Goal: Task Accomplishment & Management: Complete application form

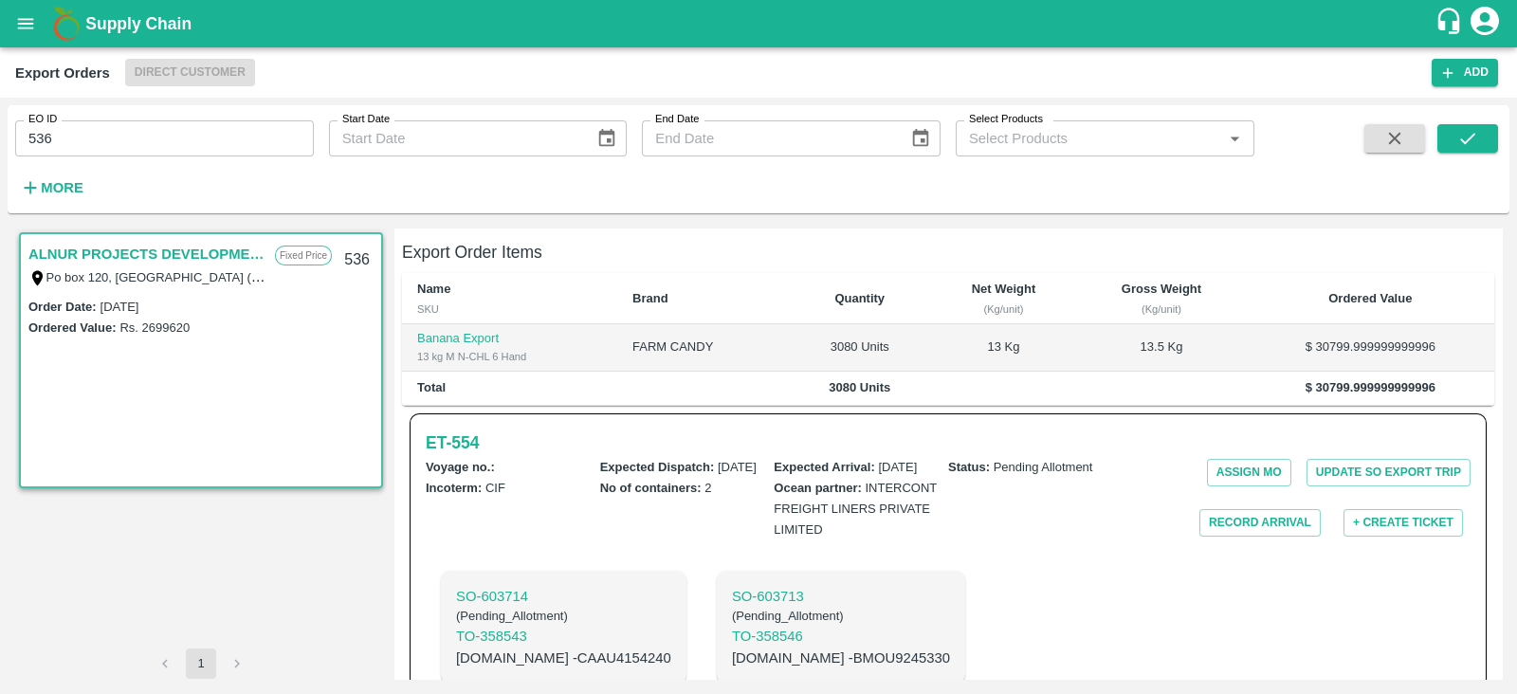
scroll to position [429, 0]
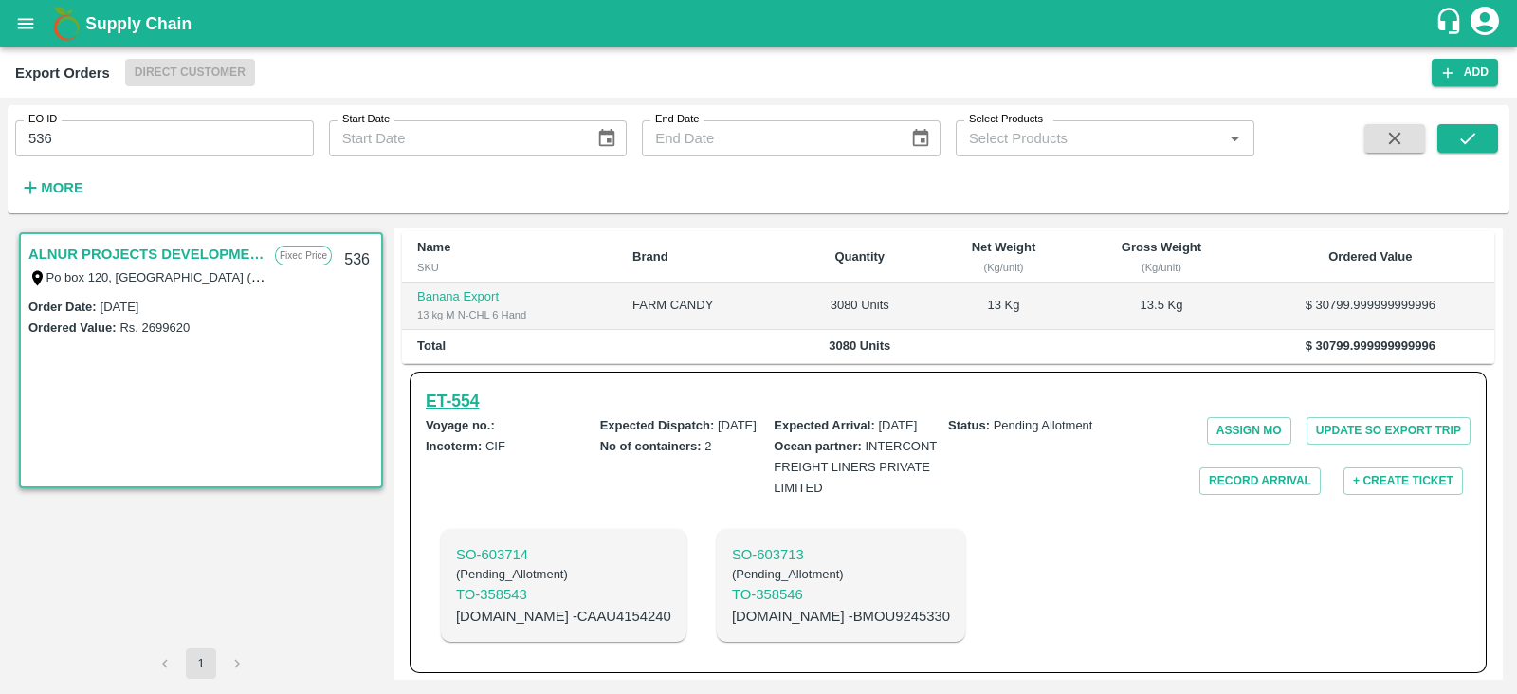
click at [467, 388] on h6 "ET- 554" at bounding box center [452, 401] width 53 height 27
click at [9, 18] on button "open drawer" at bounding box center [26, 24] width 44 height 44
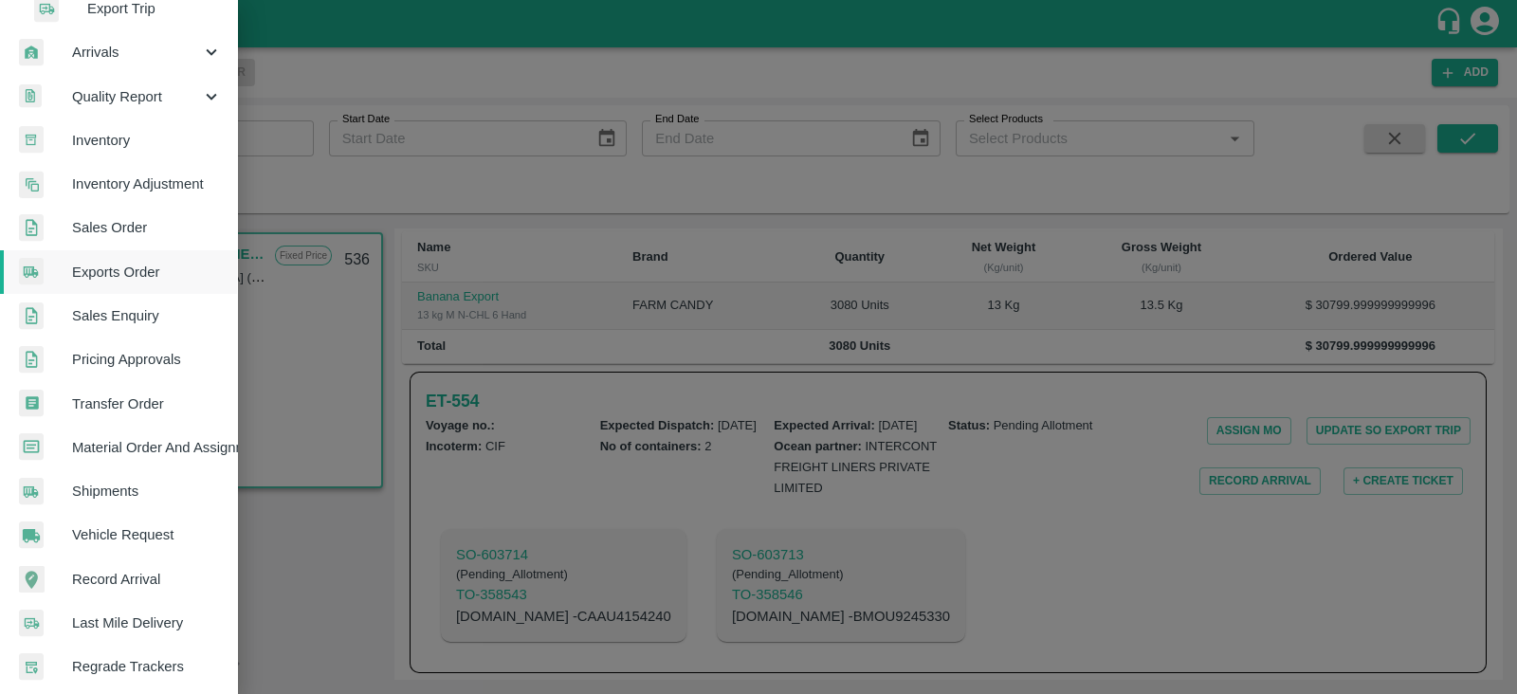
scroll to position [517, 0]
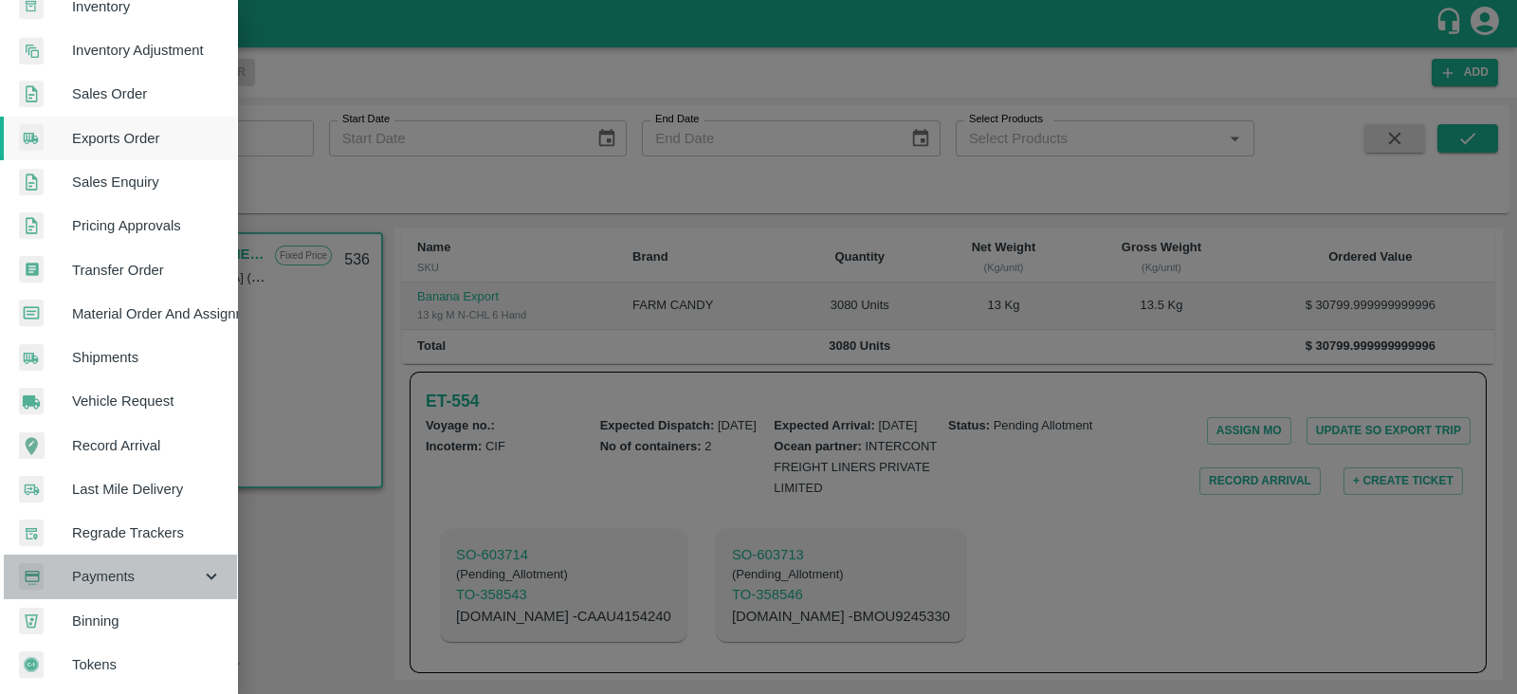
click at [141, 566] on span "Payments" at bounding box center [136, 576] width 129 height 21
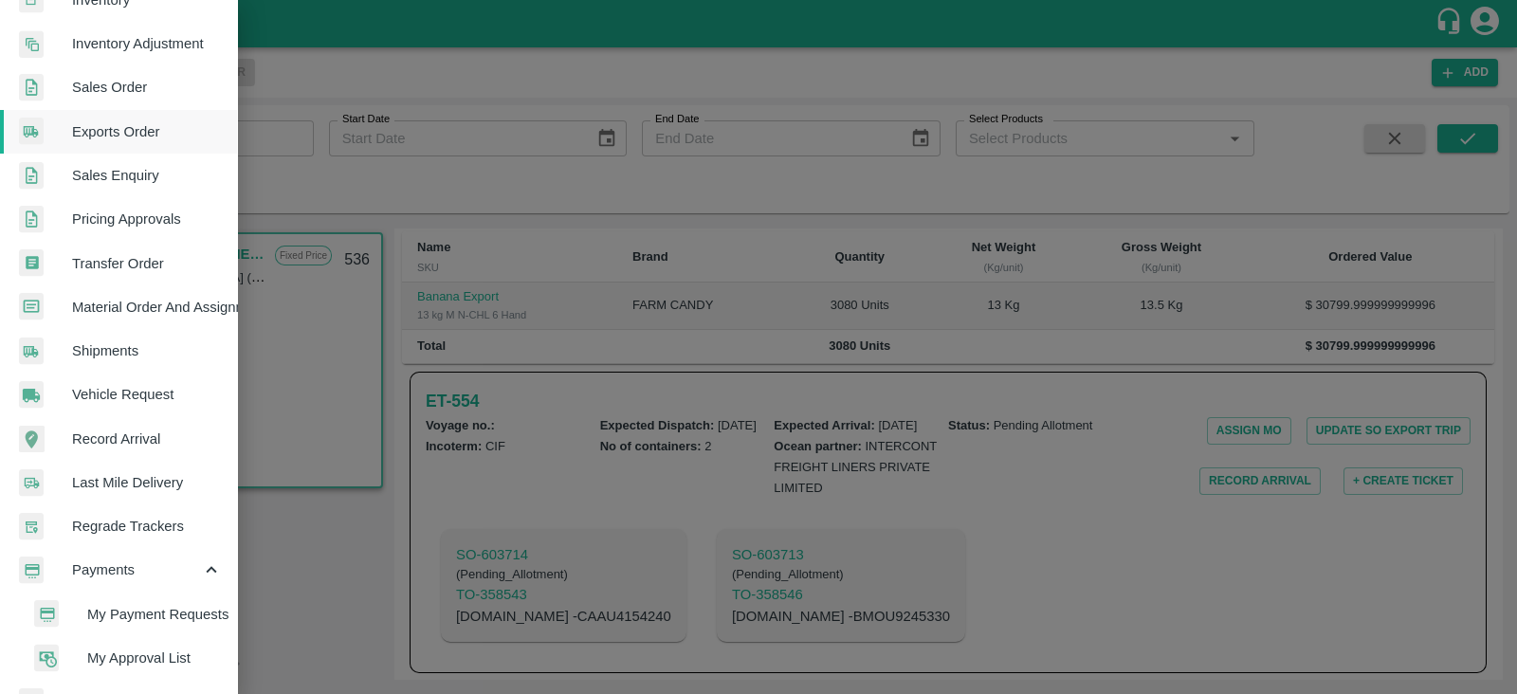
click at [169, 606] on span "My Payment Requests" at bounding box center [154, 614] width 135 height 21
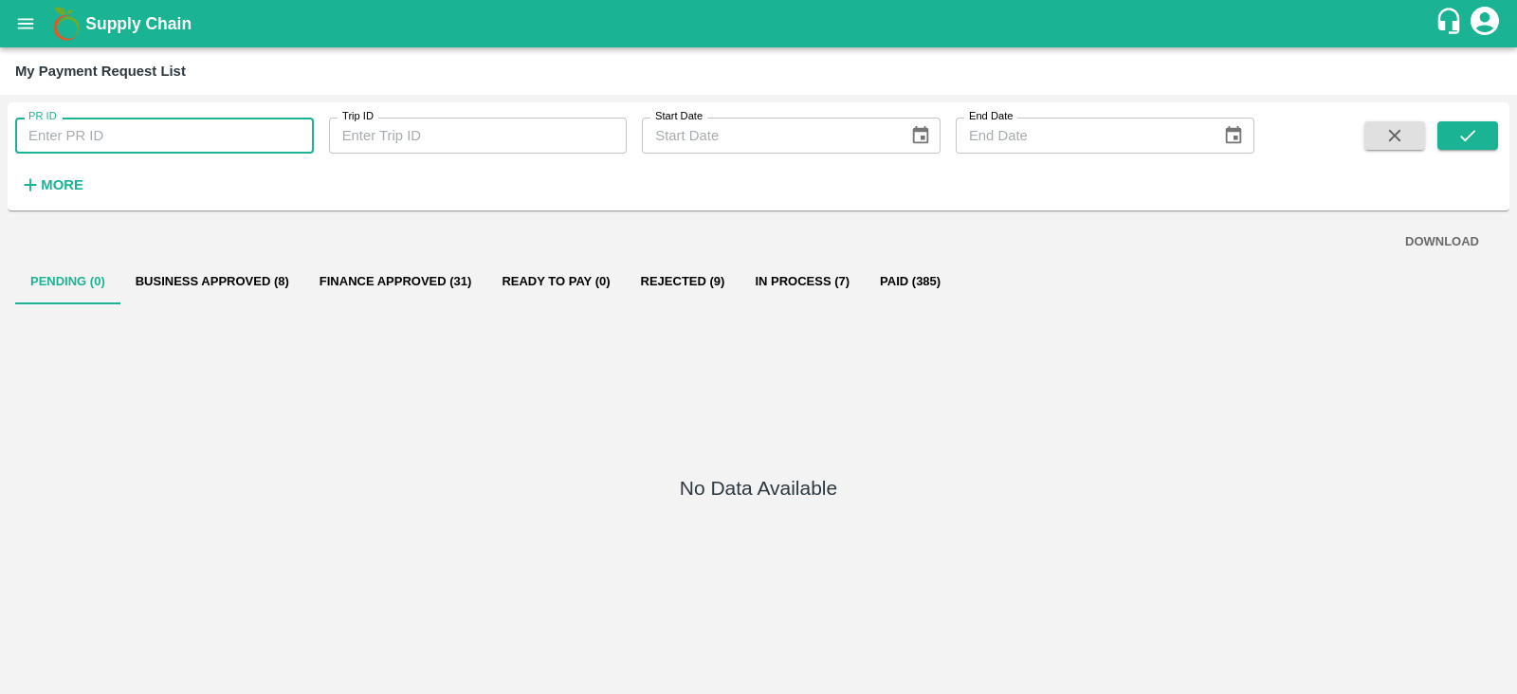
click at [262, 140] on input "PR ID" at bounding box center [164, 136] width 299 height 36
paste input "233399"
type input "233399"
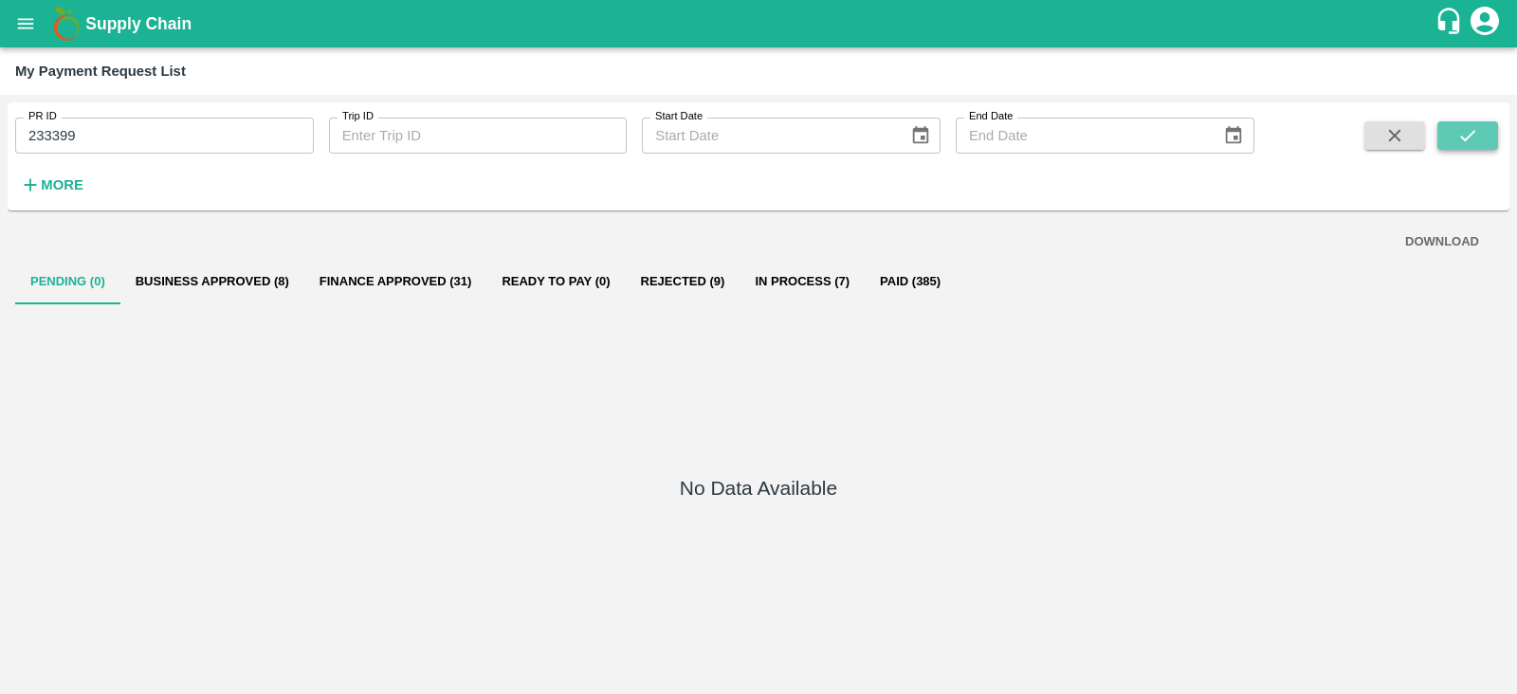
click at [1463, 143] on icon "submit" at bounding box center [1467, 135] width 21 height 21
click at [18, 30] on icon "open drawer" at bounding box center [25, 23] width 21 height 21
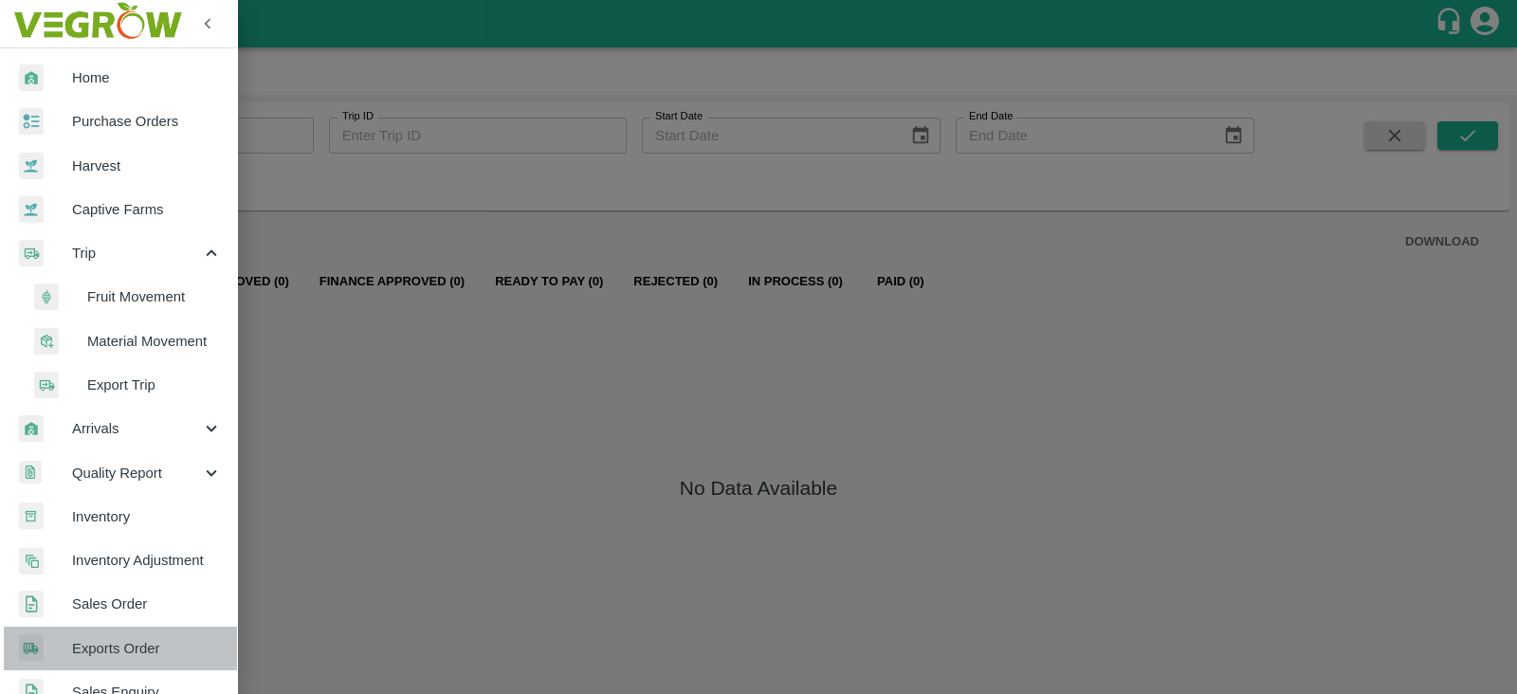
click at [136, 651] on span "Exports Order" at bounding box center [147, 648] width 150 height 21
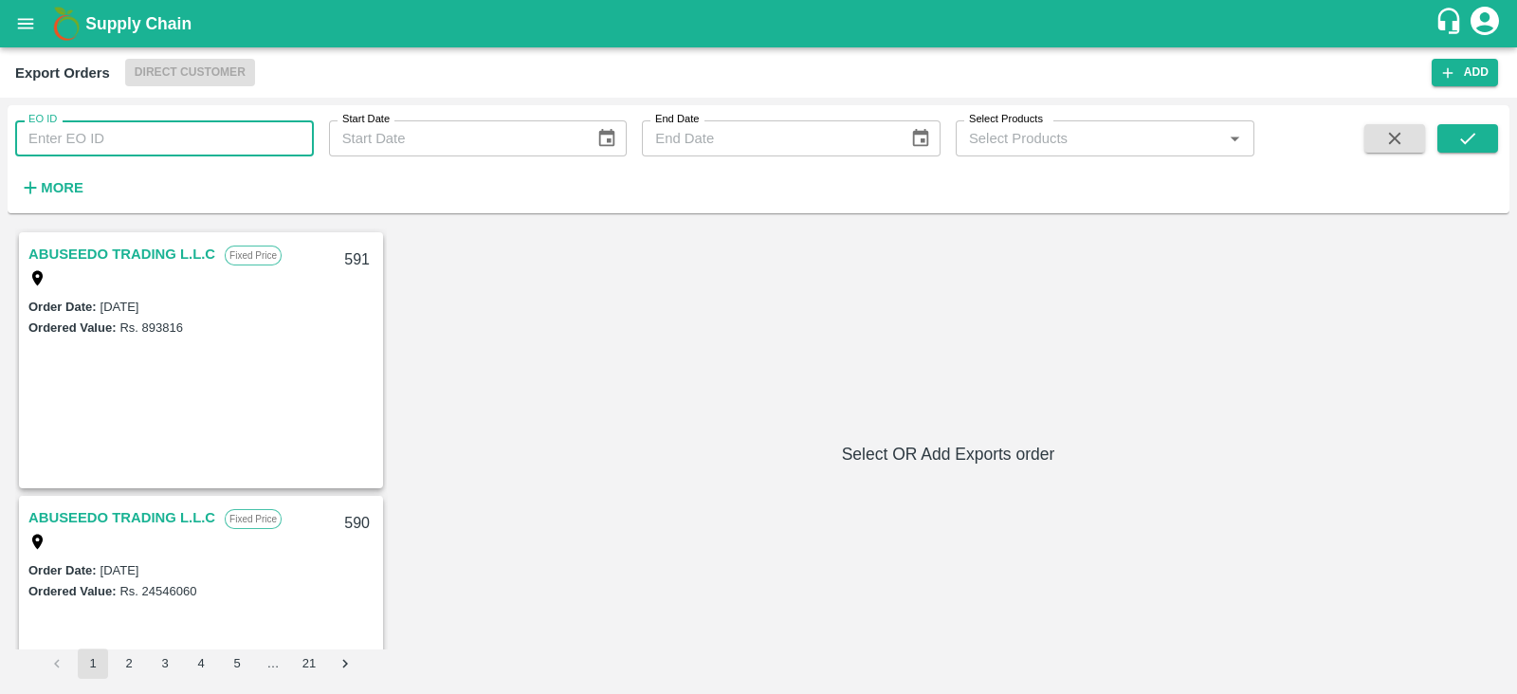
click at [261, 149] on input "EO ID" at bounding box center [164, 138] width 299 height 36
click at [1465, 130] on icon "submit" at bounding box center [1467, 138] width 21 height 21
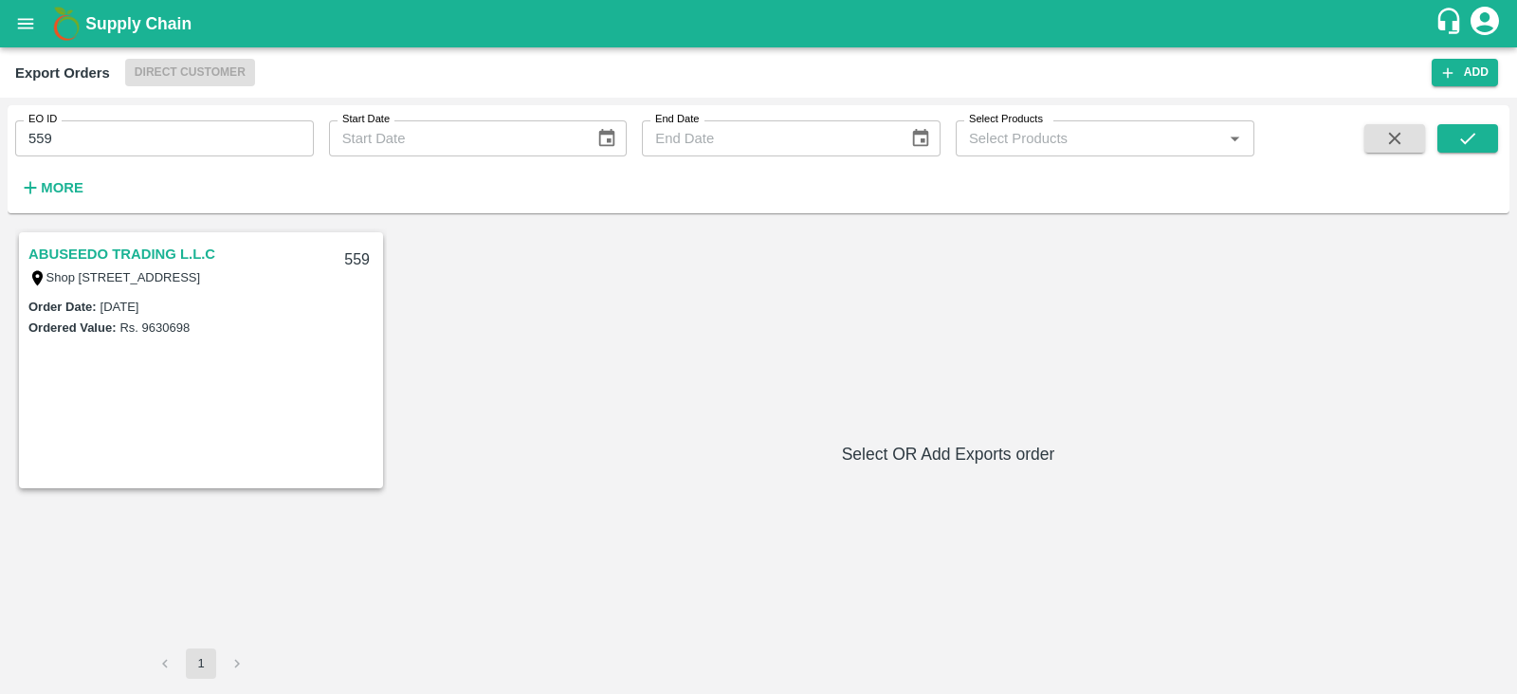
click at [64, 260] on link "ABUSEEDO TRADING L.L.C" at bounding box center [121, 254] width 187 height 25
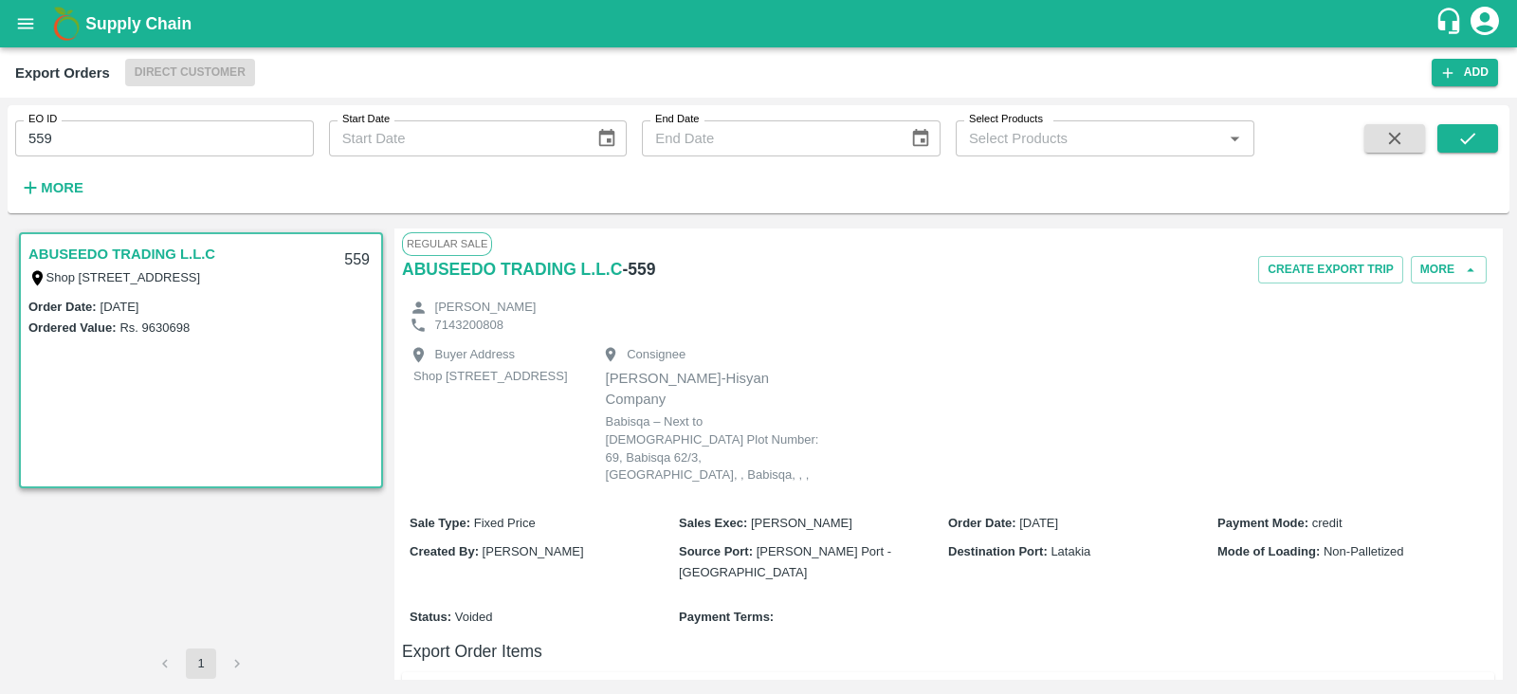
scroll to position [246, 0]
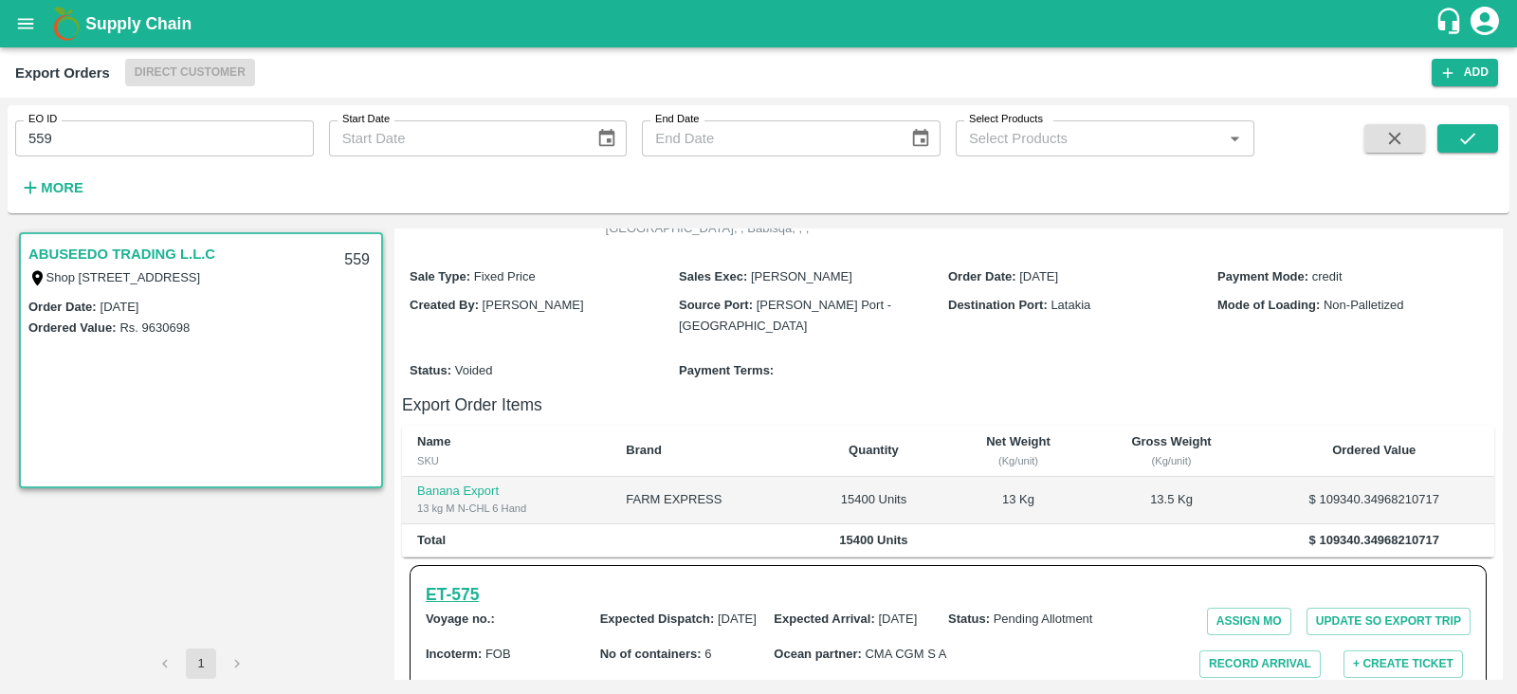
click at [477, 581] on h6 "ET- 575" at bounding box center [452, 594] width 53 height 27
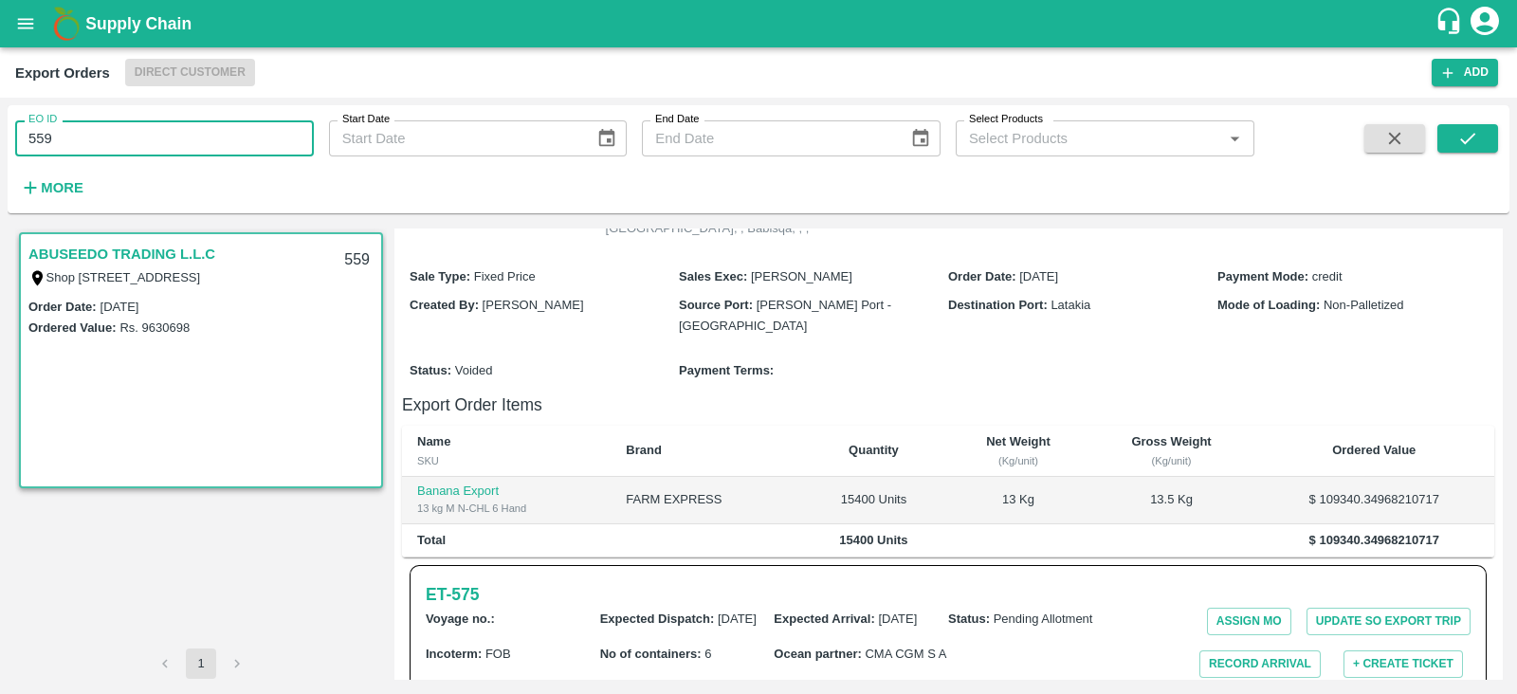
click at [213, 144] on input "559" at bounding box center [164, 138] width 299 height 36
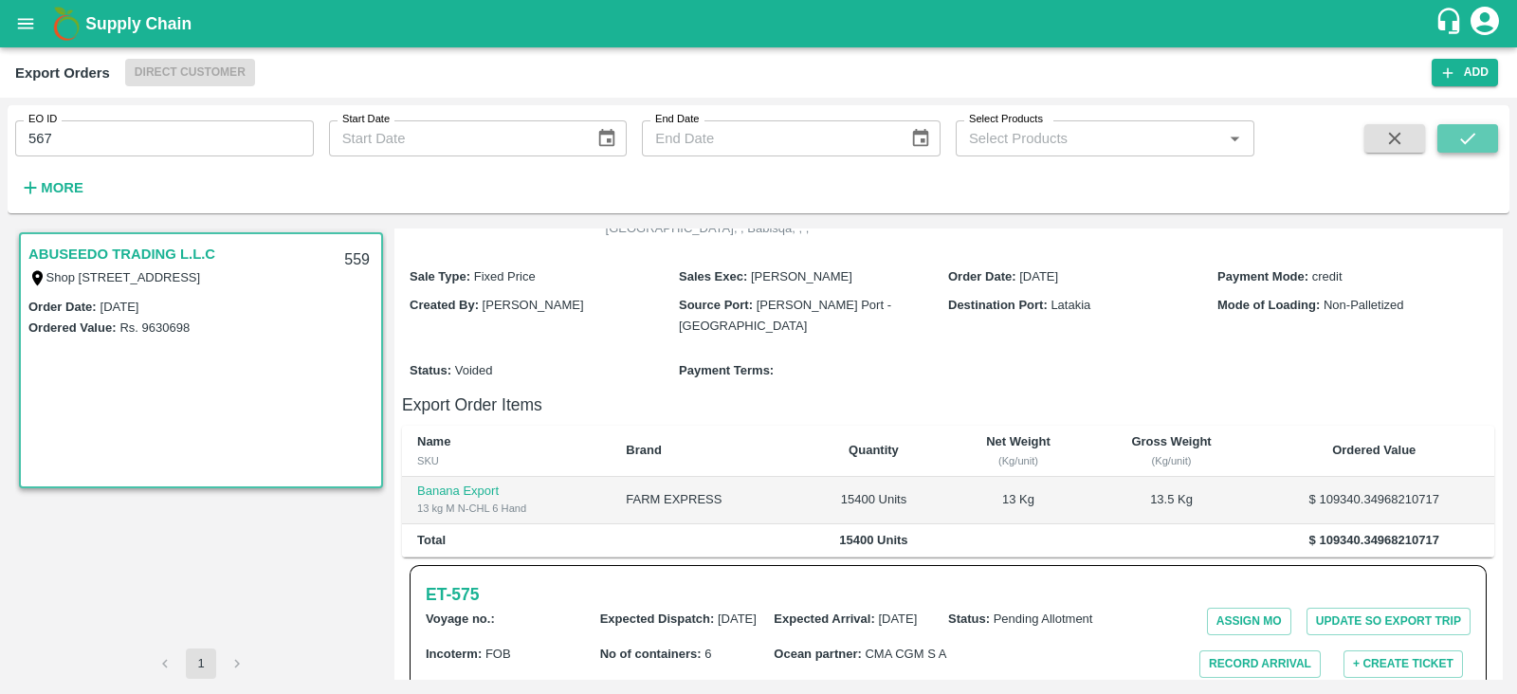
click at [1483, 142] on button "submit" at bounding box center [1467, 138] width 61 height 28
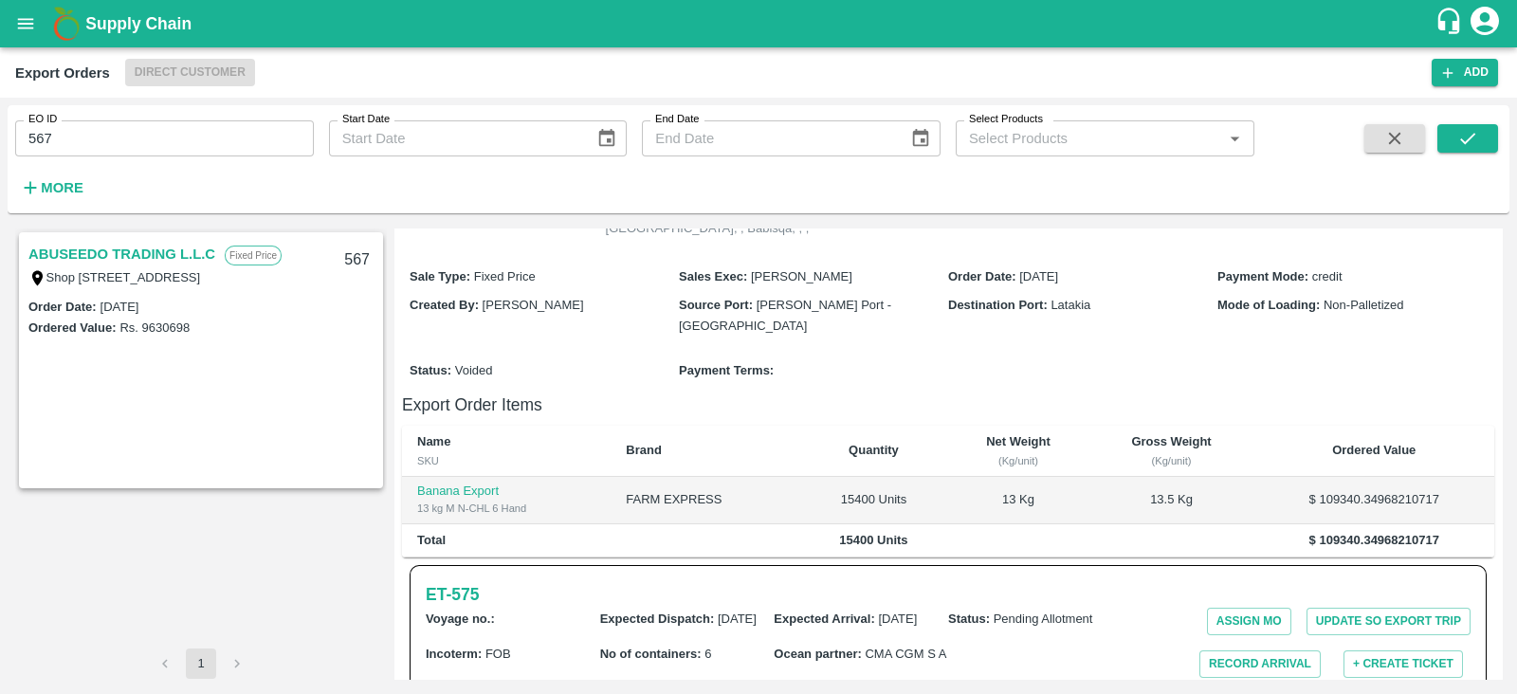
click at [145, 249] on link "ABUSEEDO TRADING L.L.C" at bounding box center [121, 254] width 187 height 25
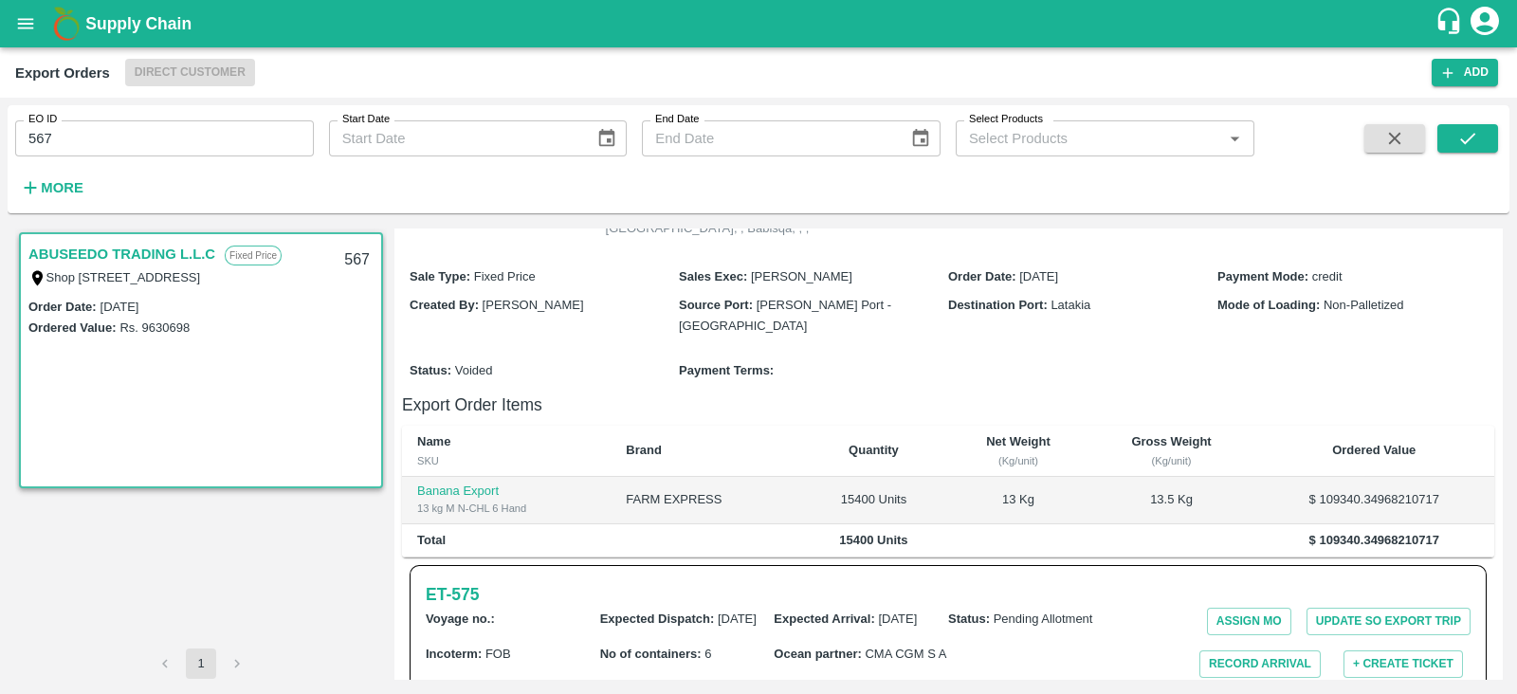
click at [145, 249] on link "ABUSEEDO TRADING L.L.C" at bounding box center [121, 254] width 187 height 25
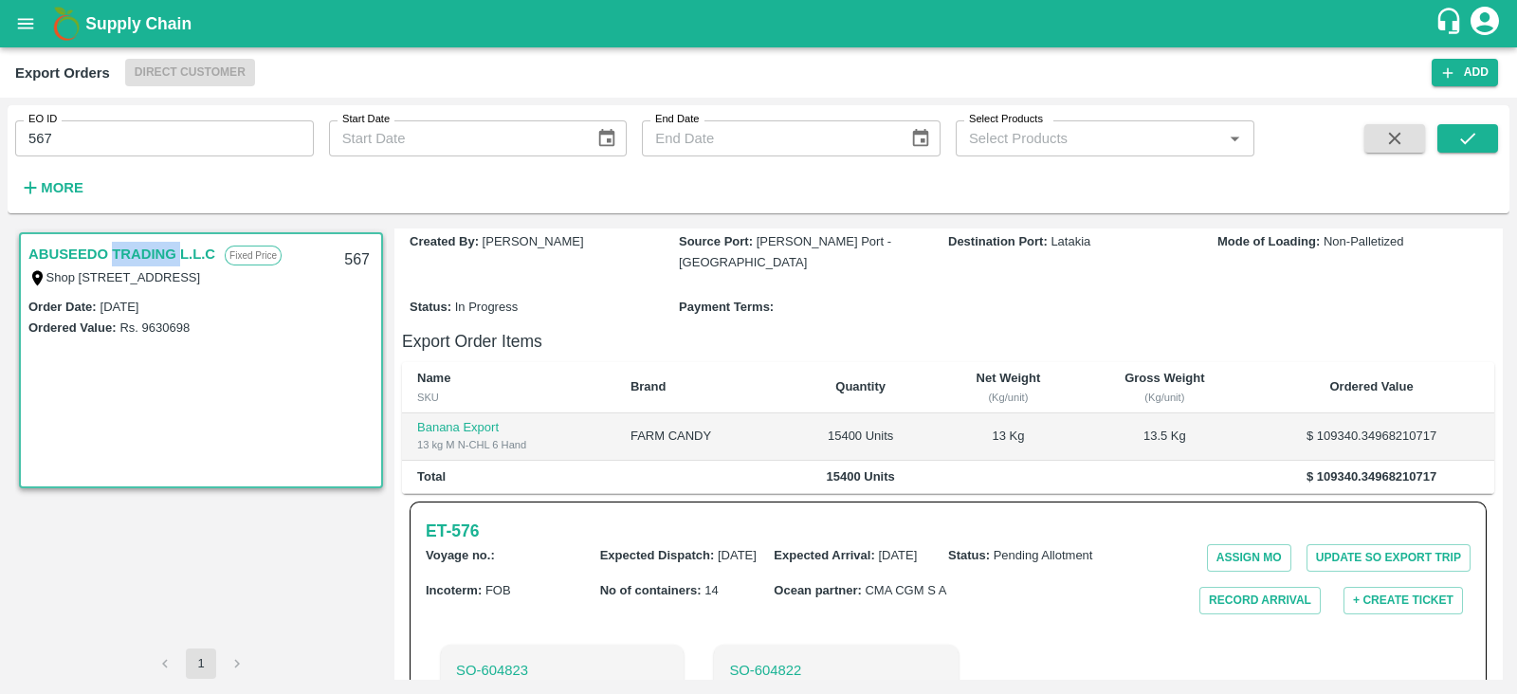
scroll to position [248, 0]
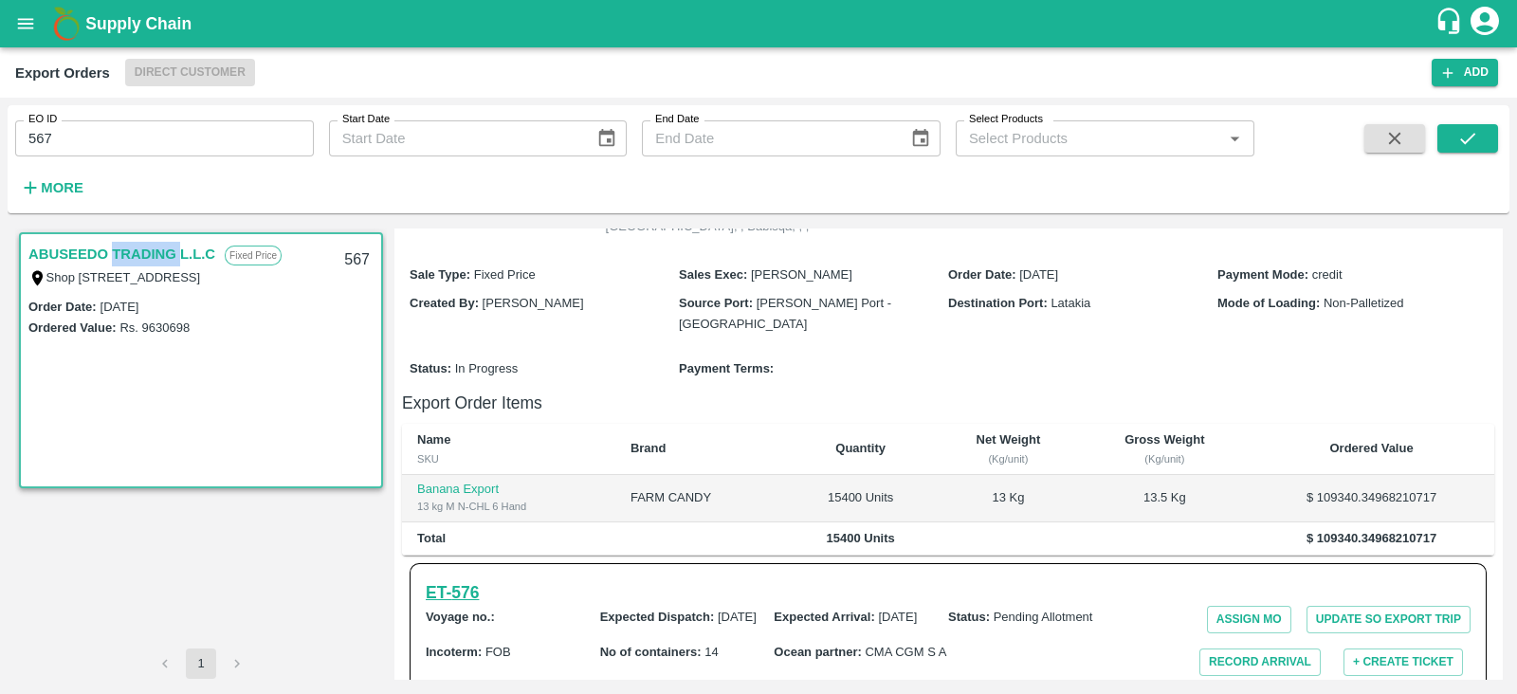
click at [466, 579] on h6 "ET- 576" at bounding box center [452, 592] width 53 height 27
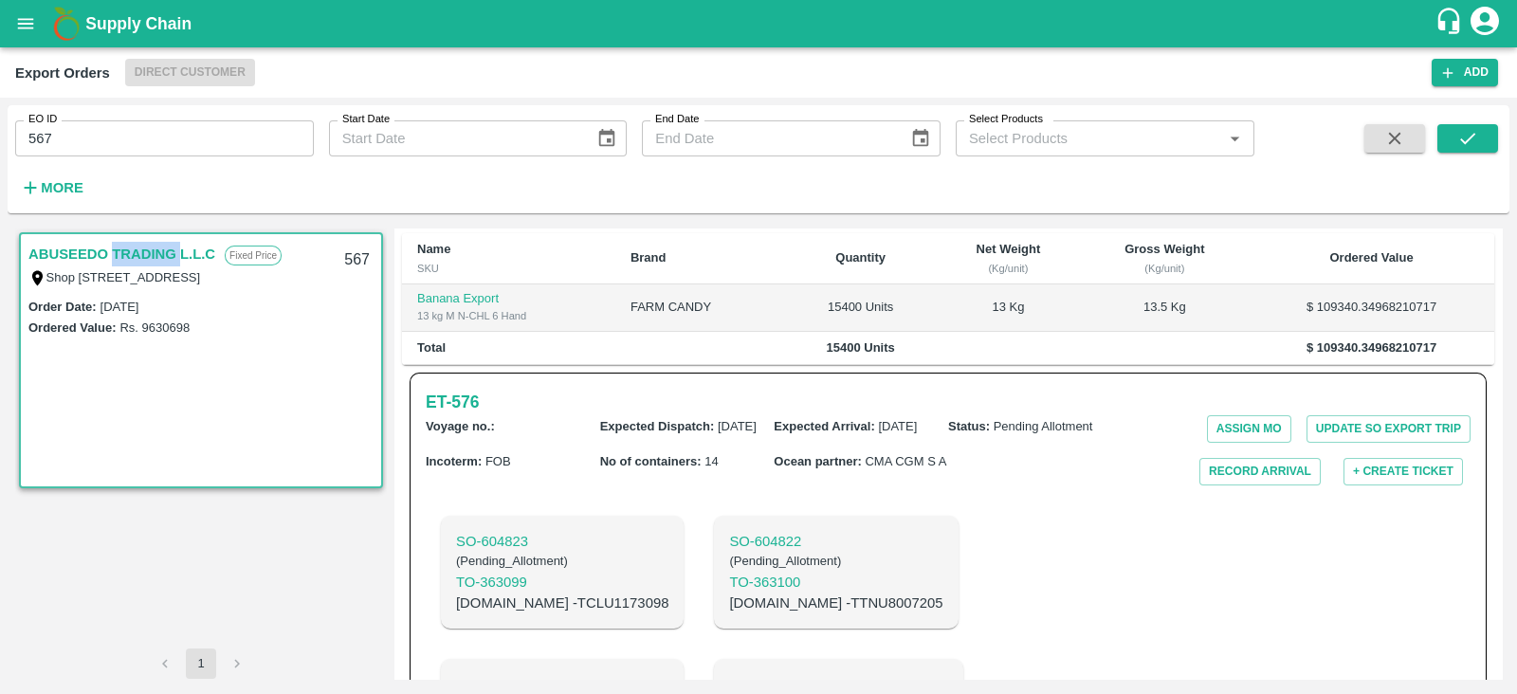
scroll to position [438, 0]
click at [179, 139] on input "567" at bounding box center [164, 138] width 299 height 36
click at [1454, 130] on button "submit" at bounding box center [1467, 138] width 61 height 28
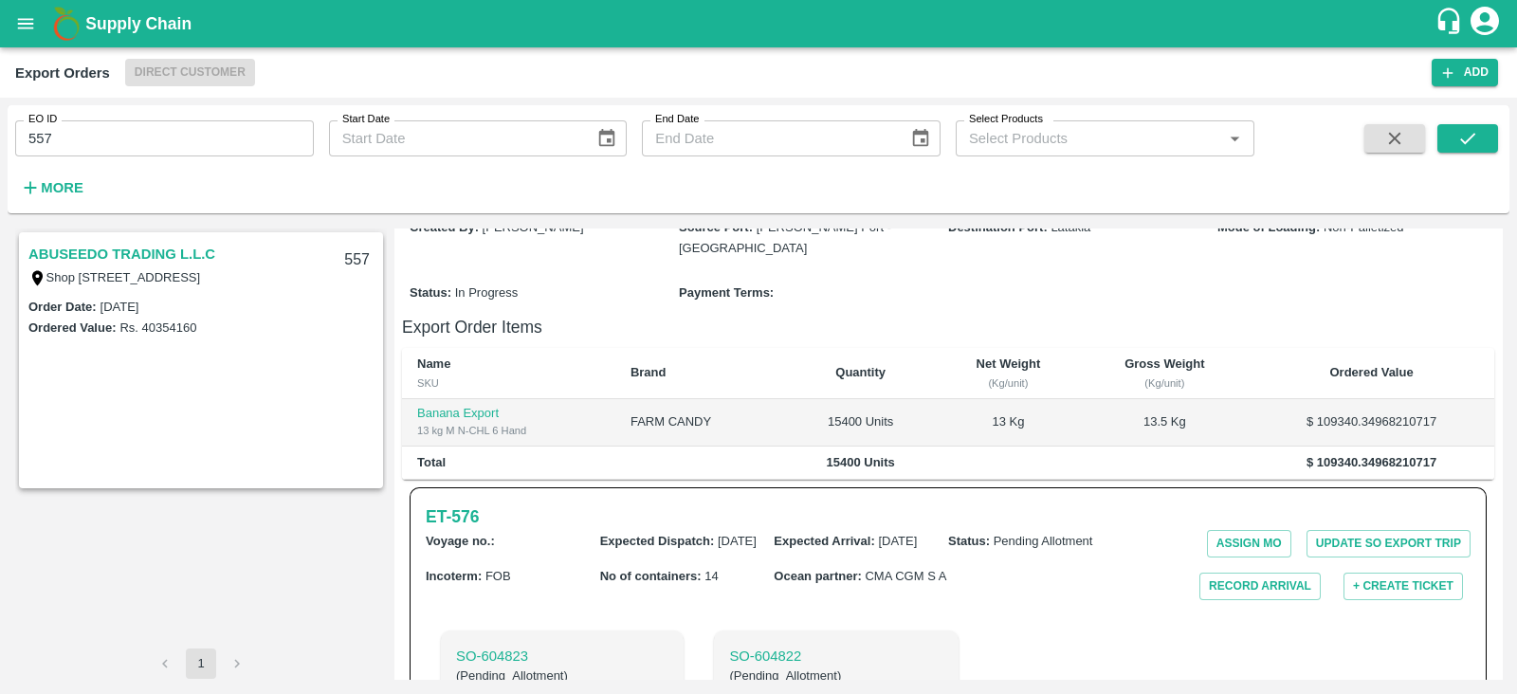
scroll to position [191, 0]
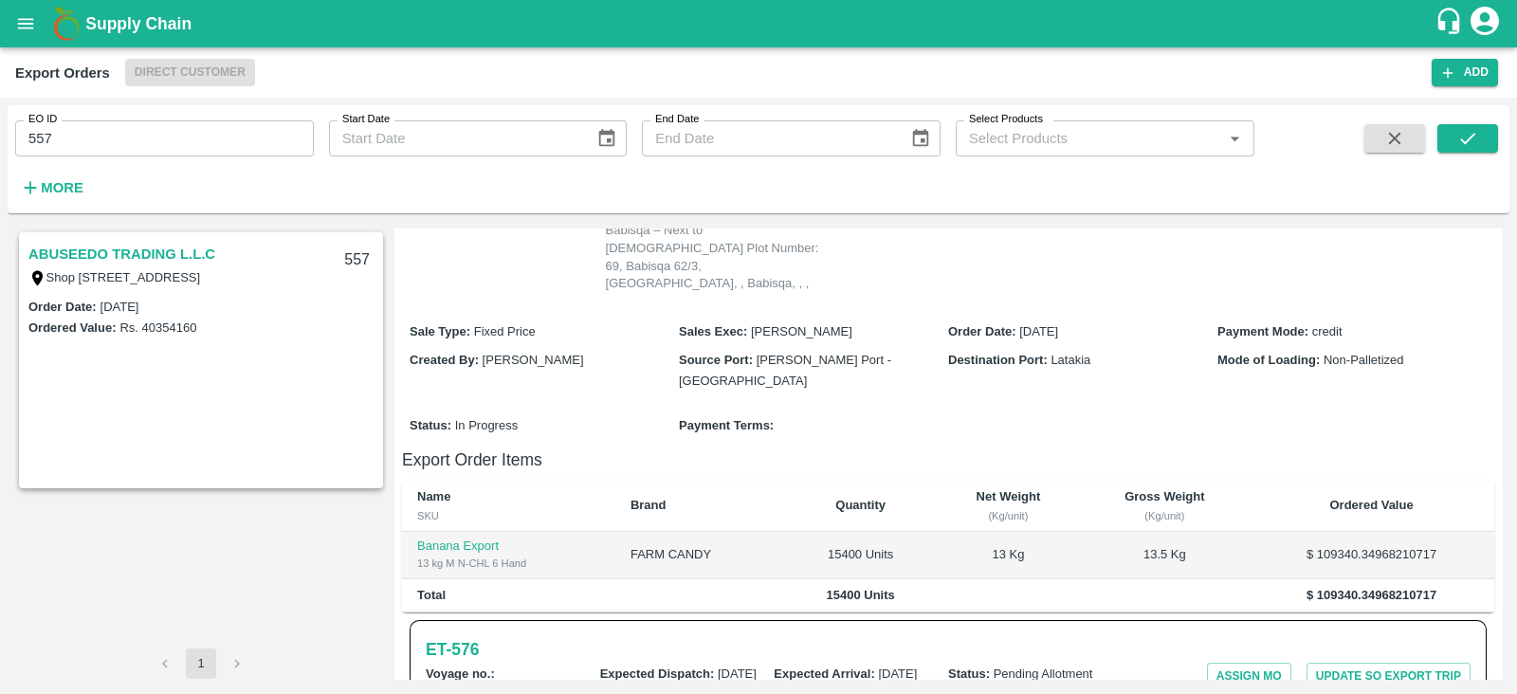
click at [187, 244] on link "ABUSEEDO TRADING L.L.C" at bounding box center [121, 254] width 187 height 25
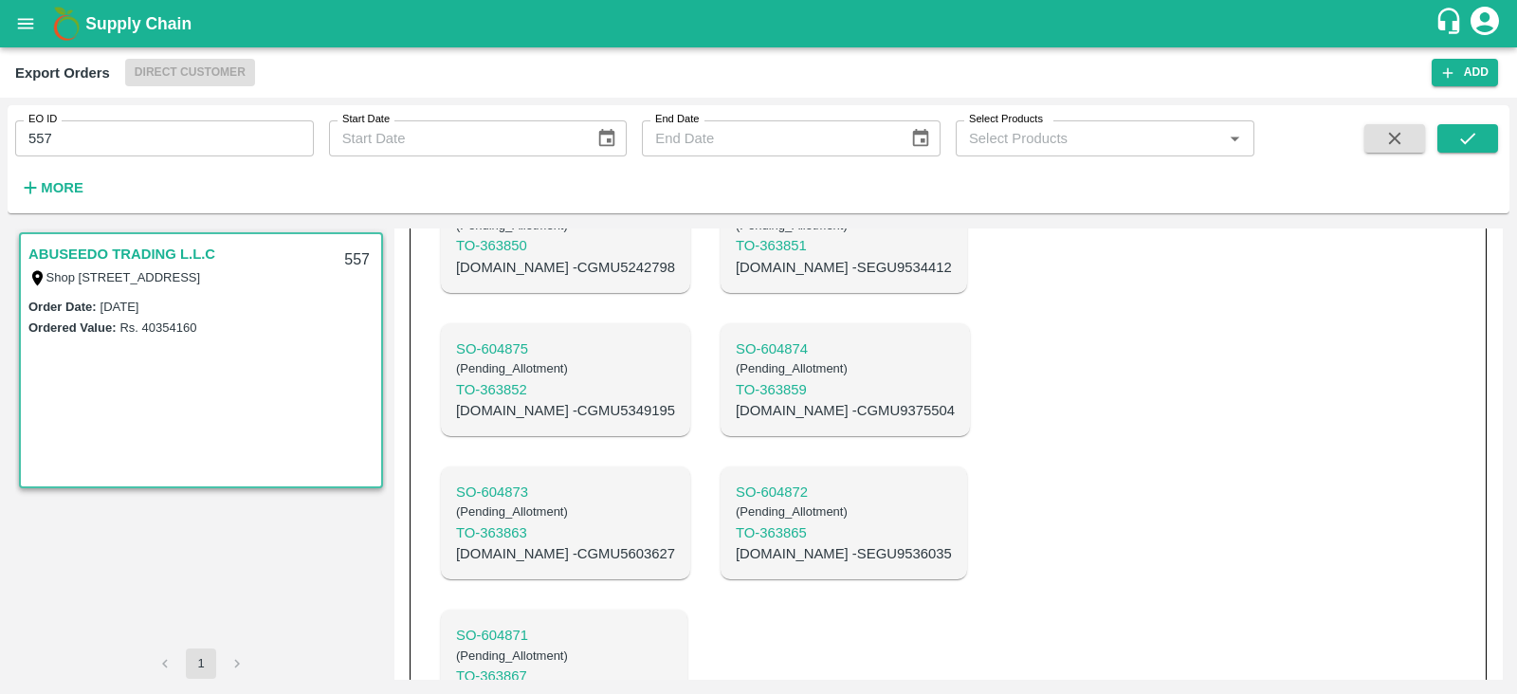
scroll to position [1905, 0]
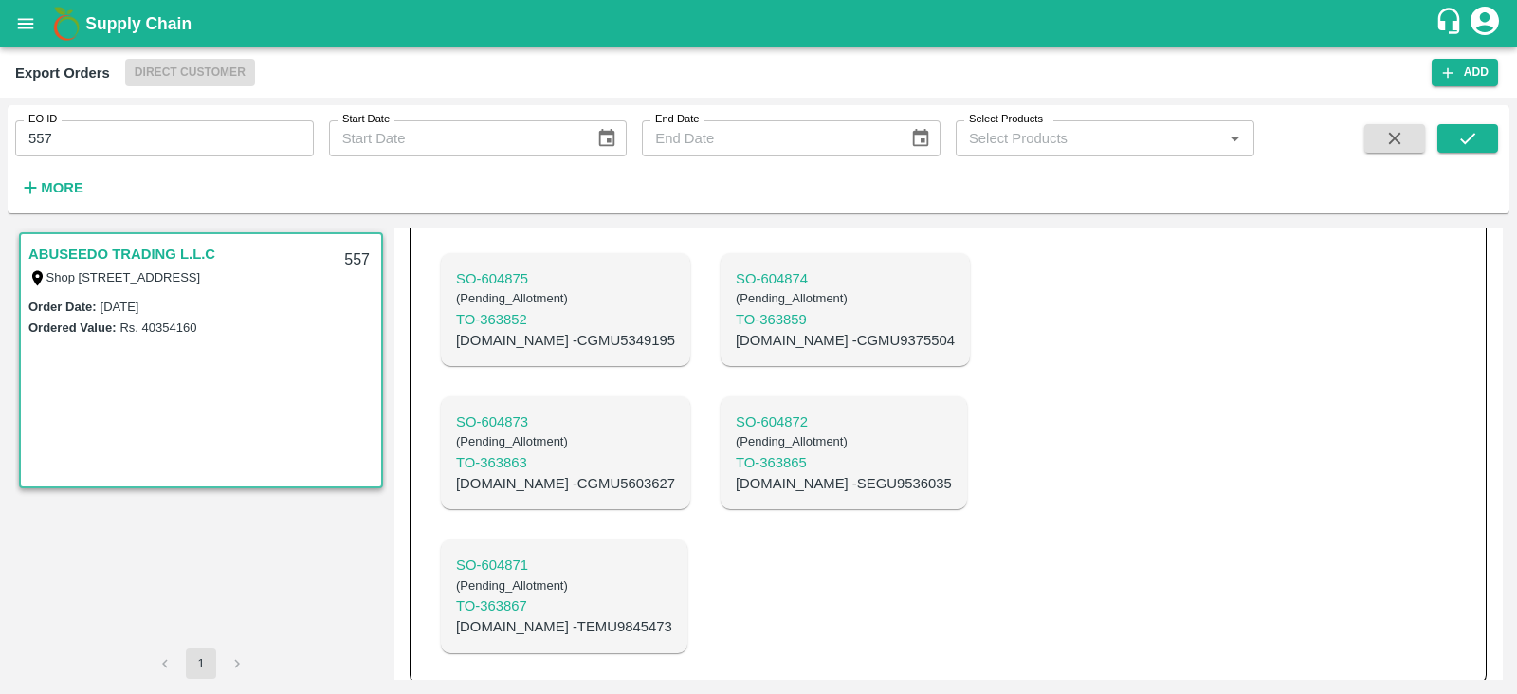
scroll to position [2174, 0]
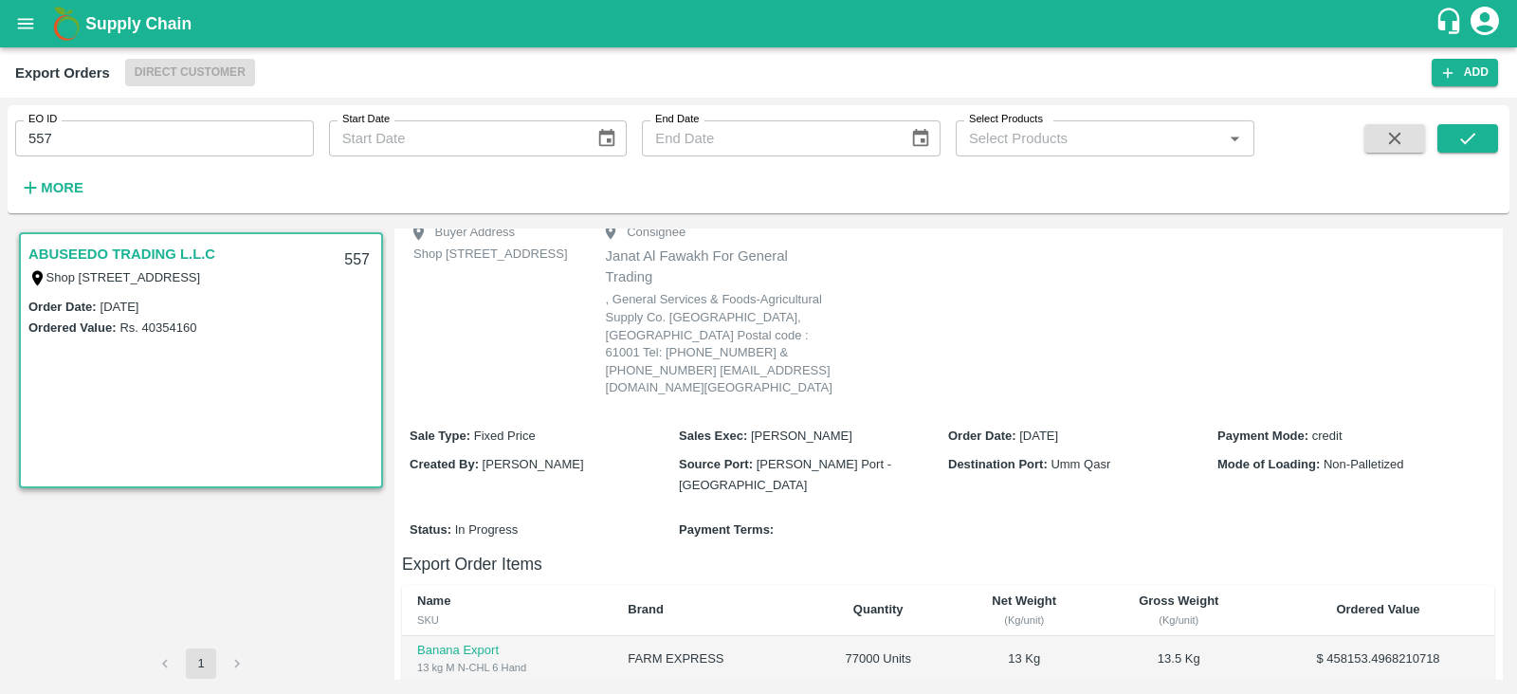
scroll to position [0, 0]
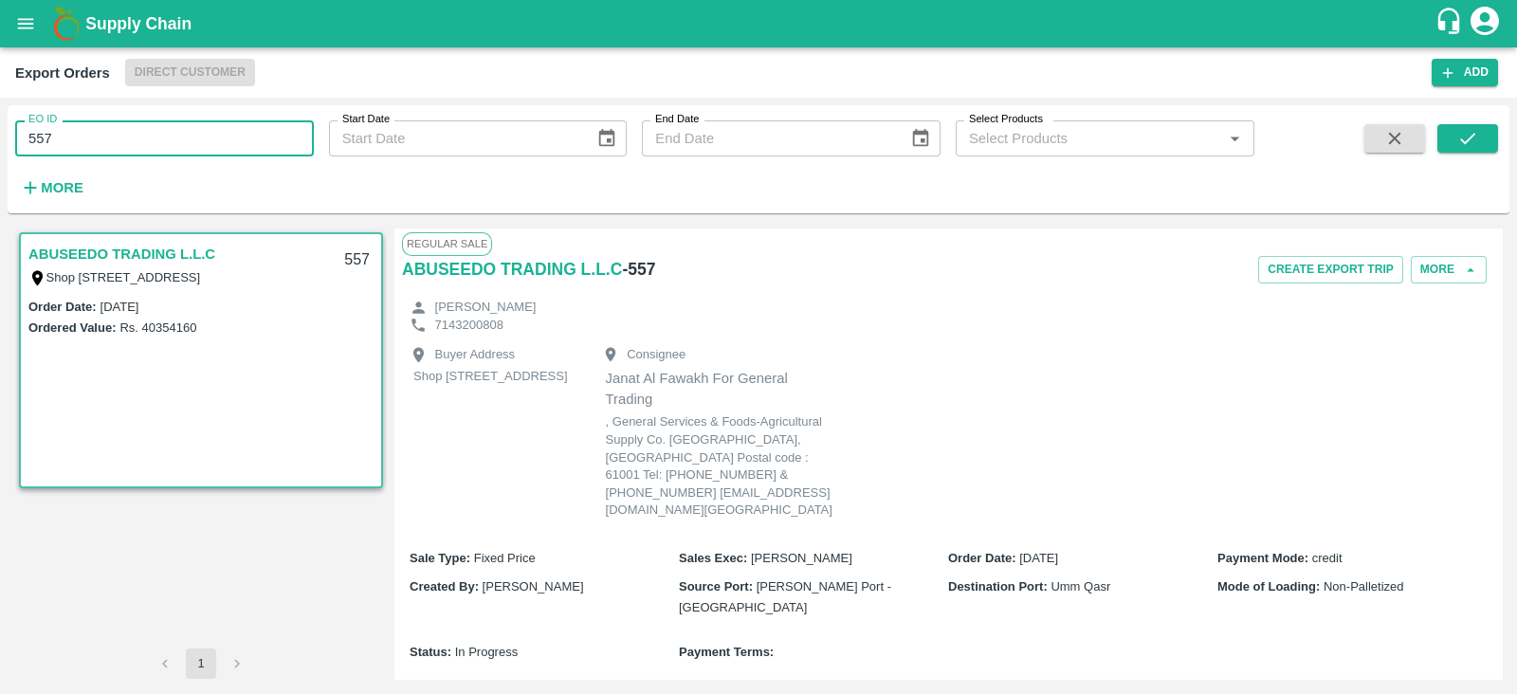
click at [251, 125] on input "557" at bounding box center [164, 138] width 299 height 36
type input "517"
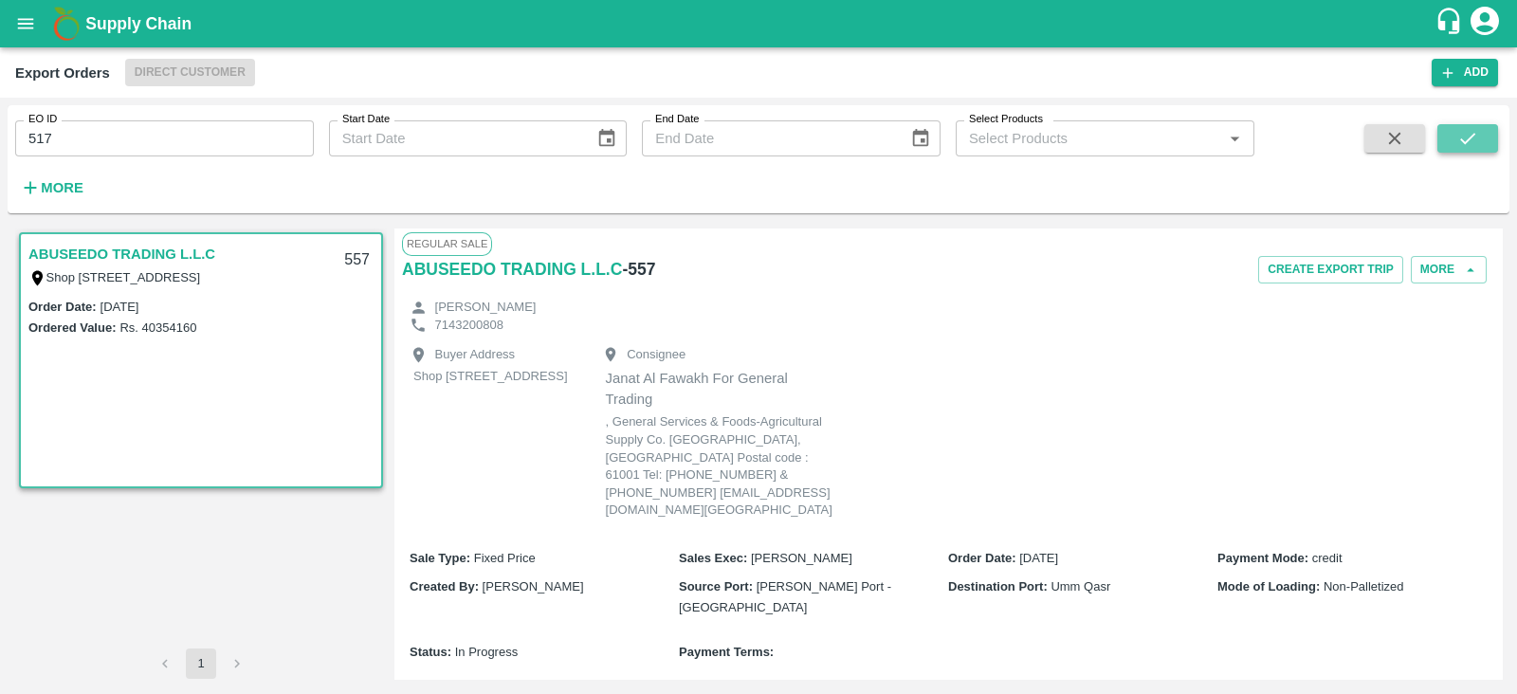
click at [1456, 150] on button "submit" at bounding box center [1467, 138] width 61 height 28
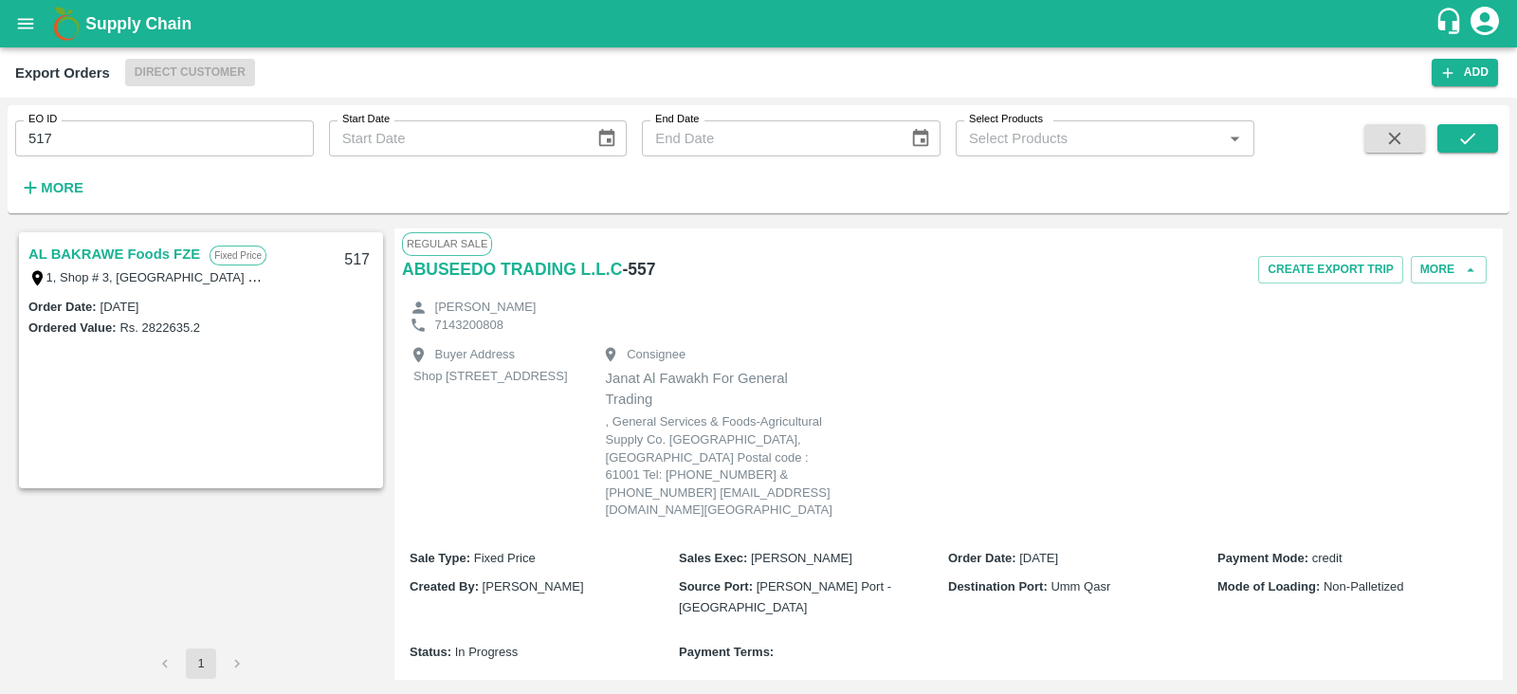
click at [119, 250] on link "AL BAKRAWE Foods FZE" at bounding box center [114, 254] width 172 height 25
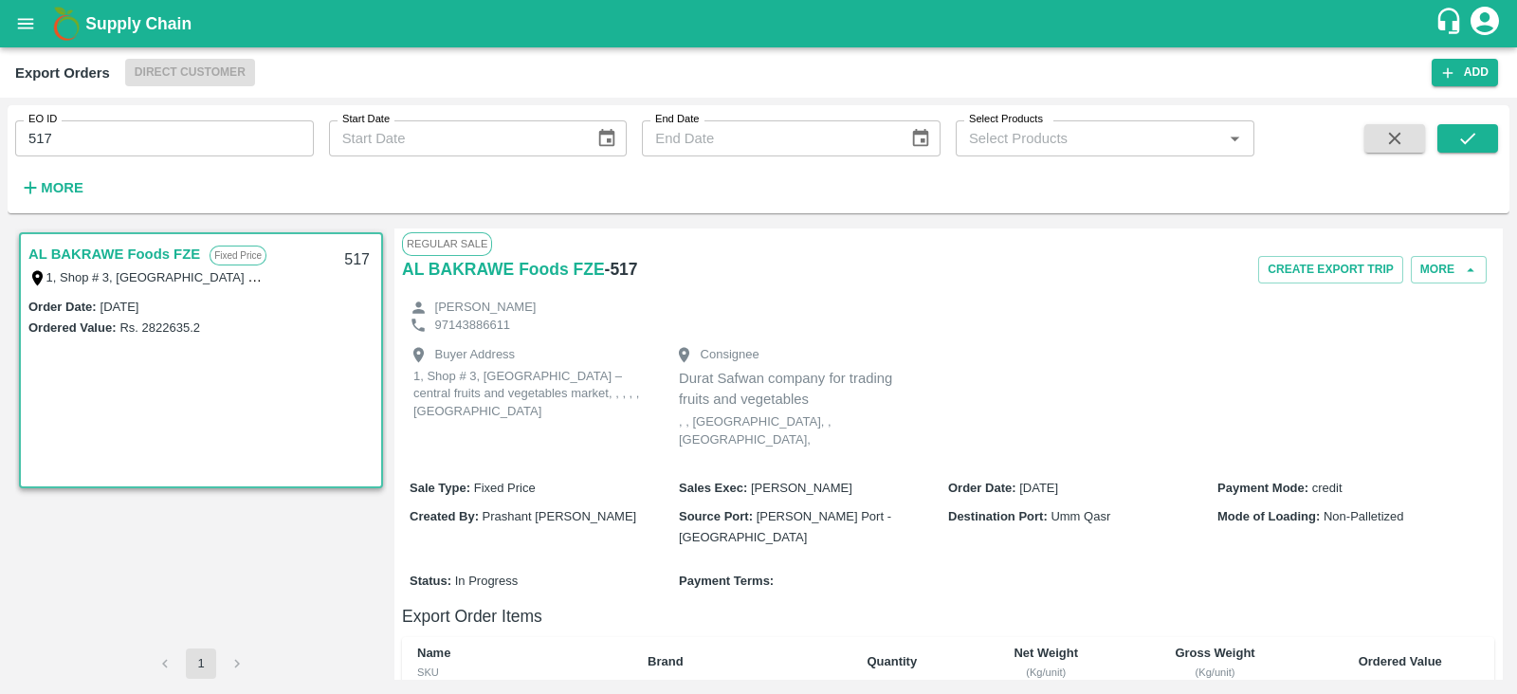
scroll to position [376, 0]
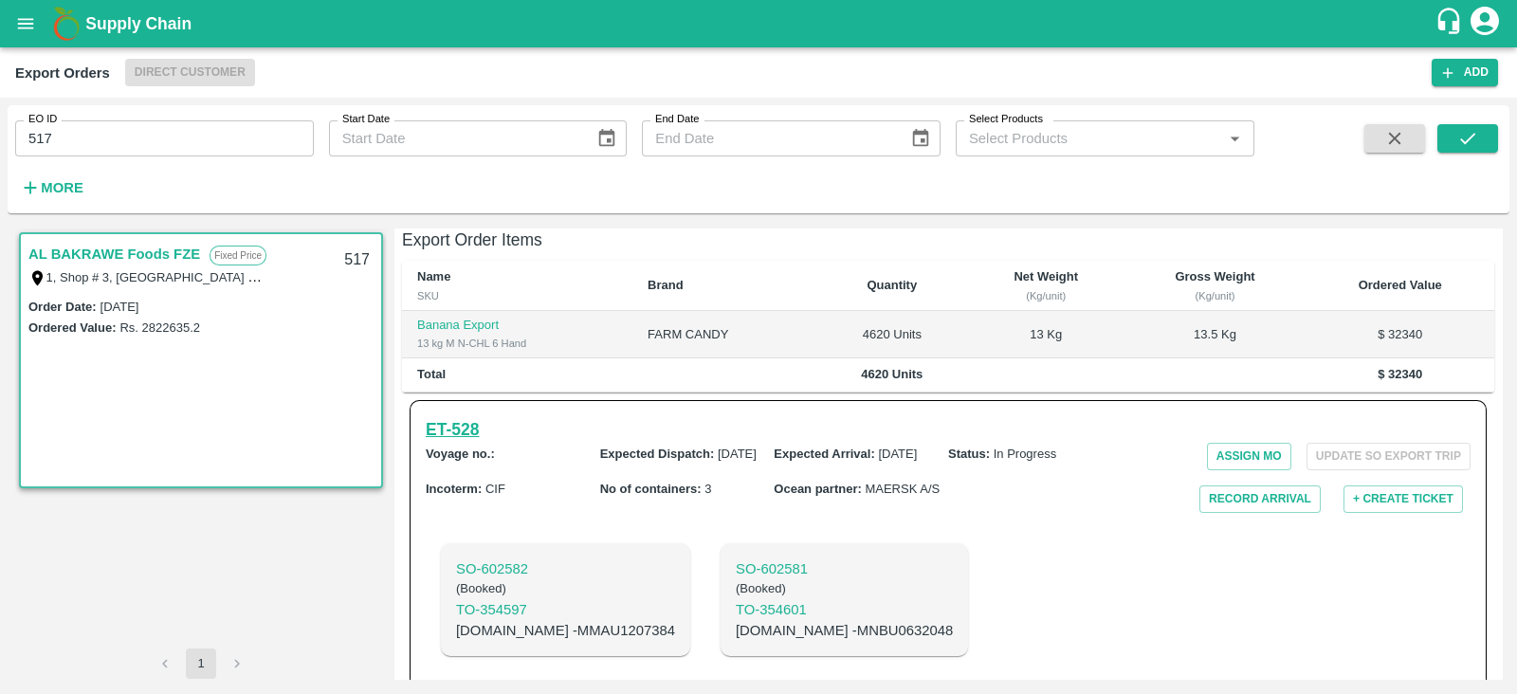
click at [477, 416] on h6 "ET- 528" at bounding box center [452, 429] width 53 height 27
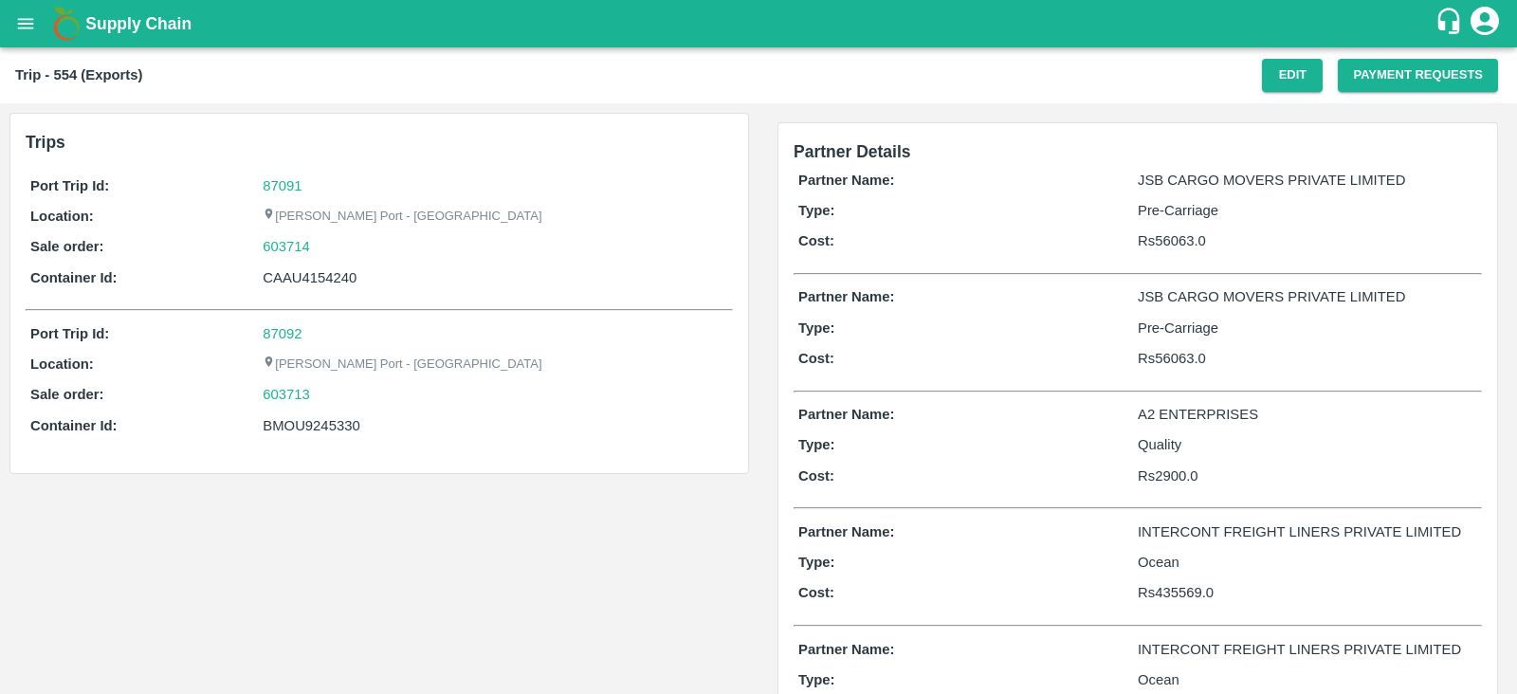
scroll to position [1, 0]
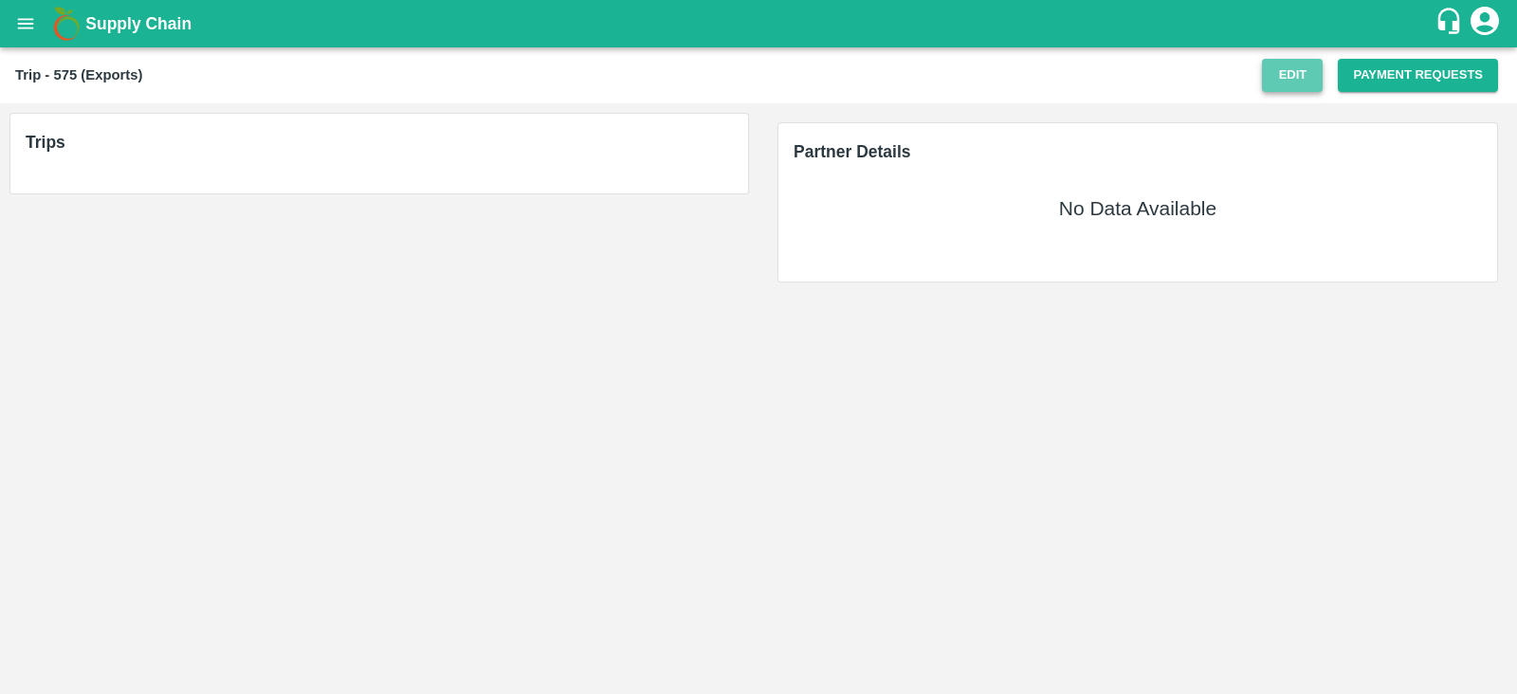
click at [1307, 73] on button "Edit" at bounding box center [1292, 75] width 61 height 33
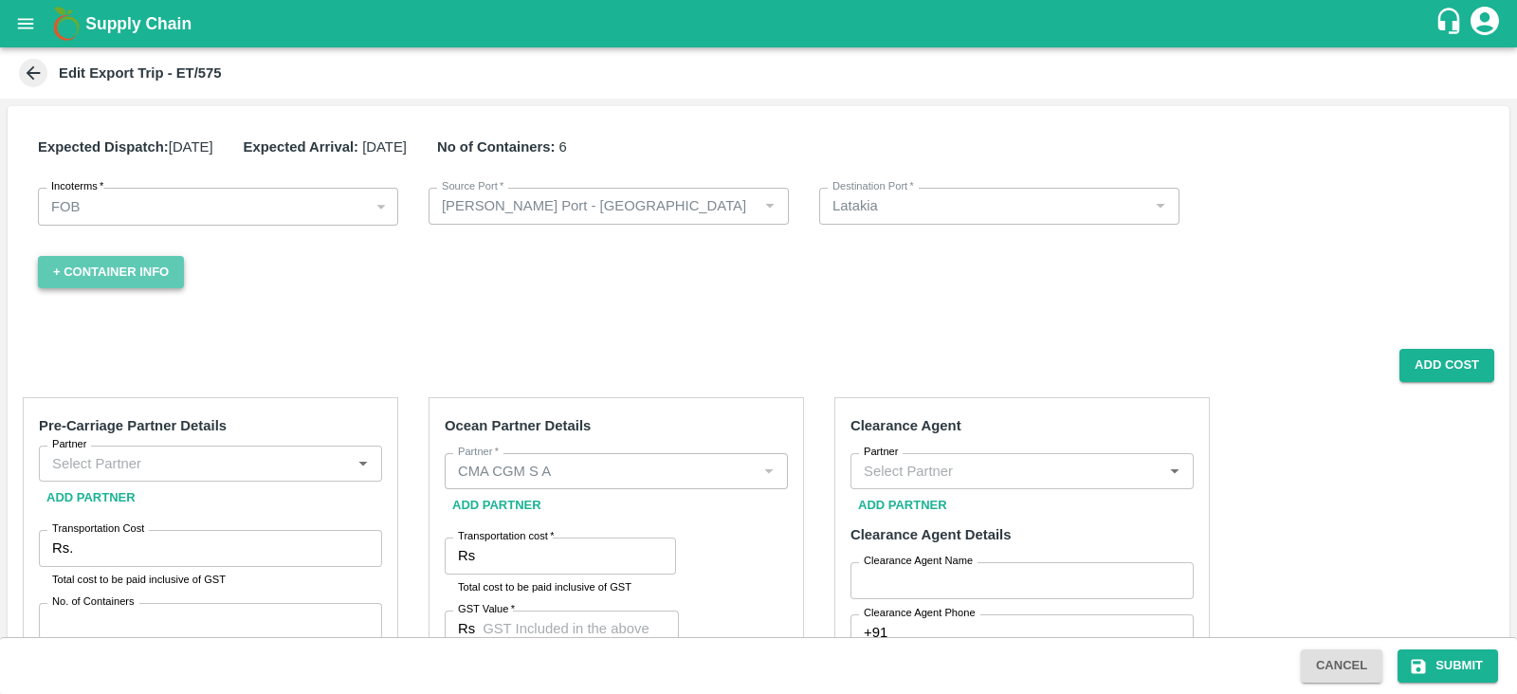
click at [142, 265] on button "+ Container Info" at bounding box center [111, 272] width 146 height 33
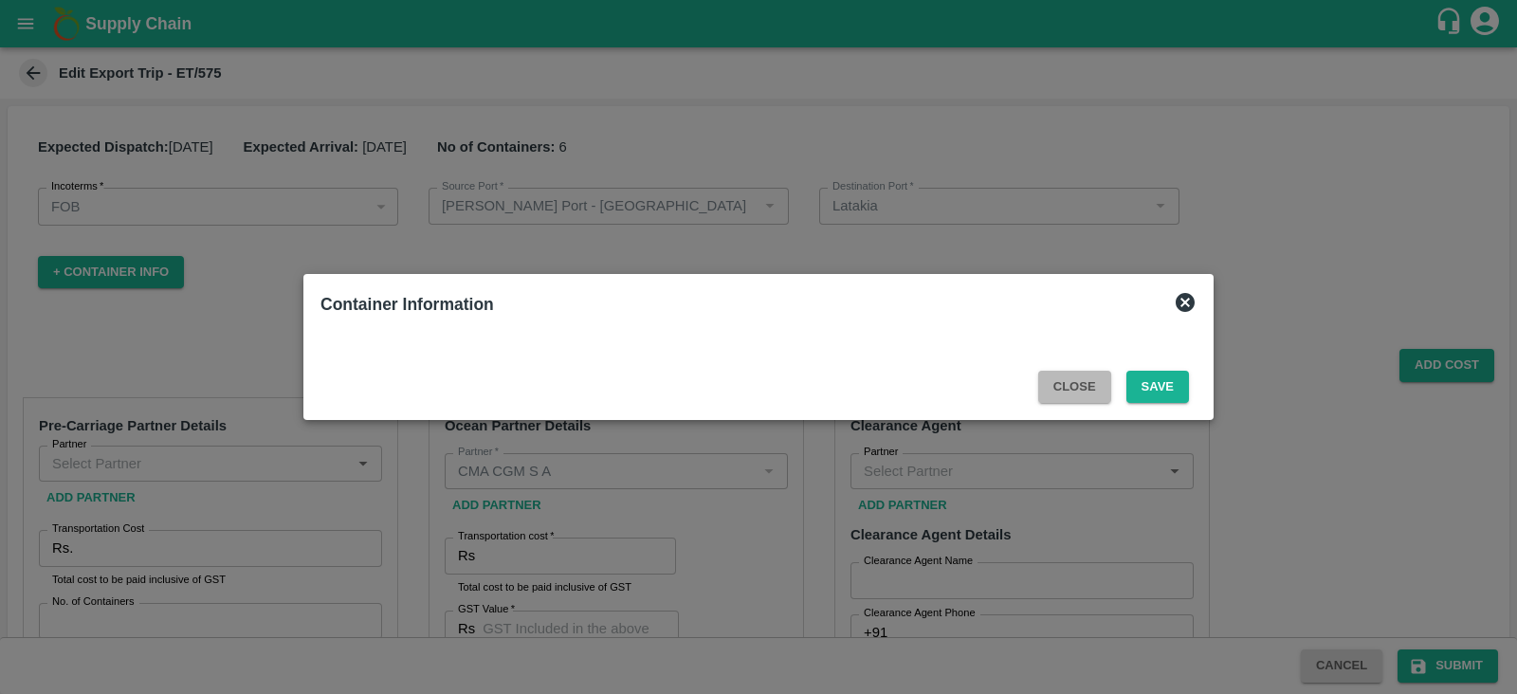
click at [1048, 374] on button "Close" at bounding box center [1074, 387] width 73 height 33
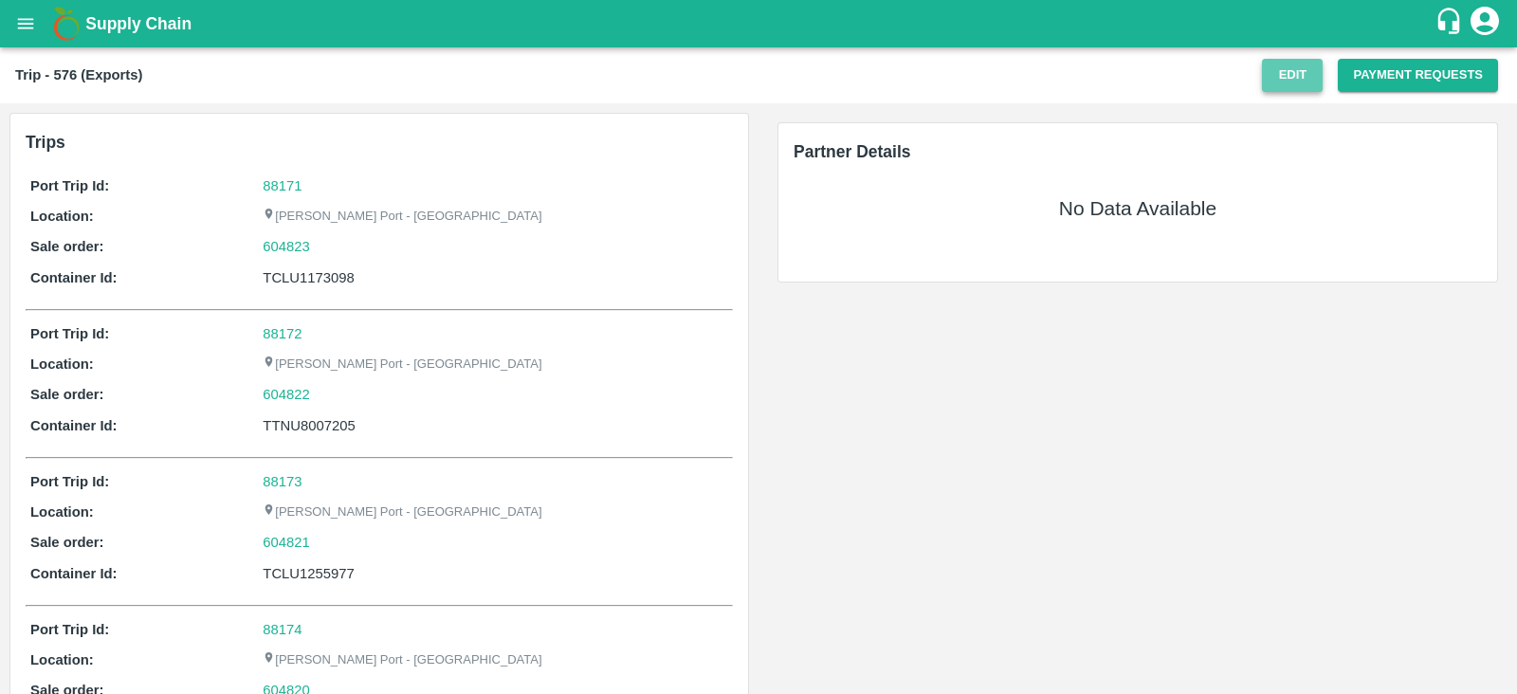
click at [1291, 77] on button "Edit" at bounding box center [1292, 75] width 61 height 33
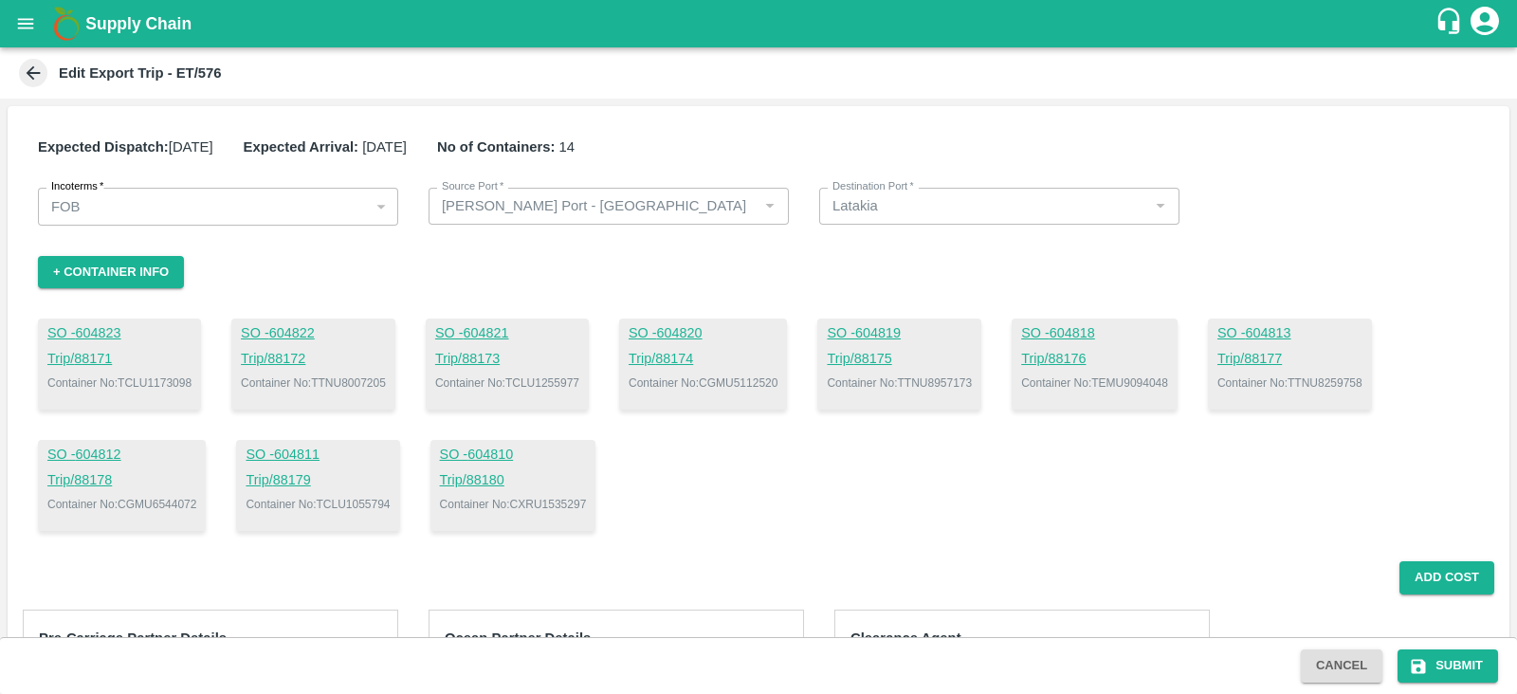
click at [566, 372] on div "SO - 604821 Trip/ 88173 Container No: TCLU1255977" at bounding box center [507, 363] width 163 height 91
click at [550, 382] on p "Container No: TCLU1255977" at bounding box center [507, 382] width 144 height 17
copy p "TCLU1255977"
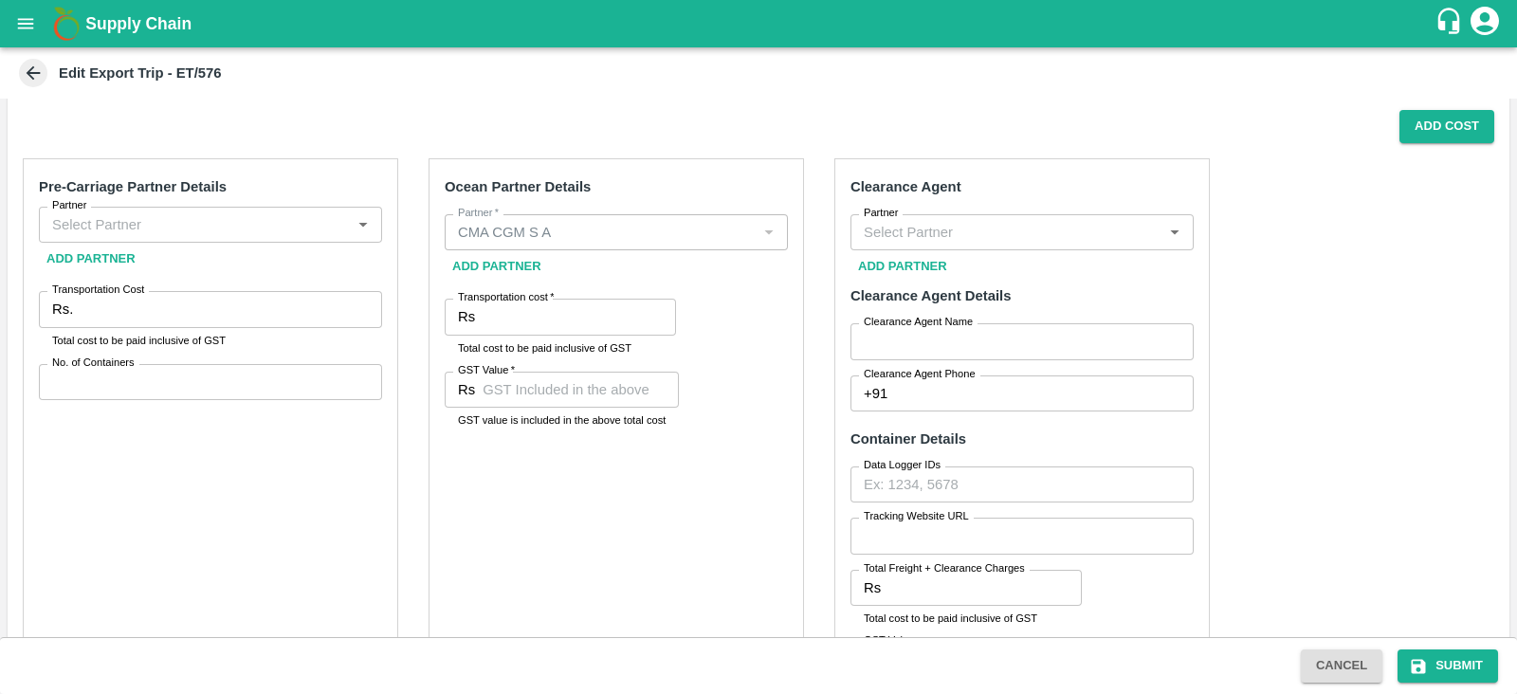
scroll to position [452, 0]
click at [308, 223] on input "Partner" at bounding box center [195, 223] width 300 height 25
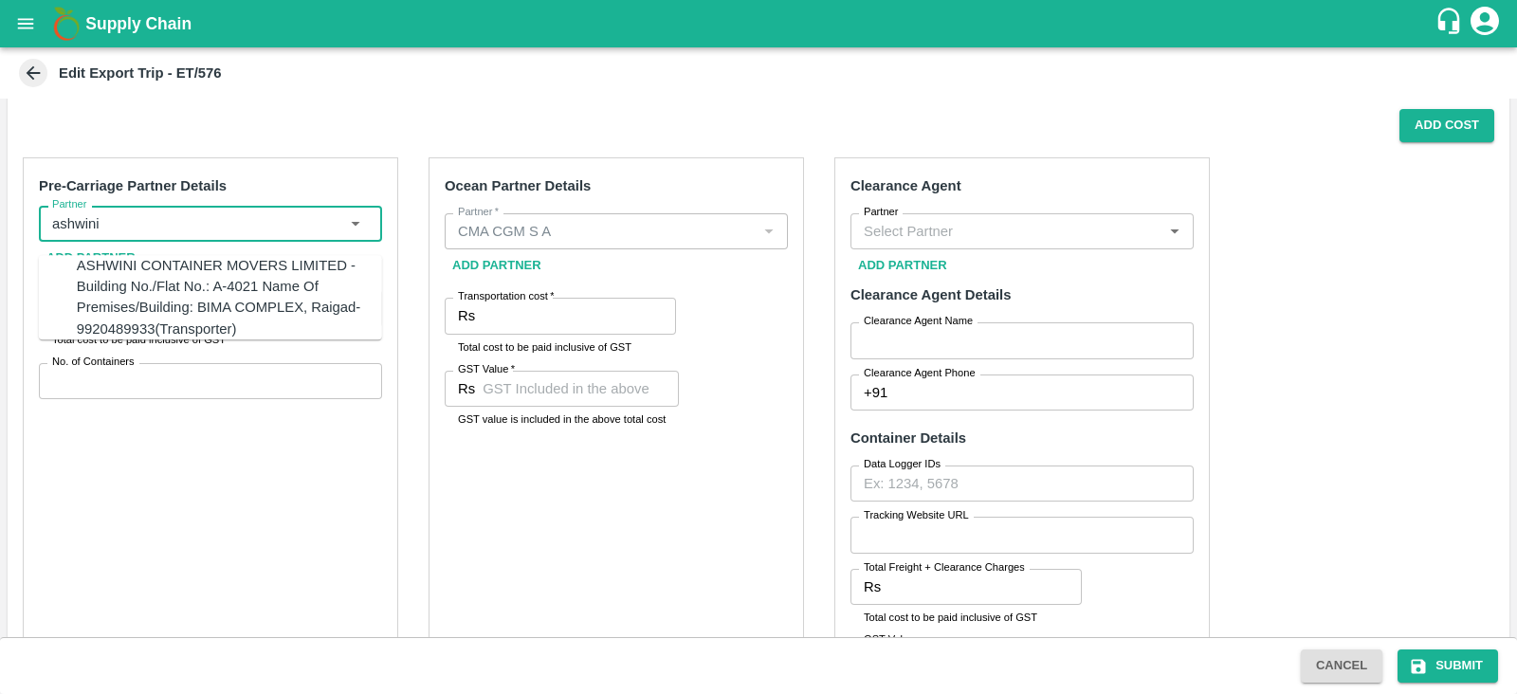
click at [161, 268] on div "ASHWINI CONTAINER MOVERS LIMITED -Building No./Flat No.: A-4021 Name Of Premise…" at bounding box center [229, 297] width 305 height 84
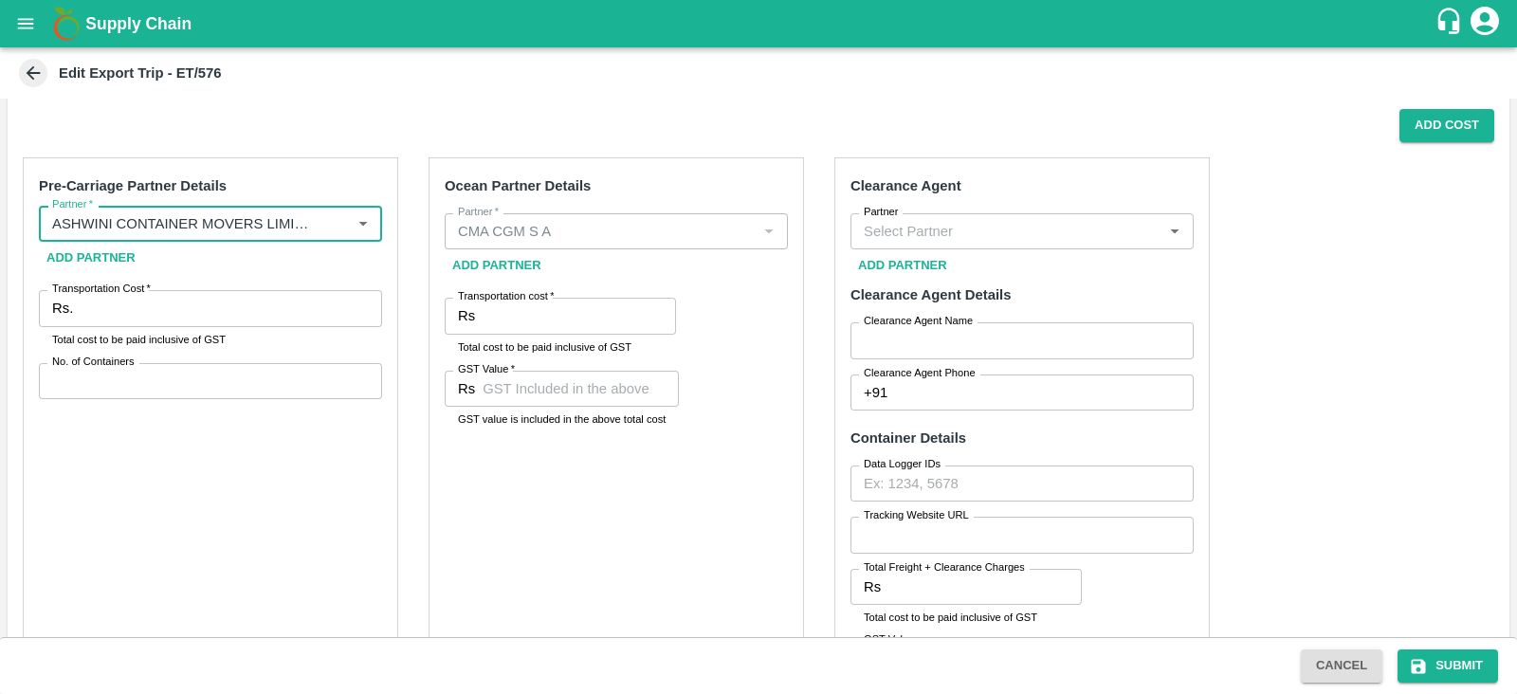
type input "ASHWINI CONTAINER MOVERS LIMITED -Building No./Flat No.: A-4021 Name Of Premise…"
click at [144, 292] on span "*" at bounding box center [147, 288] width 7 height 11
click at [143, 292] on input "Transportation Cost   *" at bounding box center [231, 308] width 301 height 36
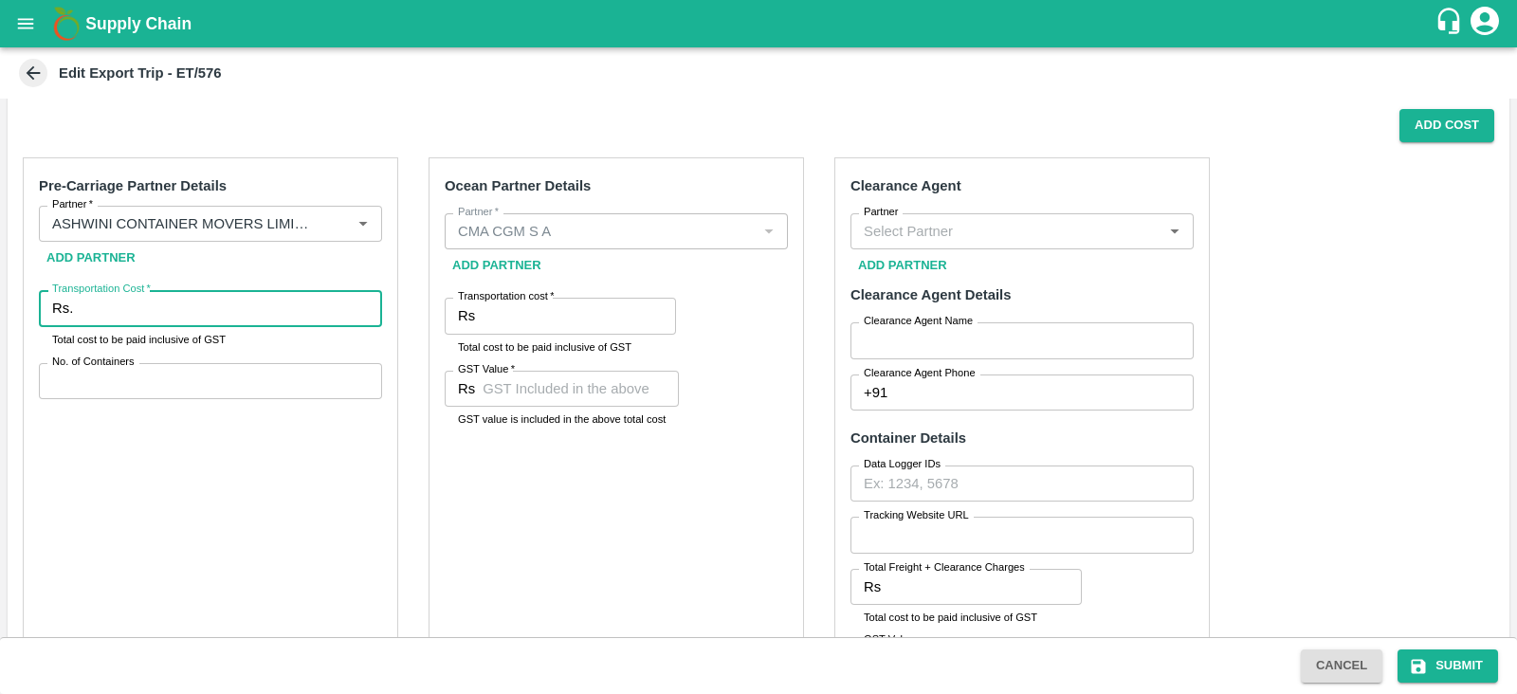
paste input "467141.70"
type input "467141.70"
click at [132, 367] on label "No. of Containers" at bounding box center [93, 362] width 82 height 15
click at [132, 367] on input "No. of Containers" at bounding box center [210, 381] width 343 height 36
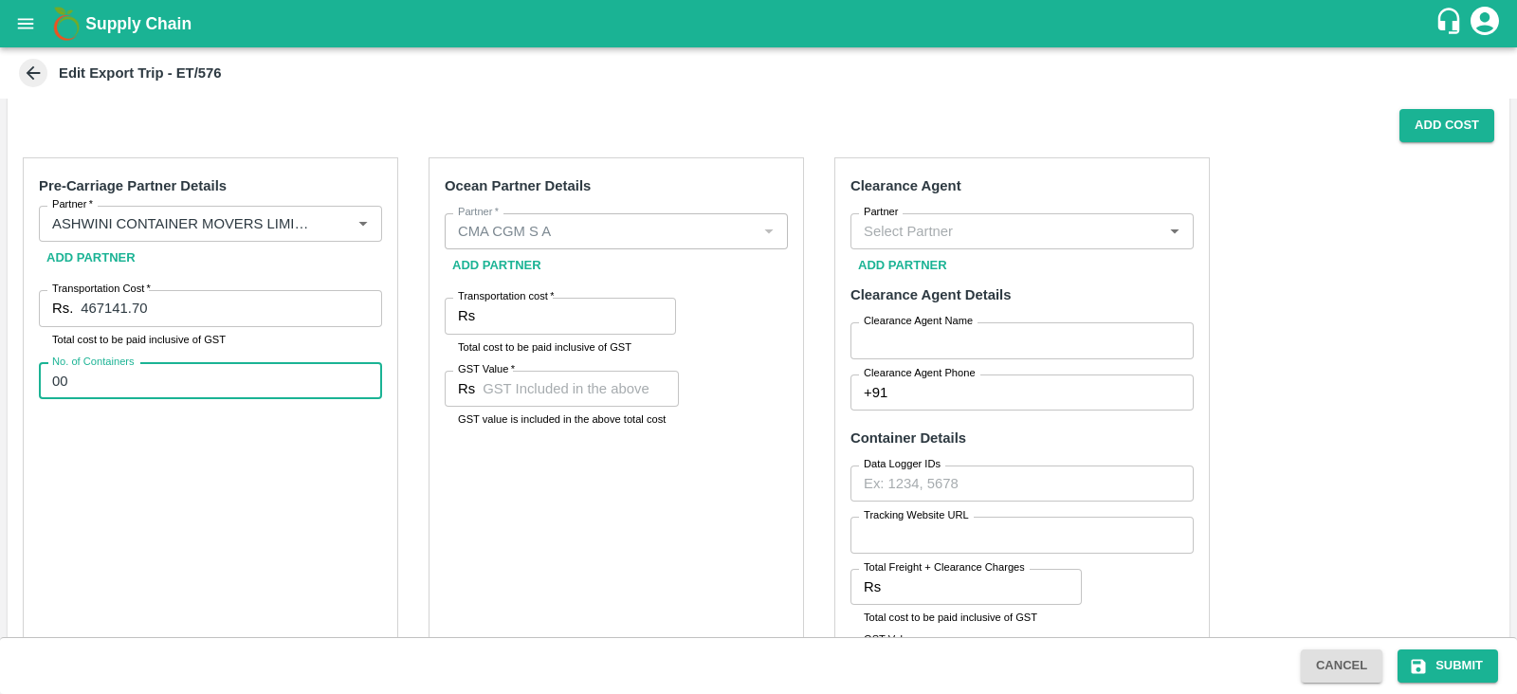
type input "0"
type input "10"
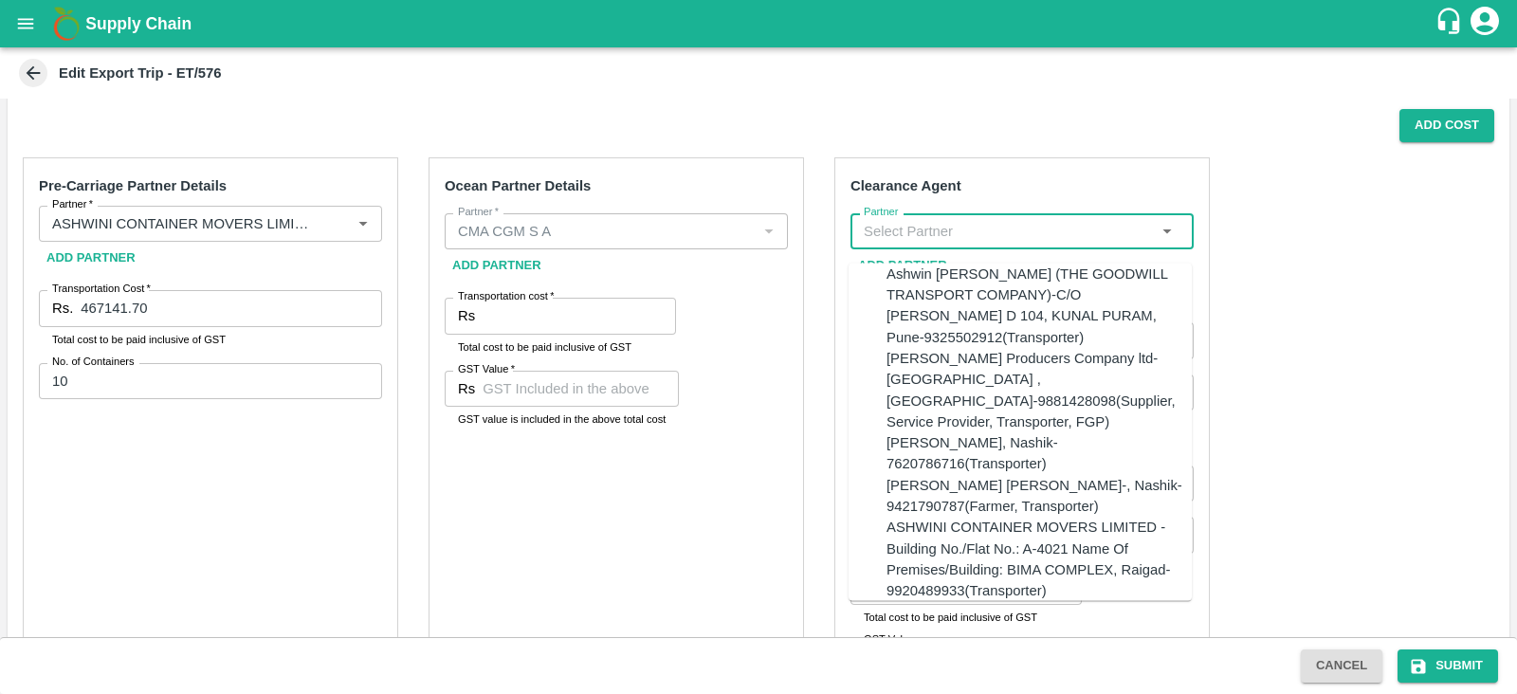
click at [920, 233] on input "Partner" at bounding box center [1006, 231] width 300 height 25
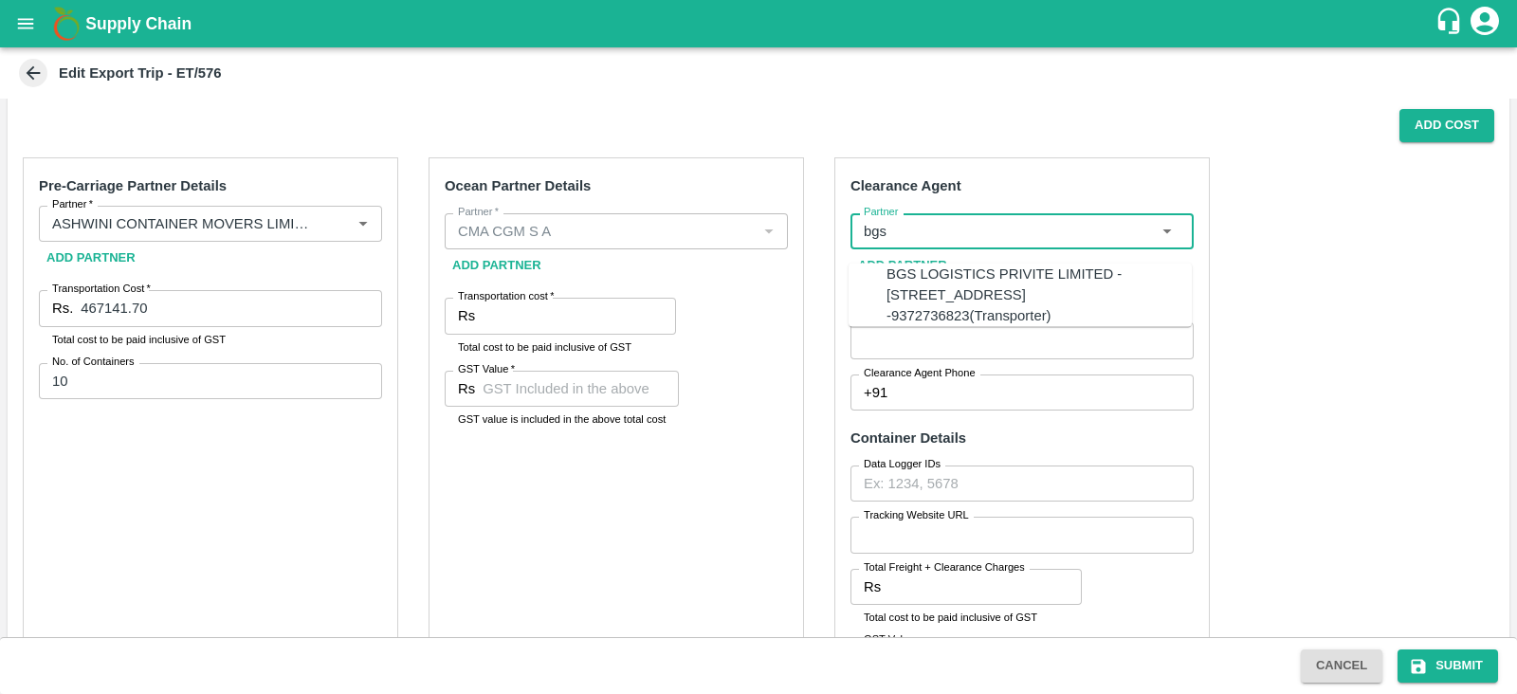
click at [988, 272] on div "BGS LOGISTICS PRIVITE LIMITED -4012 A wing Bima Kwc kalamboli , Navi Mumbai -93…" at bounding box center [1038, 295] width 305 height 64
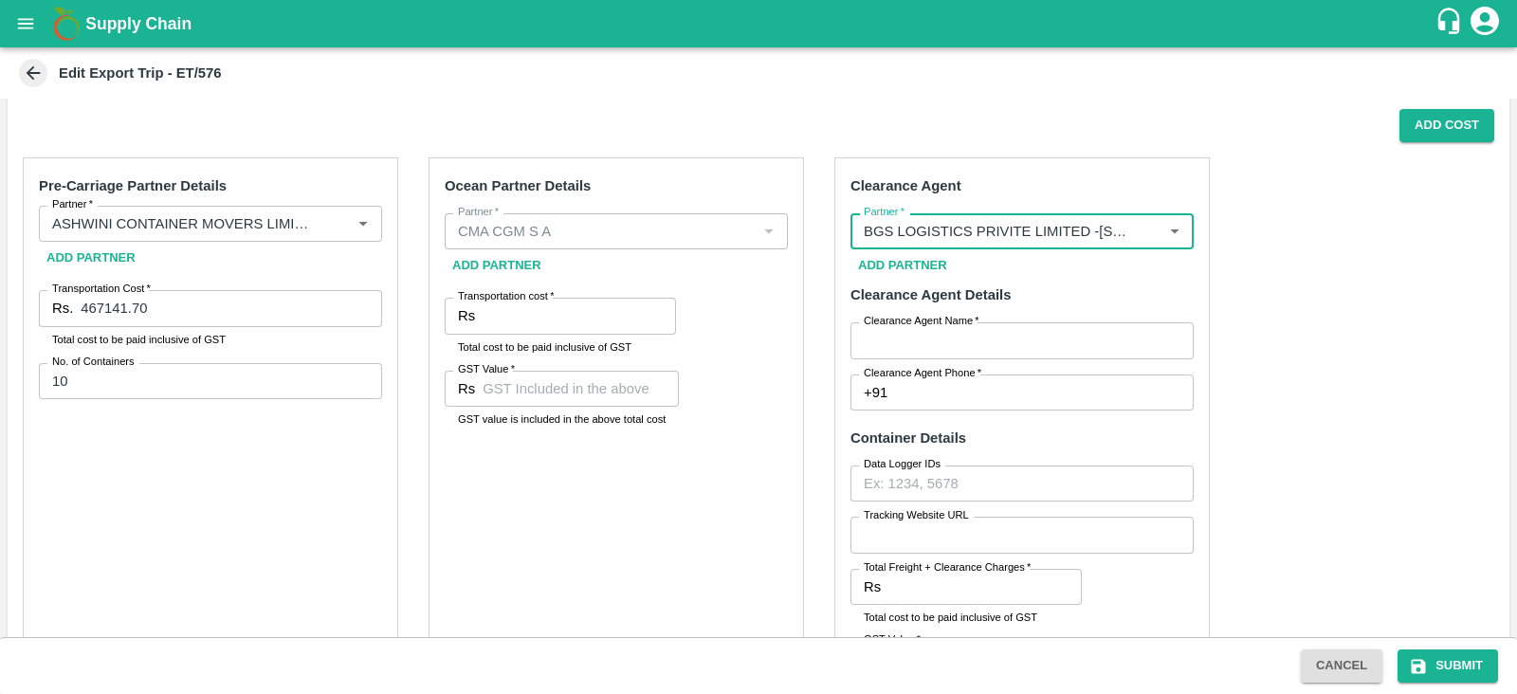
type input "BGS LOGISTICS PRIVITE LIMITED -4012 A wing Bima Kwc kalamboli , Navi Mumbai -93…"
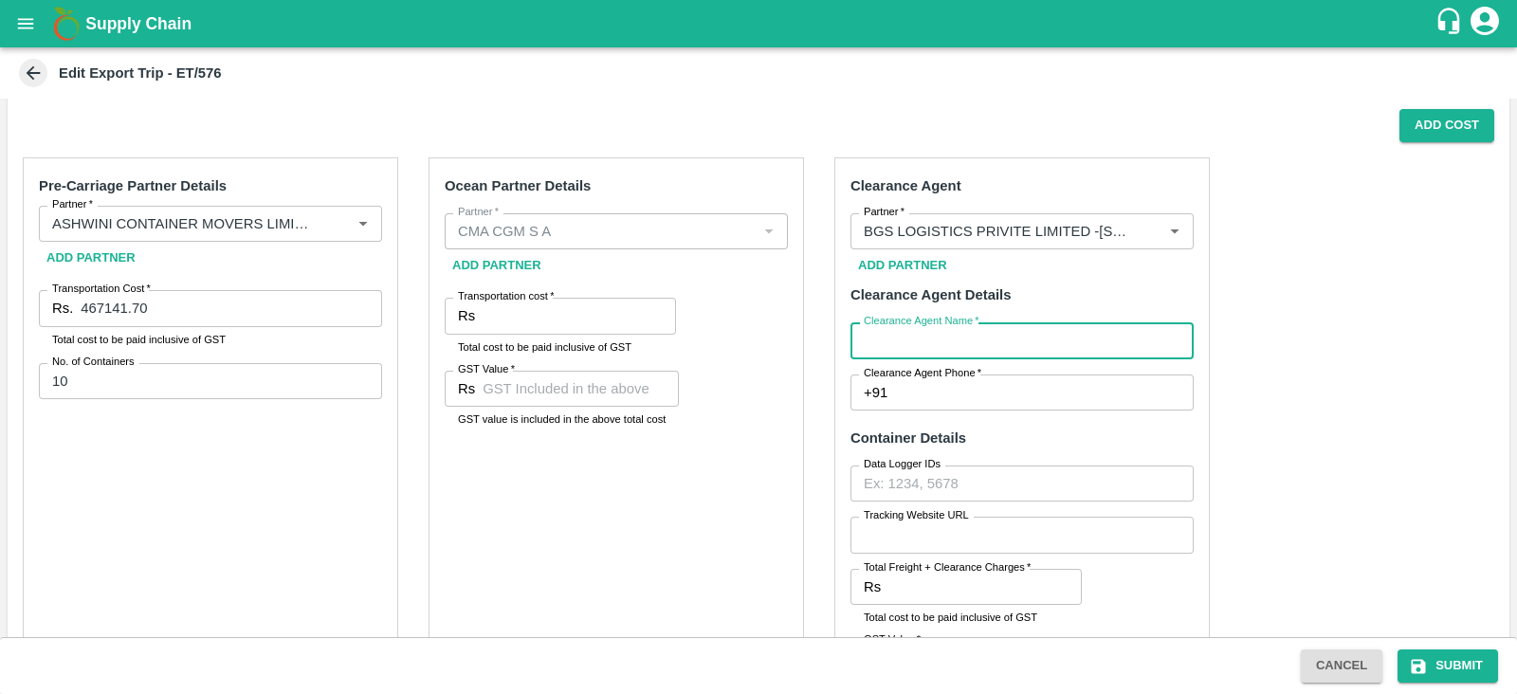
click at [924, 333] on input "Clearance Agent Name   *" at bounding box center [1021, 340] width 343 height 36
type input "BGS"
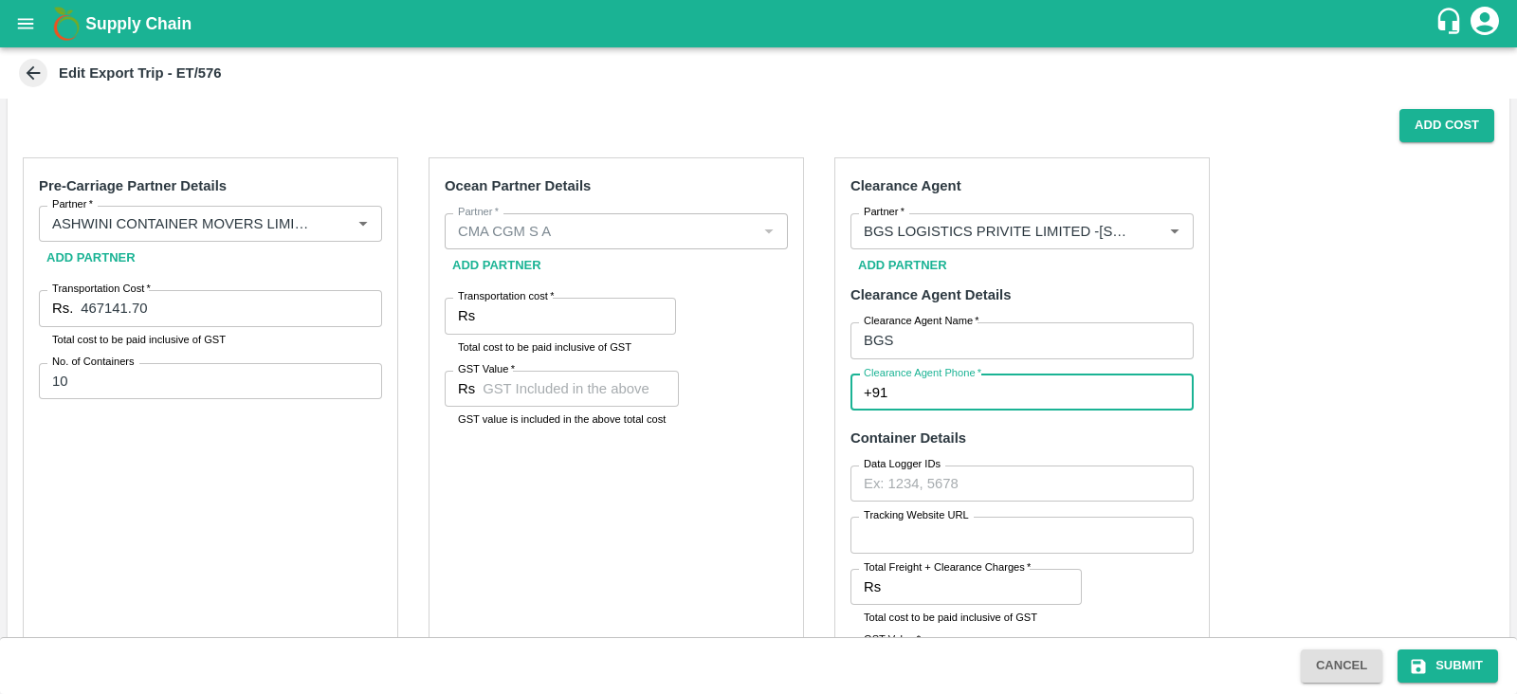
click at [943, 391] on input "Clearance Agent Phone   *" at bounding box center [1044, 392] width 299 height 36
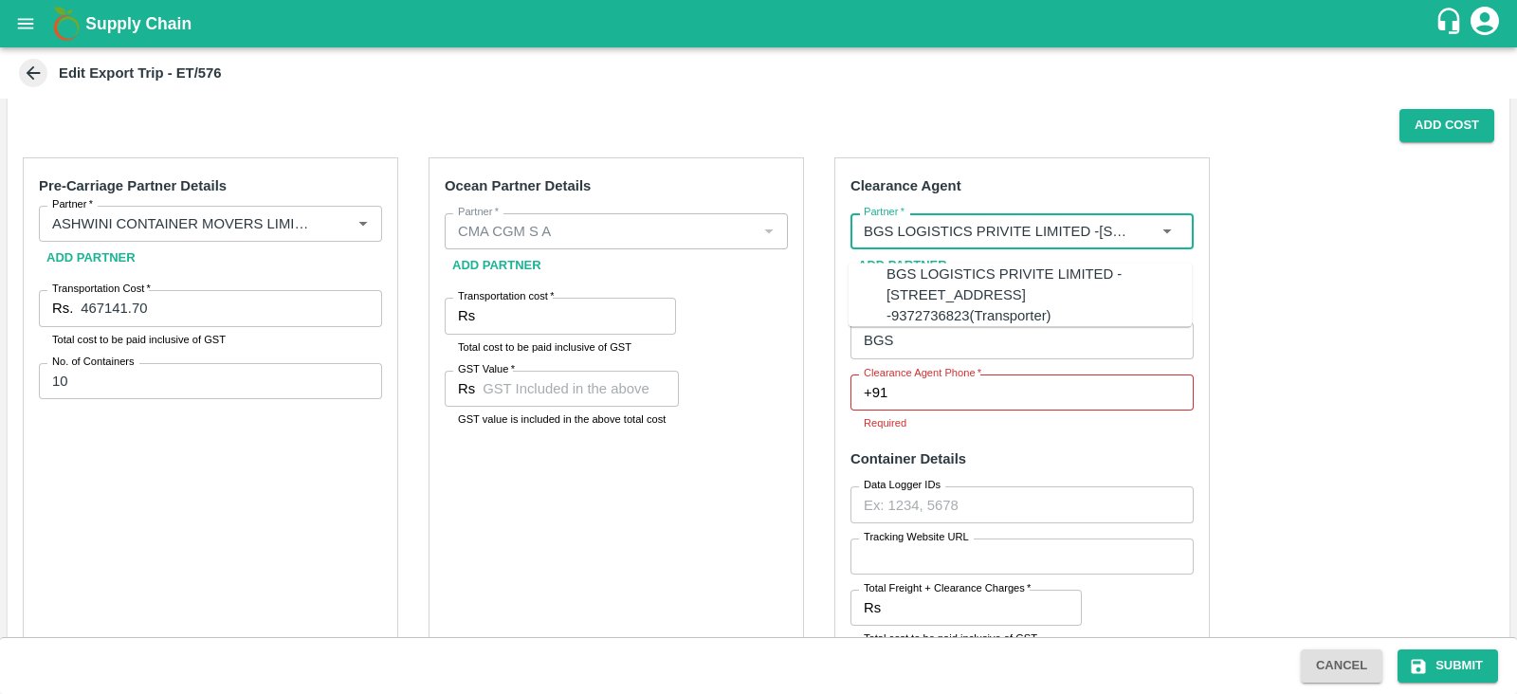
click at [1069, 225] on input "Partner   *" at bounding box center [994, 231] width 276 height 25
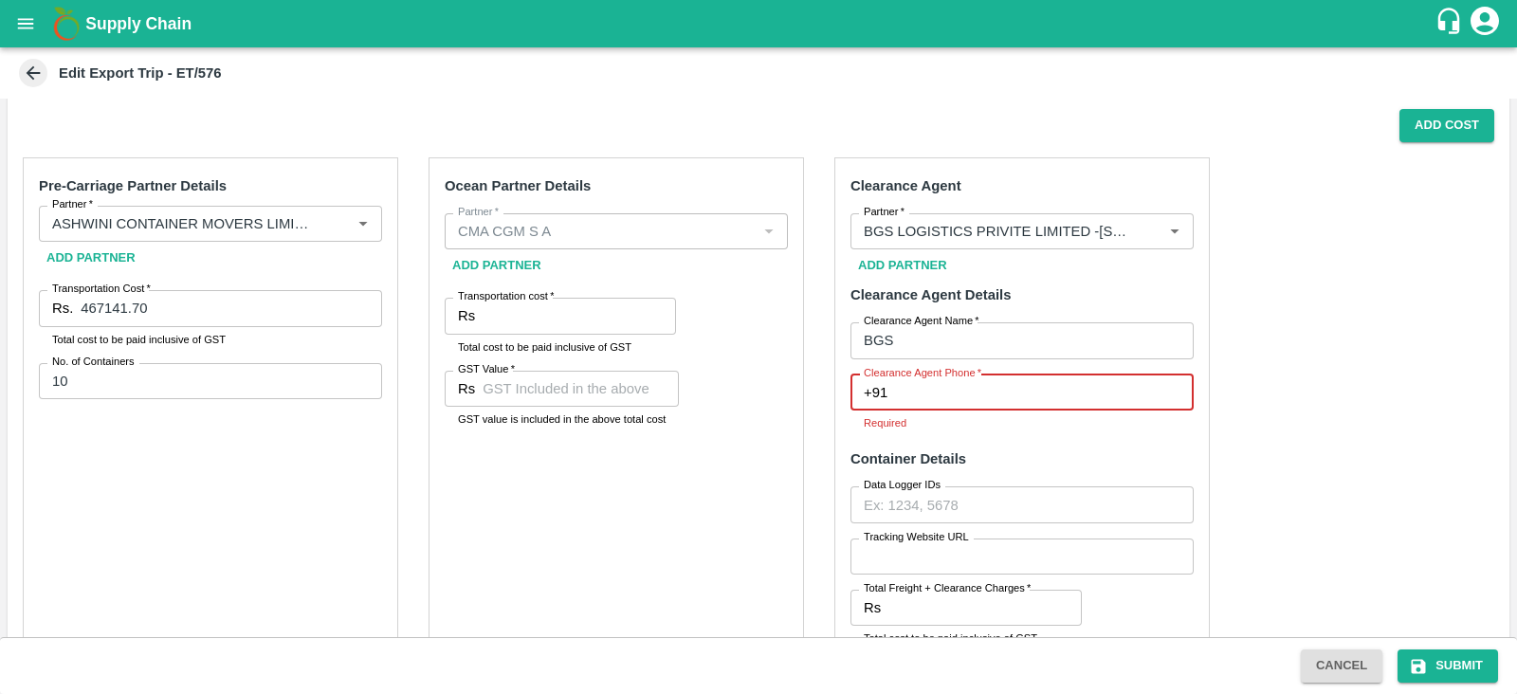
click at [995, 394] on input "Clearance Agent Phone   *" at bounding box center [1044, 392] width 299 height 36
type input "9372736823"
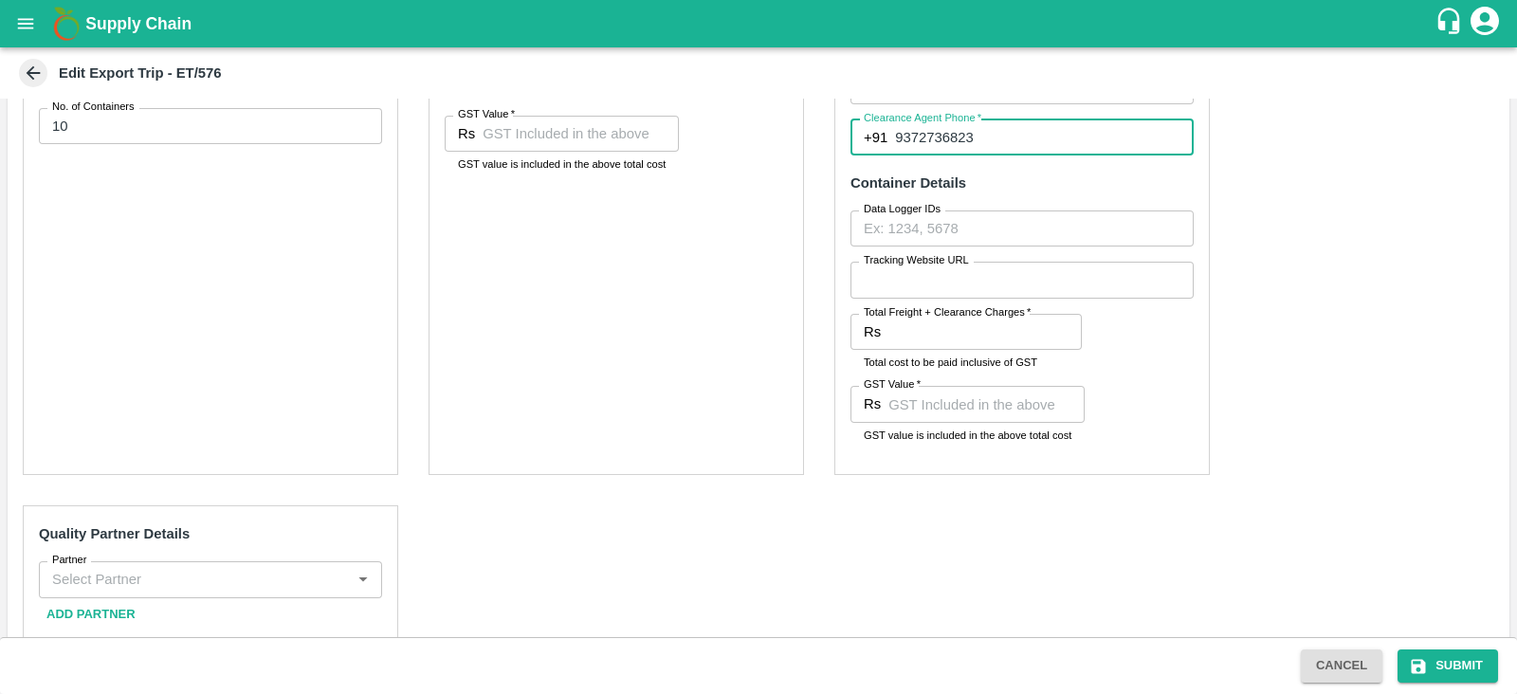
scroll to position [708, 0]
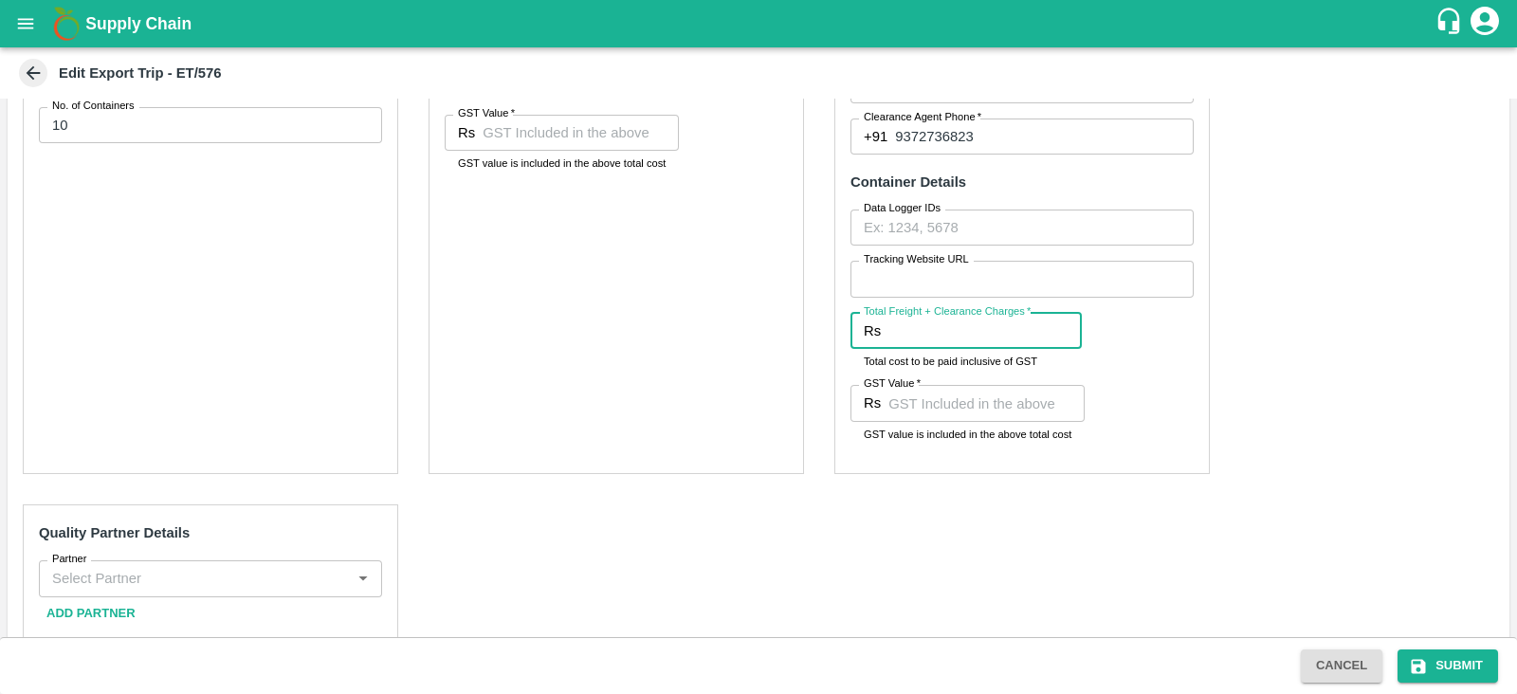
click at [975, 337] on input "Total Freight + Clearance Charges   *" at bounding box center [984, 331] width 193 height 36
paste input "49560.00"
type input "49560.00"
click at [1218, 391] on div "Pre-Carriage Partner Details Partner   * Partner   * Add Partner Transportation…" at bounding box center [758, 354] width 1501 height 936
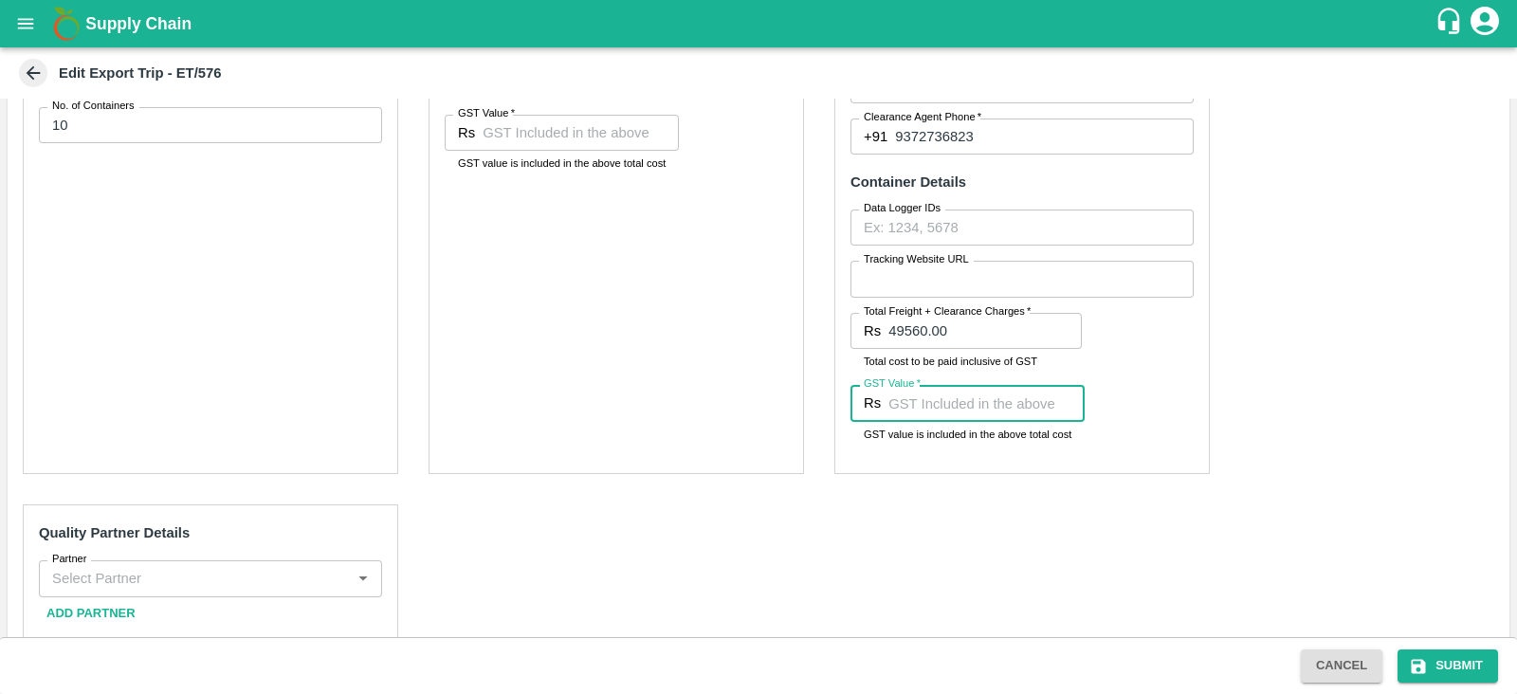
click at [981, 413] on input "GST Value   *" at bounding box center [986, 403] width 196 height 36
paste input "7560"
type input "7560"
click at [958, 557] on div "Pre-Carriage Partner Details Partner   * Partner   * Add Partner Transportation…" at bounding box center [758, 354] width 1501 height 936
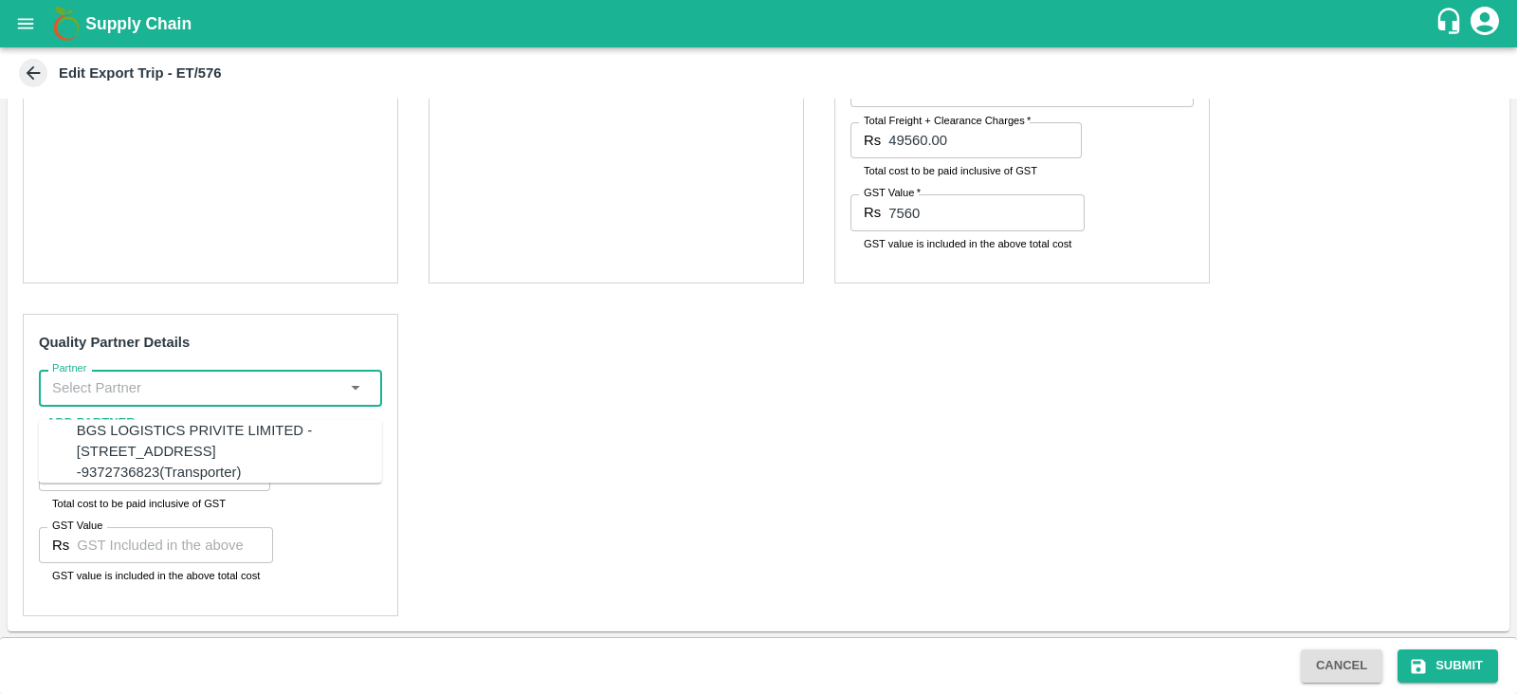
click at [218, 394] on input "Partner" at bounding box center [195, 387] width 300 height 25
click at [159, 431] on div "A2 ENTERPRISES-Plot No.16 Devikanandan Apartment, Mahadev Bagh, Near Godavari C…" at bounding box center [232, 461] width 311 height 84
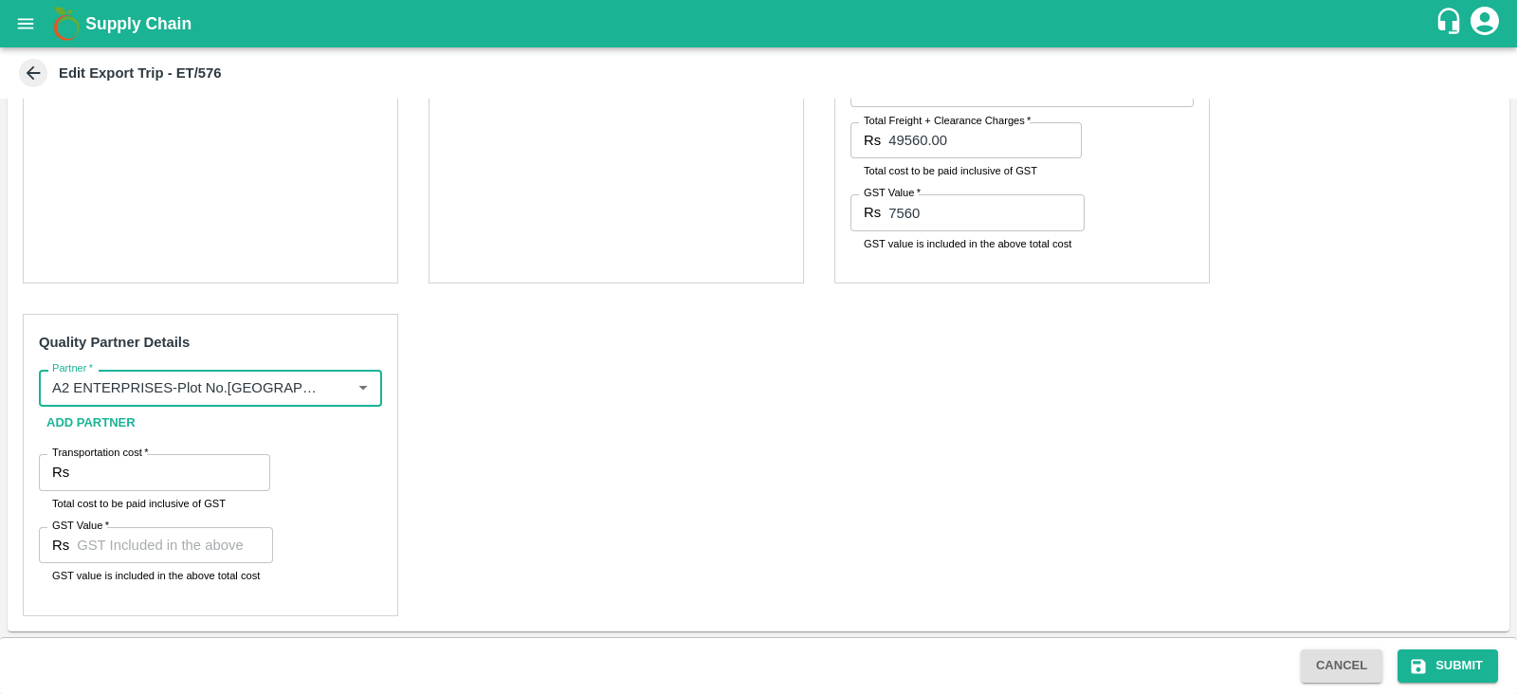
type input "A2 ENTERPRISES-Plot No.16 Devikanandan Apartment, Mahadev Bagh, Near Godavari C…"
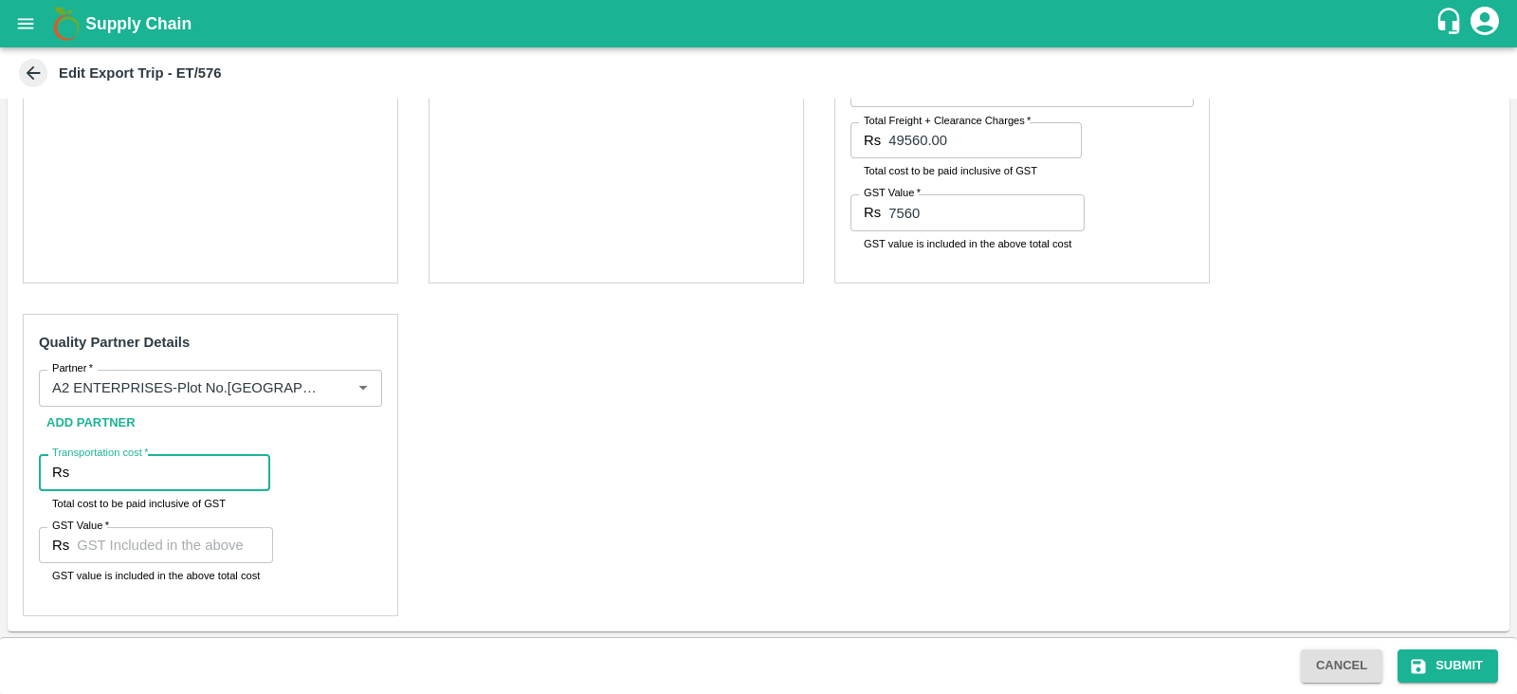
click at [191, 488] on input "Transportation cost   *" at bounding box center [173, 472] width 193 height 36
paste input "6100"
type input "6100"
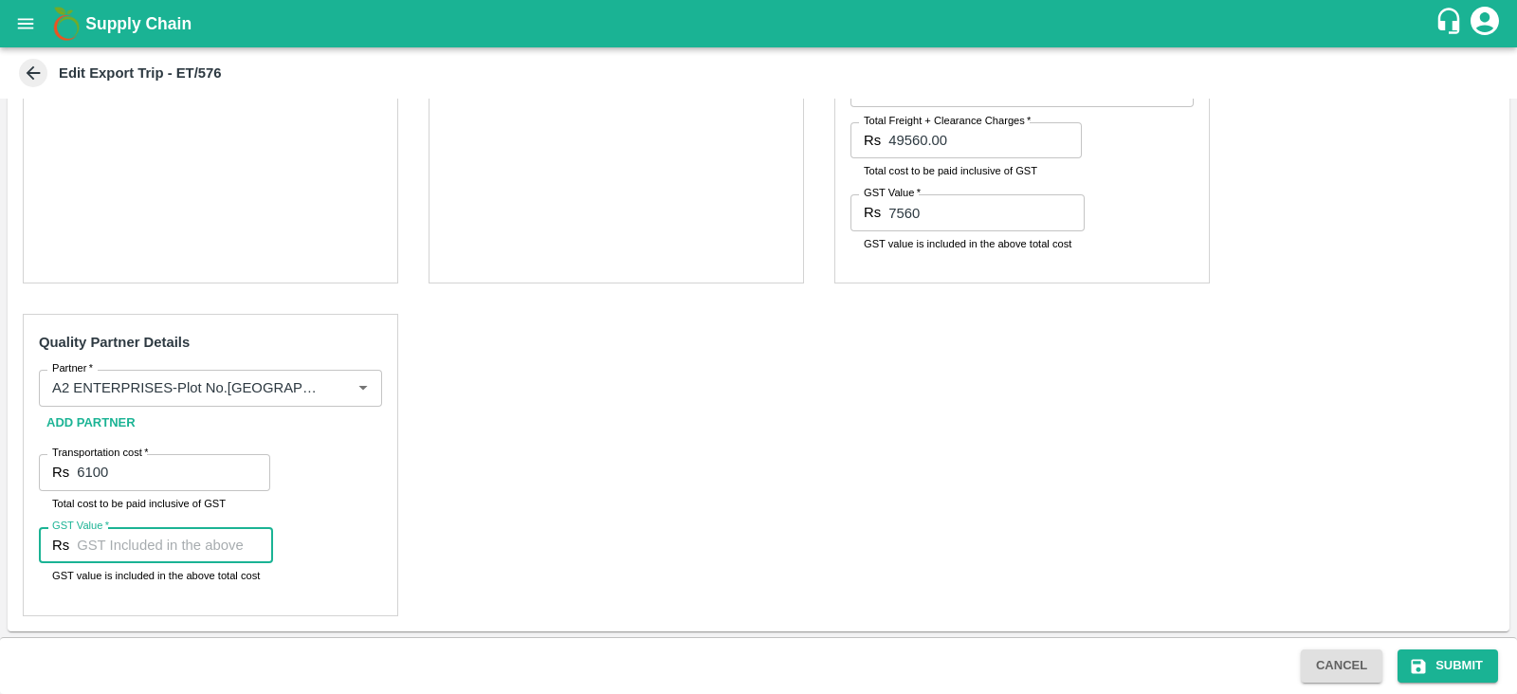
click at [174, 552] on input "GST Value   *" at bounding box center [175, 545] width 196 height 36
type input "00"
click at [732, 452] on div "Pre-Carriage Partner Details Partner   * Partner   * Add Partner Transportation…" at bounding box center [758, 164] width 1501 height 936
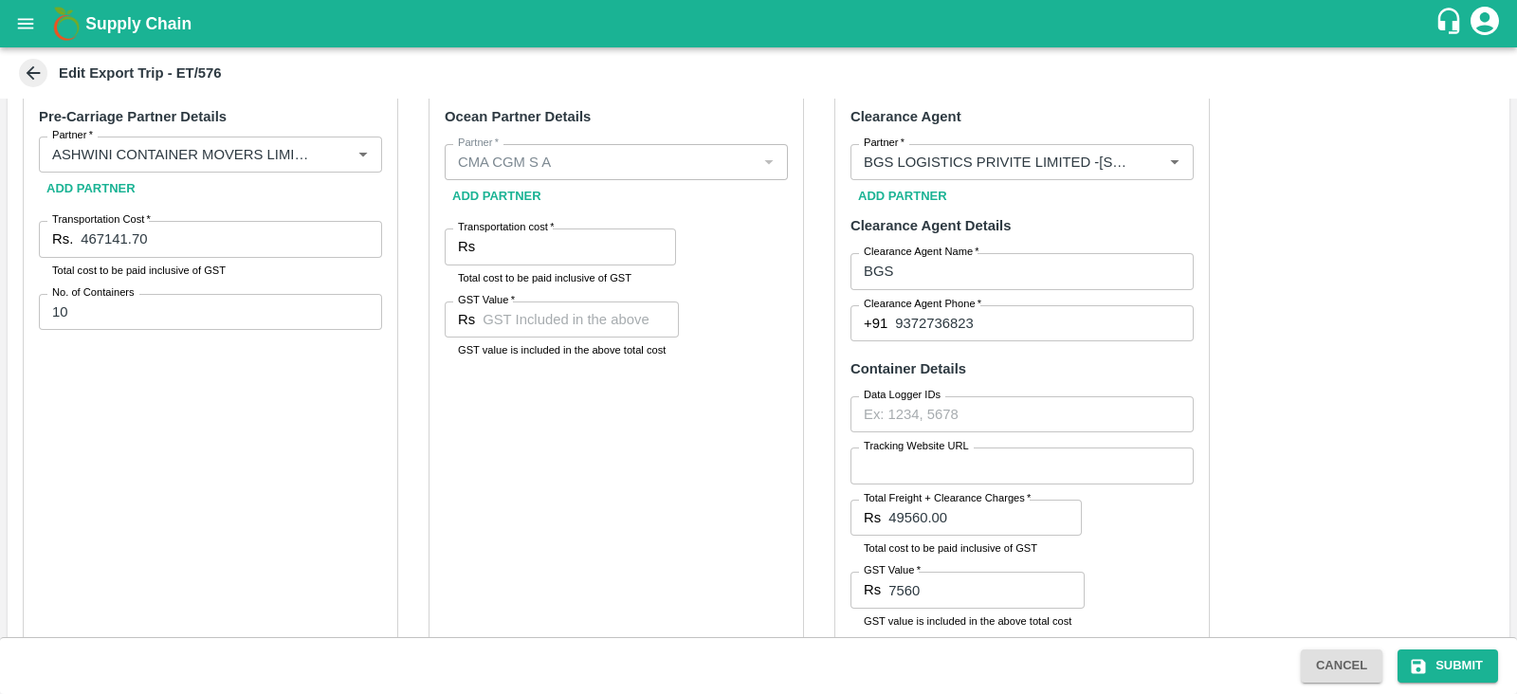
scroll to position [469, 0]
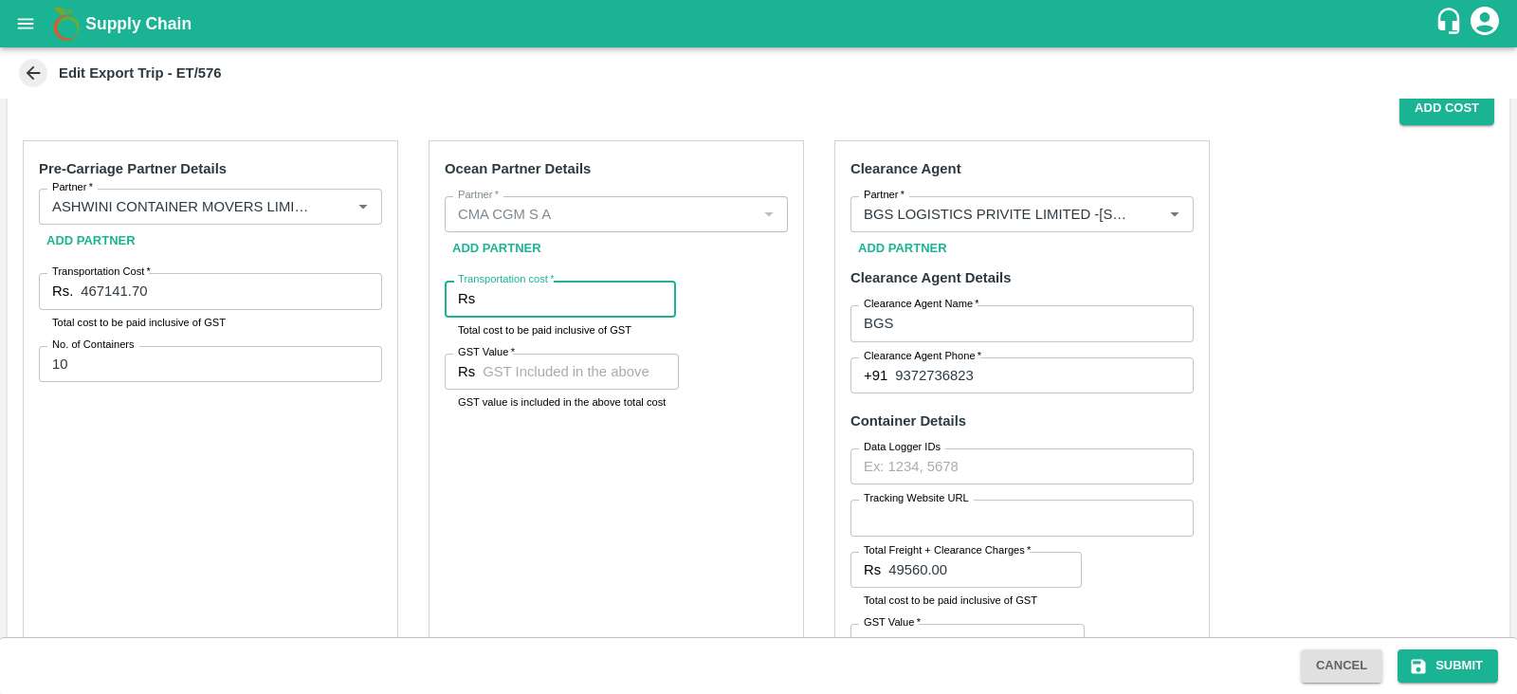
click at [555, 311] on input "Transportation cost   *" at bounding box center [578, 299] width 193 height 36
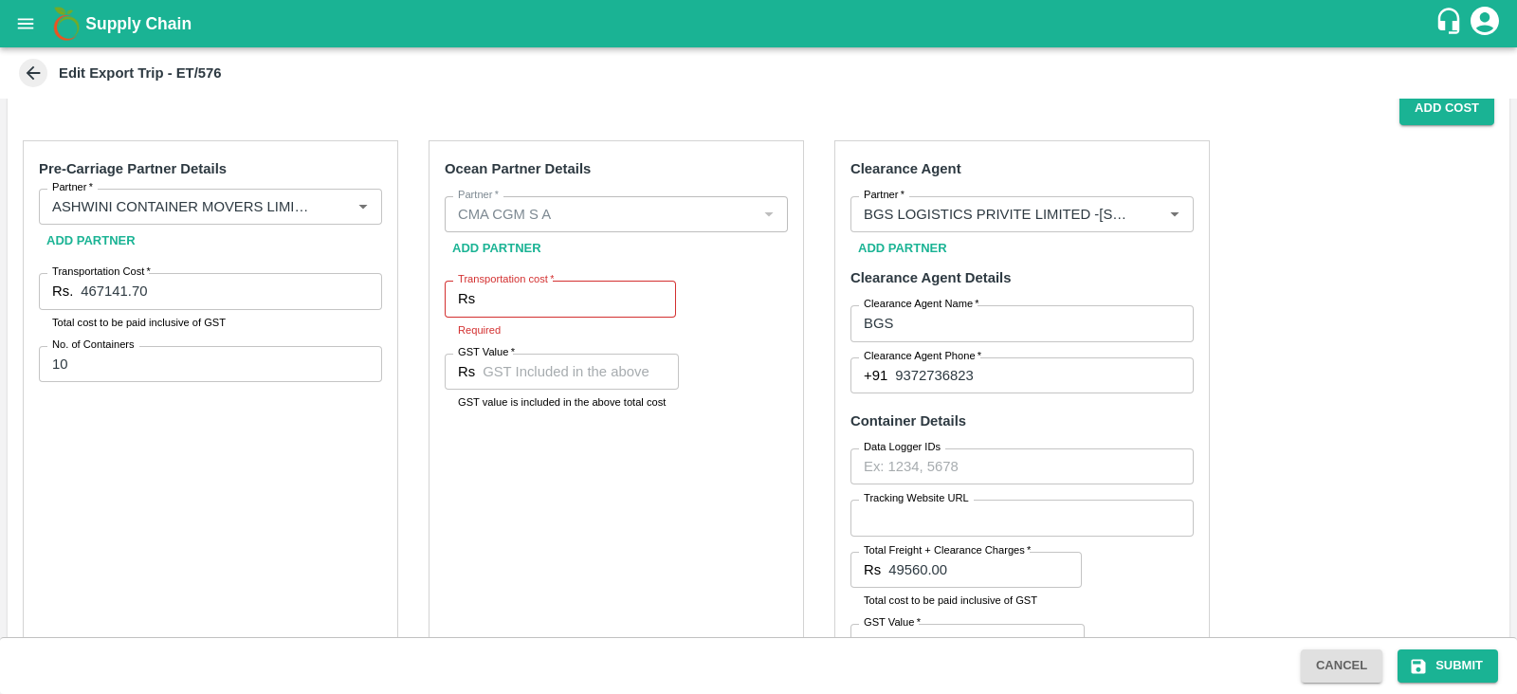
click at [1357, 380] on div "Pre-Carriage Partner Details Partner   * Partner   * Add Partner Transportation…" at bounding box center [758, 593] width 1501 height 936
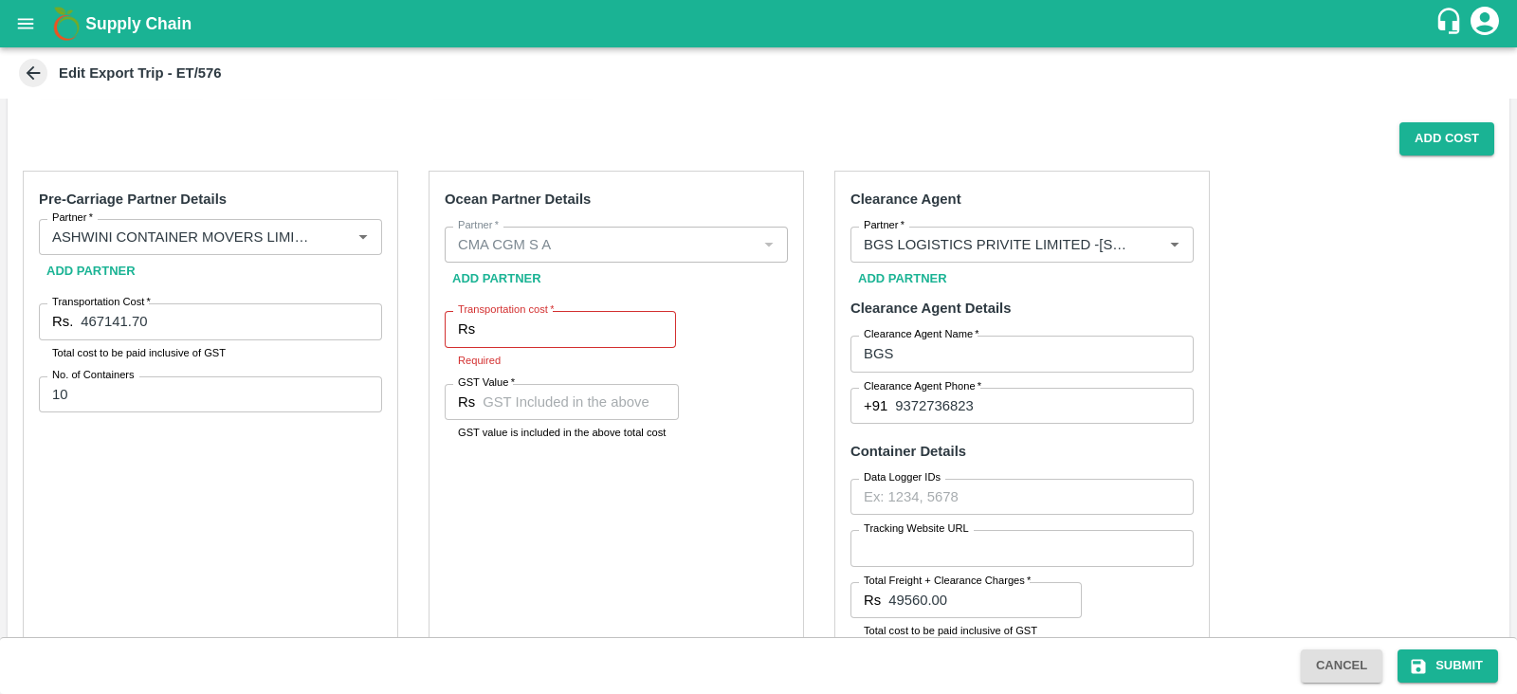
scroll to position [438, 0]
click at [637, 336] on input "Transportation cost   *" at bounding box center [578, 330] width 193 height 36
click at [737, 450] on div "Ocean Partner Details Partner   * Partner   * Add Partner Transportation cost  …" at bounding box center [615, 458] width 375 height 573
click at [545, 315] on label "Transportation cost   *" at bounding box center [506, 310] width 96 height 15
click at [545, 315] on input "Transportation cost   *" at bounding box center [578, 330] width 193 height 36
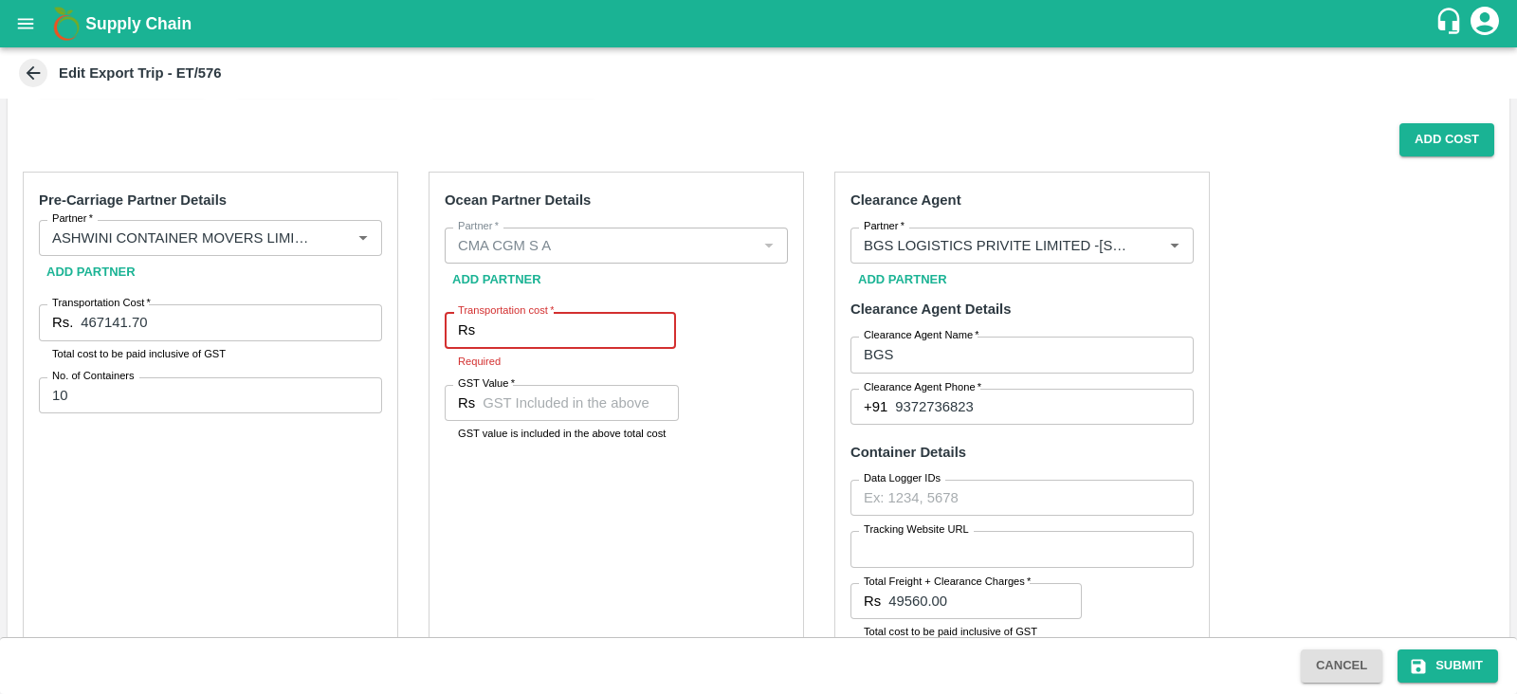
paste input "411088.02"
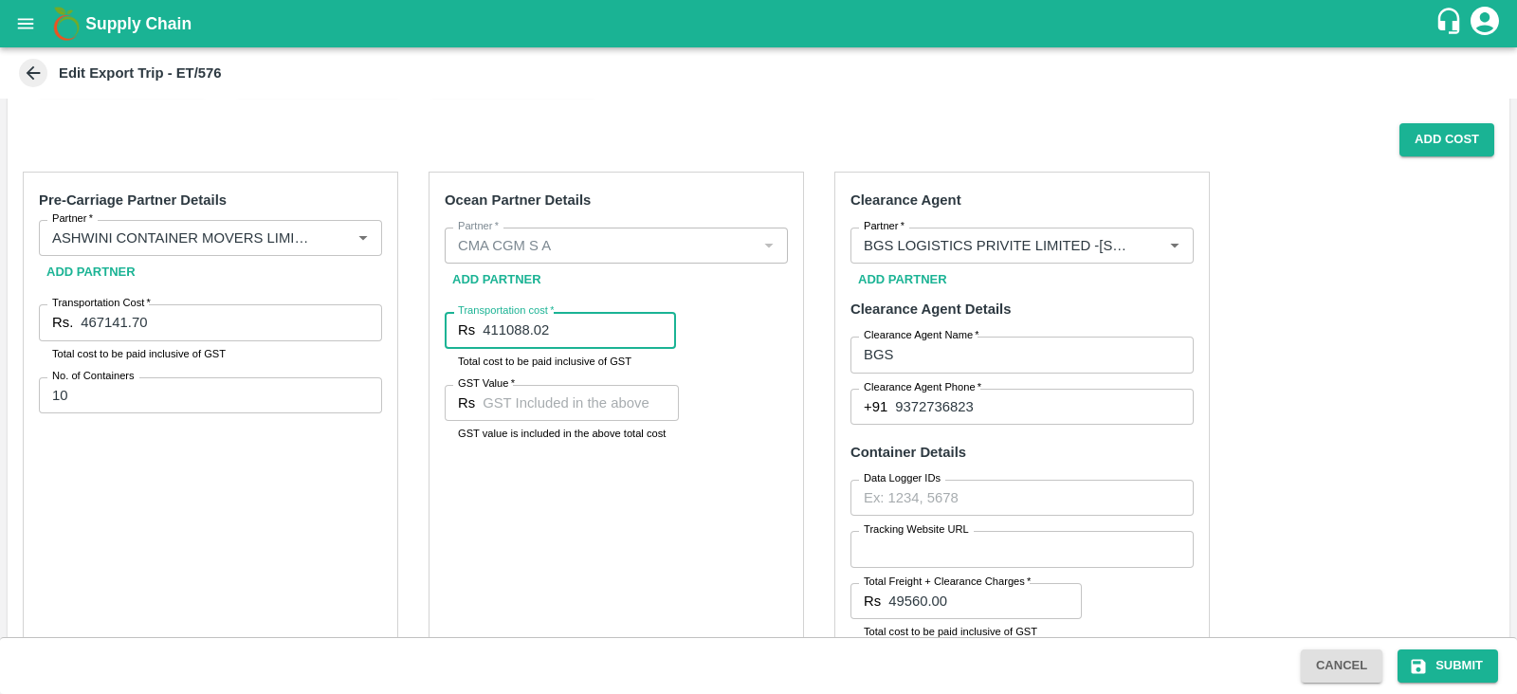
type input "411088.02"
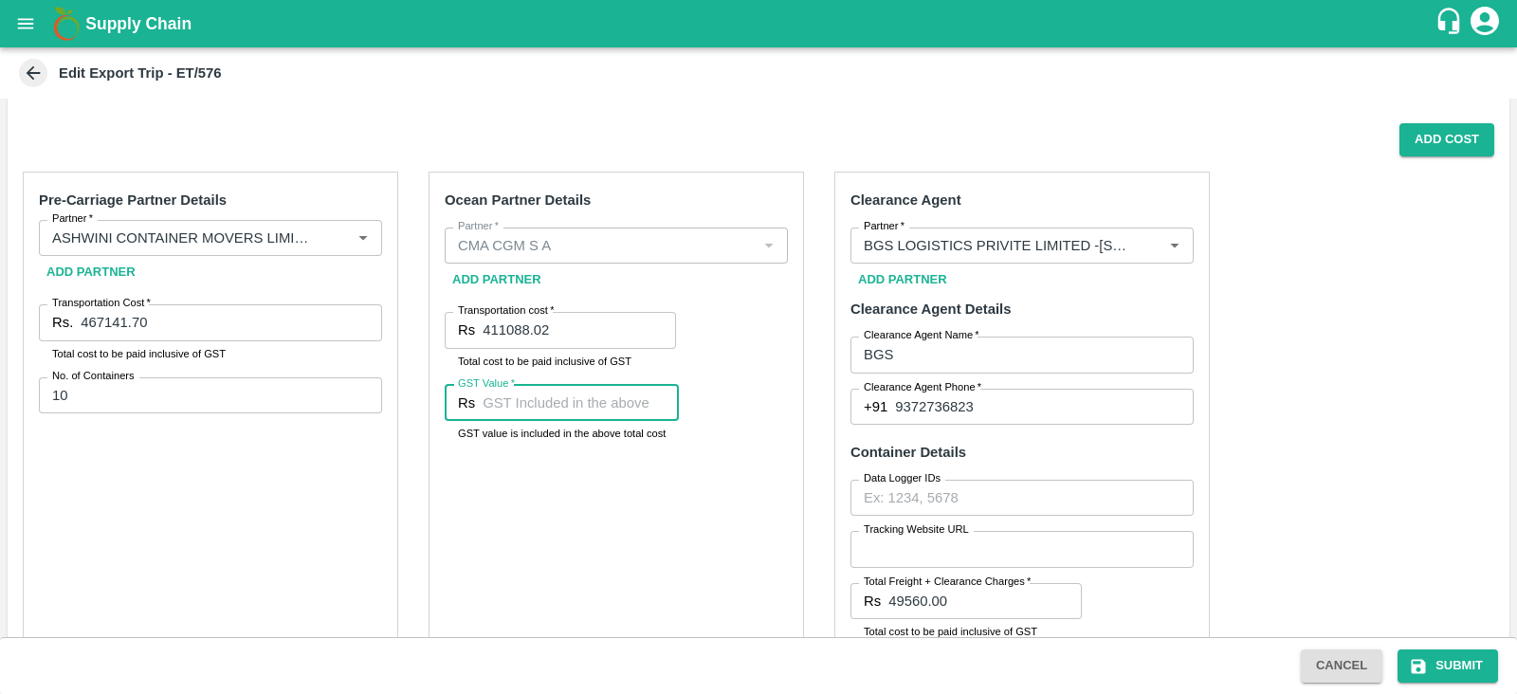
click at [489, 393] on input "GST Value   *" at bounding box center [580, 403] width 196 height 36
paste input "62708.34"
type input "62708.34"
click at [614, 524] on div "Ocean Partner Details Partner   * Partner   * Add Partner Transportation cost  …" at bounding box center [615, 458] width 375 height 573
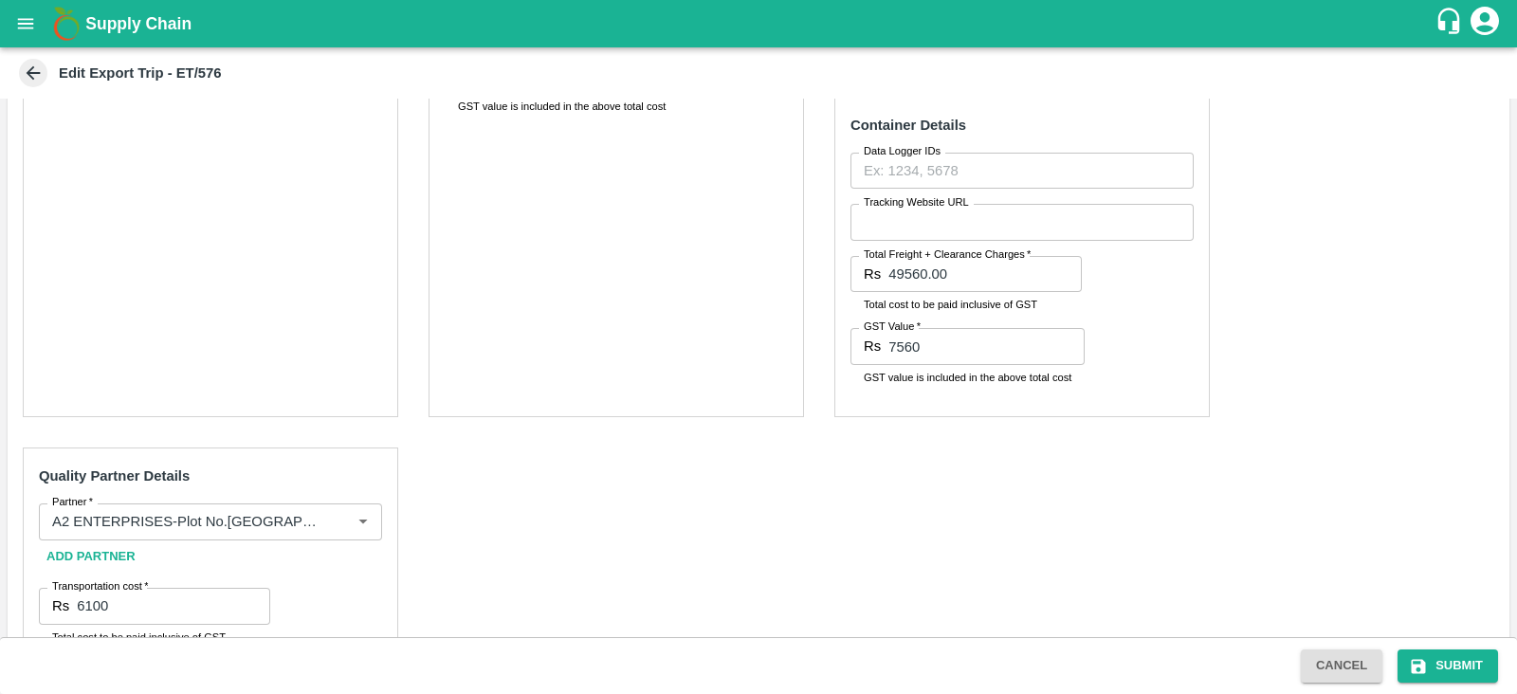
scroll to position [899, 0]
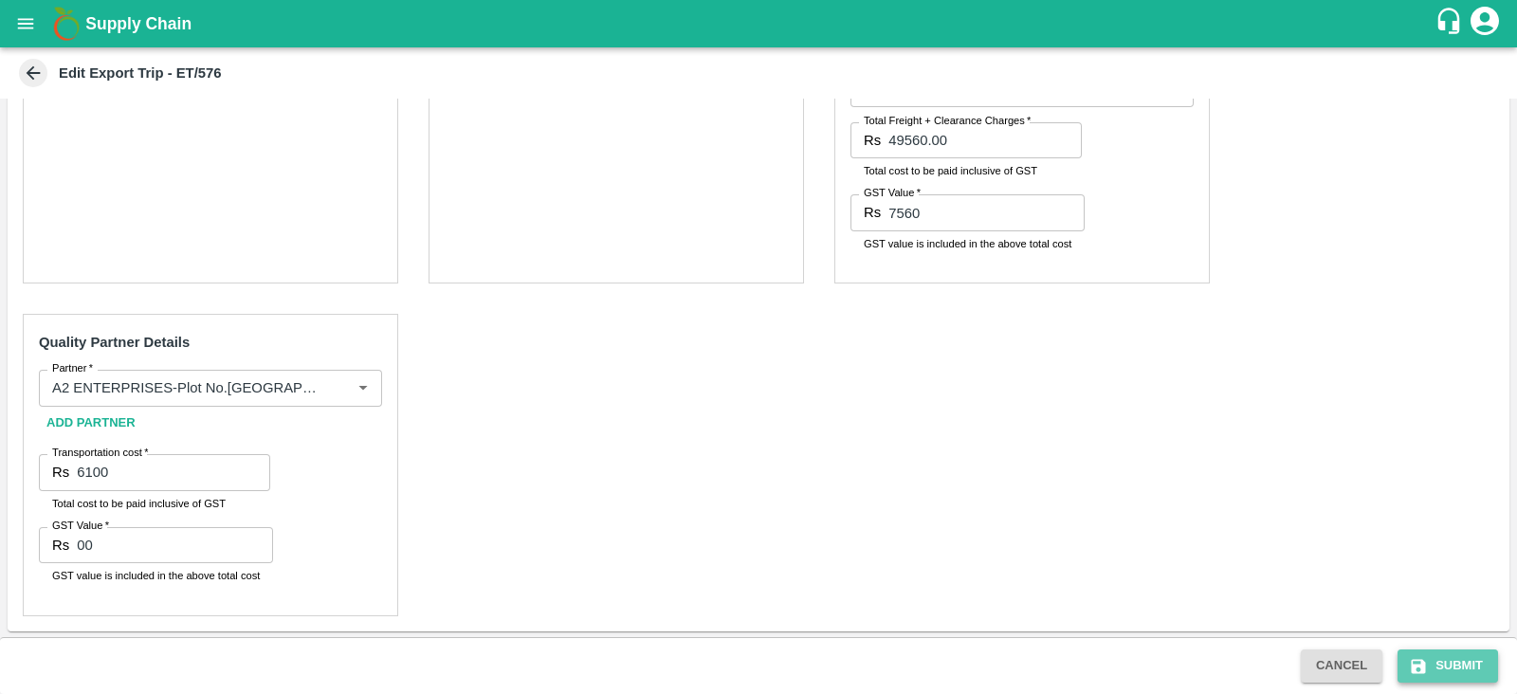
click at [1481, 671] on button "Submit" at bounding box center [1447, 665] width 100 height 33
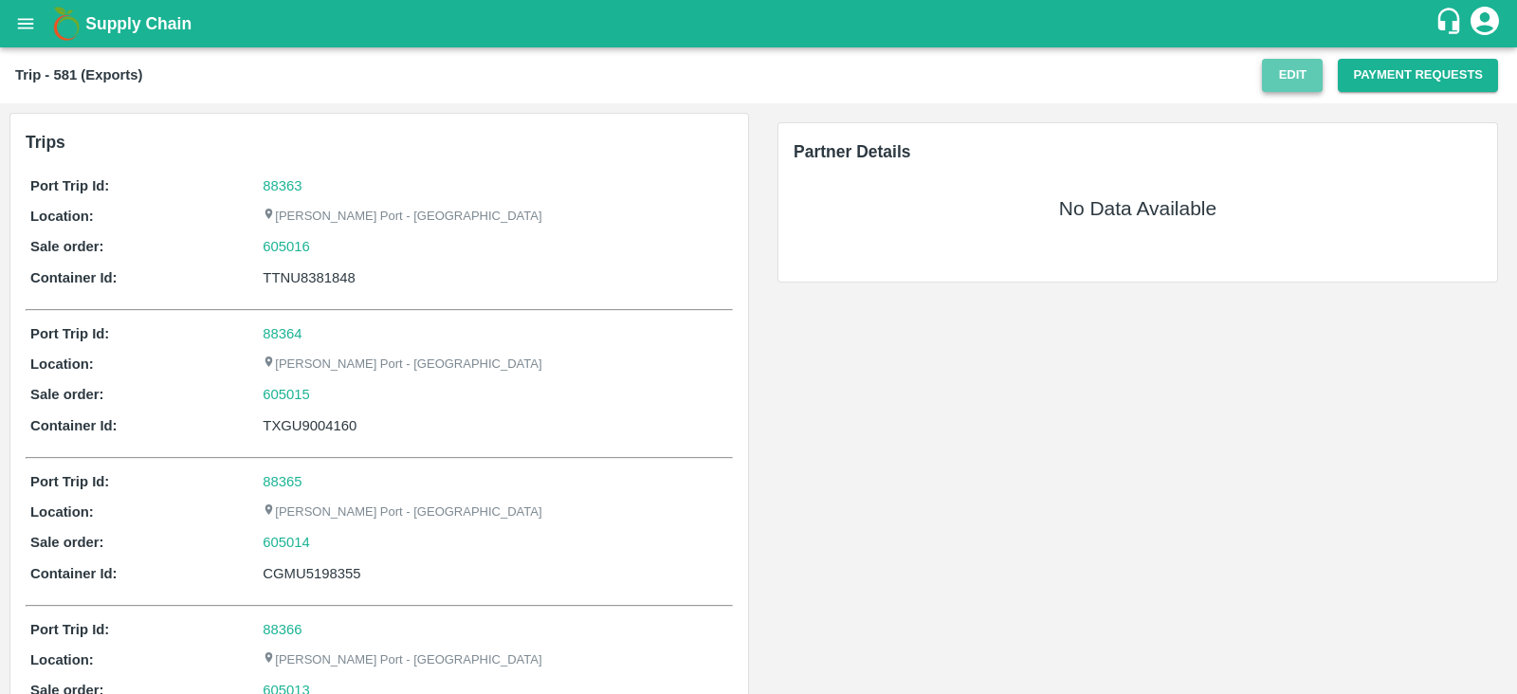
click at [1291, 87] on button "Edit" at bounding box center [1292, 75] width 61 height 33
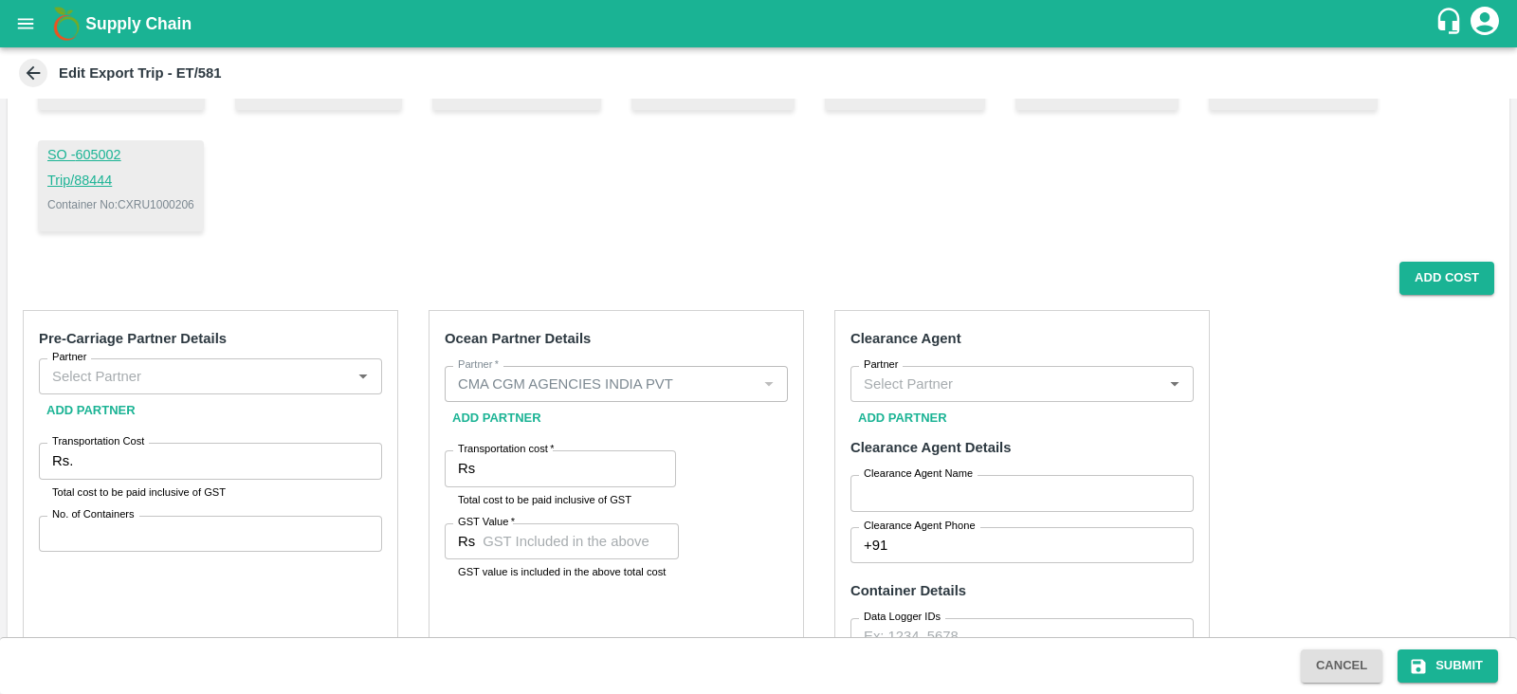
scroll to position [613, 0]
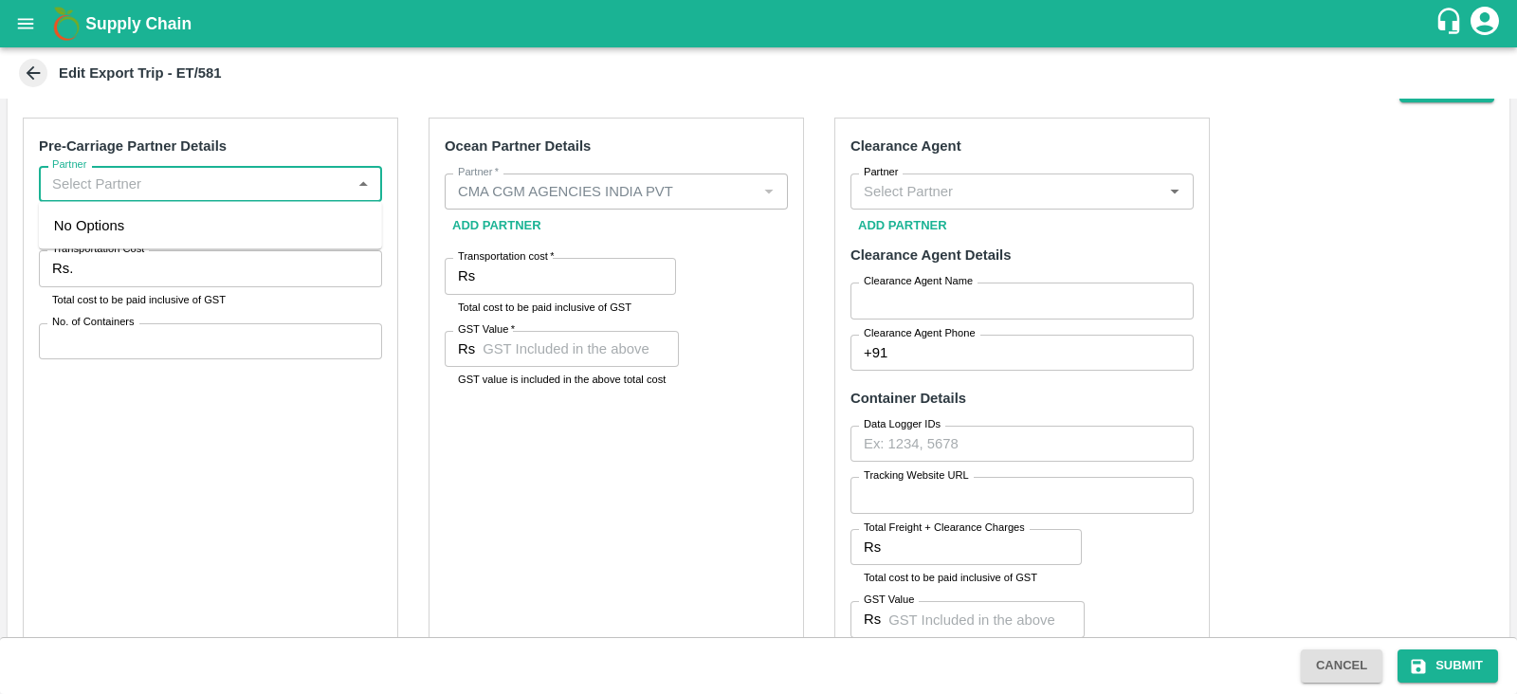
click at [242, 191] on input "Partner" at bounding box center [195, 184] width 300 height 25
click at [264, 180] on input "Partner" at bounding box center [195, 184] width 300 height 25
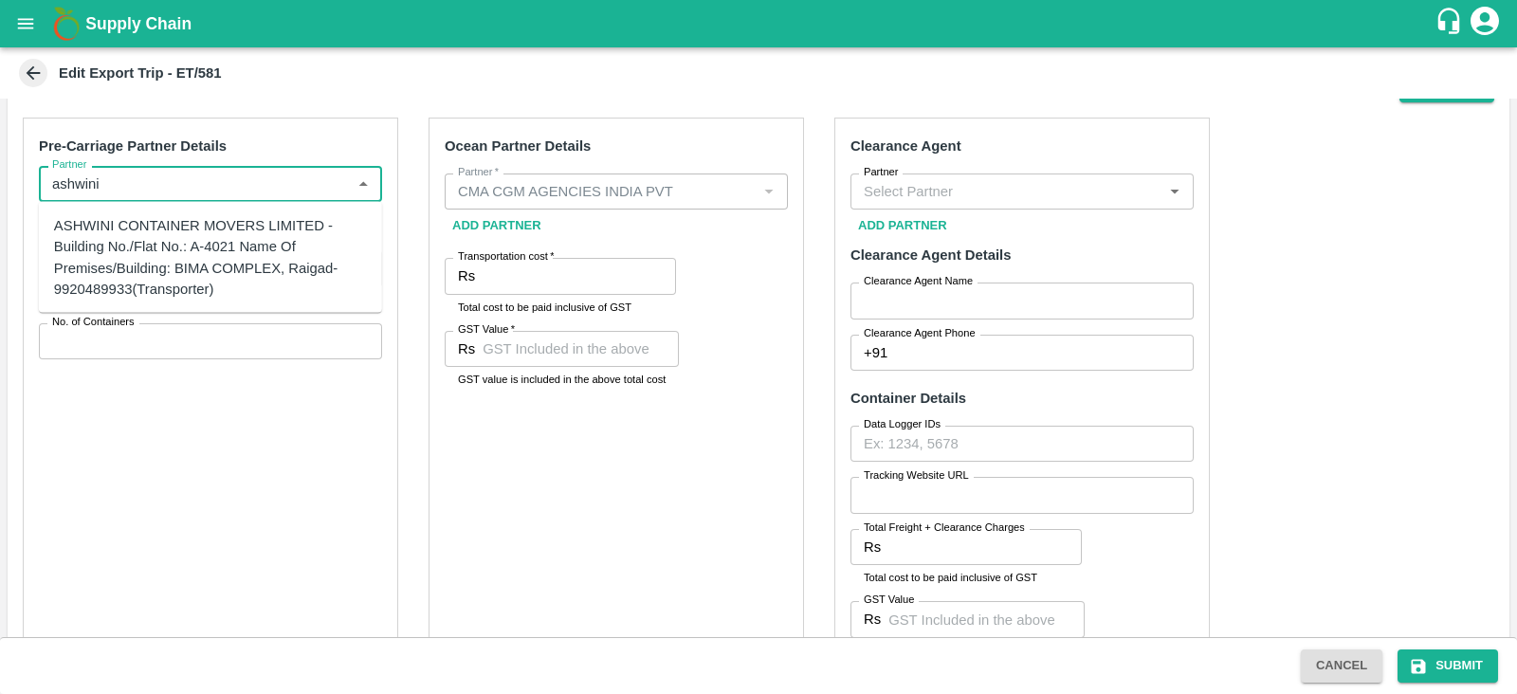
click at [171, 225] on div "ASHWINI CONTAINER MOVERS LIMITED -Building No./Flat No.: A-4021 Name Of Premise…" at bounding box center [210, 257] width 313 height 84
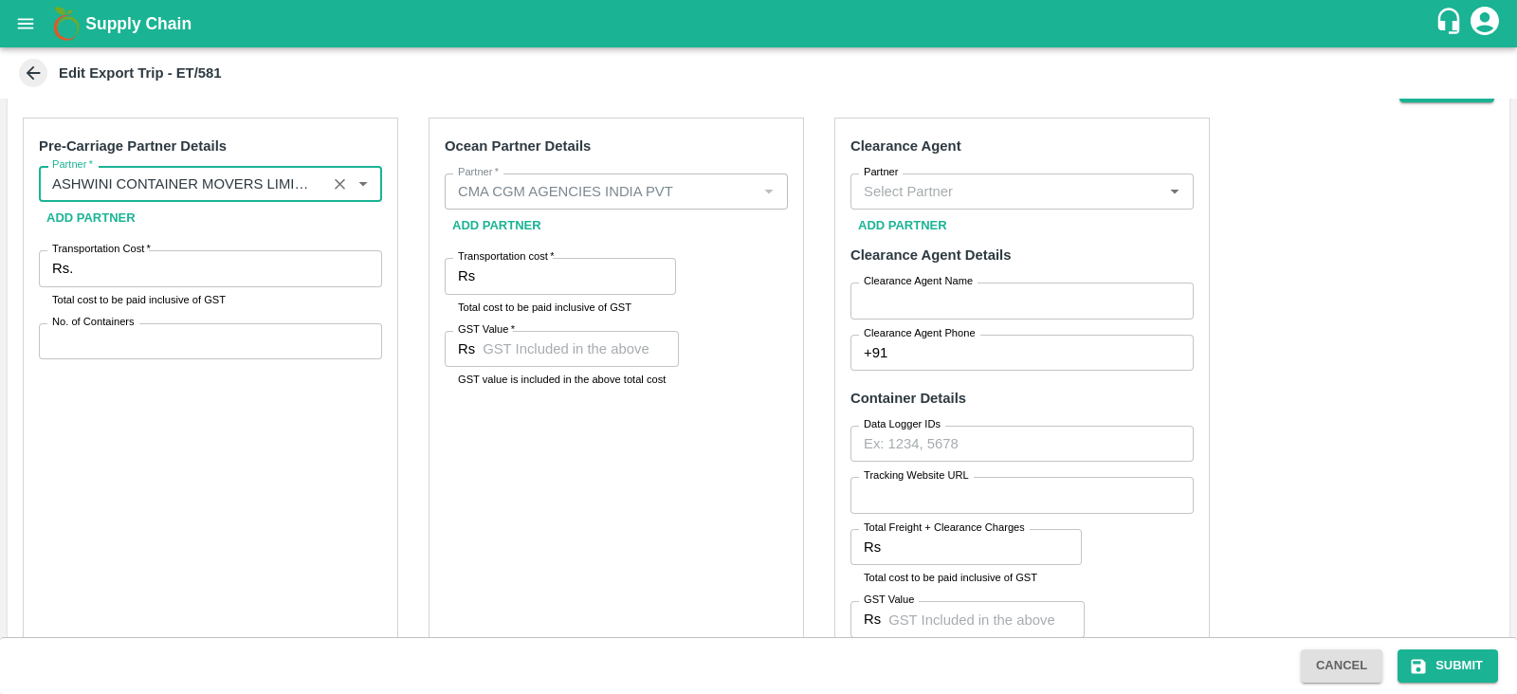
type input "ASHWINI CONTAINER MOVERS LIMITED -Building No./Flat No.: A-4021 Name Of Premise…"
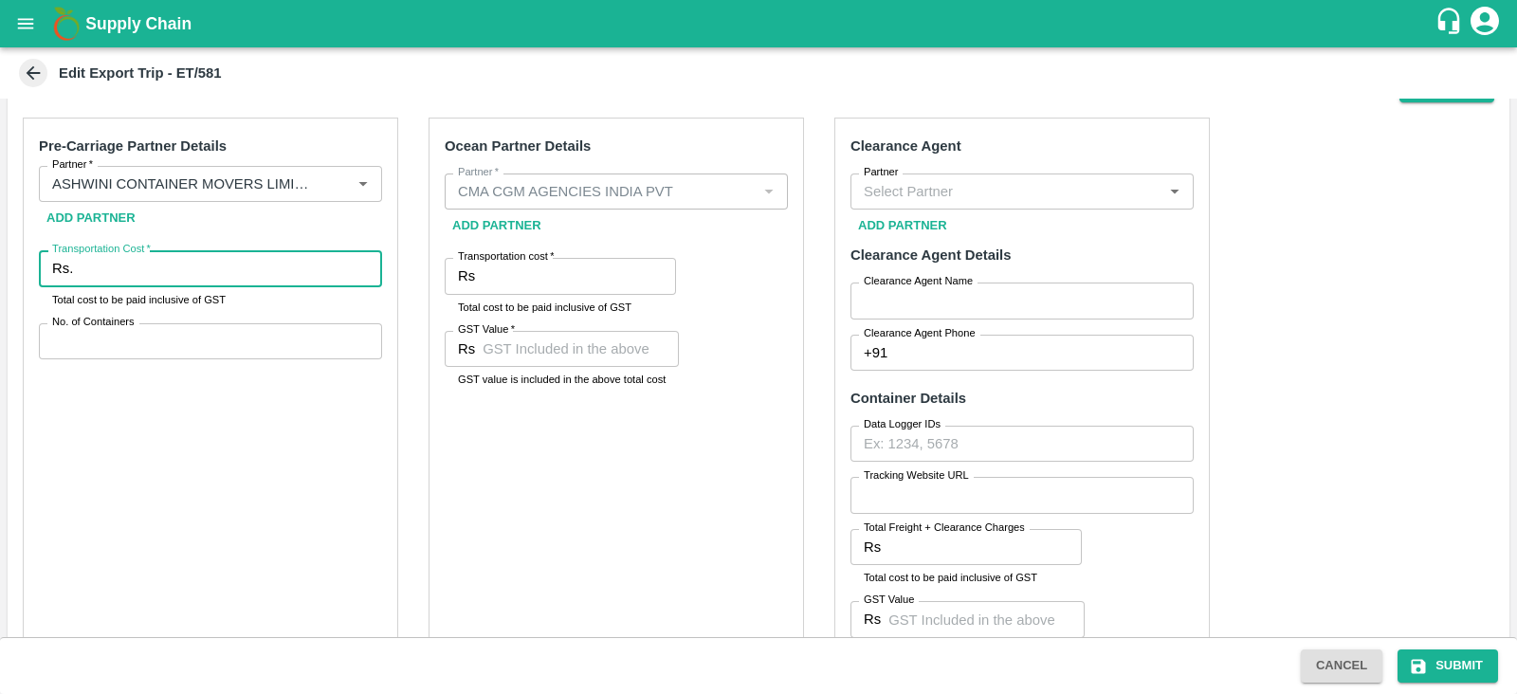
click at [142, 264] on input "Transportation Cost   *" at bounding box center [231, 268] width 301 height 36
paste input "5171349"
click at [211, 253] on input "5171349" at bounding box center [231, 268] width 301 height 36
click at [209, 256] on input "5171349" at bounding box center [231, 268] width 301 height 36
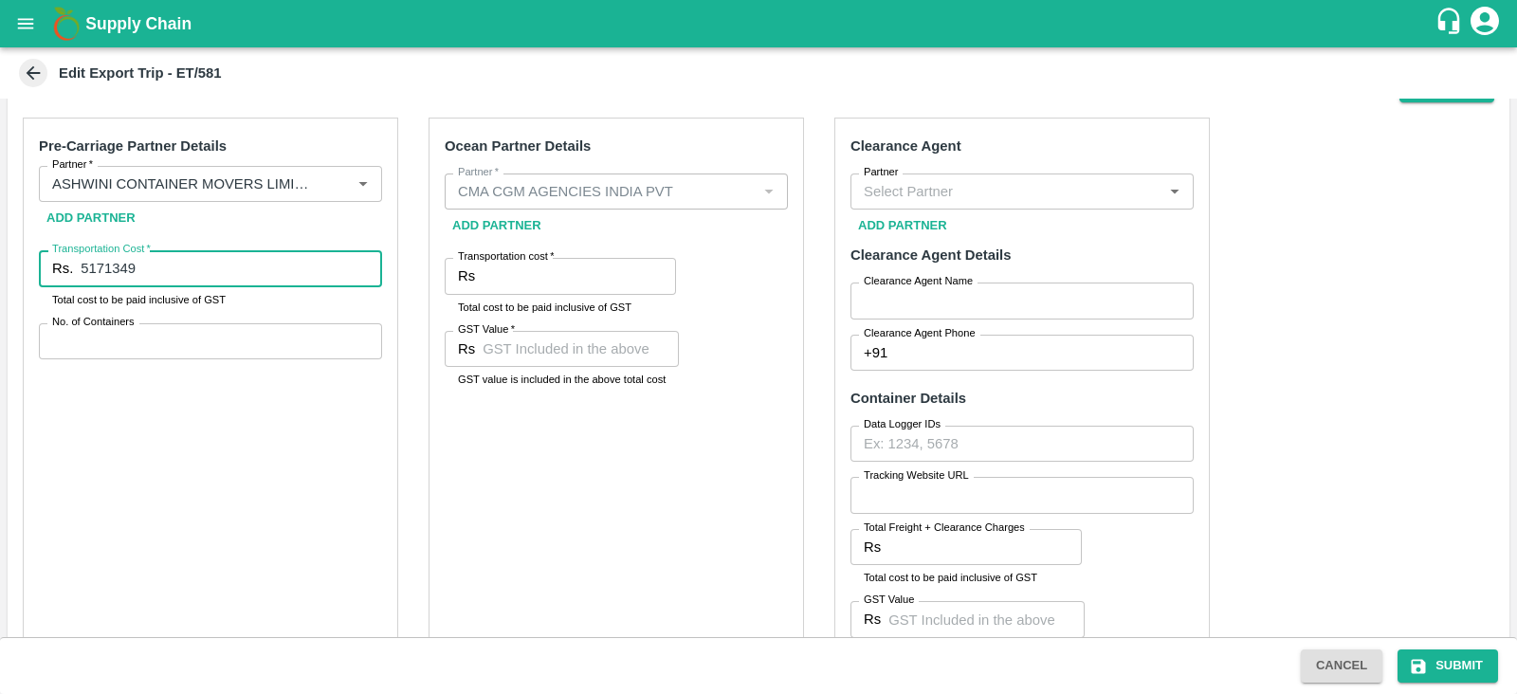
click at [209, 256] on input "5171349" at bounding box center [231, 268] width 301 height 36
paste input "number"
type input "5"
type input "645712.55"
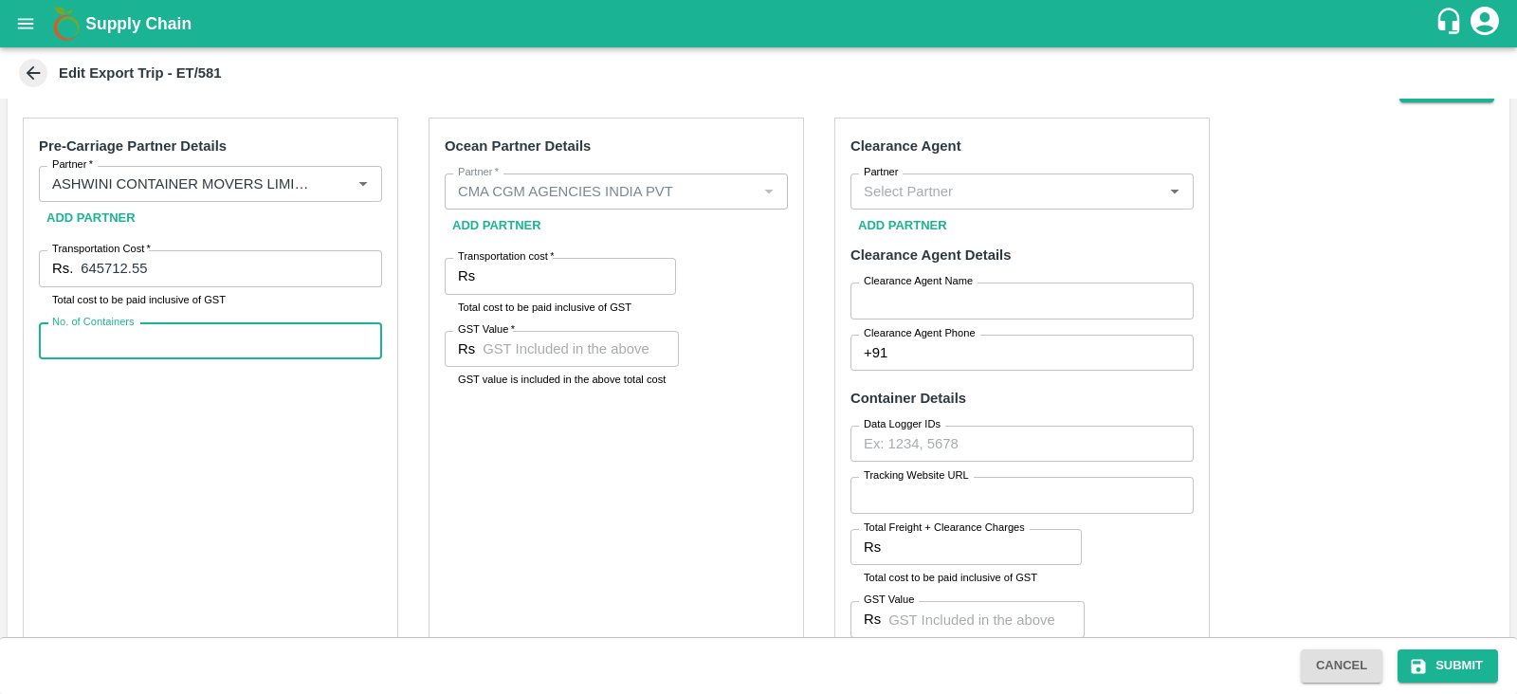
click at [275, 336] on input "No. of Containers" at bounding box center [210, 341] width 343 height 36
type input "15"
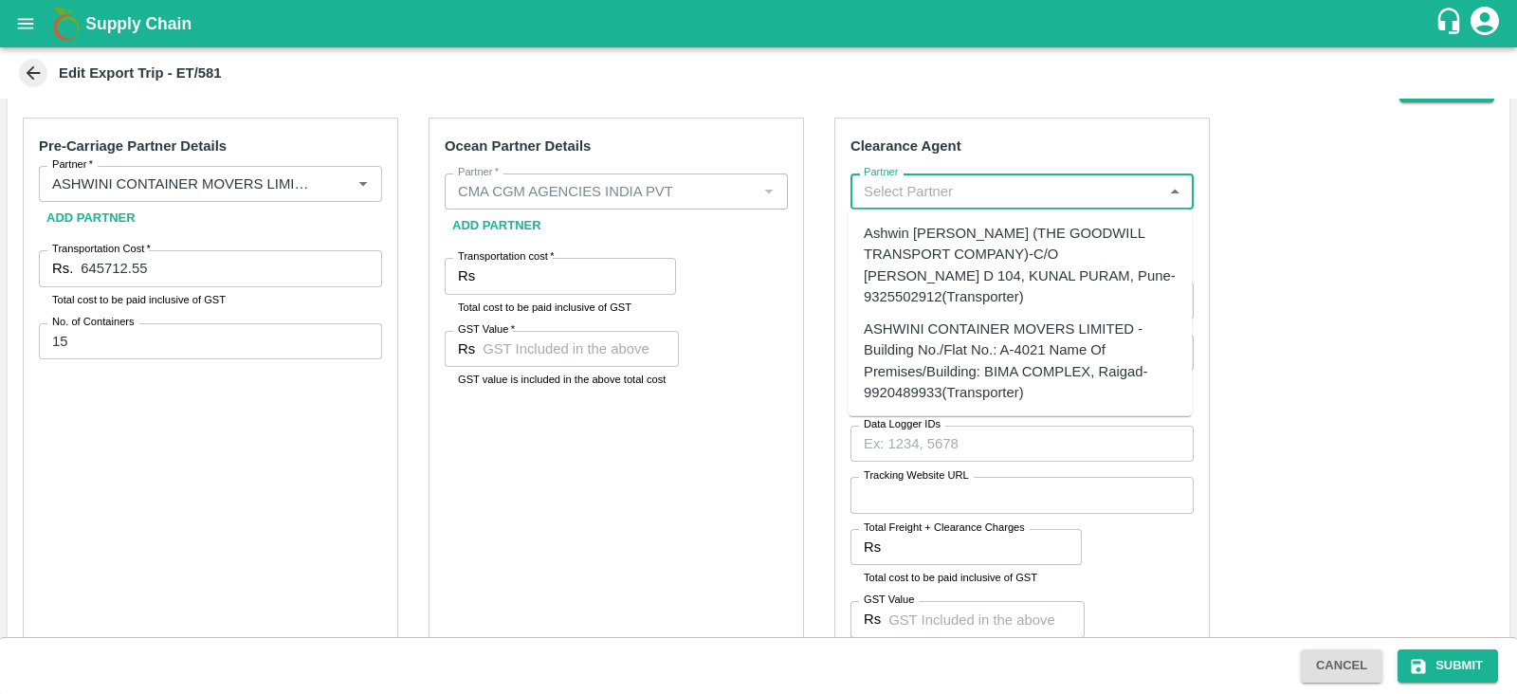
click at [889, 183] on input "Partner" at bounding box center [1006, 191] width 300 height 25
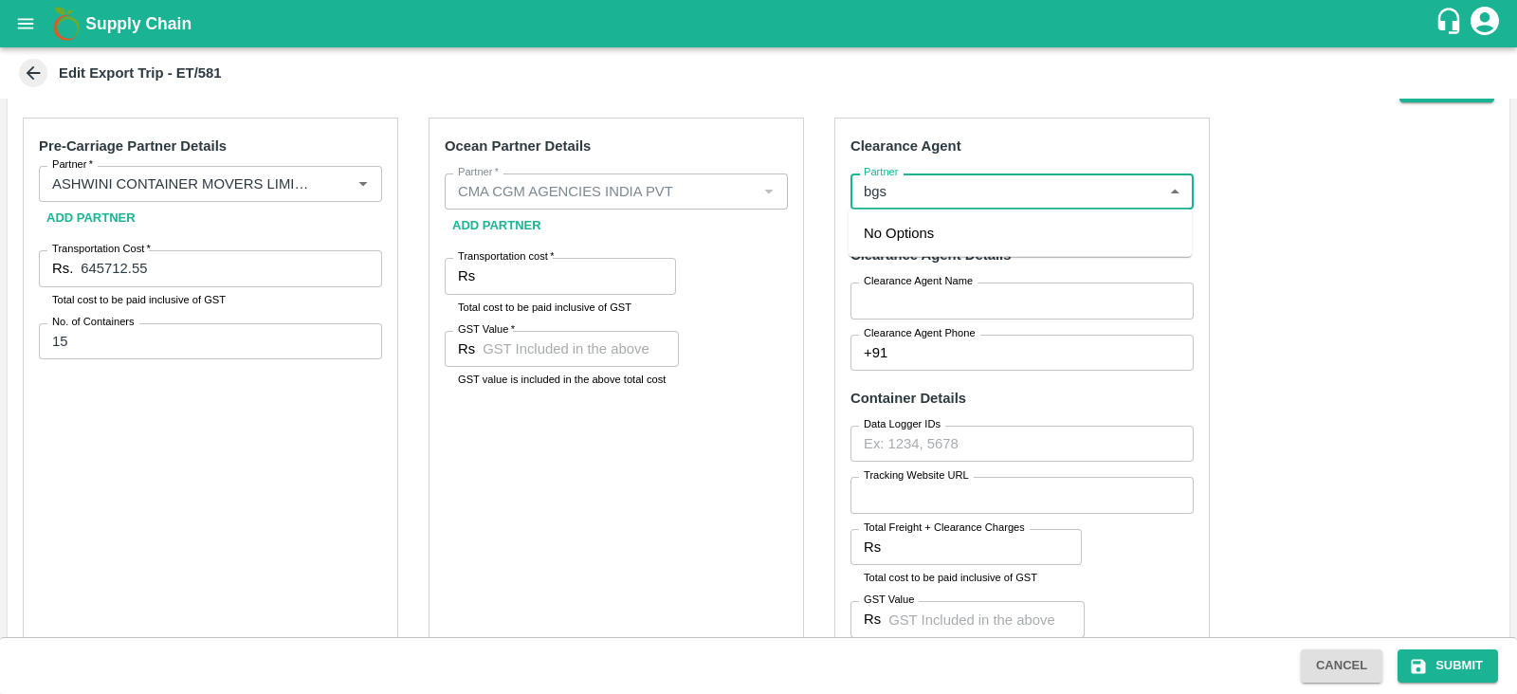
type input "bgs"
click at [1027, 239] on div "BGS LOGISTICS PRIVITE LIMITED -4012 A wing Bima Kwc kalamboli , Navi Mumbai -93…" at bounding box center [1020, 244] width 313 height 43
type input "BGS LOGISTICS PRIVITE LIMITED -4012 A wing Bima Kwc kalamboli , Navi Mumbai -93…"
click at [919, 290] on input "Clearance Agent Name   *" at bounding box center [1021, 300] width 343 height 36
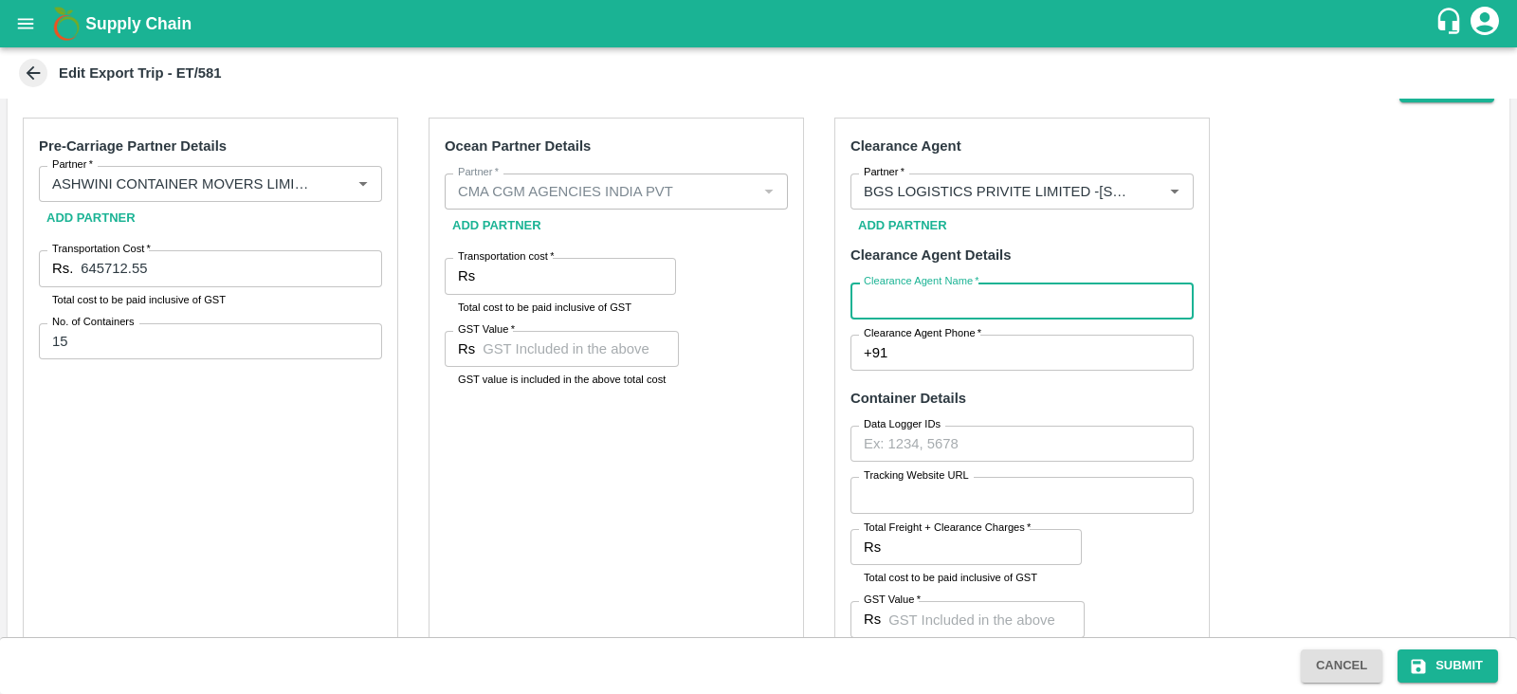
type input "BGS"
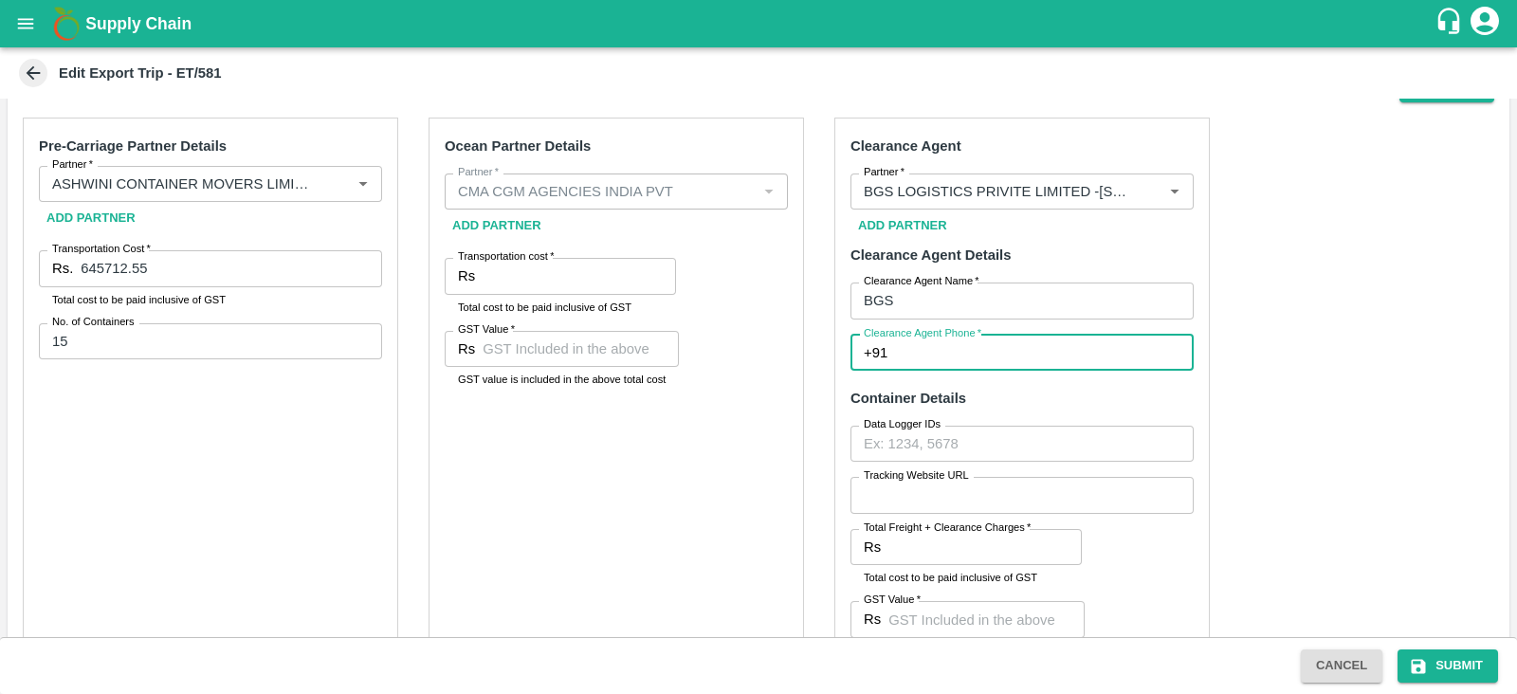
click at [942, 353] on input "Clearance Agent Phone   *" at bounding box center [1044, 353] width 299 height 36
type input "9372736823"
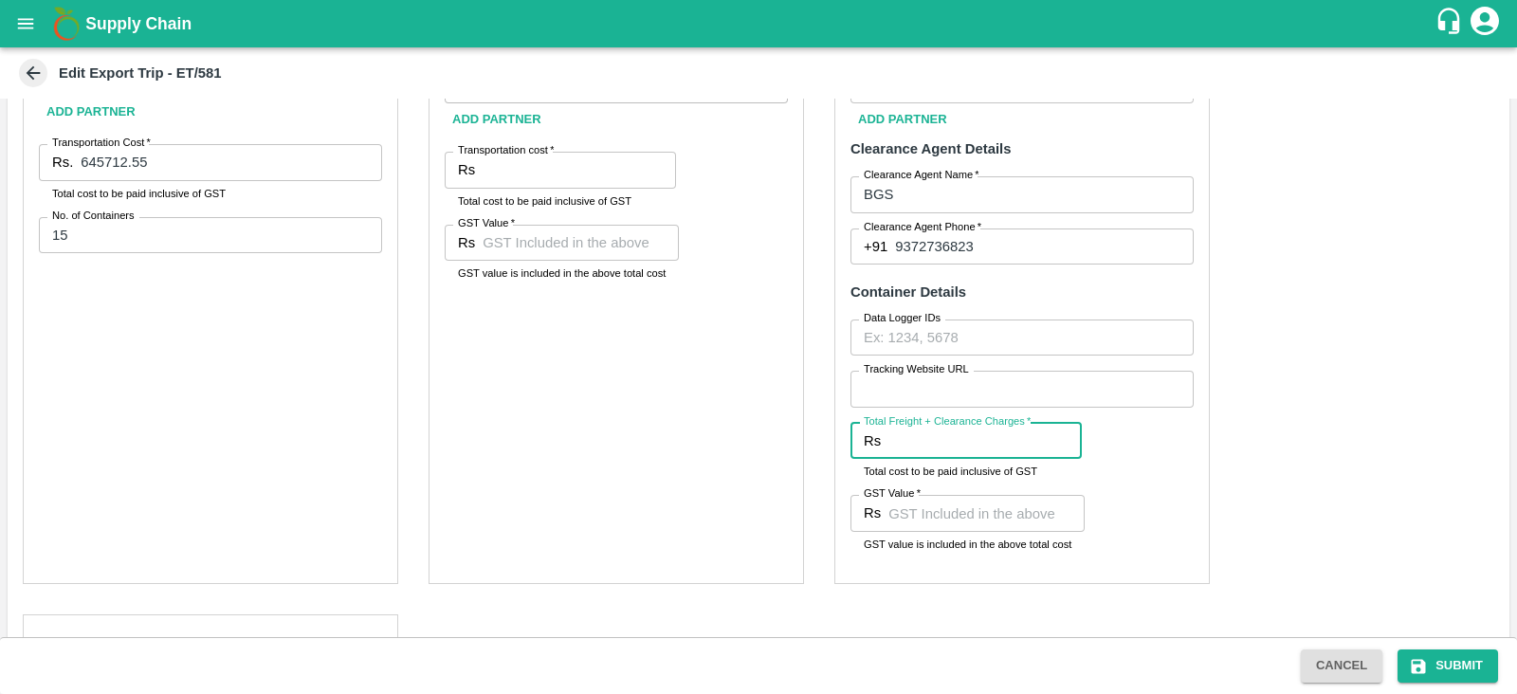
click at [943, 453] on input "Total Freight + Clearance Charges   *" at bounding box center [984, 441] width 193 height 36
paste input "74340.00"
type input "74340.00"
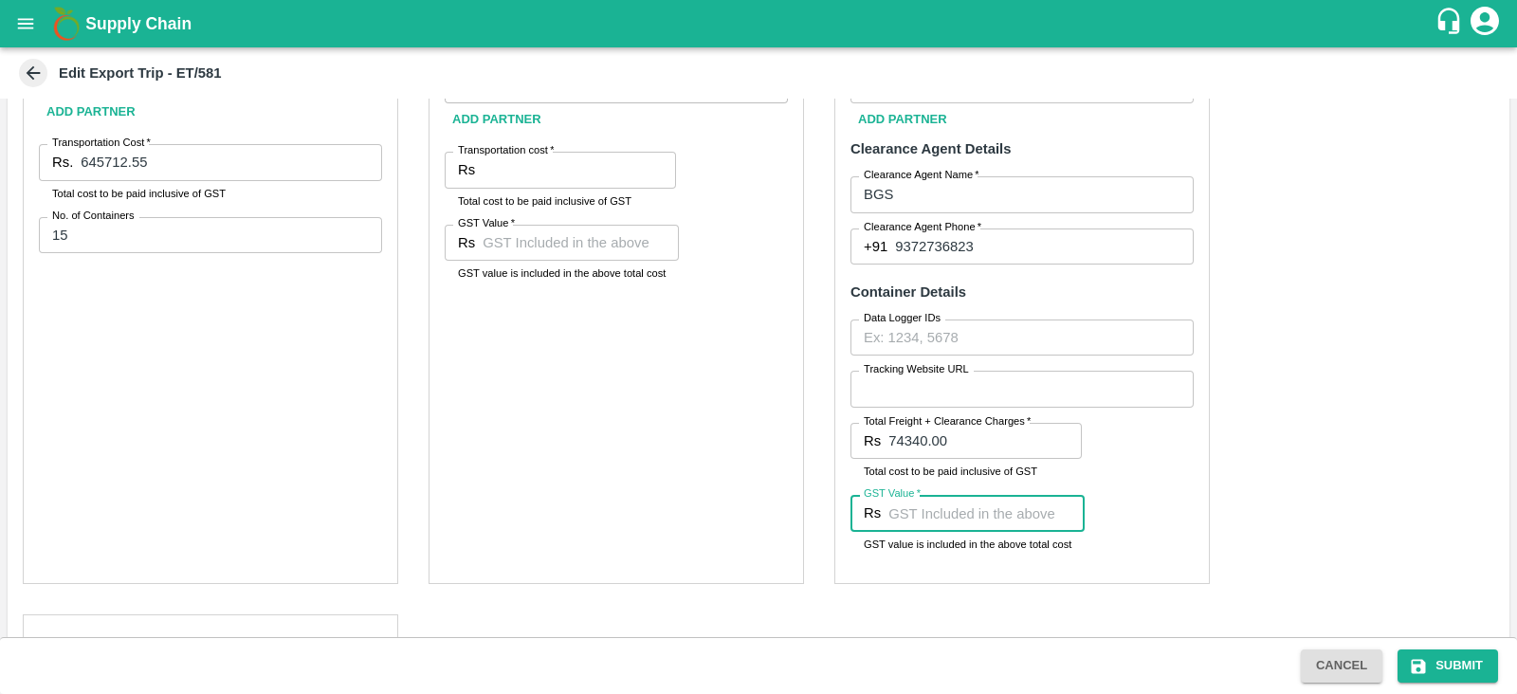
click at [988, 514] on input "GST Value   *" at bounding box center [986, 513] width 196 height 36
paste input "11340"
type input "11340"
click at [1208, 443] on div "Pre-Carriage Partner Details Partner   * Partner   * Add Partner Transportation…" at bounding box center [758, 464] width 1501 height 936
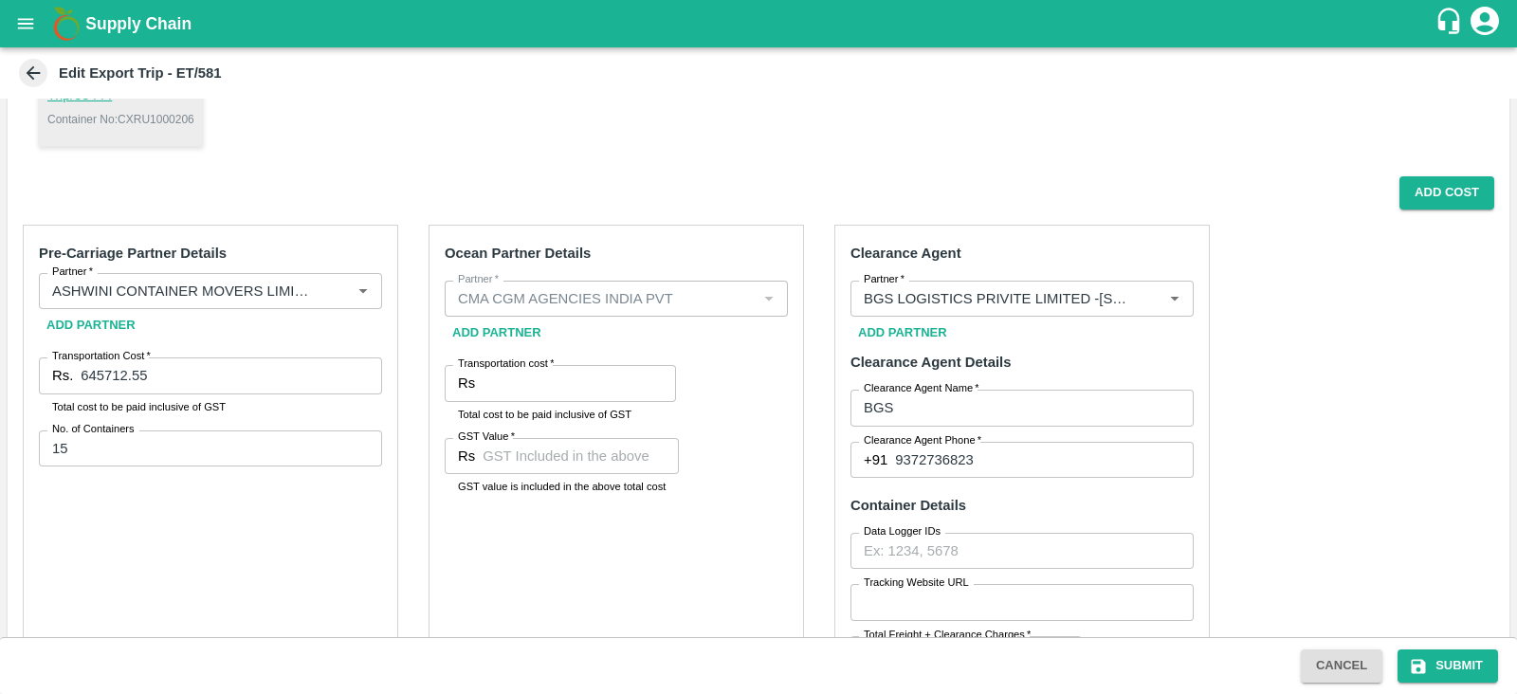
scroll to position [1019, 0]
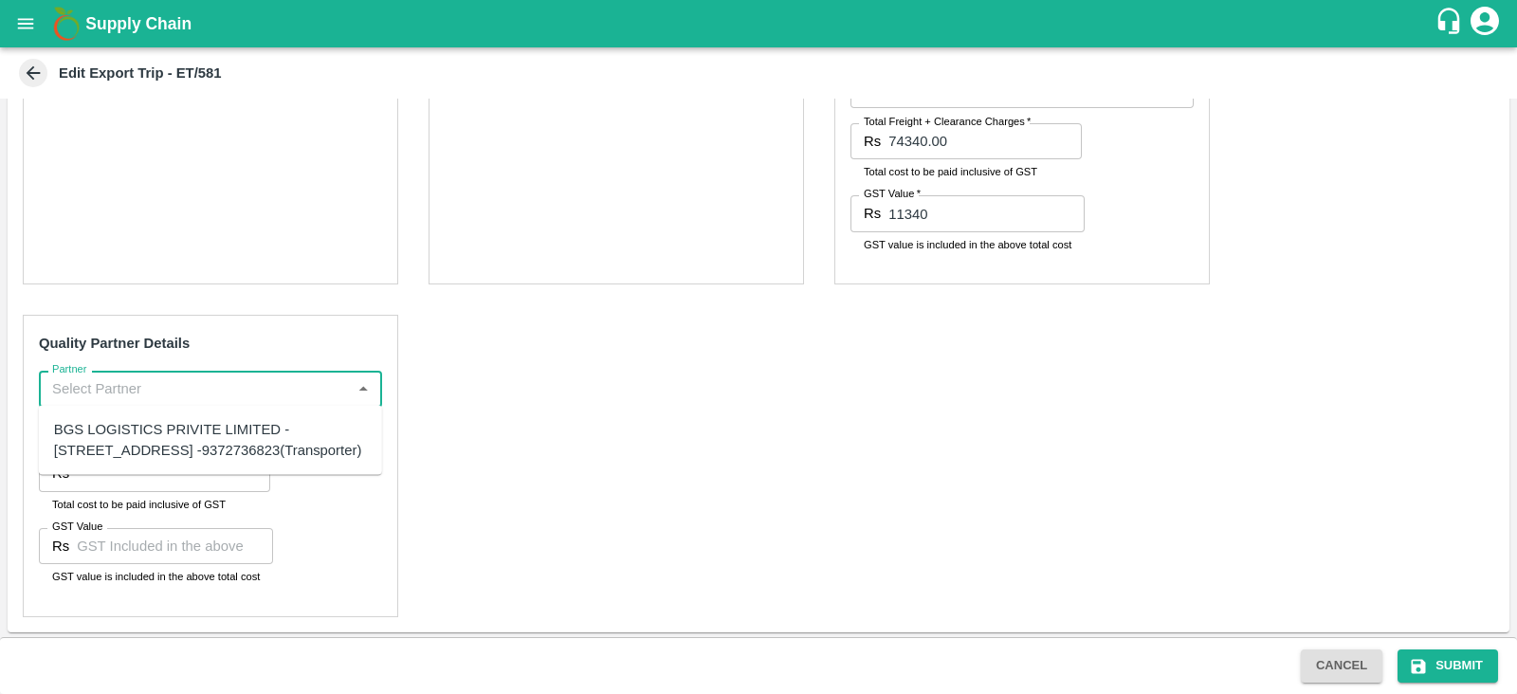
click at [283, 387] on input "Partner" at bounding box center [195, 388] width 300 height 25
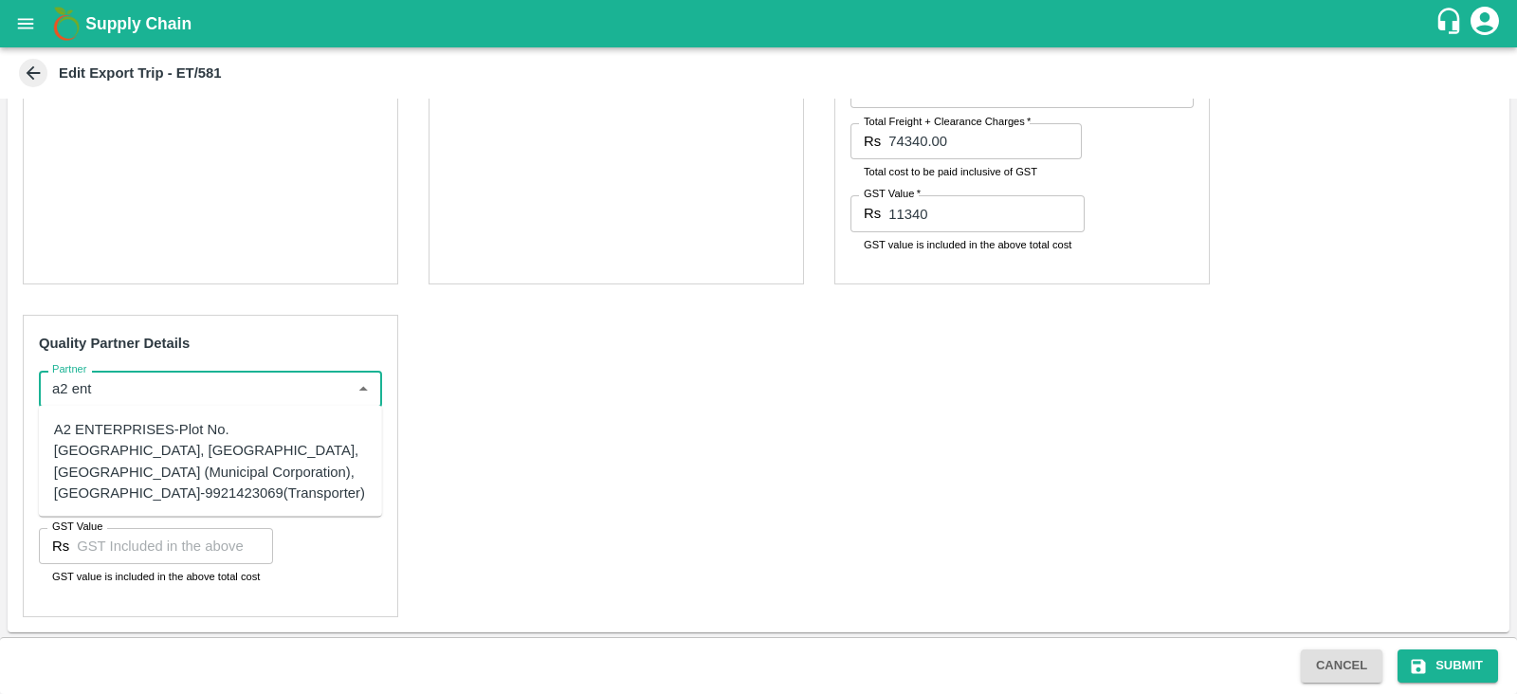
click at [190, 481] on div "A2 ENTERPRISES-Plot No.16 Devikanandan Apartment, Mahadev Bagh, Near Godavari C…" at bounding box center [210, 461] width 313 height 84
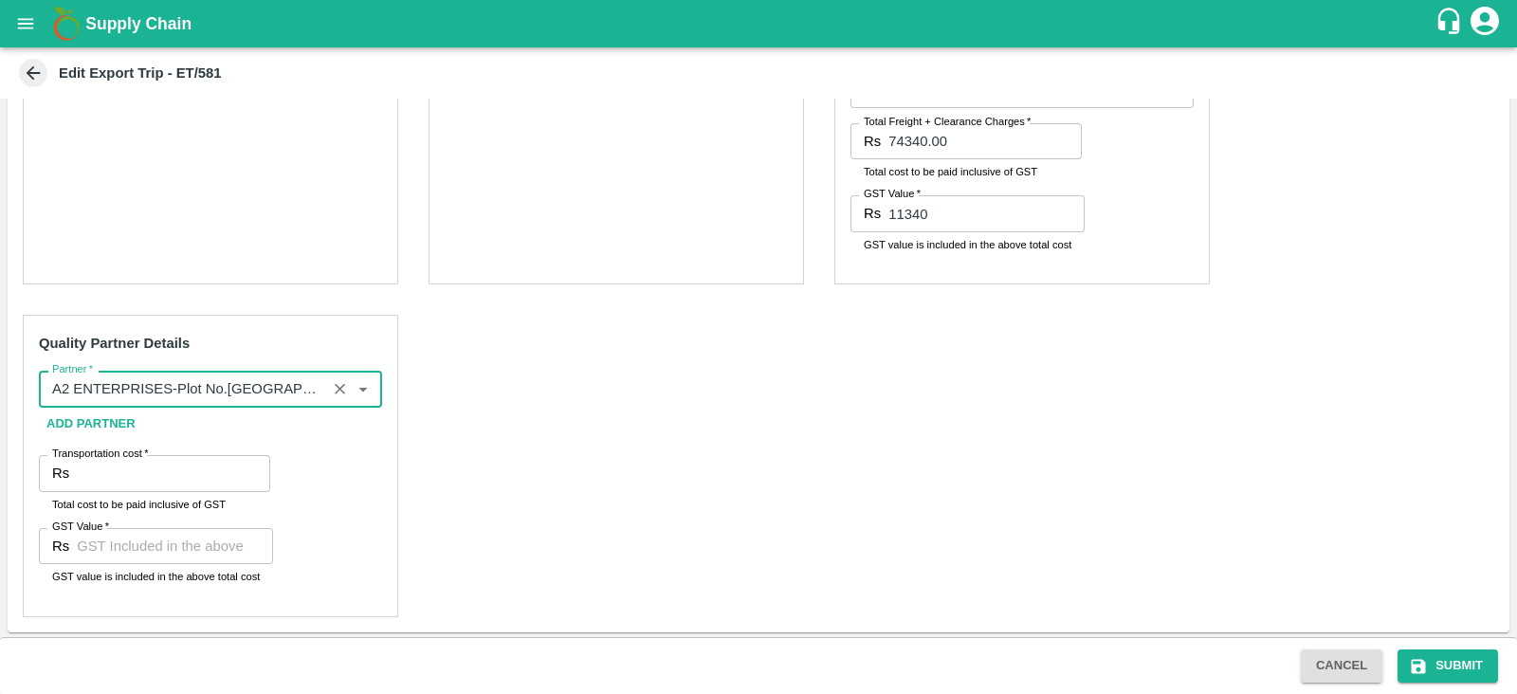
type input "A2 ENTERPRISES-Plot No.16 Devikanandan Apartment, Mahadev Bagh, Near Godavari C…"
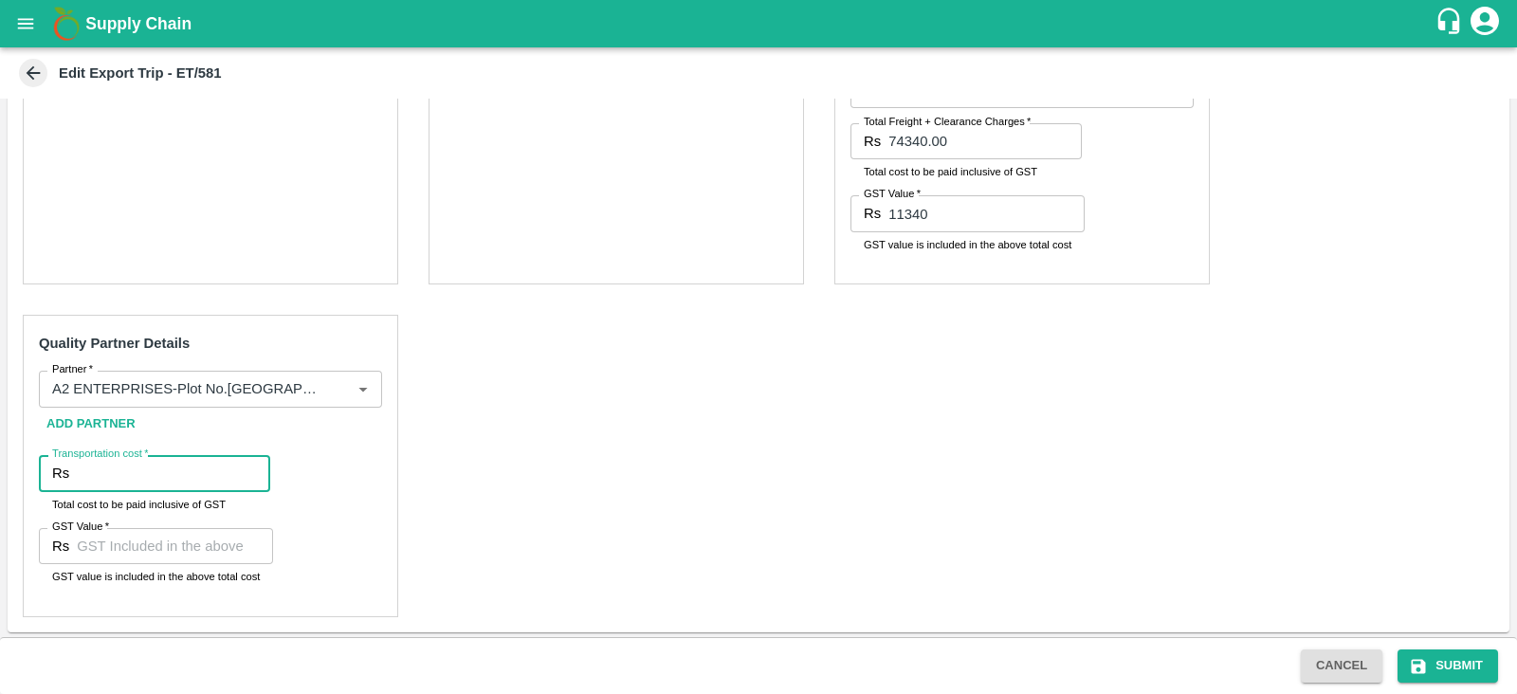
click at [195, 474] on input "Transportation cost   *" at bounding box center [173, 473] width 193 height 36
click at [175, 568] on p "GST value is included in the above total cost" at bounding box center [156, 576] width 208 height 17
click at [81, 471] on input "18900" at bounding box center [173, 473] width 193 height 36
type input "8900"
click at [147, 538] on input "GST Value   *" at bounding box center [175, 546] width 196 height 36
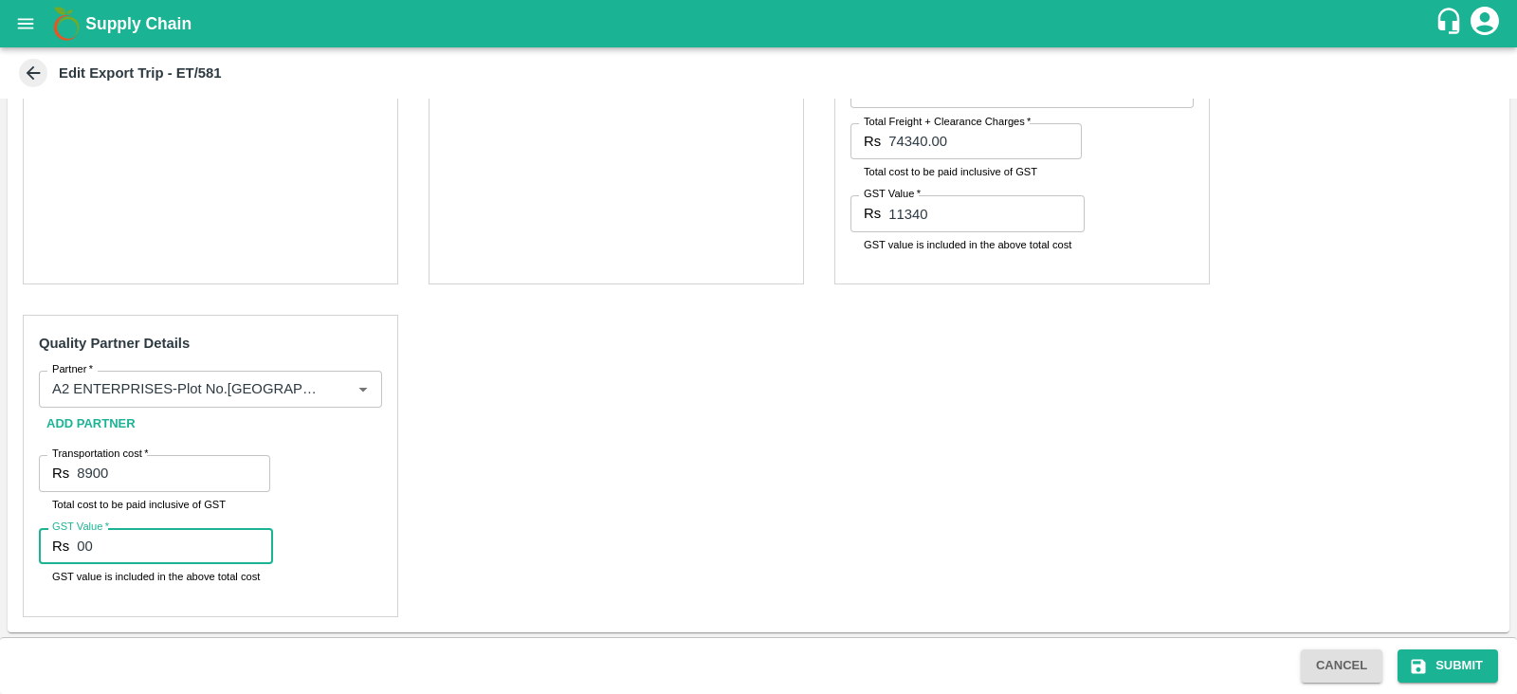
type input "00"
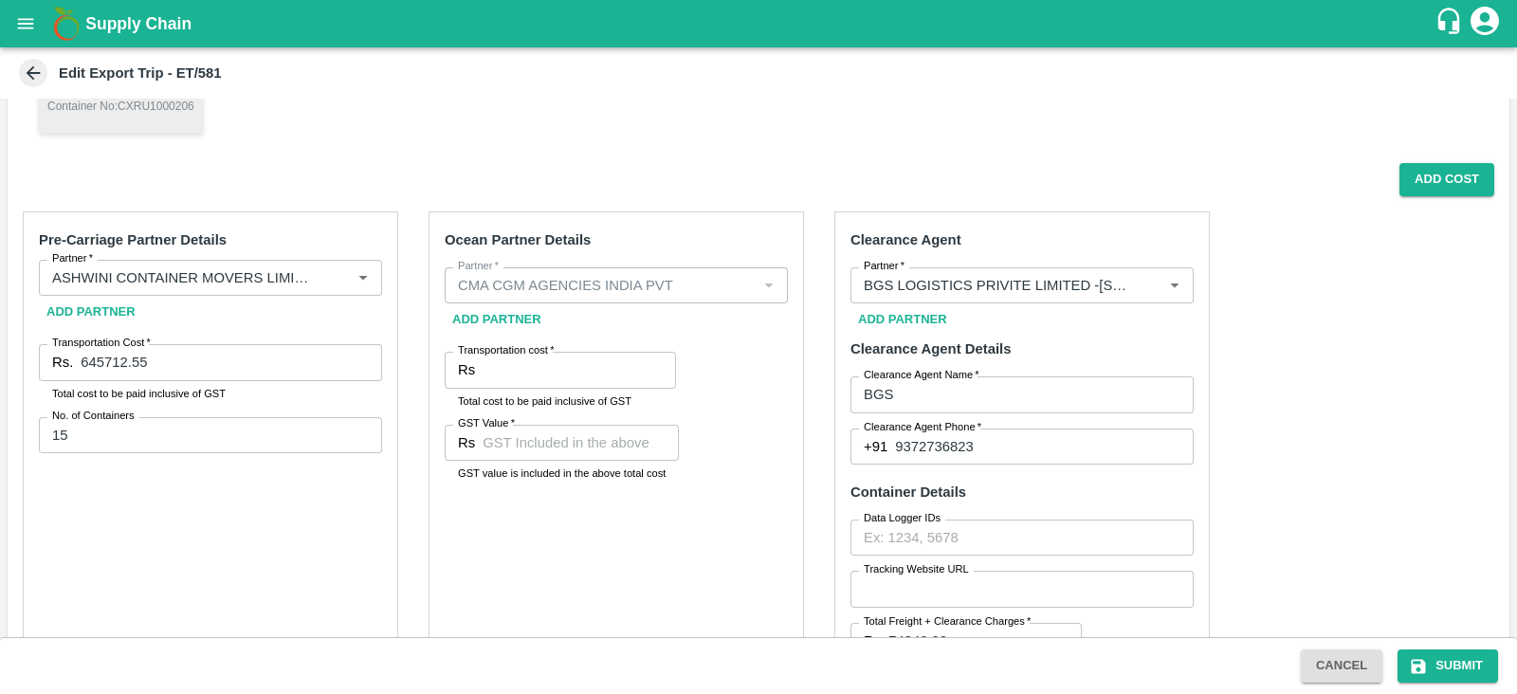
scroll to position [517, 0]
click at [571, 372] on input "Transportation cost   *" at bounding box center [578, 373] width 193 height 36
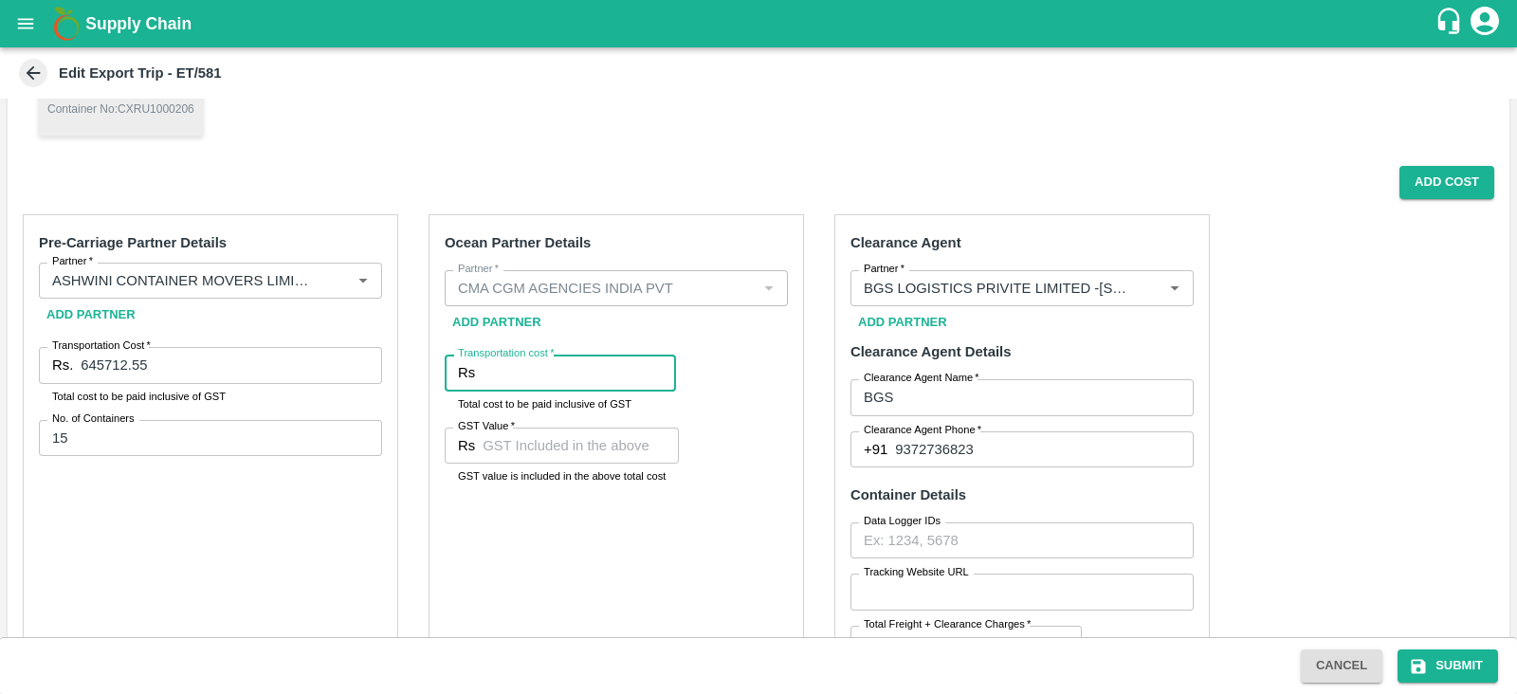
paste input "613863.46"
type input "613863.46"
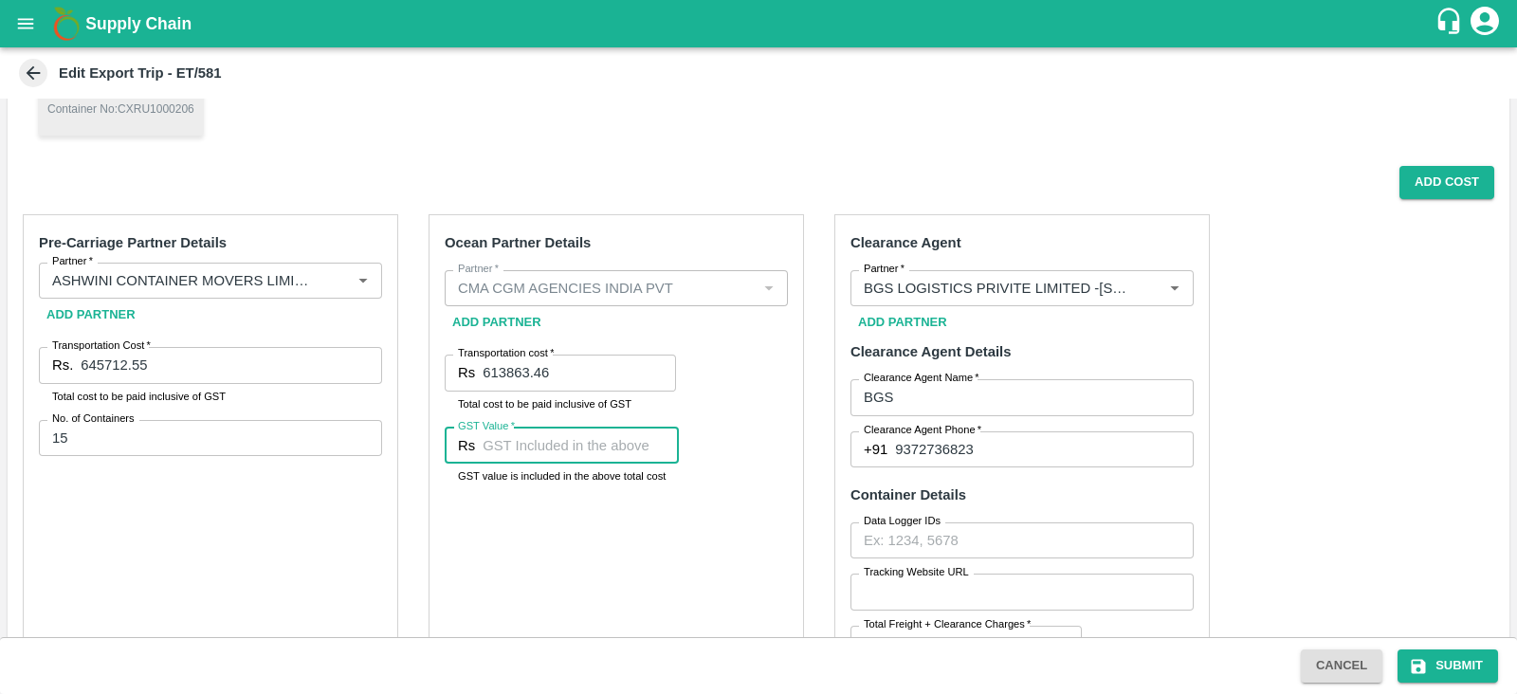
click at [614, 446] on input "GST Value   *" at bounding box center [580, 445] width 196 height 36
paste input "93640.19"
type input "93640.19"
click at [614, 566] on div "Ocean Partner Details Partner   * Partner   * Add Partner Transportation cost  …" at bounding box center [615, 500] width 375 height 573
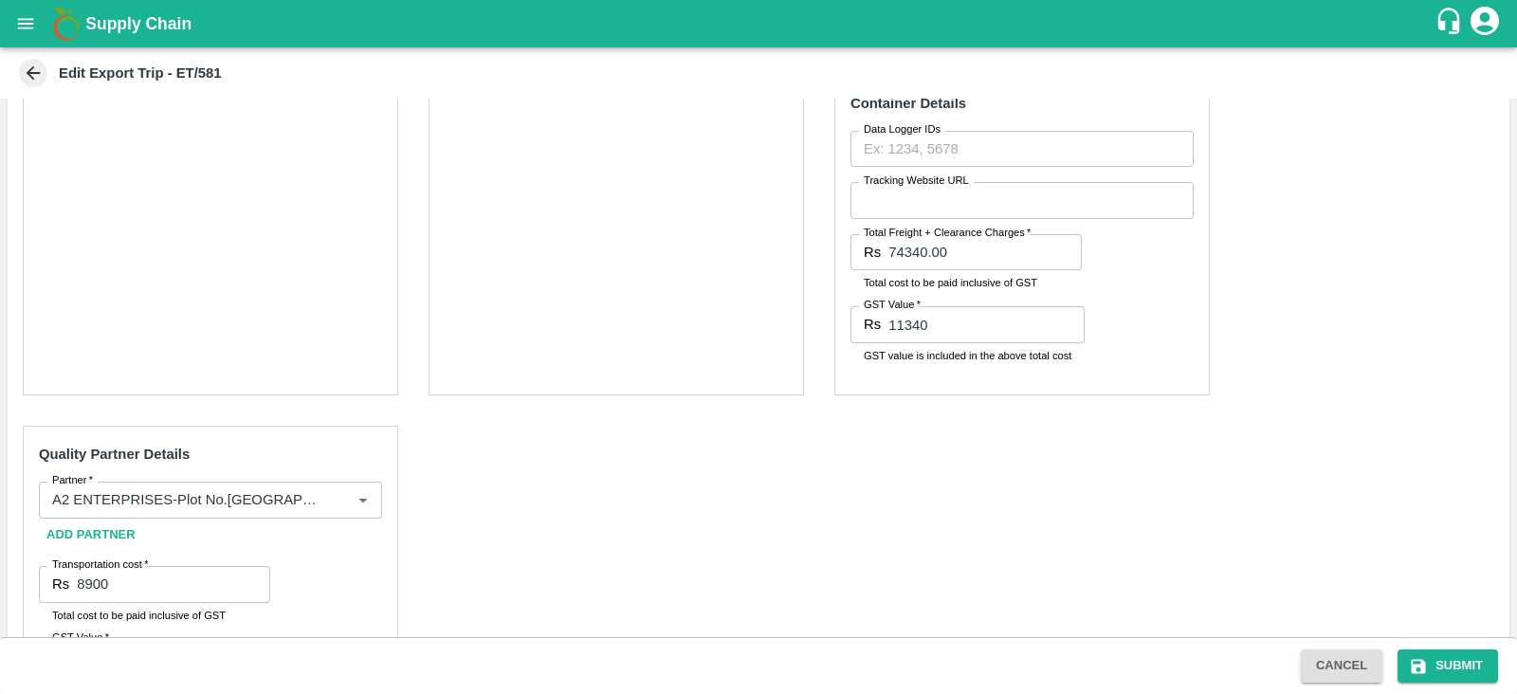
scroll to position [1019, 0]
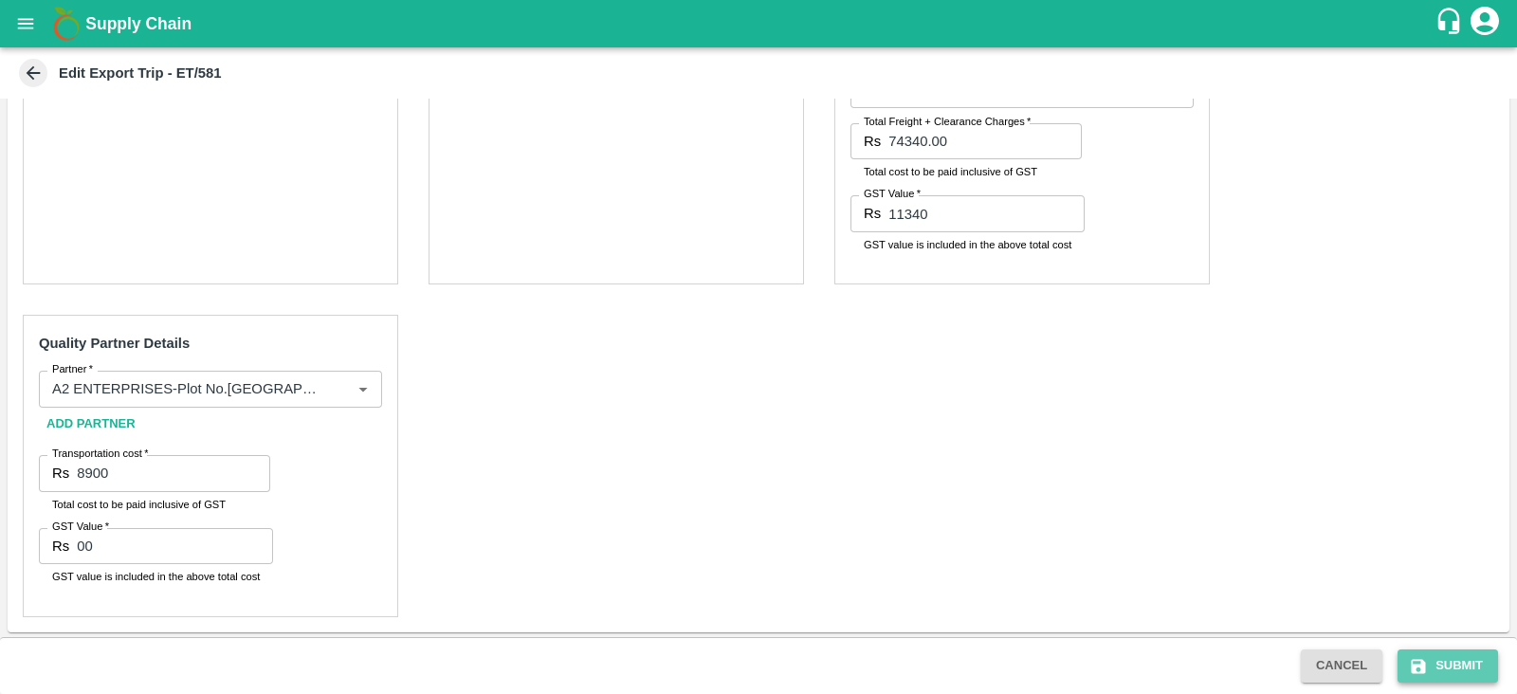
click at [1427, 678] on button "Submit" at bounding box center [1447, 665] width 100 height 33
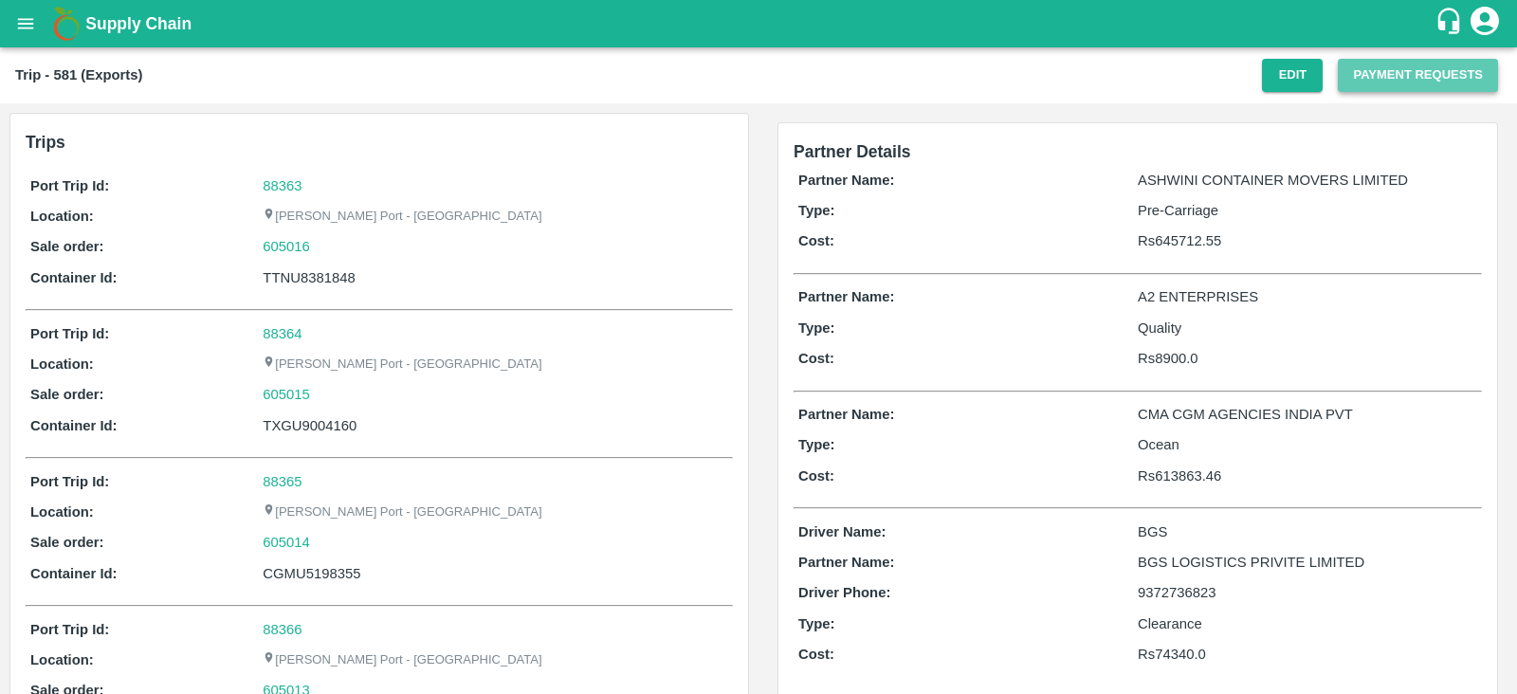
click at [1385, 83] on button "Payment Requests" at bounding box center [1417, 75] width 160 height 33
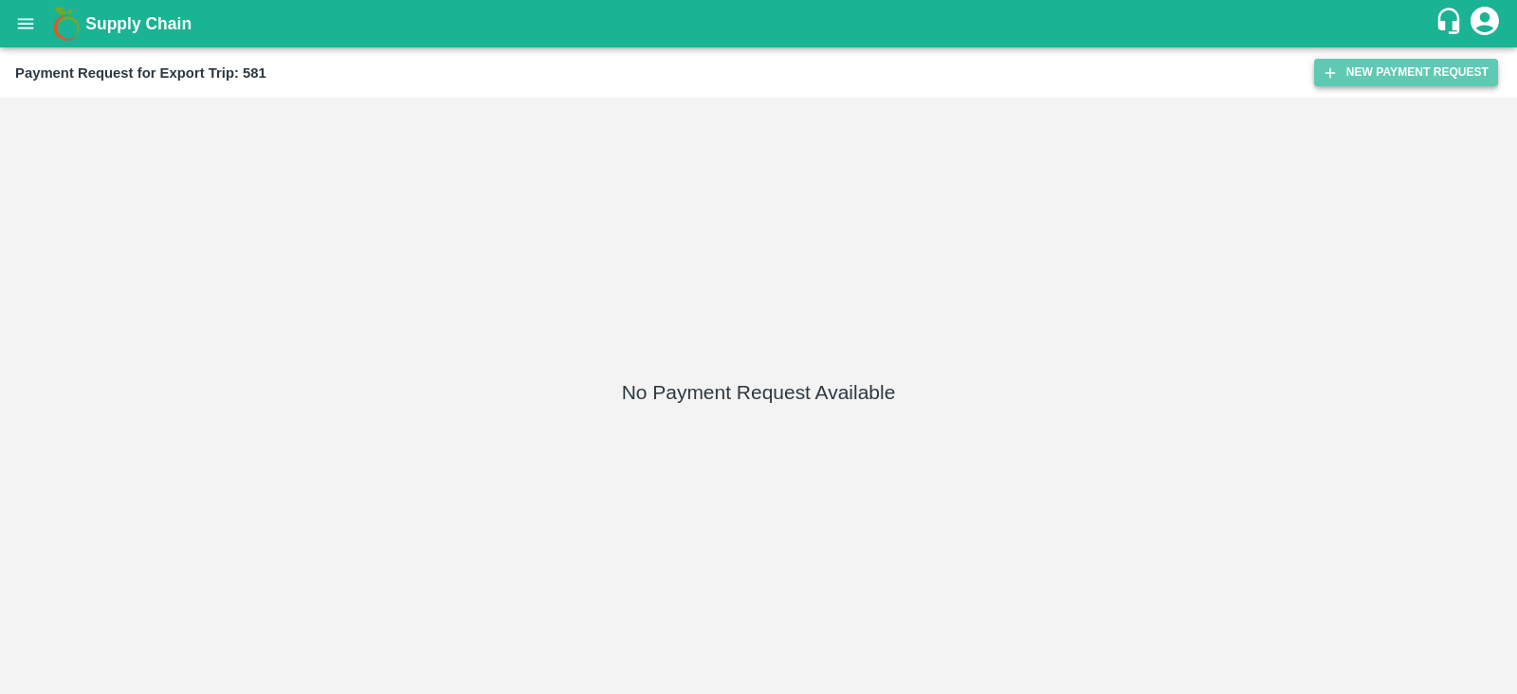
click at [1374, 73] on button "New Payment Request" at bounding box center [1406, 72] width 184 height 27
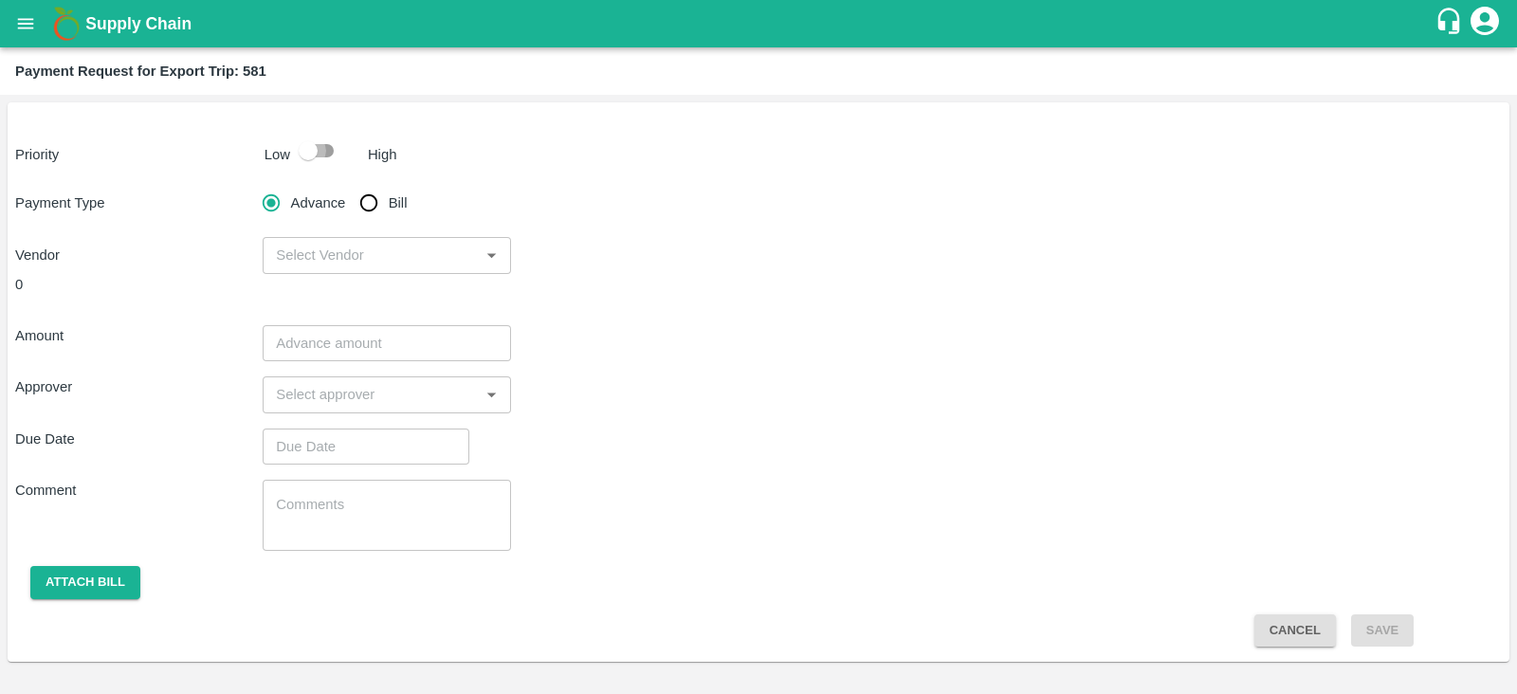
click at [324, 156] on input "checkbox" at bounding box center [308, 151] width 108 height 36
checkbox input "true"
click at [370, 197] on input "Bill" at bounding box center [369, 203] width 38 height 38
radio input "true"
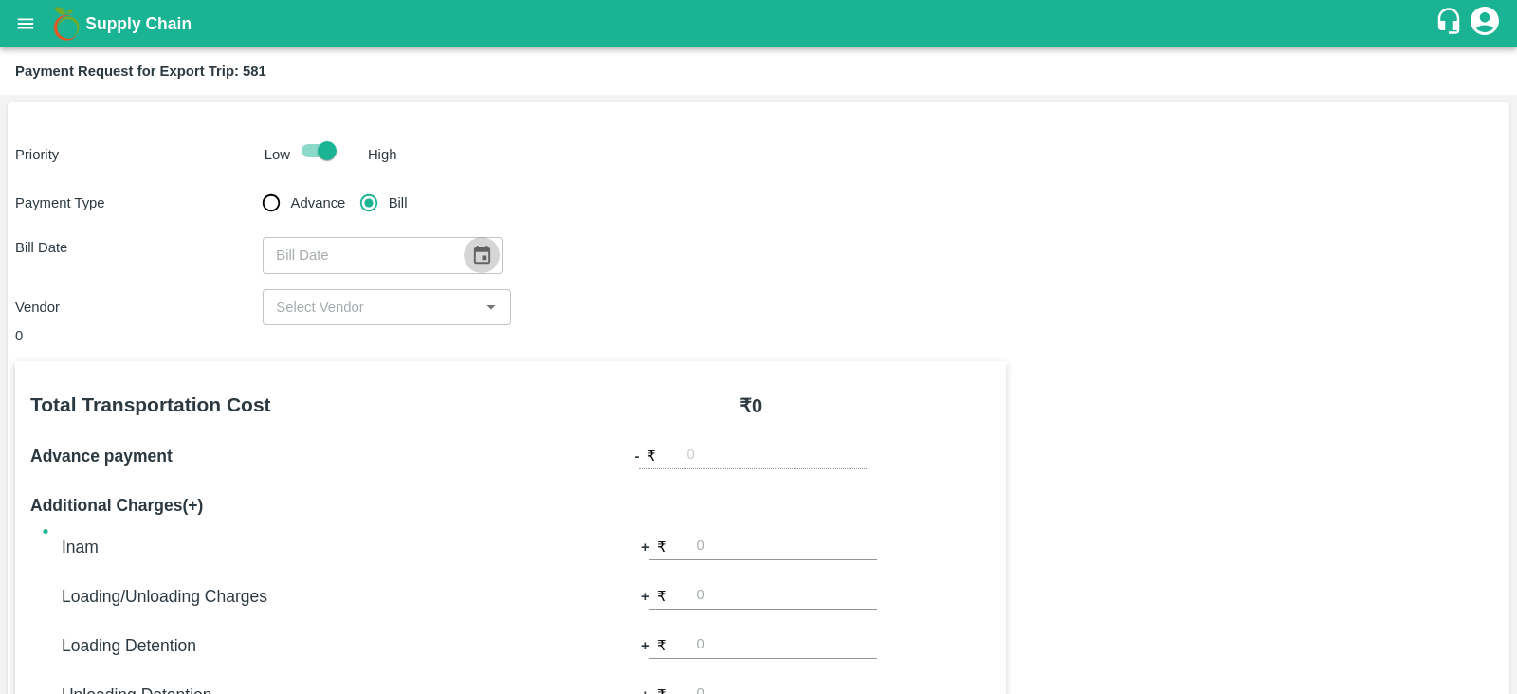
click at [474, 258] on icon "Choose date" at bounding box center [482, 255] width 16 height 18
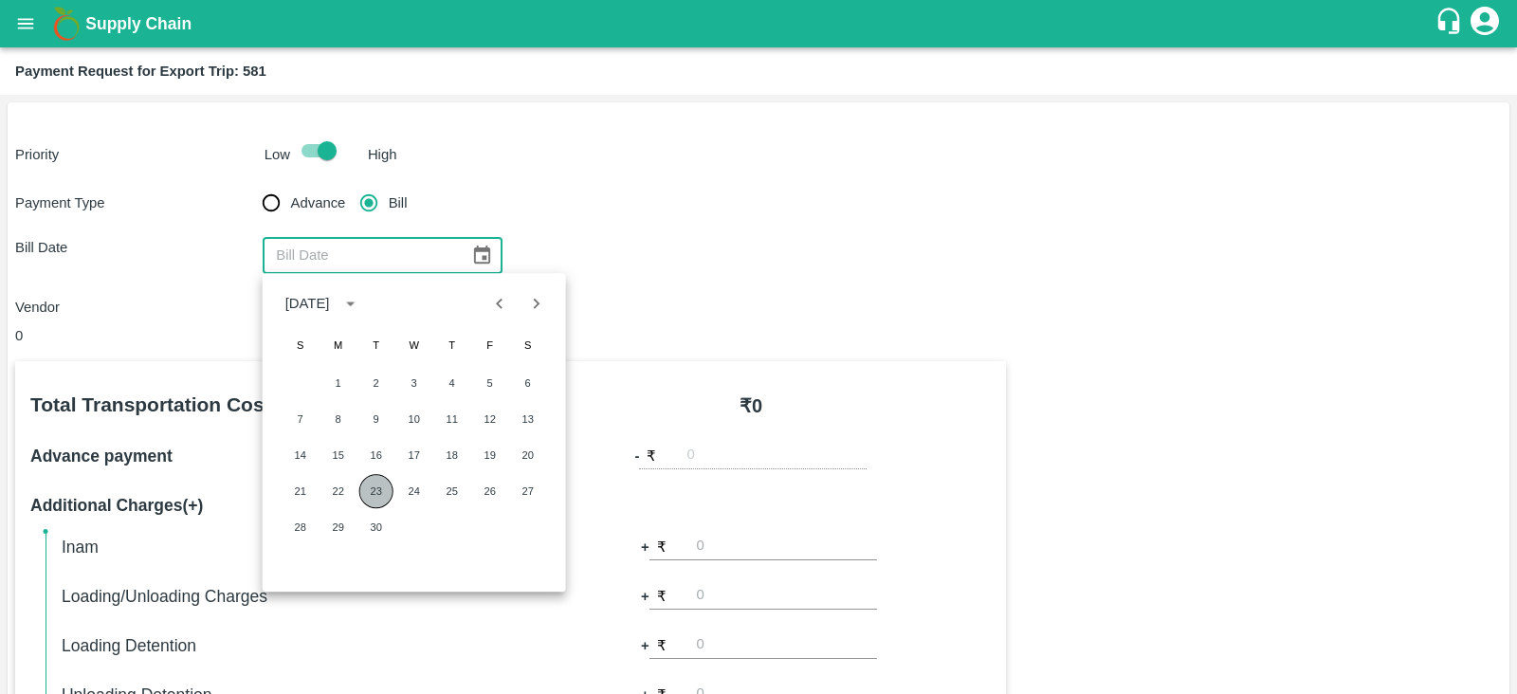
click at [378, 498] on button "23" at bounding box center [376, 491] width 34 height 34
type input "23/09/2025"
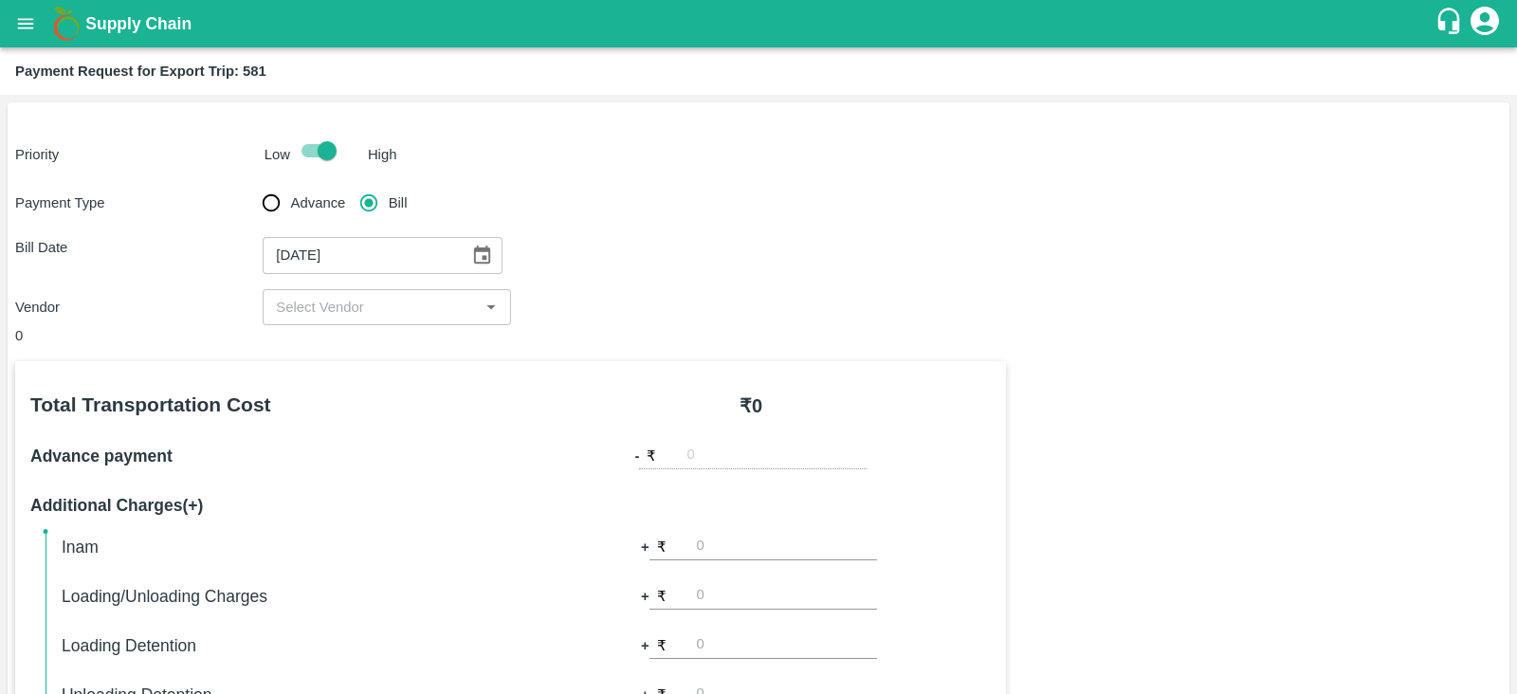
click at [391, 307] on input "input" at bounding box center [370, 307] width 205 height 25
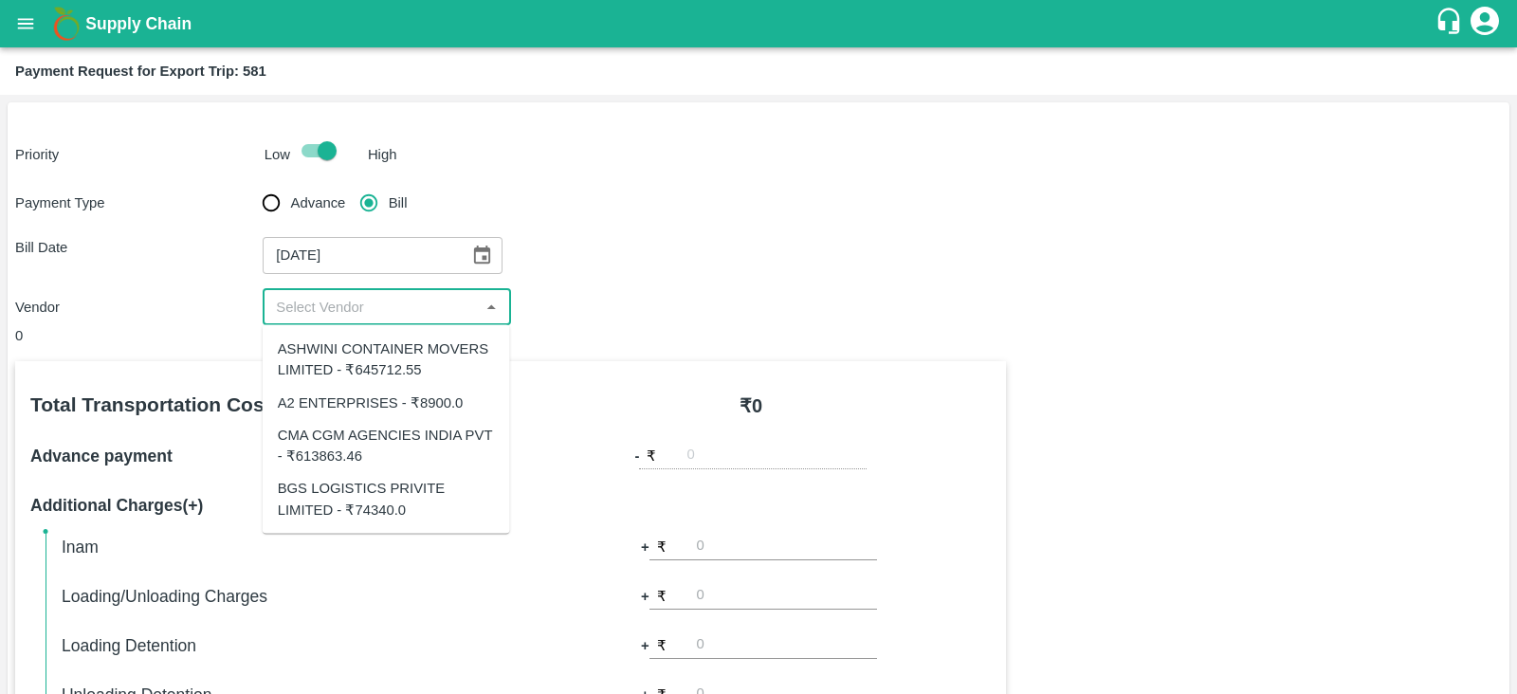
click at [374, 439] on div "CMA CGM AGENCIES INDIA PVT - ₹613863.46" at bounding box center [386, 445] width 217 height 43
type input "CMA CGM AGENCIES INDIA PVT - ₹613863.46"
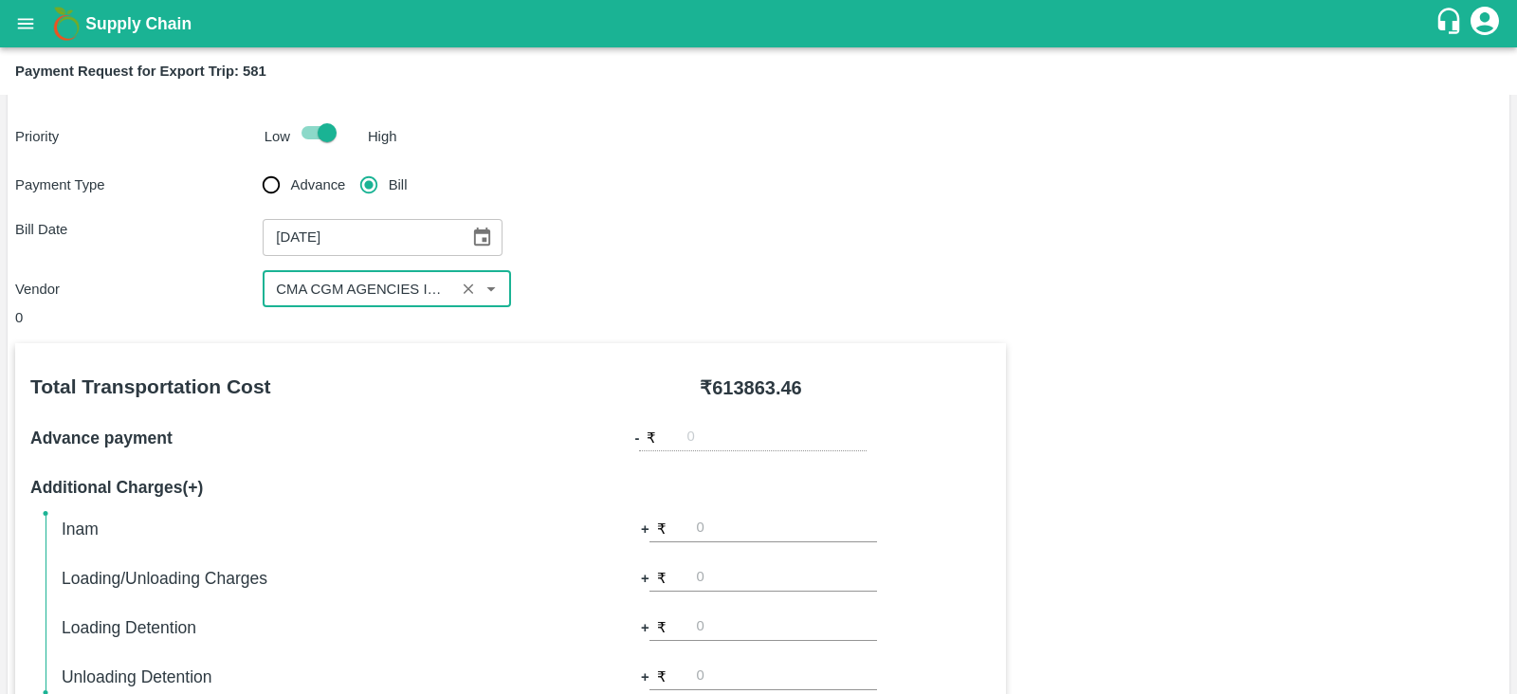
scroll to position [19, 0]
click at [267, 182] on input "Advance" at bounding box center [271, 184] width 38 height 38
radio input "true"
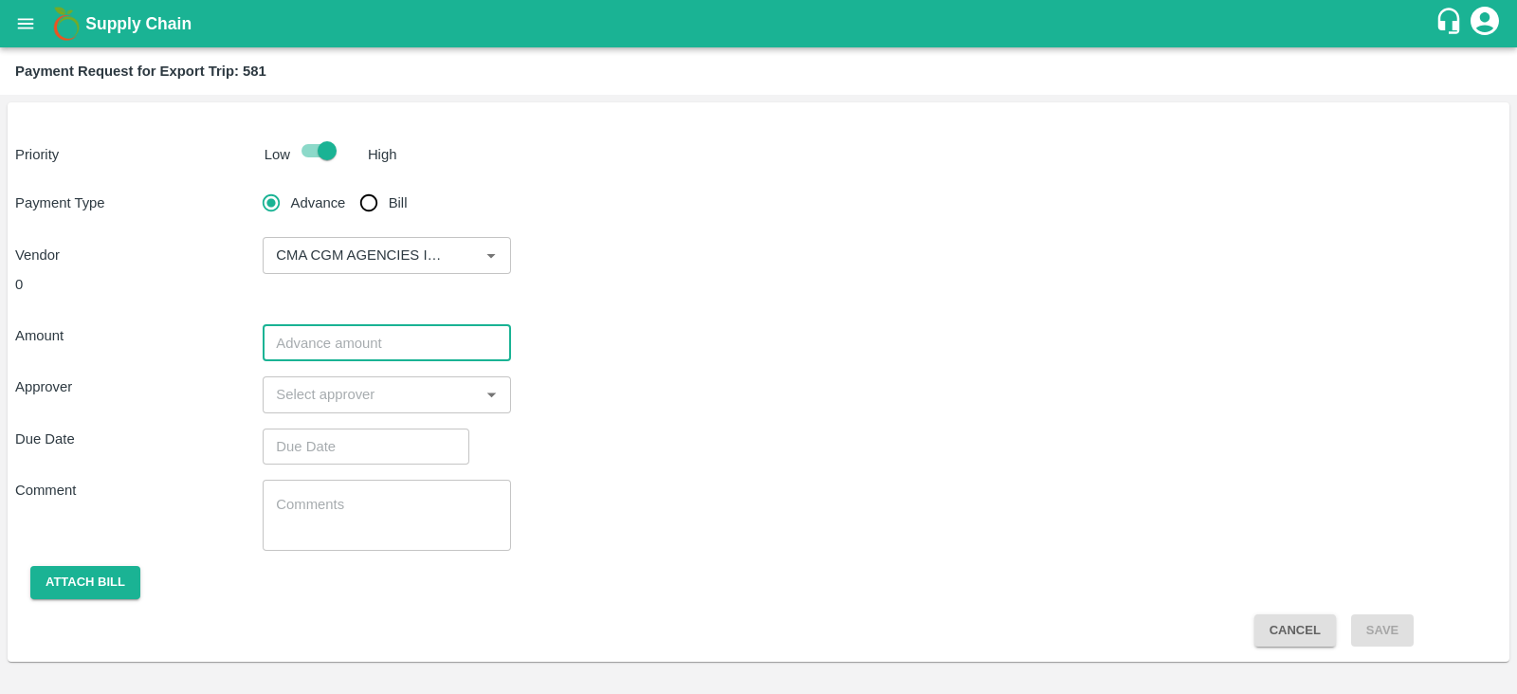
click at [400, 336] on input "number" at bounding box center [386, 343] width 247 height 36
click at [428, 344] on input "number" at bounding box center [386, 343] width 247 height 36
paste input "613863.46"
type input "613863.46"
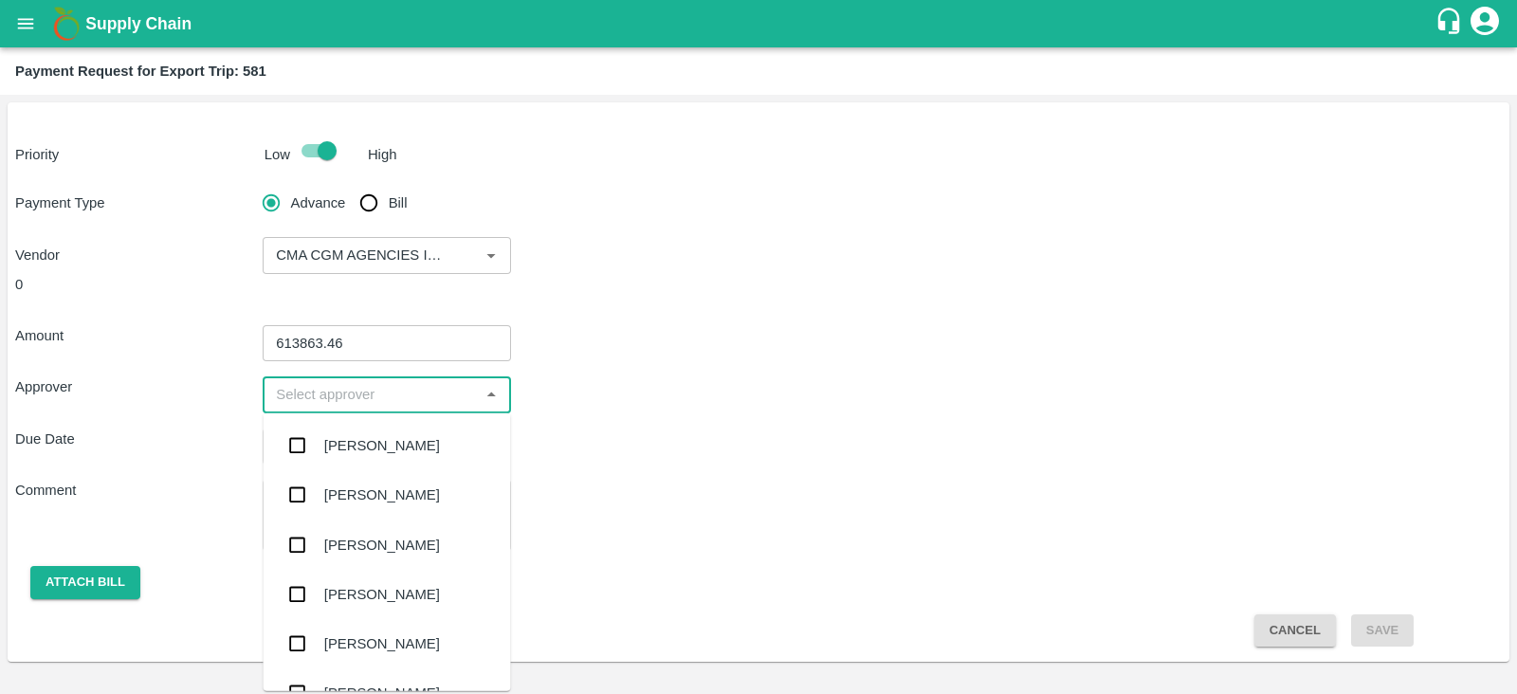
click at [384, 391] on input "input" at bounding box center [370, 394] width 205 height 25
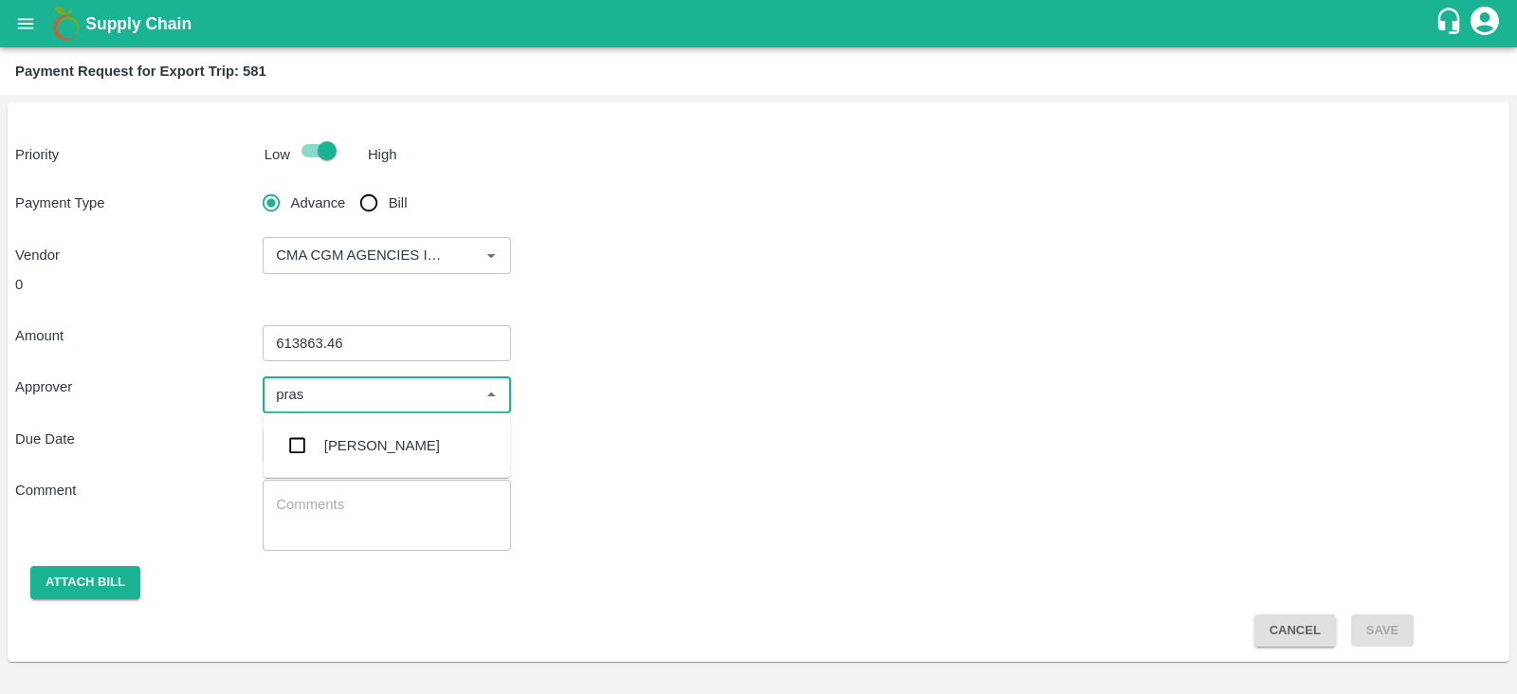
type input "prasa"
click at [371, 440] on div "Prasad Waghade" at bounding box center [382, 445] width 116 height 21
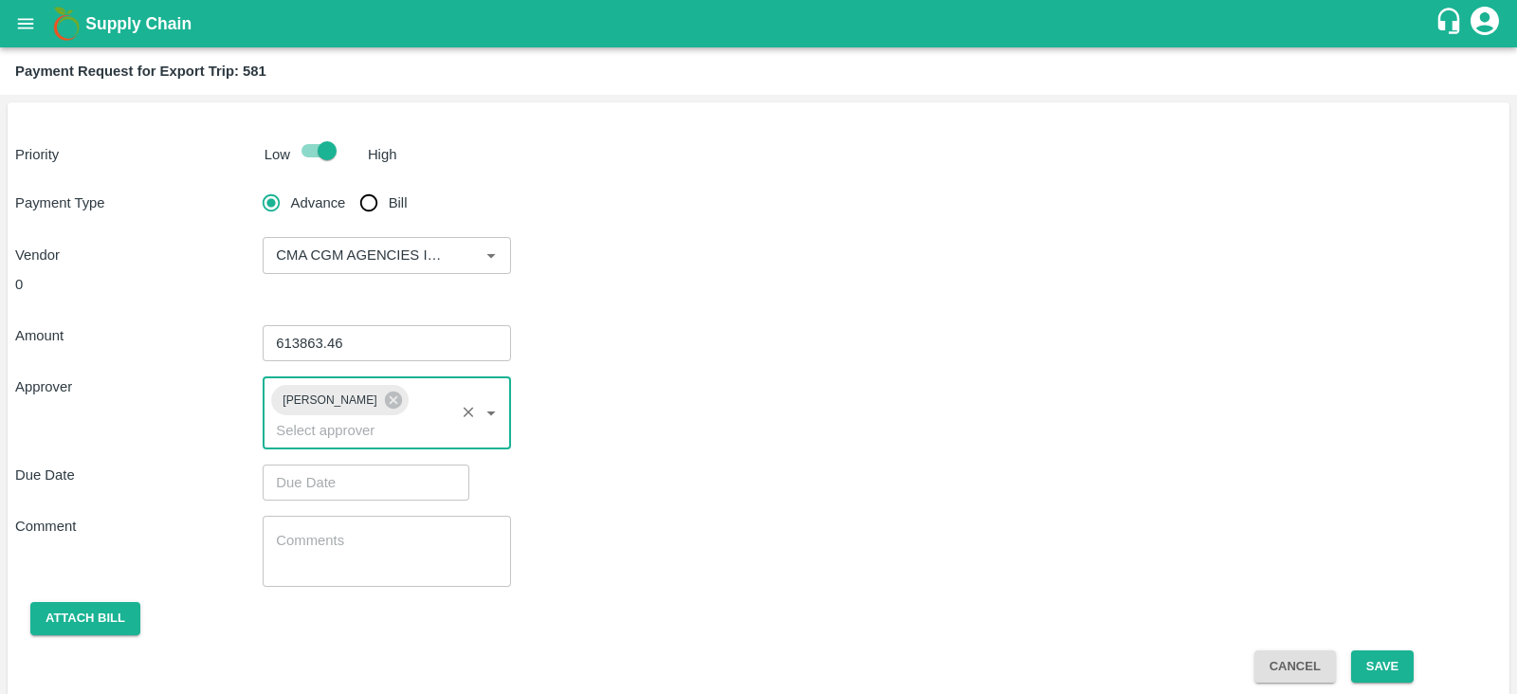
type input "DD/MM/YYYY hh:mm aa"
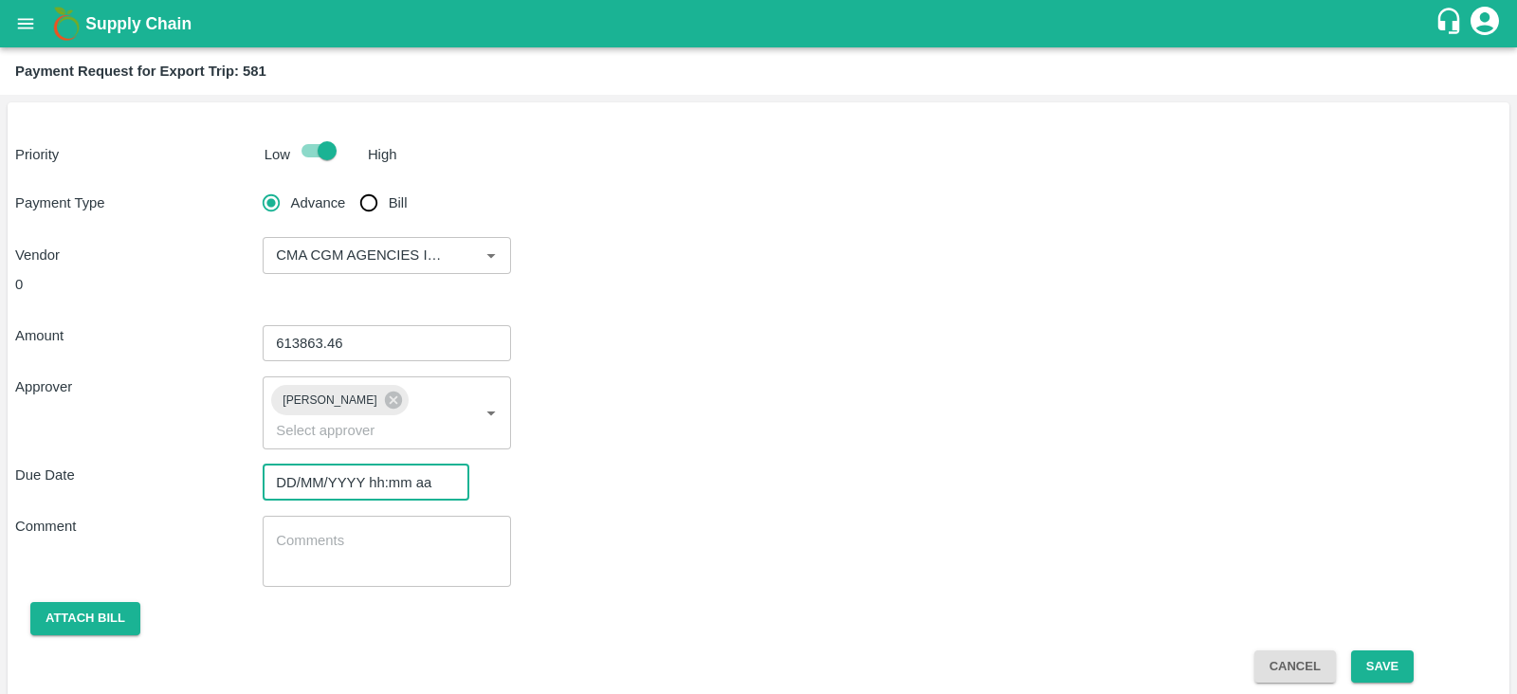
click at [316, 464] on input "DD/MM/YYYY hh:mm aa" at bounding box center [359, 482] width 193 height 36
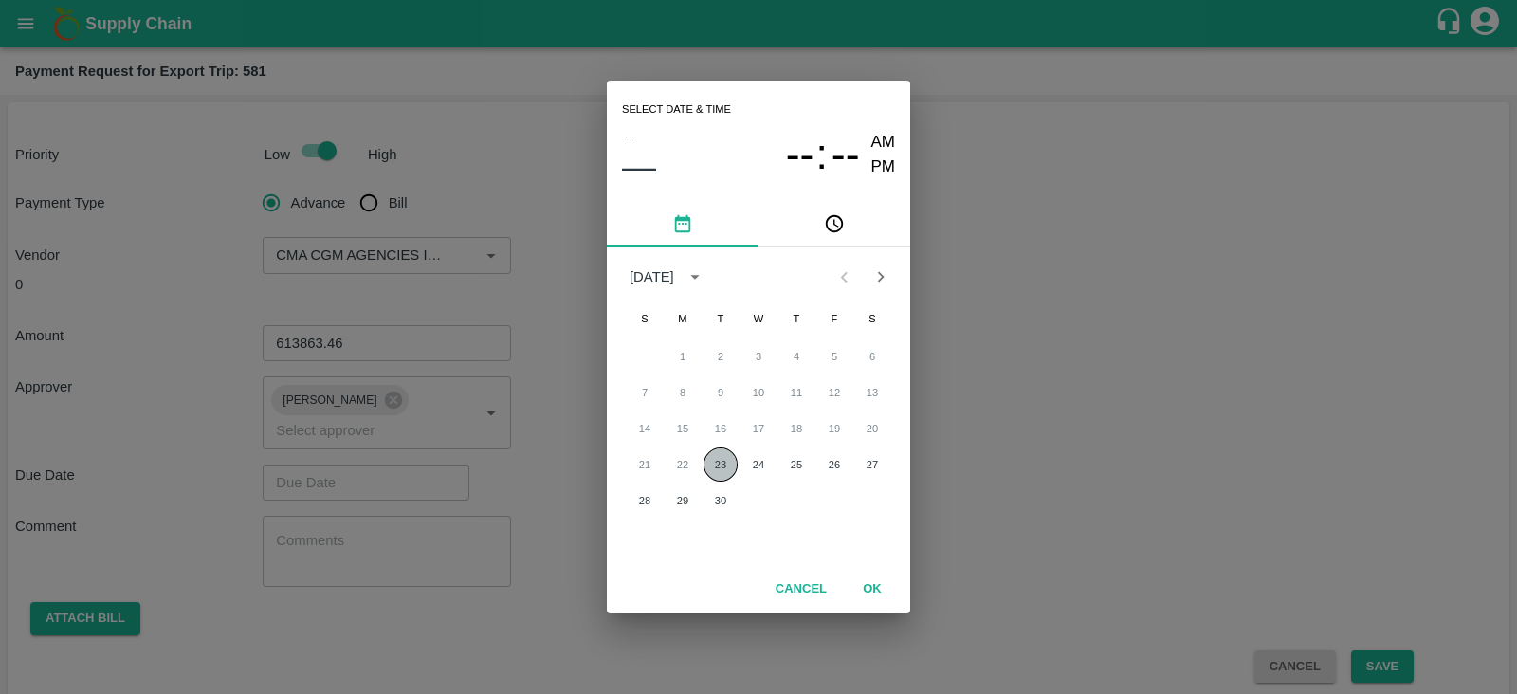
click at [718, 462] on button "23" at bounding box center [720, 464] width 34 height 34
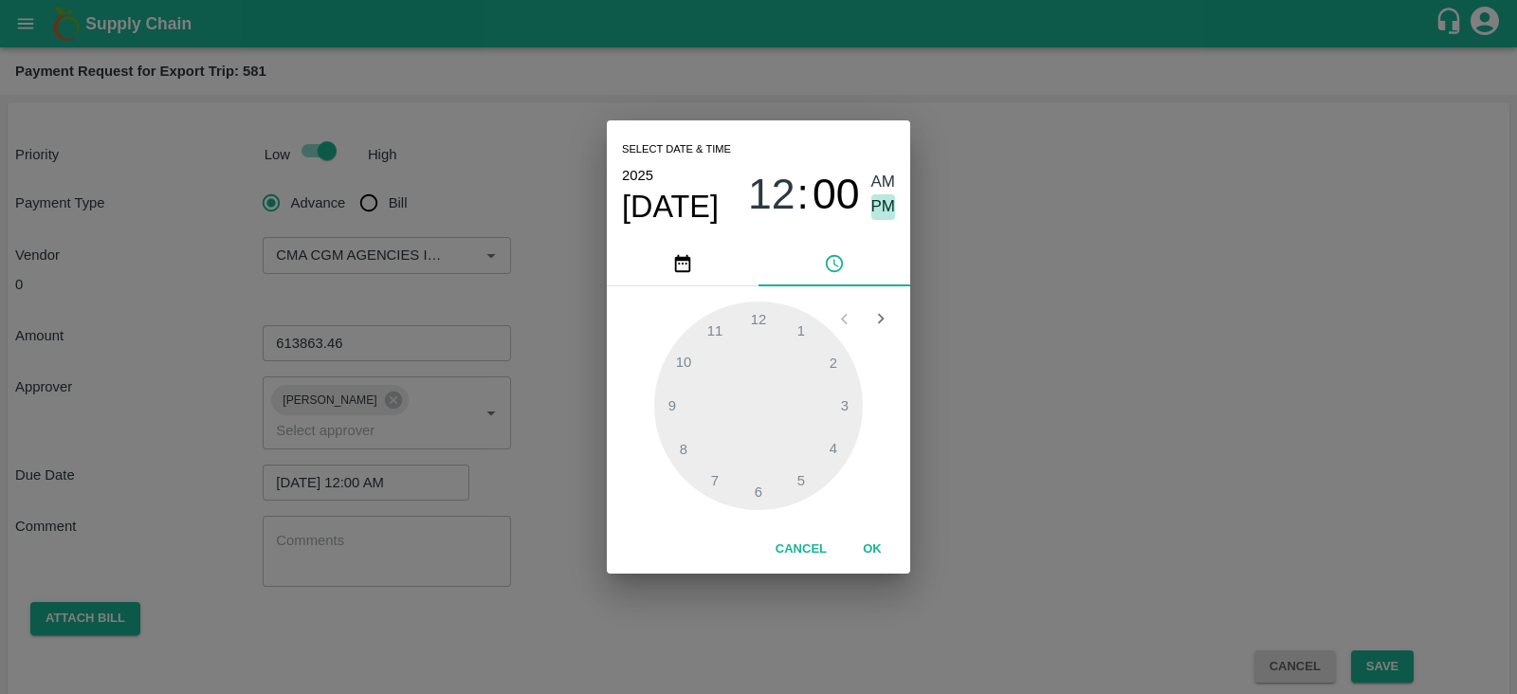
click at [883, 201] on span "PM" at bounding box center [883, 207] width 25 height 26
click at [849, 404] on div at bounding box center [758, 405] width 209 height 209
type input "23/09/2025 03:00 PM"
click at [871, 541] on button "OK" at bounding box center [872, 549] width 61 height 33
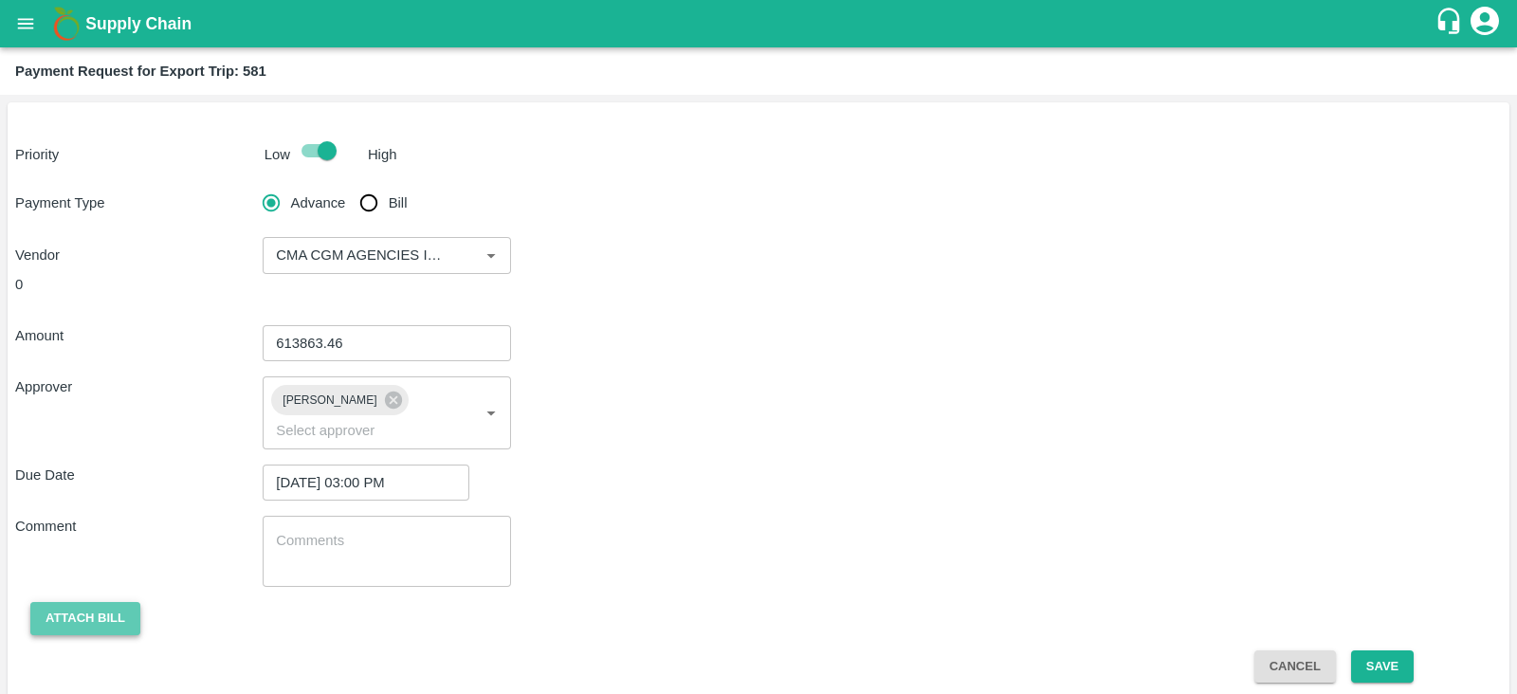
click at [80, 602] on button "Attach bill" at bounding box center [85, 618] width 110 height 33
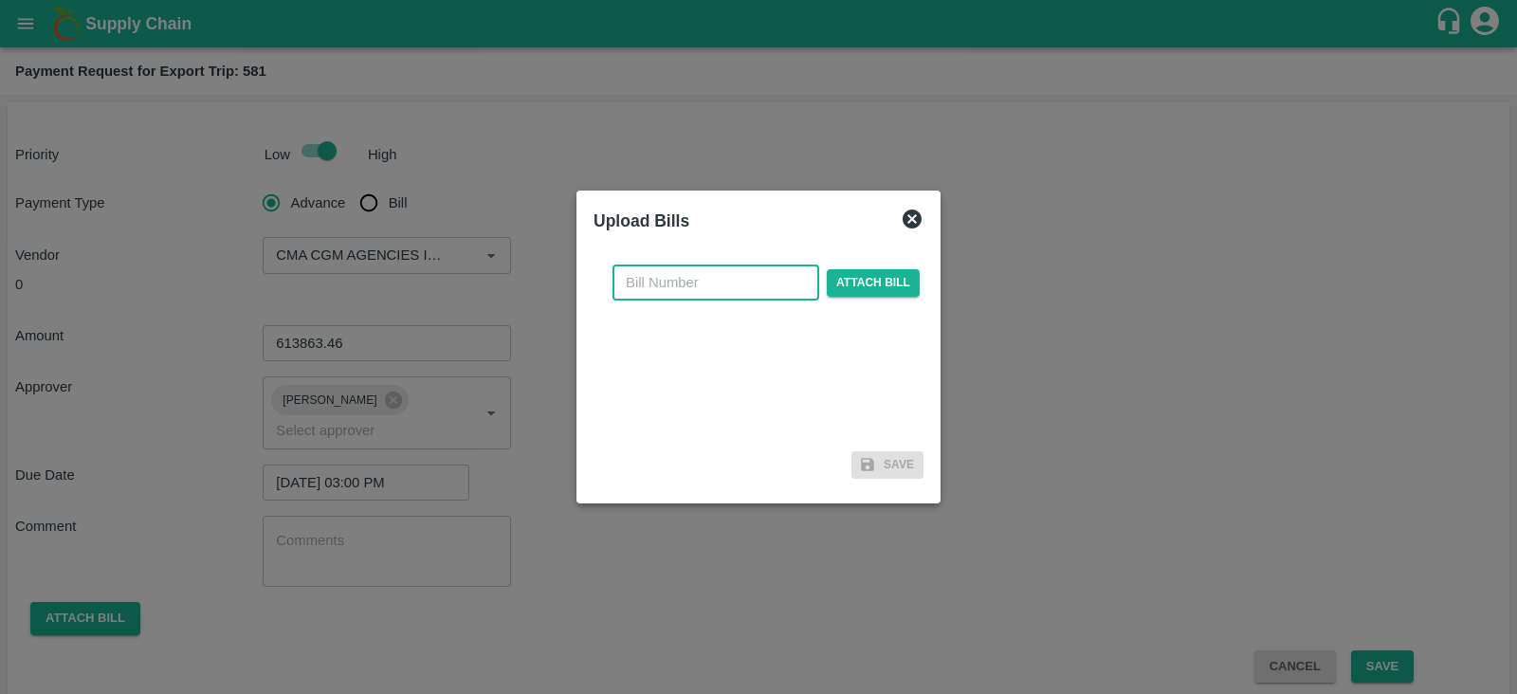
click at [704, 292] on input "text" at bounding box center [715, 282] width 207 height 36
paste input "INEMHC26073850"
type input "INEMHC26073850"
click at [890, 294] on span "Attach bill" at bounding box center [873, 282] width 93 height 27
click at [0, 0] on input "Attach bill" at bounding box center [0, 0] width 0 height 0
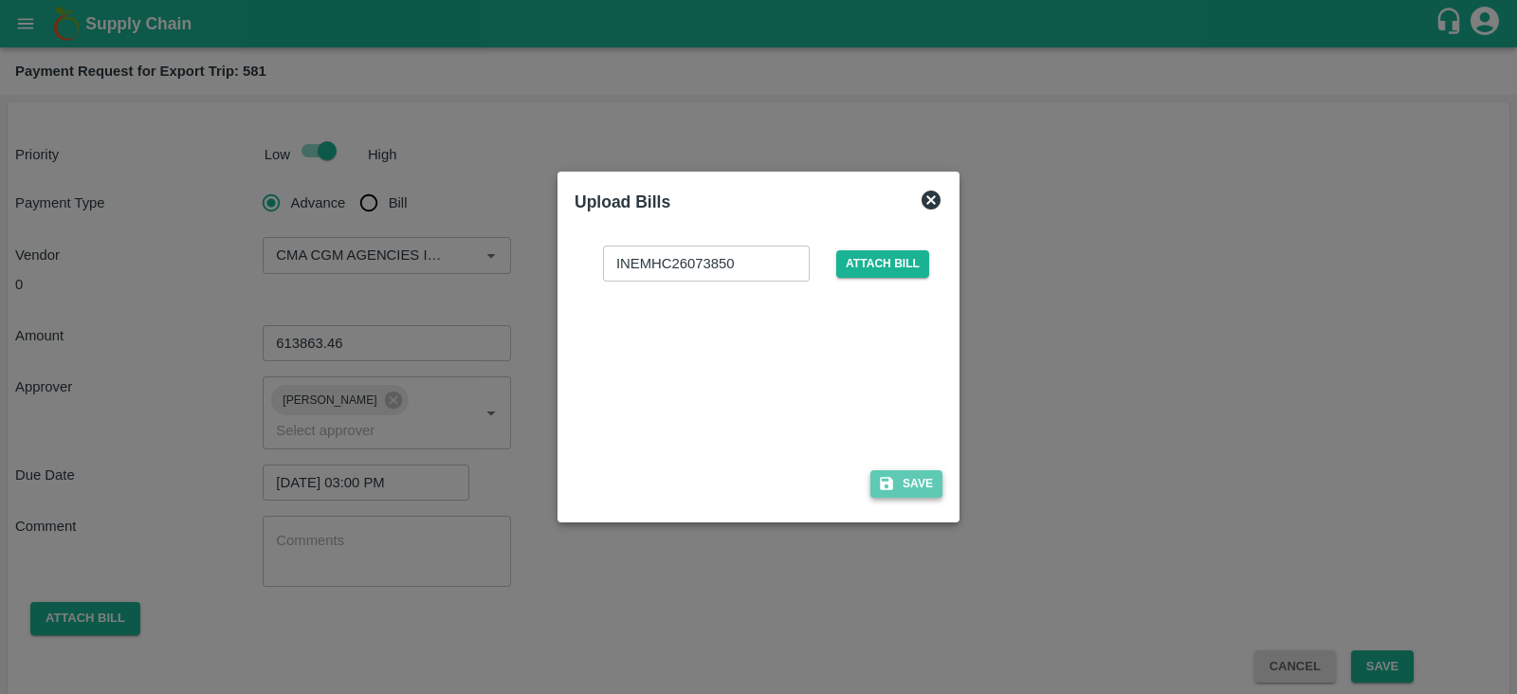
click at [912, 484] on button "Save" at bounding box center [906, 483] width 72 height 27
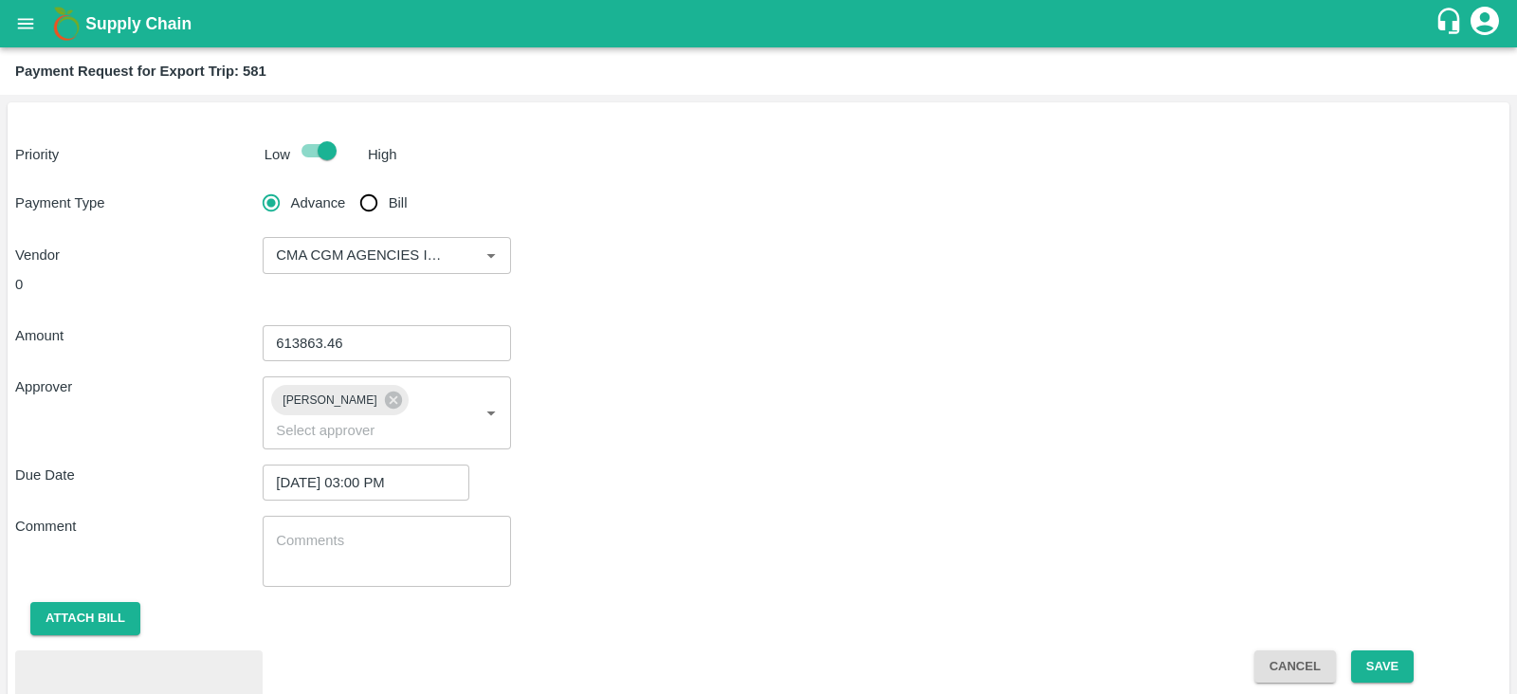
scroll to position [87, 0]
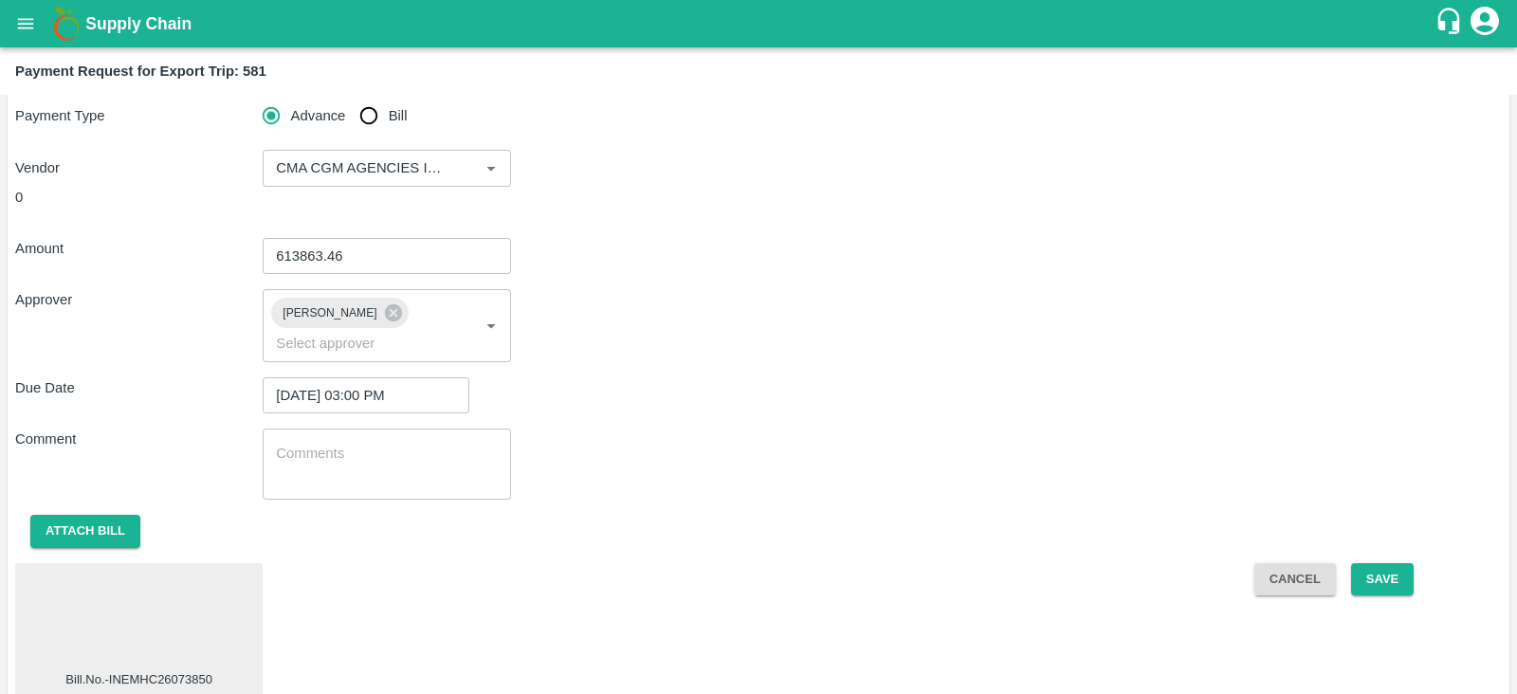
click at [173, 586] on div at bounding box center [139, 621] width 232 height 100
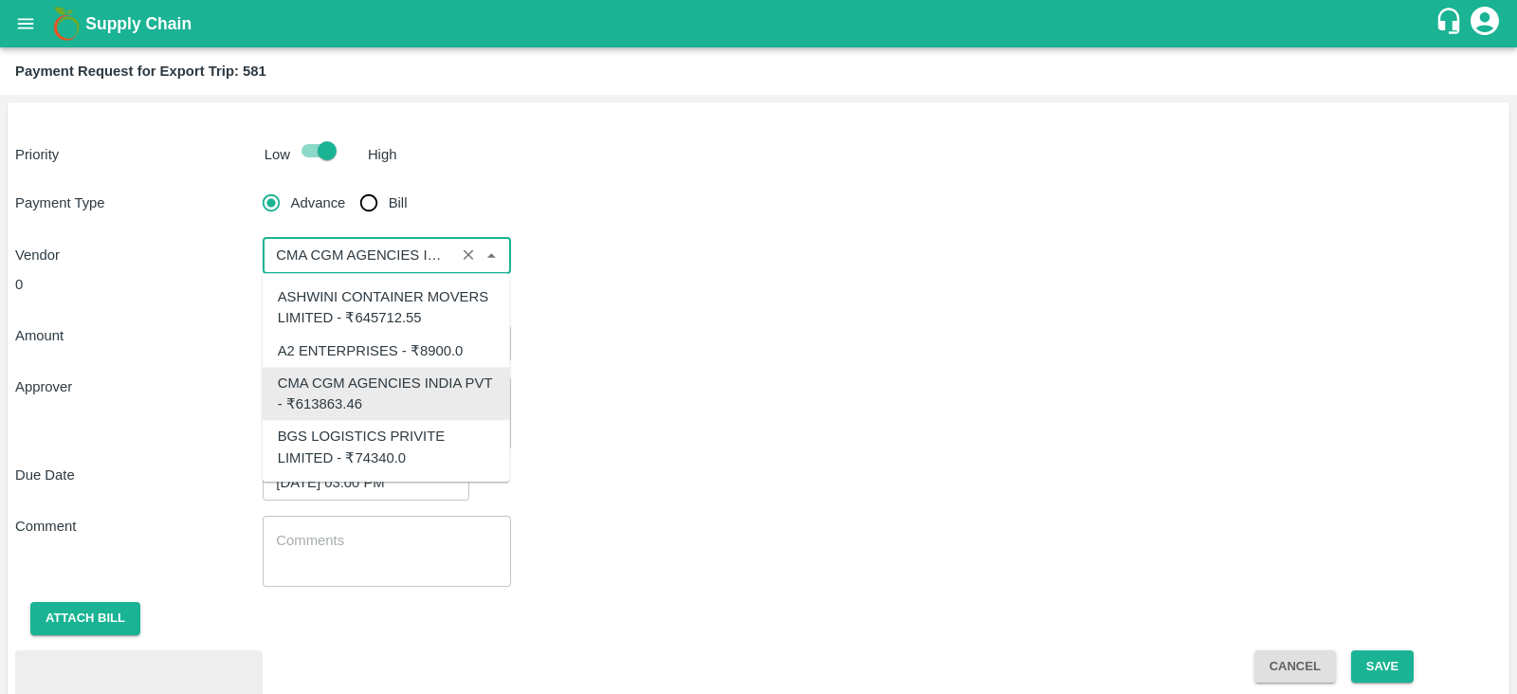
click at [437, 257] on input "input" at bounding box center [358, 255] width 180 height 25
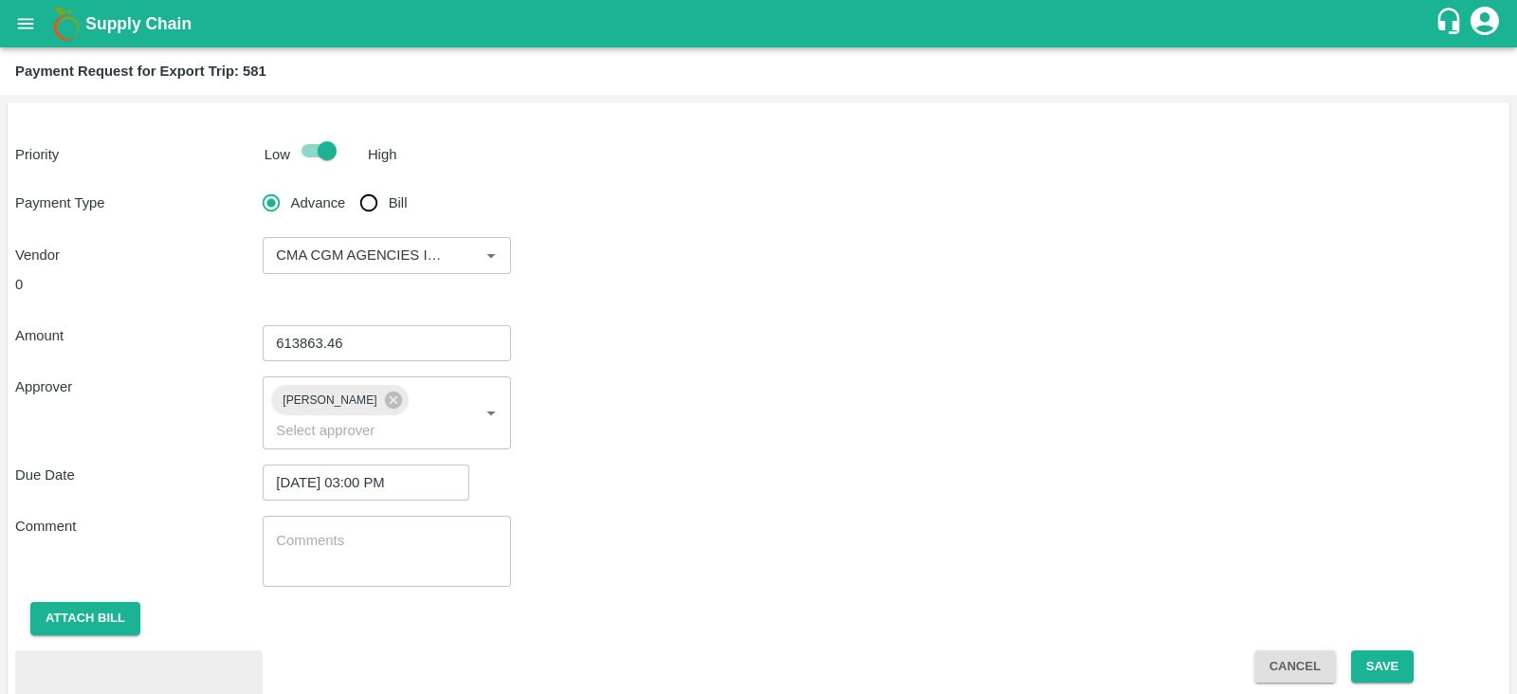
click at [708, 319] on div "Amount 613863.46 ​ Approver Prasad Waghade ​ Due Date 23/09/2025 03:00 PM ​ Com…" at bounding box center [758, 547] width 1486 height 474
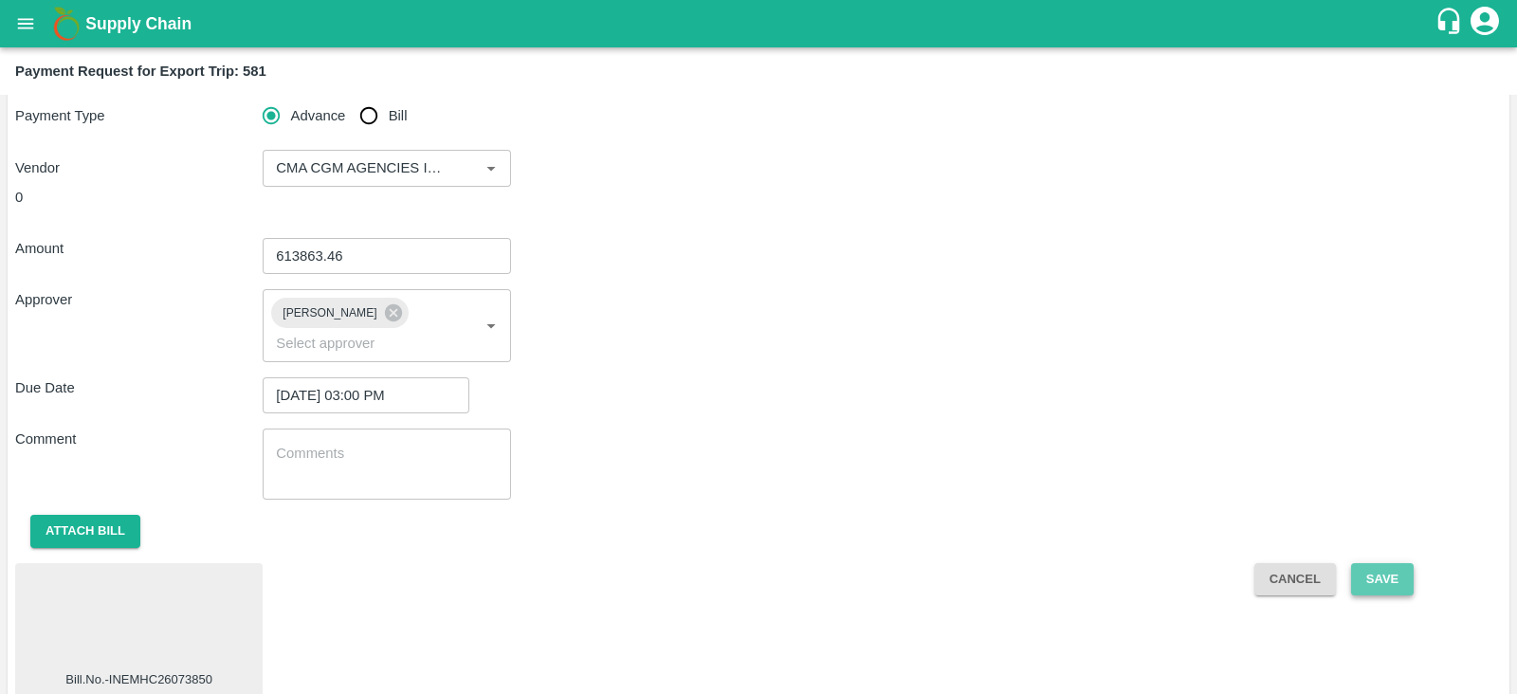
click at [1381, 563] on button "Save" at bounding box center [1382, 579] width 63 height 33
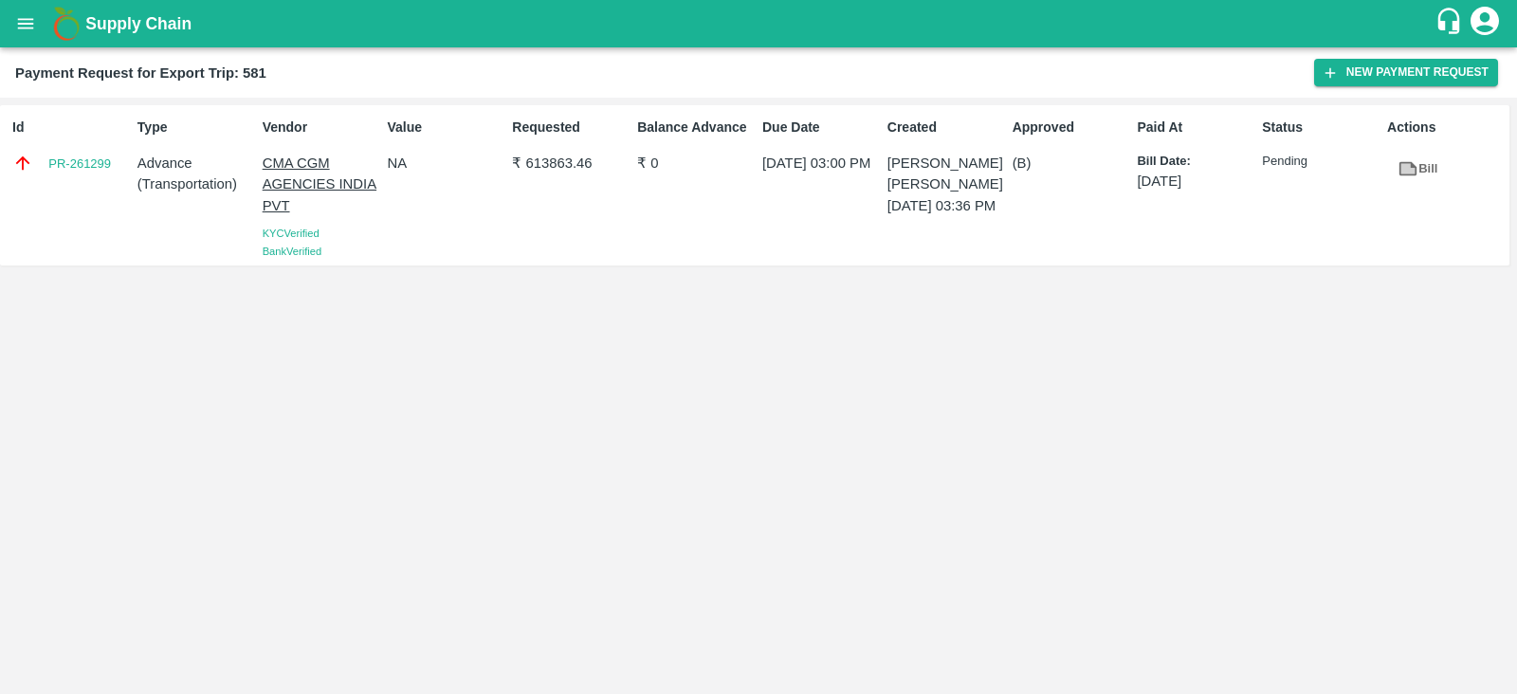
click at [583, 168] on p "₹ 613863.46" at bounding box center [571, 163] width 118 height 21
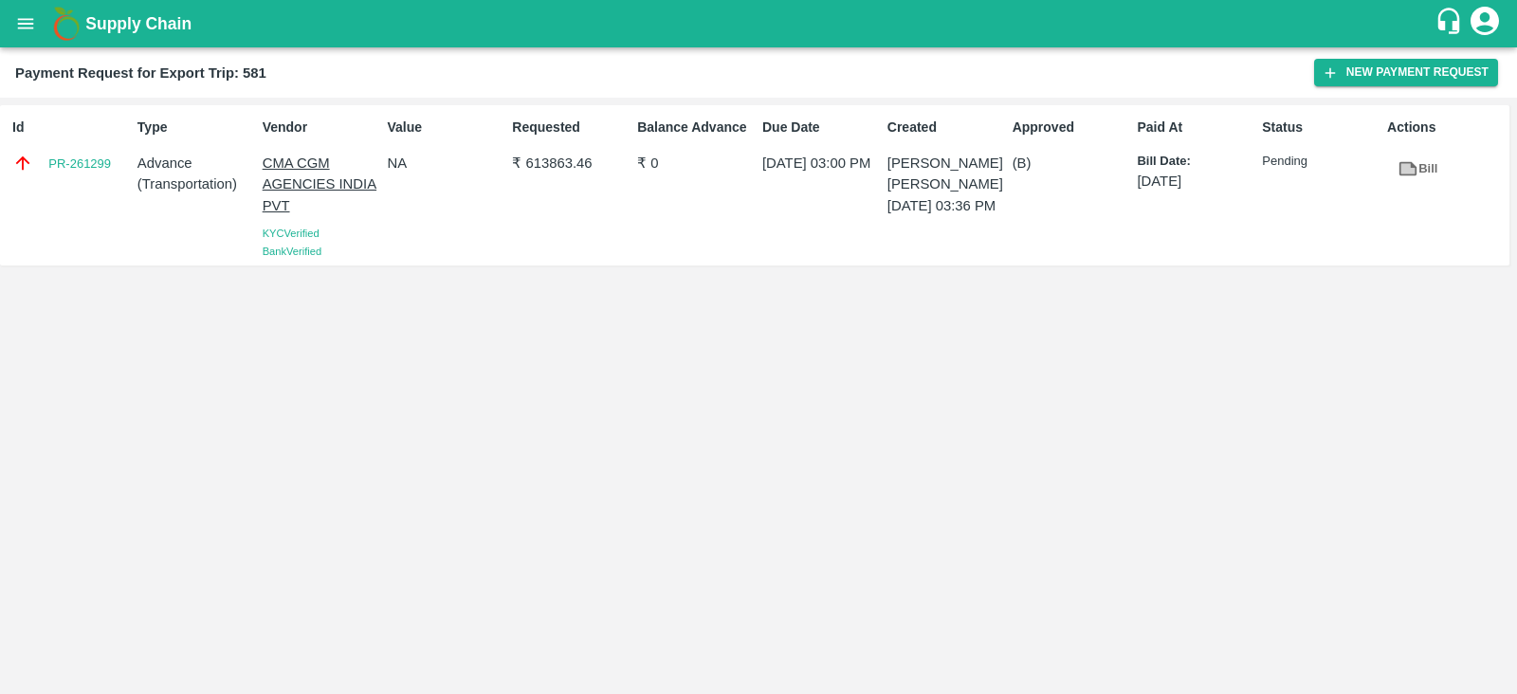
click at [644, 349] on div "Id PR-261299 Type Advance ( Transportation ) Vendor CMA CGM AGENCIES INDIA PVT …" at bounding box center [758, 396] width 1517 height 596
click at [546, 168] on p "₹ 613863.46" at bounding box center [571, 163] width 118 height 21
copy p "613863.46"
click at [101, 186] on div "Id PR-261299" at bounding box center [67, 185] width 125 height 151
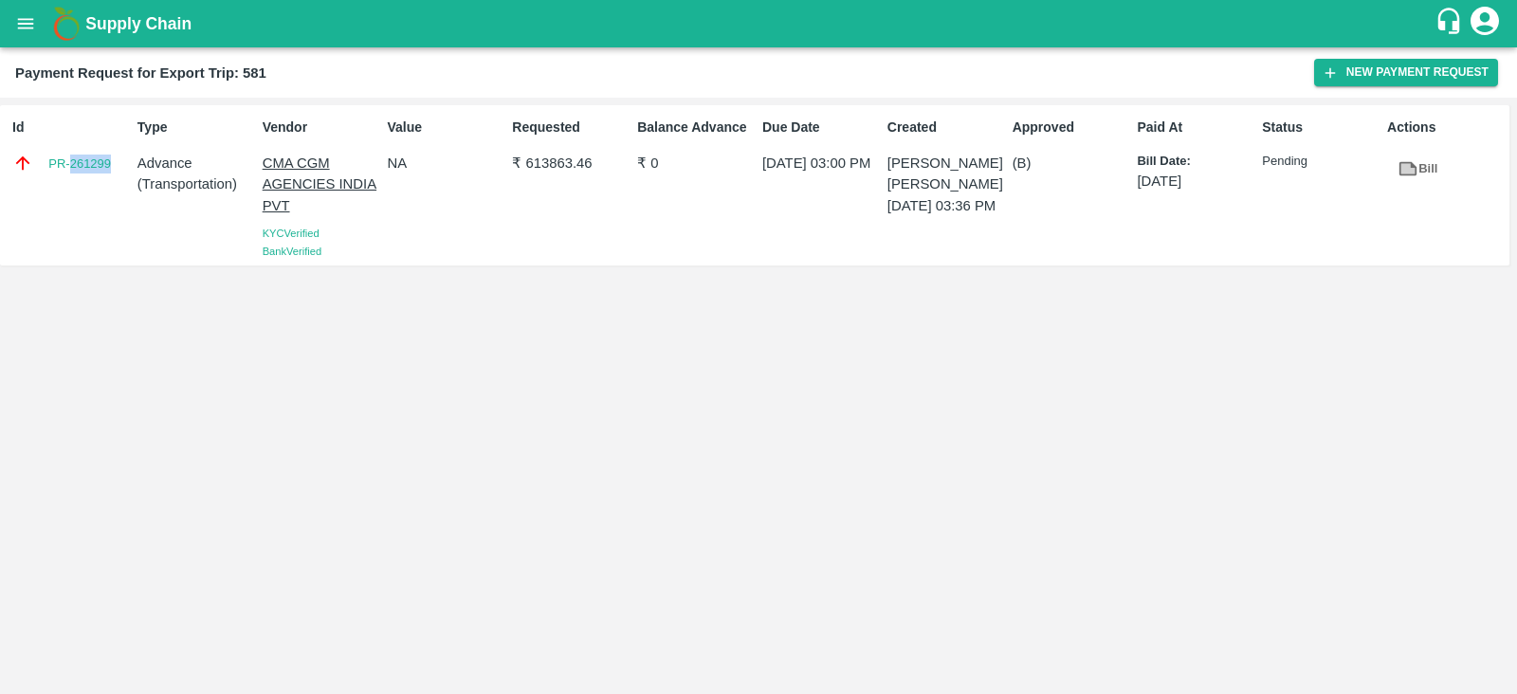
click at [101, 186] on div "Id PR-261299" at bounding box center [67, 185] width 125 height 151
copy link "PR-261299"
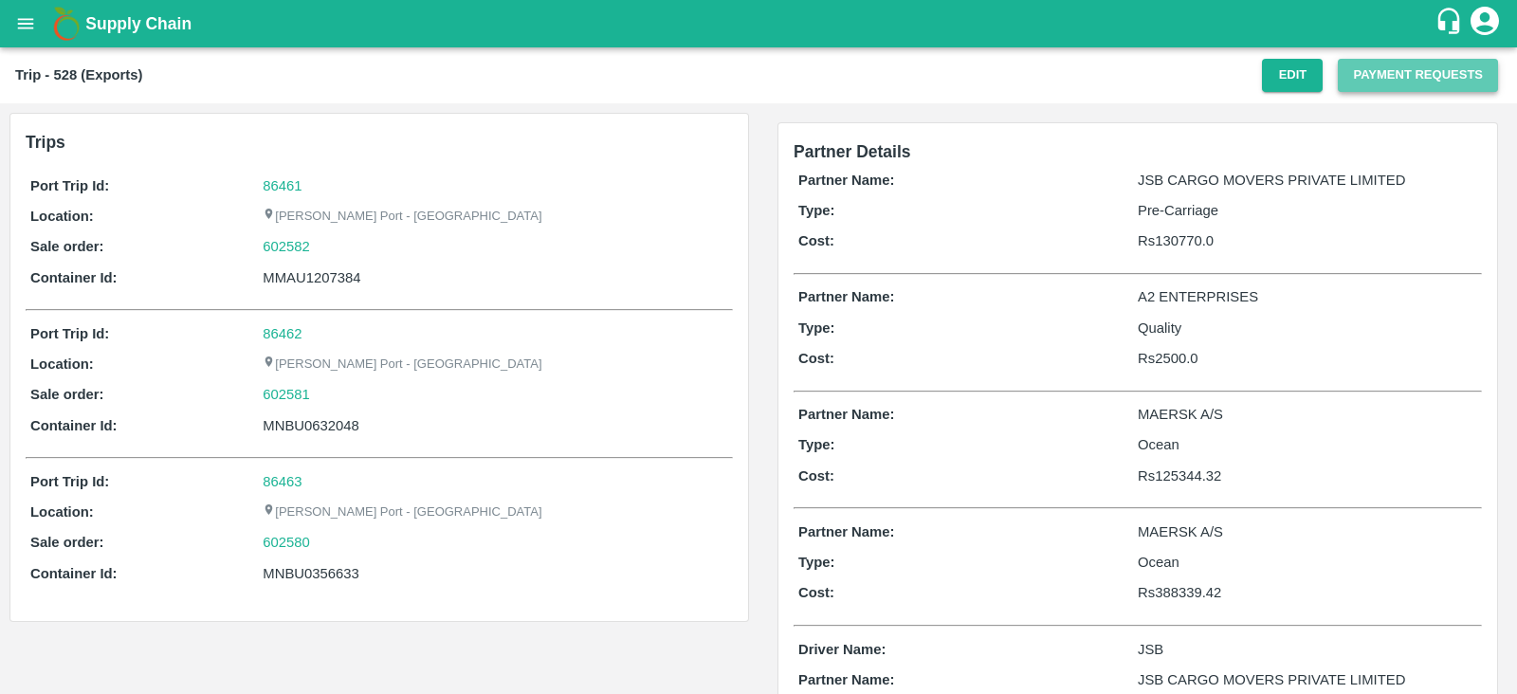
click at [1361, 78] on button "Payment Requests" at bounding box center [1417, 75] width 160 height 33
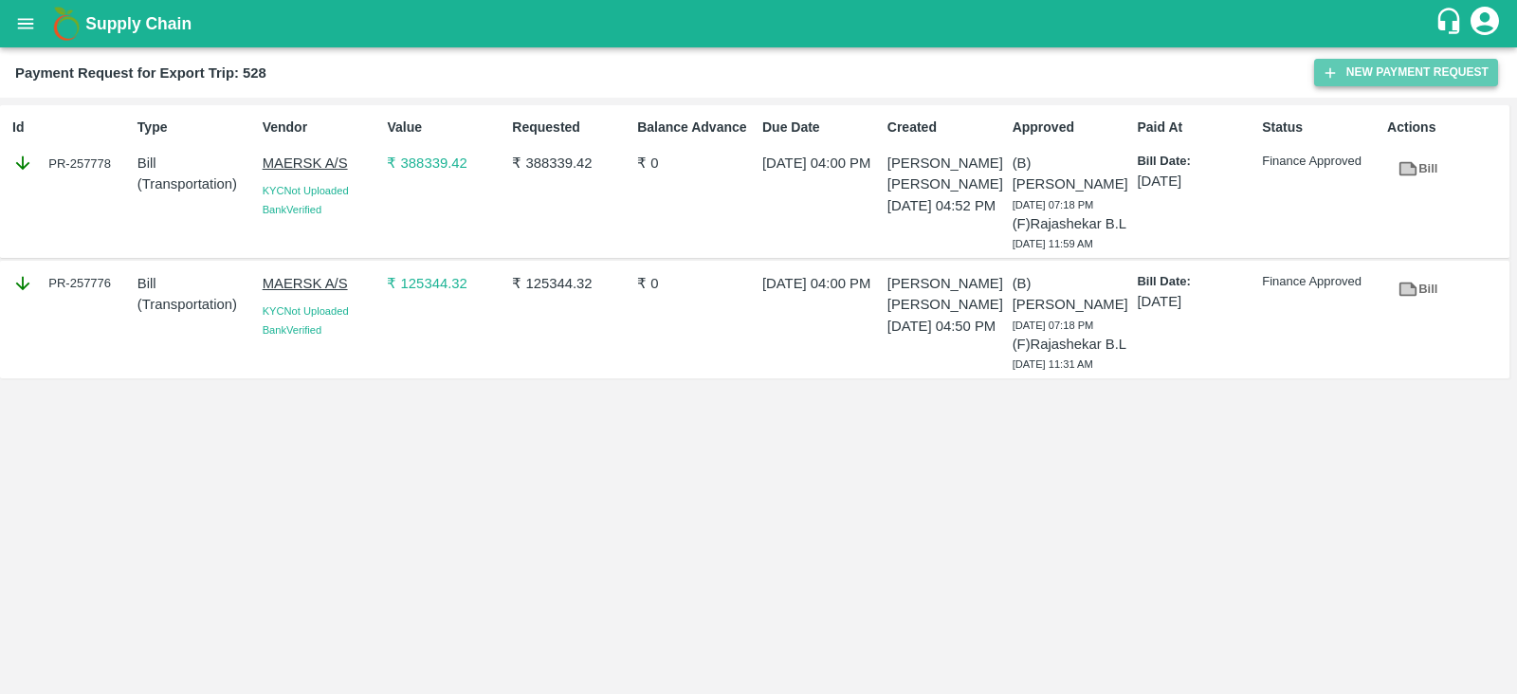
click at [1384, 73] on button "New Payment Request" at bounding box center [1406, 72] width 184 height 27
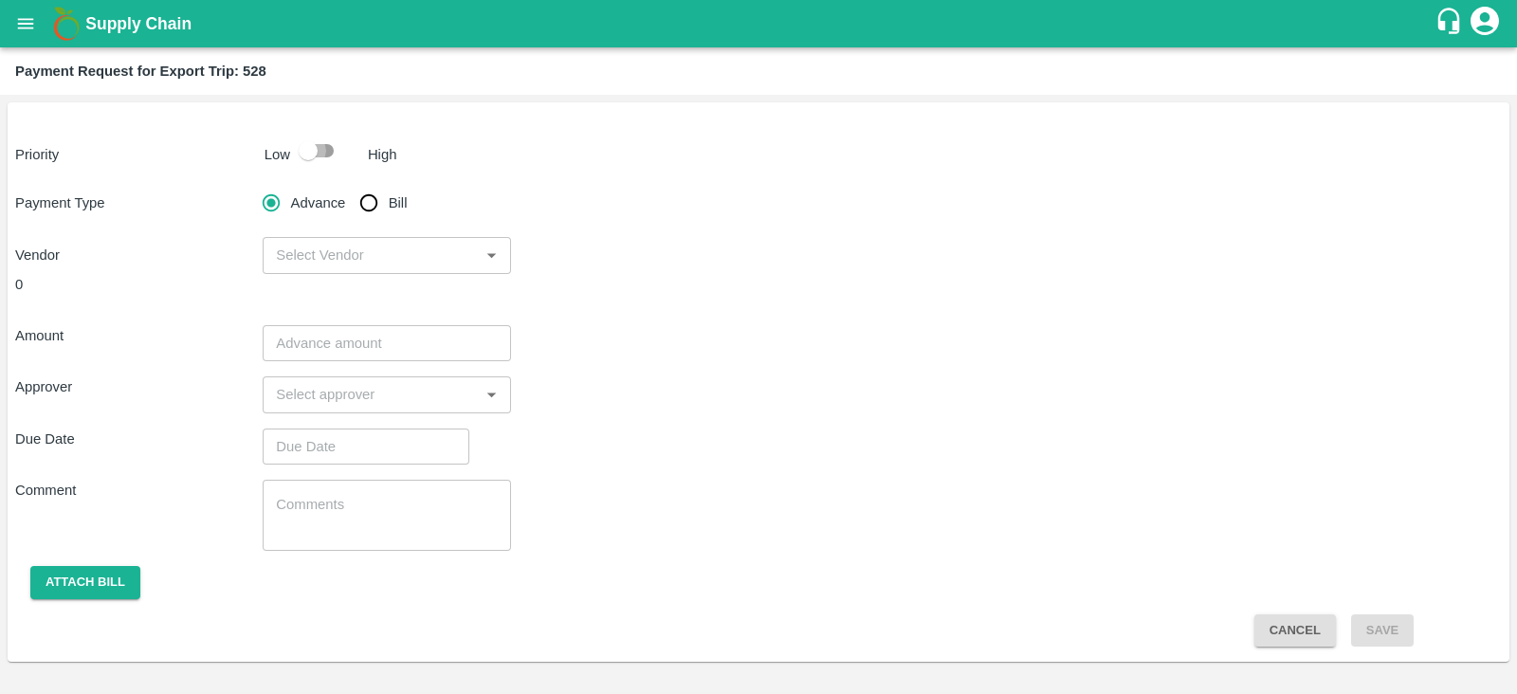
click at [321, 155] on input "checkbox" at bounding box center [308, 151] width 108 height 36
checkbox input "true"
click at [372, 196] on input "Bill" at bounding box center [369, 203] width 38 height 38
radio input "true"
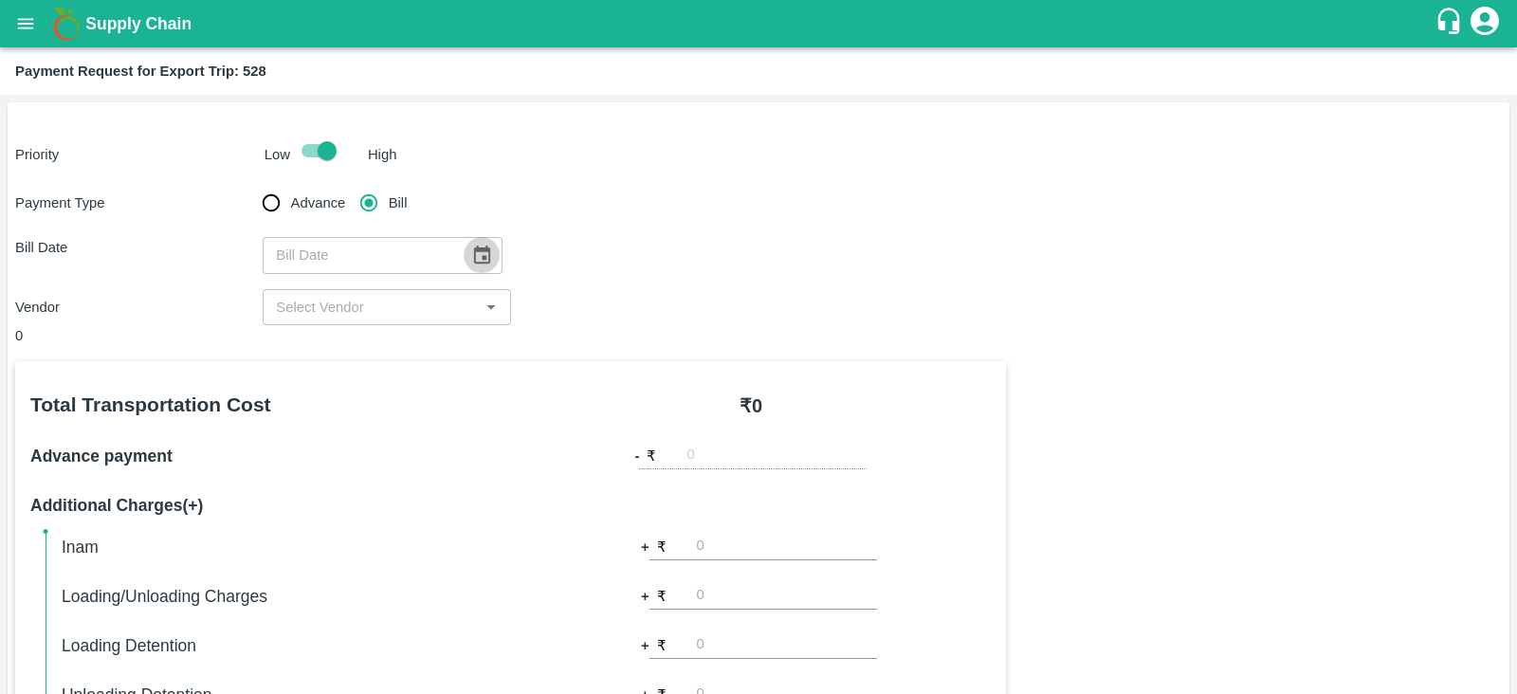
click at [464, 255] on button "Choose date" at bounding box center [482, 255] width 36 height 36
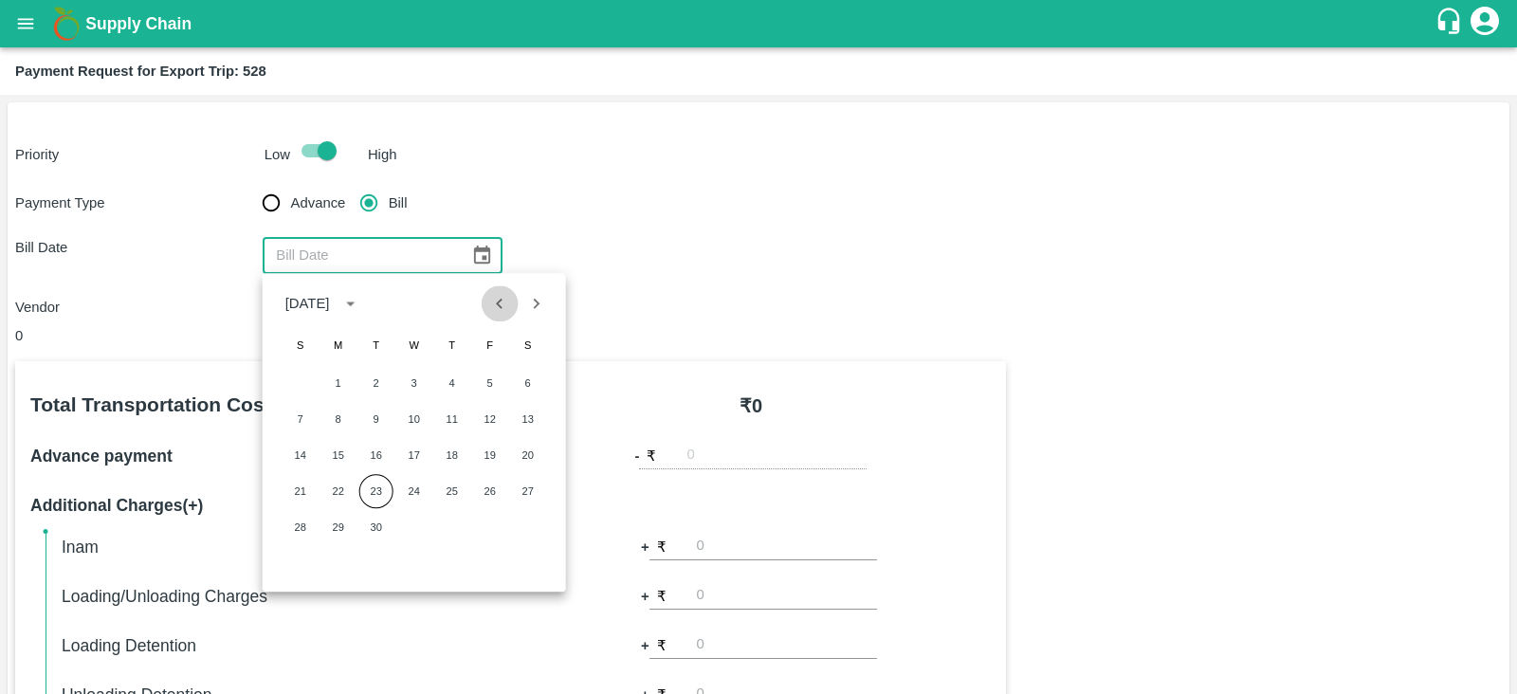
click at [494, 299] on icon "Previous month" at bounding box center [499, 303] width 21 height 21
click at [410, 485] on button "20" at bounding box center [414, 491] width 34 height 34
type input "[DATE]"
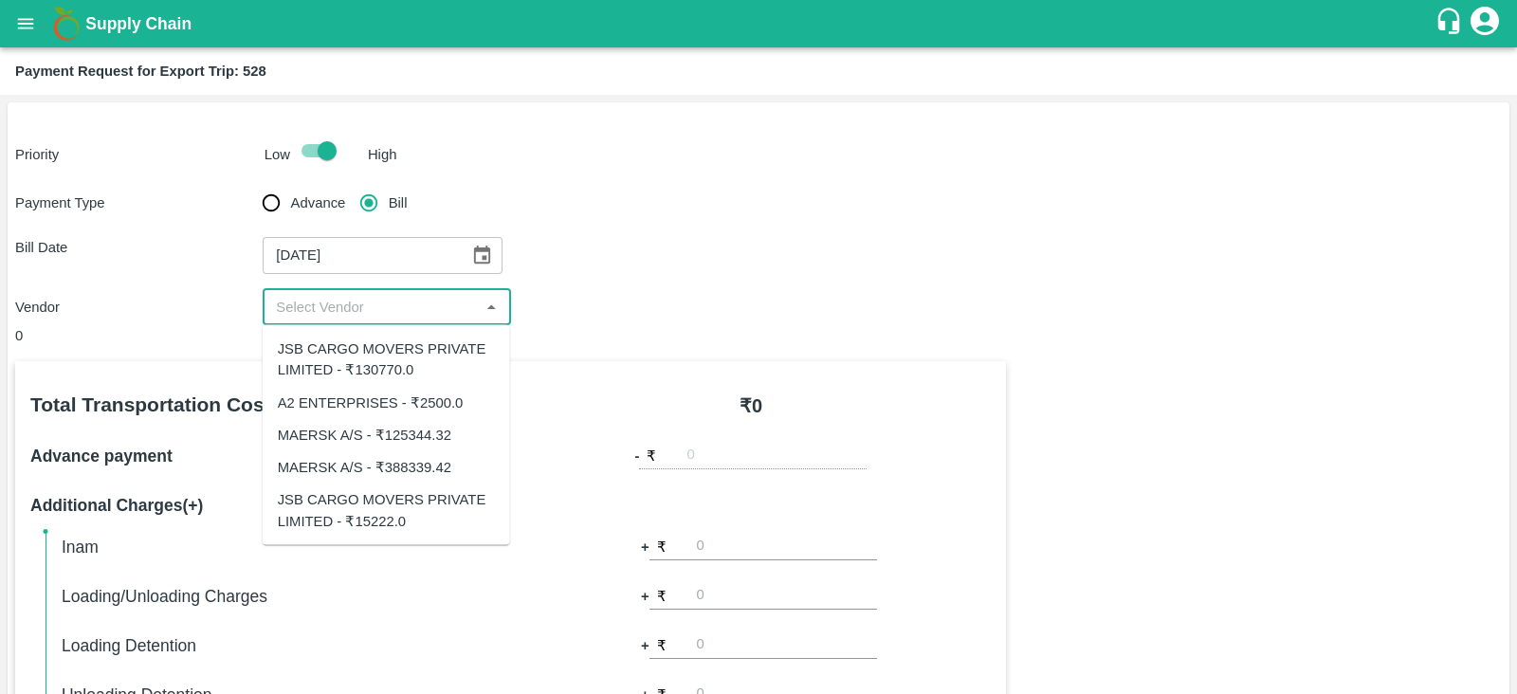
click at [398, 316] on input "input" at bounding box center [370, 307] width 205 height 25
click at [401, 364] on div "JSB CARGO MOVERS PRIVATE LIMITED - ₹130770.0" at bounding box center [386, 359] width 217 height 43
type input "JSB CARGO MOVERS PRIVATE LIMITED - ₹130770.0"
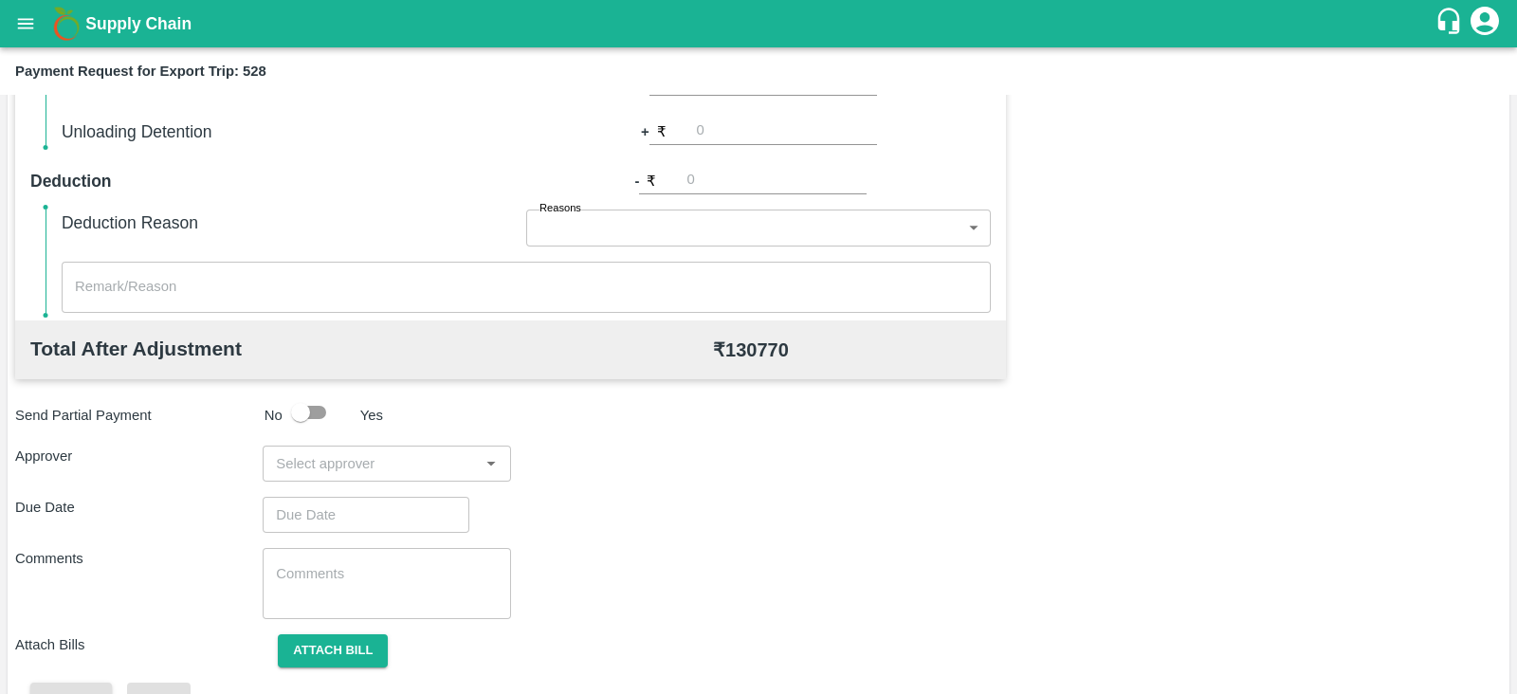
scroll to position [607, 0]
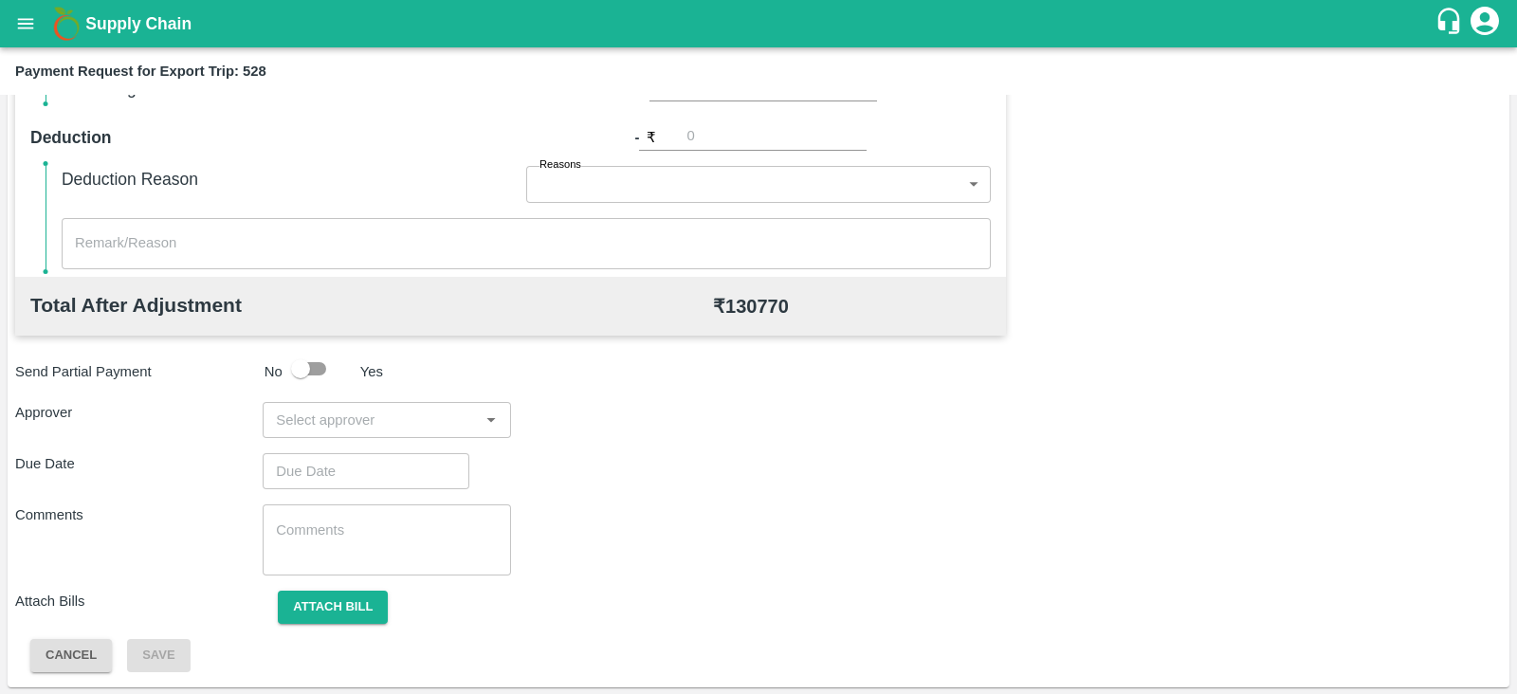
click at [428, 418] on input "input" at bounding box center [370, 420] width 205 height 25
type input "prasa"
click at [391, 464] on div "[PERSON_NAME]" at bounding box center [381, 469] width 116 height 21
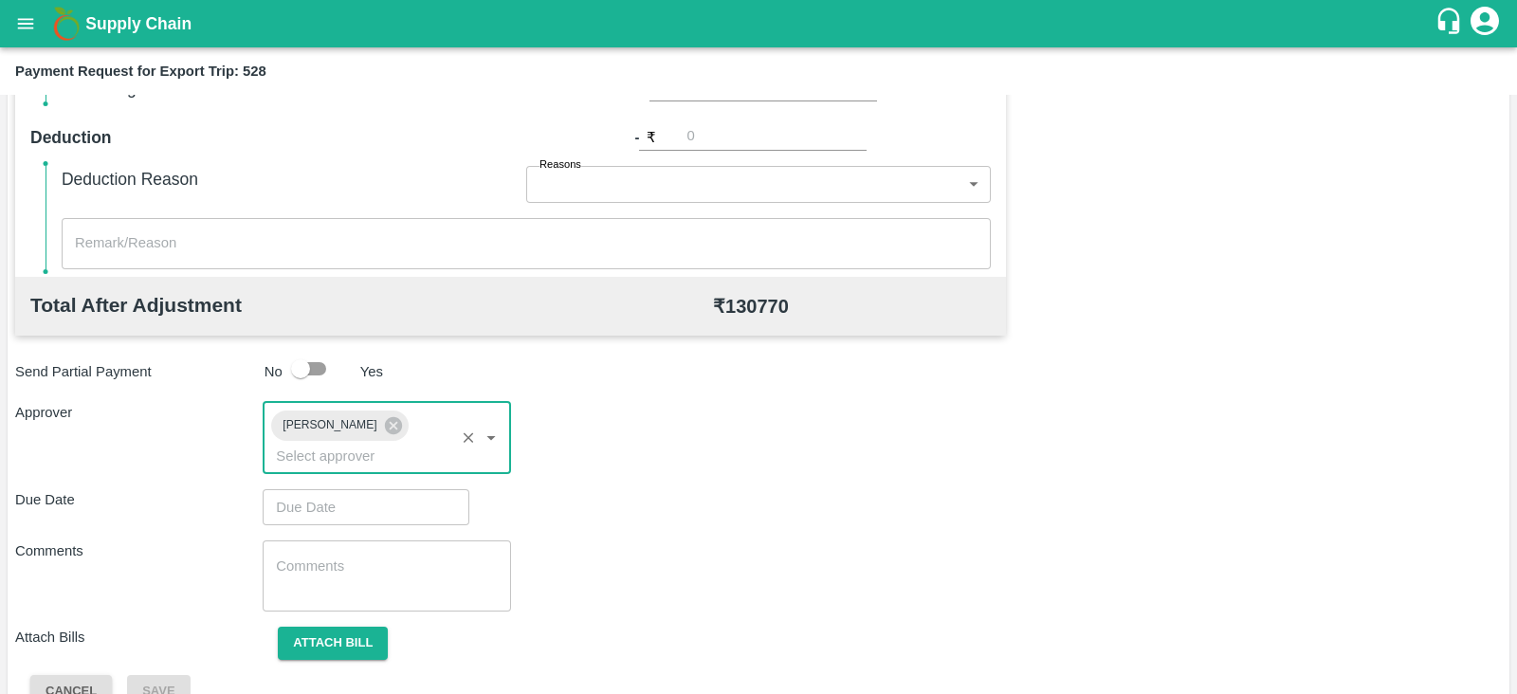
type input "DD/MM/YYYY hh:mm aa"
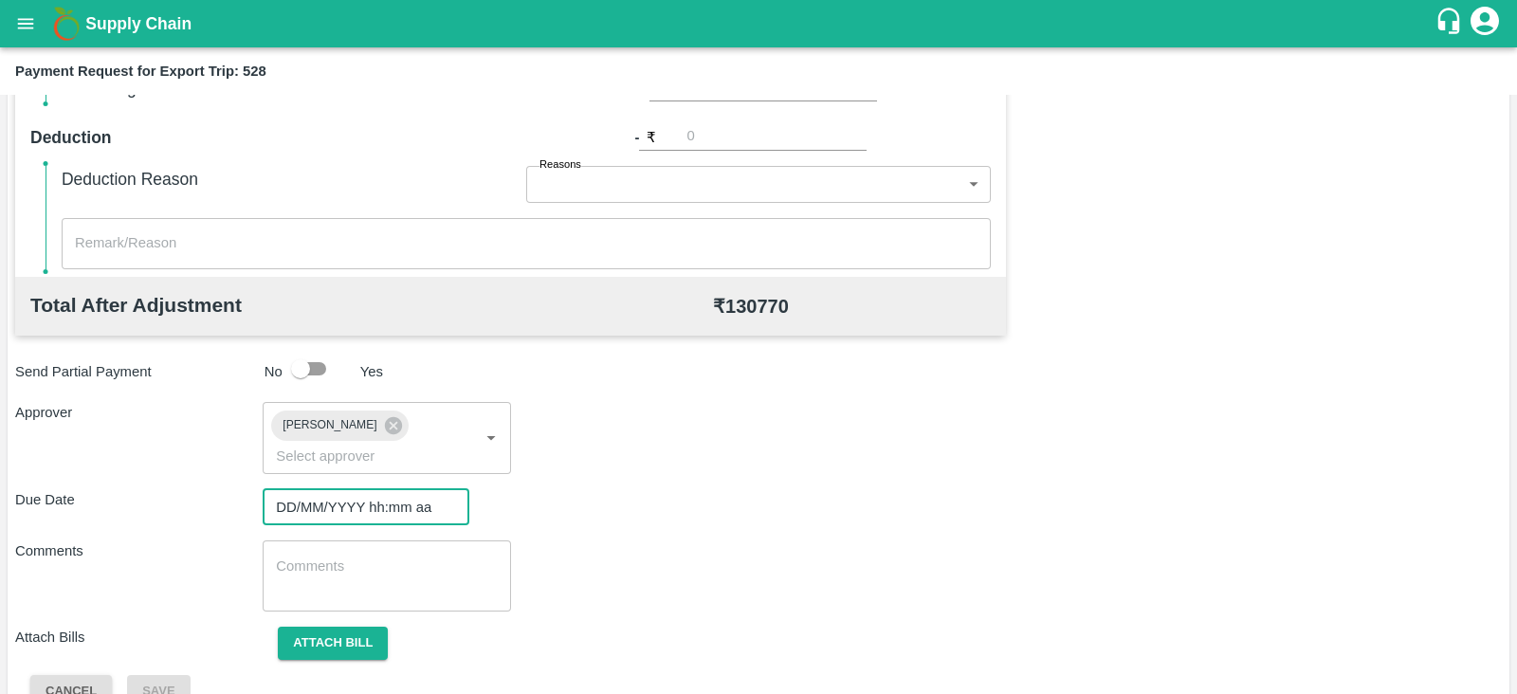
click at [343, 489] on input "DD/MM/YYYY hh:mm aa" at bounding box center [359, 507] width 193 height 36
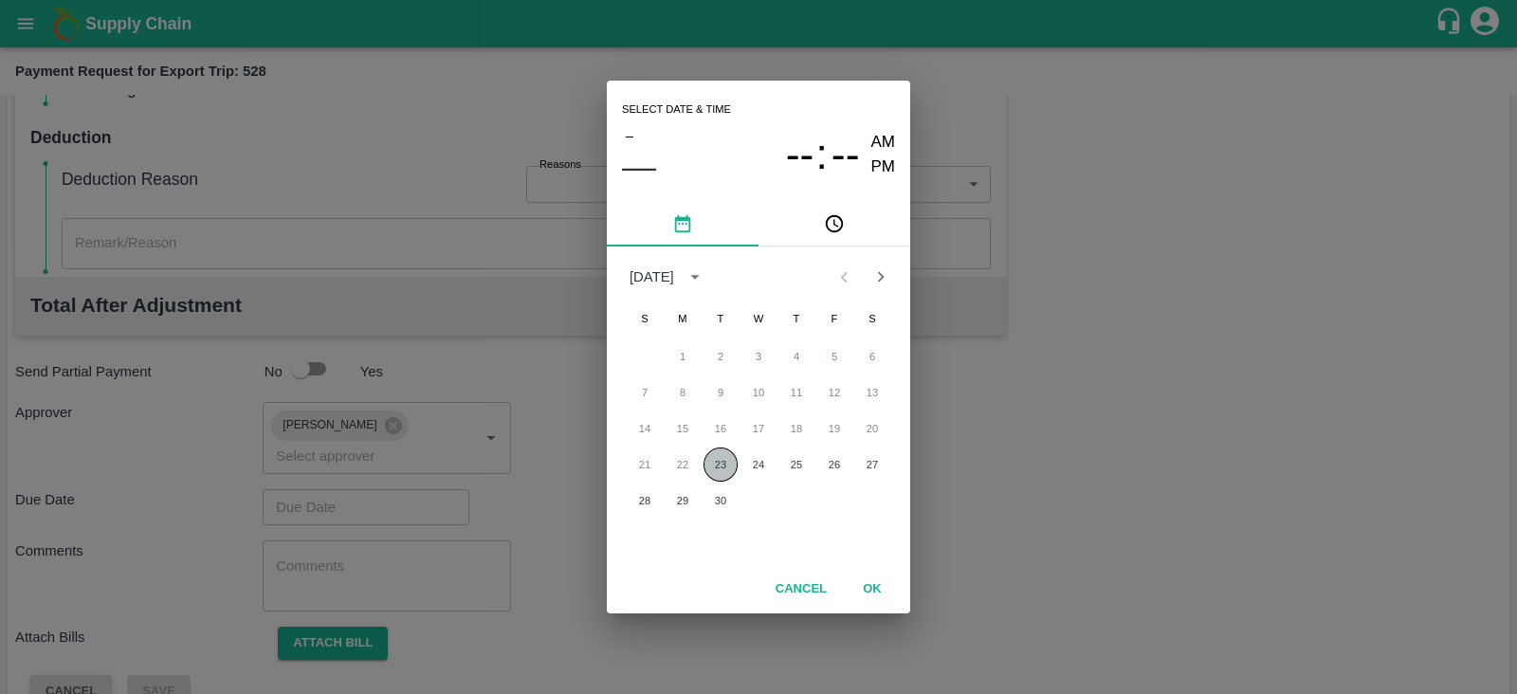
click at [714, 462] on button "23" at bounding box center [720, 464] width 34 height 34
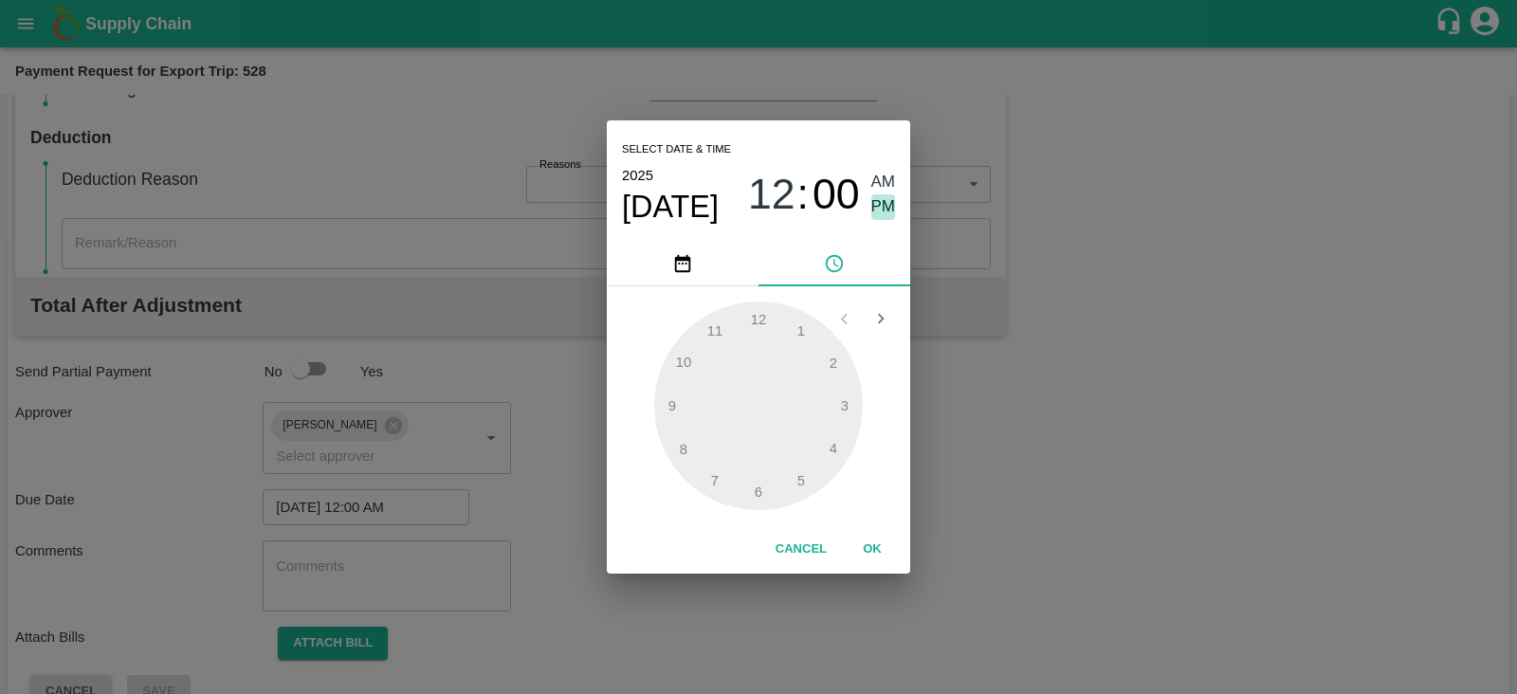
click at [893, 209] on span "PM" at bounding box center [883, 207] width 25 height 26
click at [839, 445] on div at bounding box center [758, 405] width 209 height 209
type input "[DATE] 04:00 PM"
click at [882, 548] on button "OK" at bounding box center [872, 549] width 61 height 33
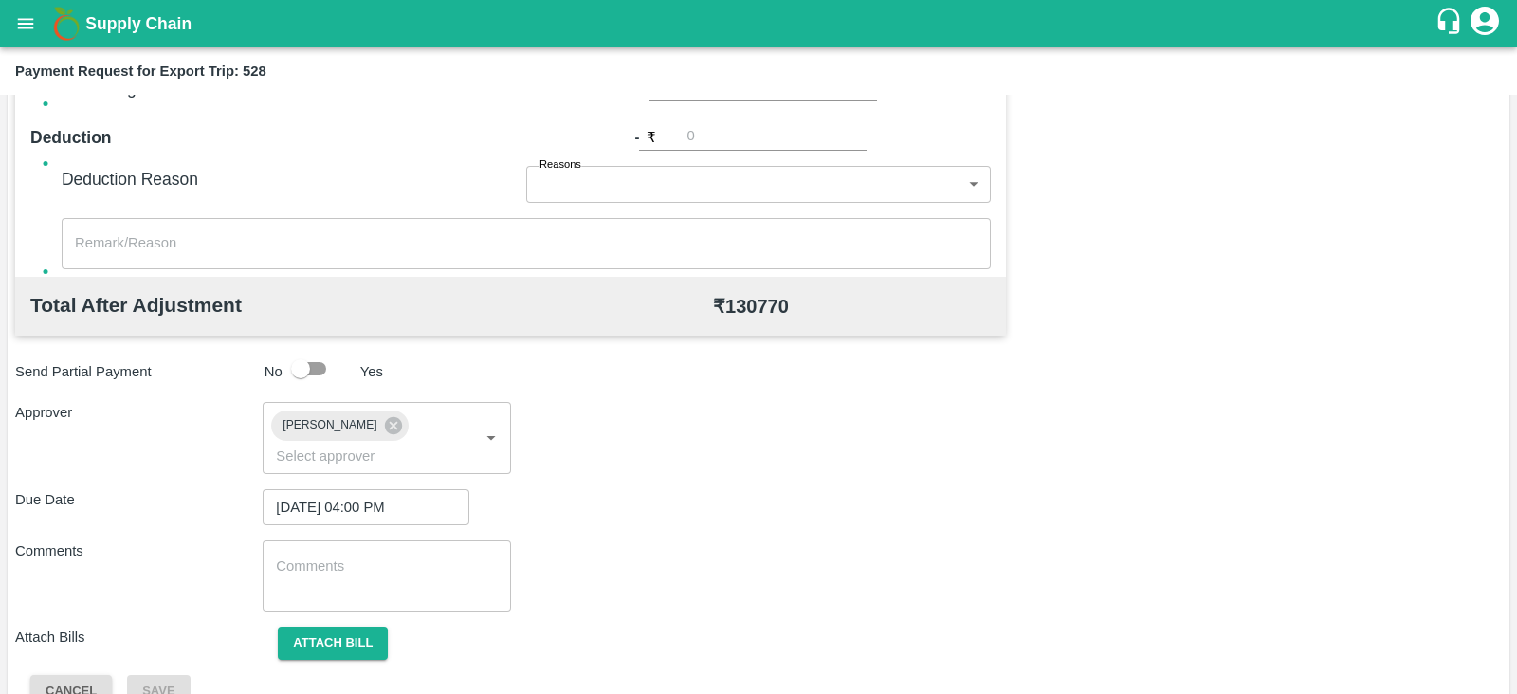
click at [361, 633] on div "Total Transportation Cost ₹ 130770.0 Advance payment - ₹ Additional Charges(+) …" at bounding box center [758, 231] width 1486 height 954
click at [348, 627] on button "Attach bill" at bounding box center [333, 643] width 110 height 33
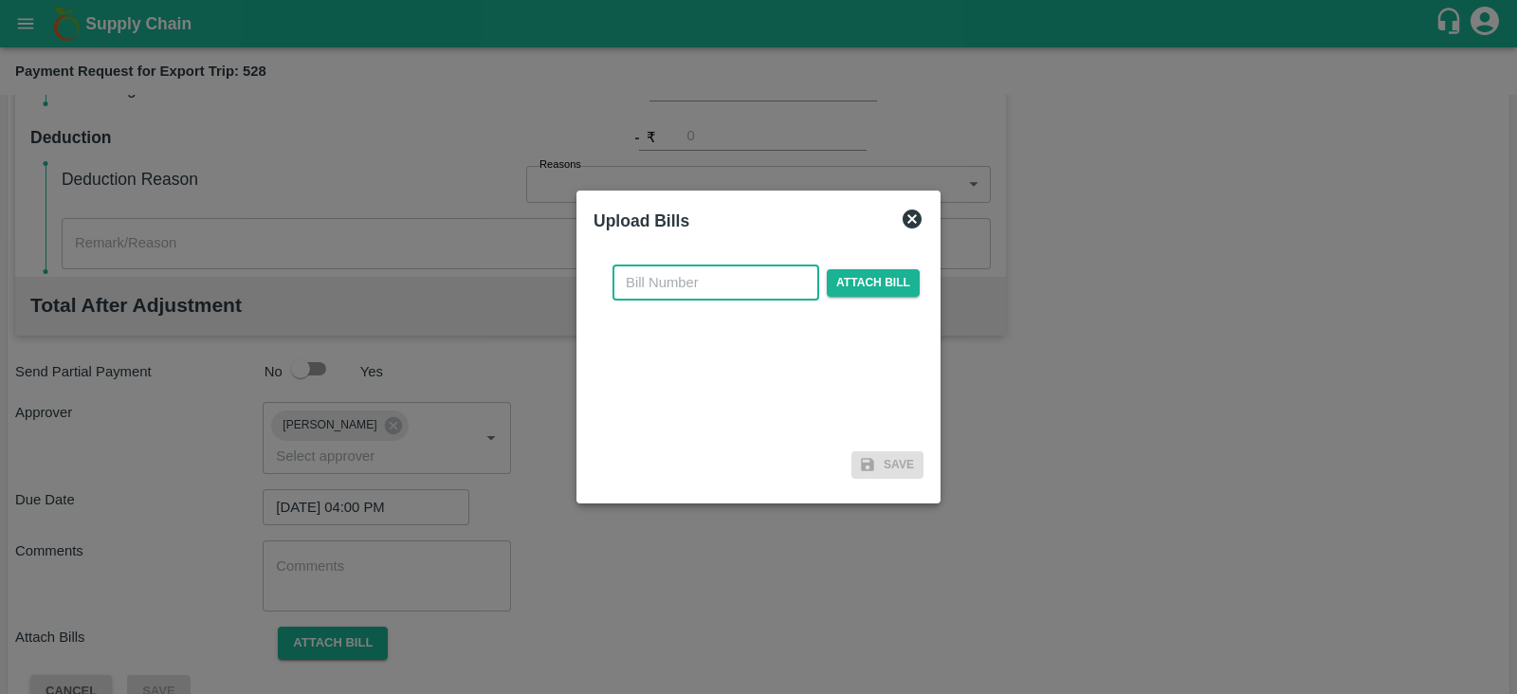
click at [723, 289] on input "text" at bounding box center [715, 282] width 207 height 36
paste input "JCAR/25-26/05024"
type input "JCAR/25-26/05024"
click at [850, 286] on span "Attach bill" at bounding box center [873, 282] width 93 height 27
click at [0, 0] on input "Attach bill" at bounding box center [0, 0] width 0 height 0
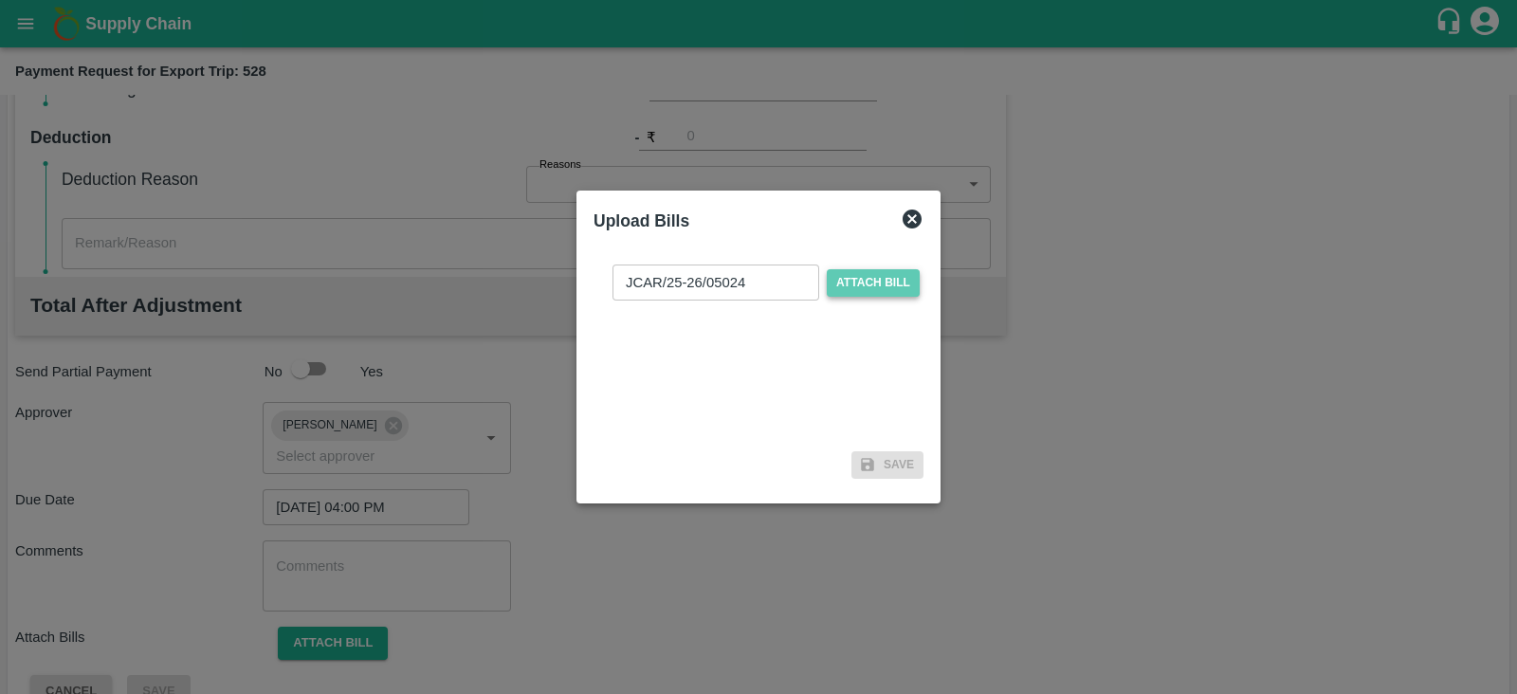
click at [876, 282] on span "Attach bill" at bounding box center [873, 282] width 93 height 27
click at [0, 0] on input "Attach bill" at bounding box center [0, 0] width 0 height 0
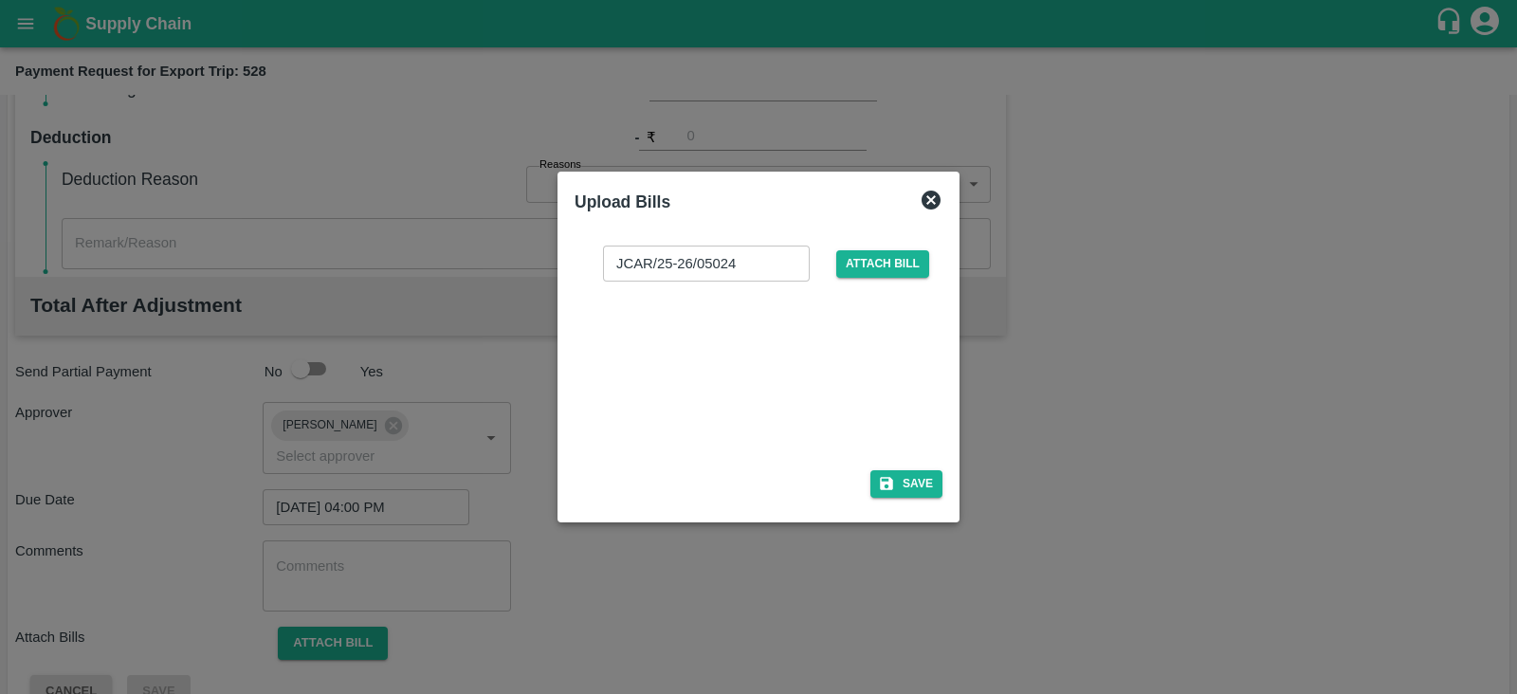
click at [814, 379] on div at bounding box center [754, 369] width 284 height 100
click at [923, 485] on button "Save" at bounding box center [906, 483] width 72 height 27
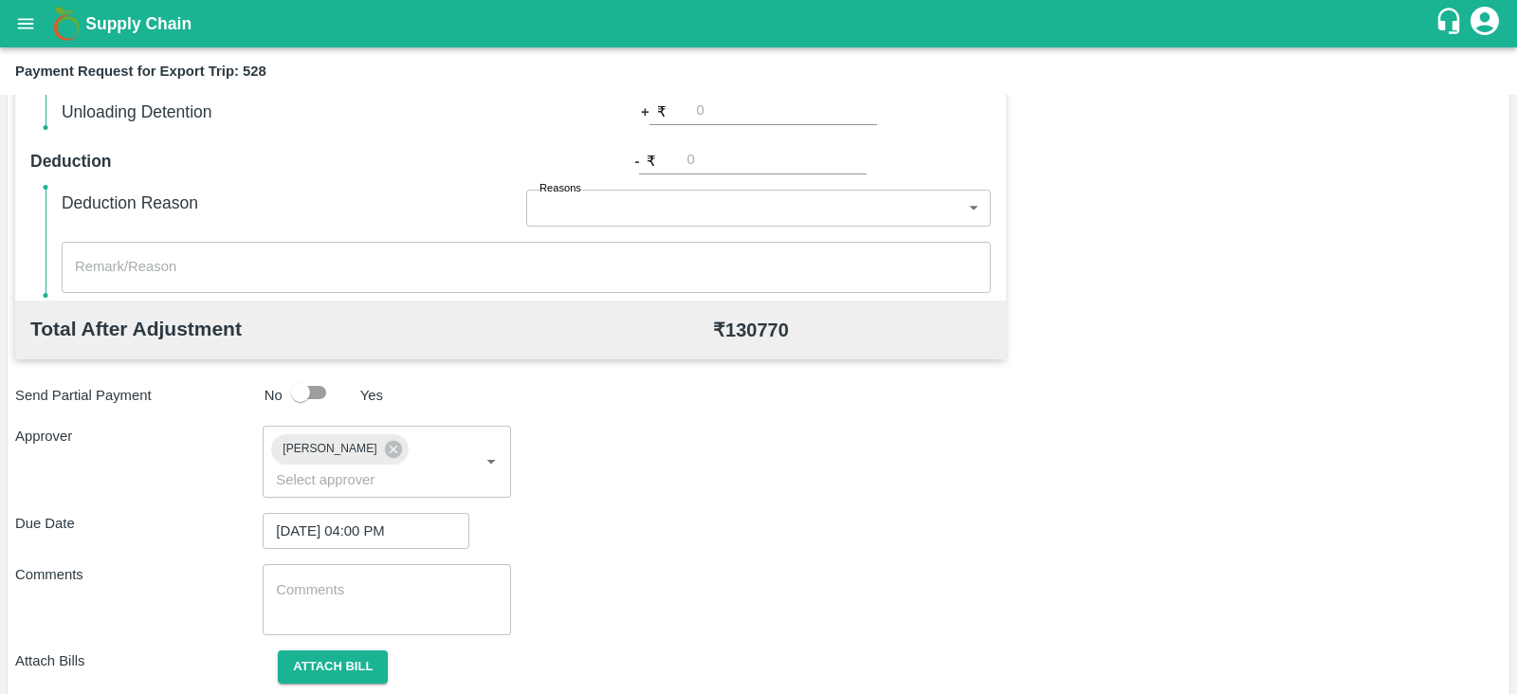
scroll to position [718, 0]
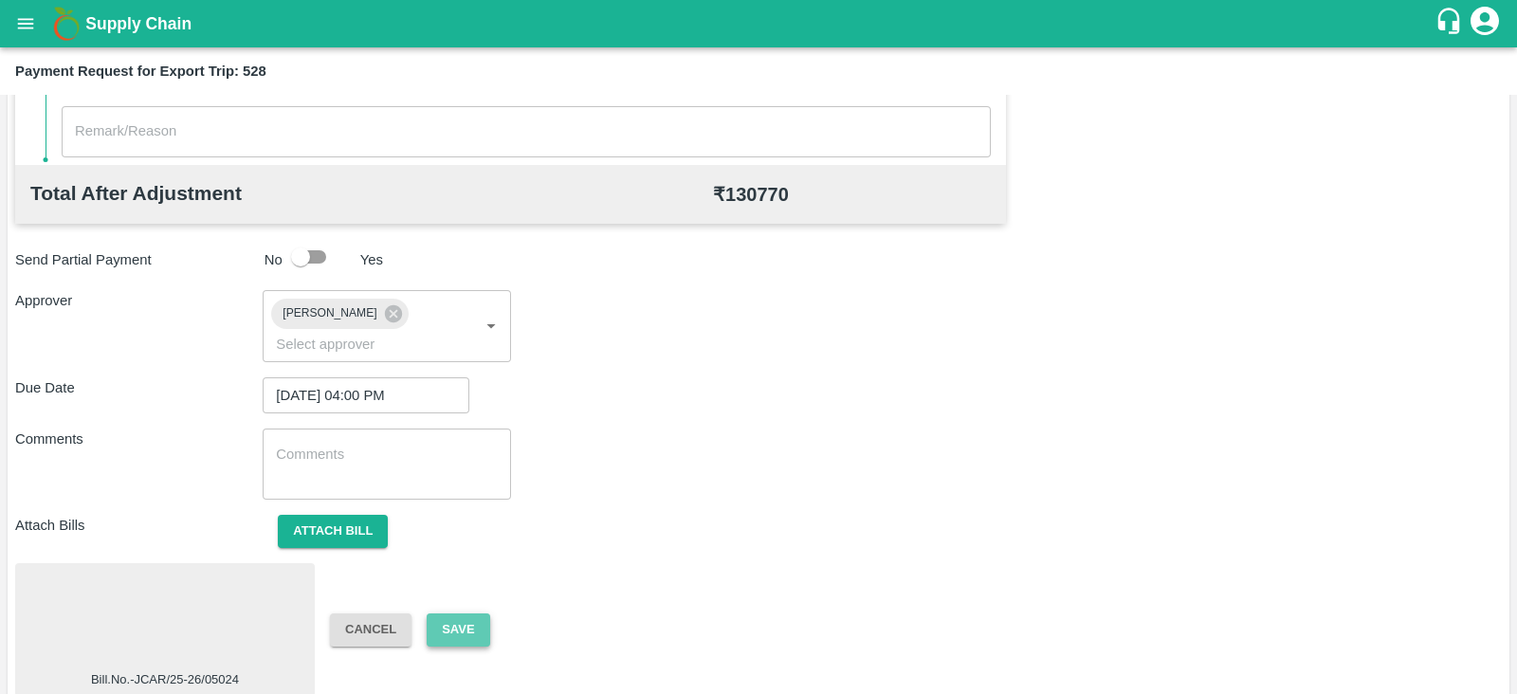
click at [484, 613] on button "Save" at bounding box center [458, 629] width 63 height 33
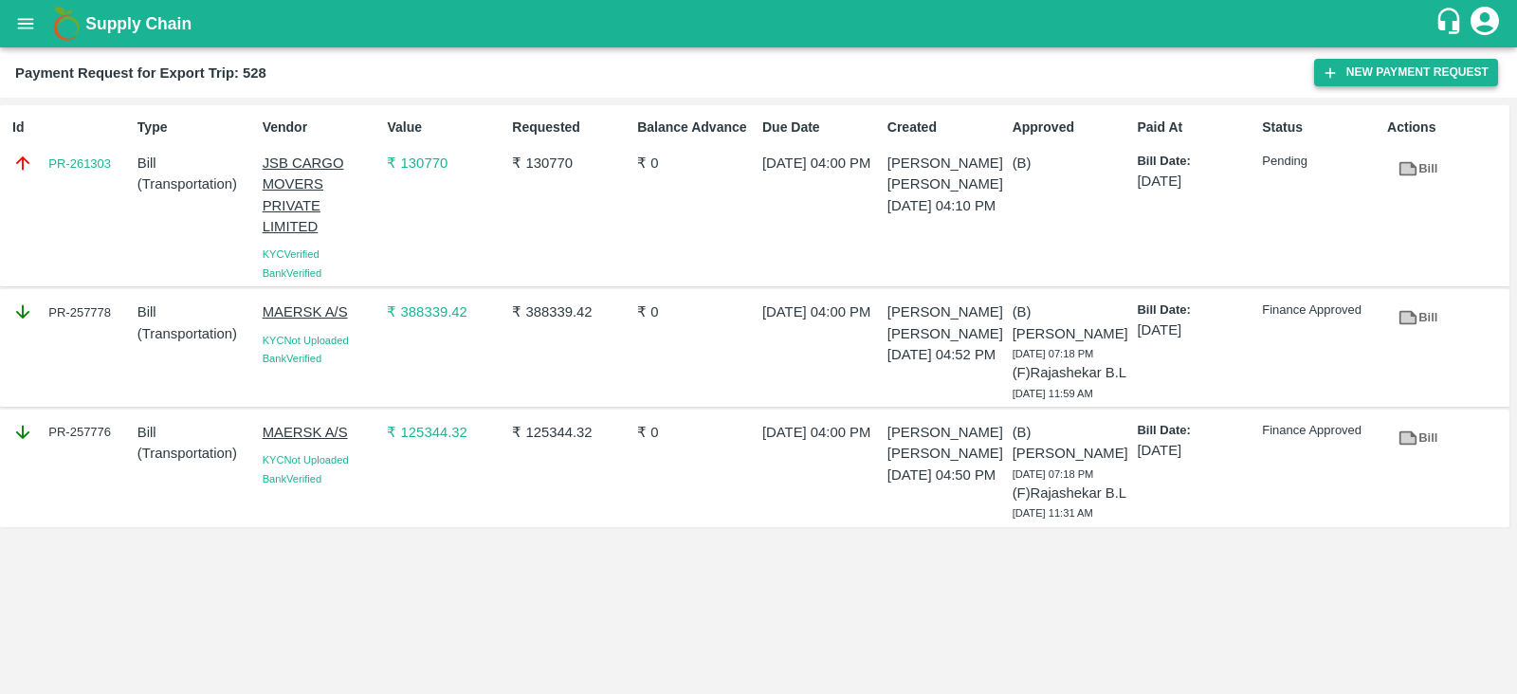
click at [1424, 74] on button "New Payment Request" at bounding box center [1406, 72] width 184 height 27
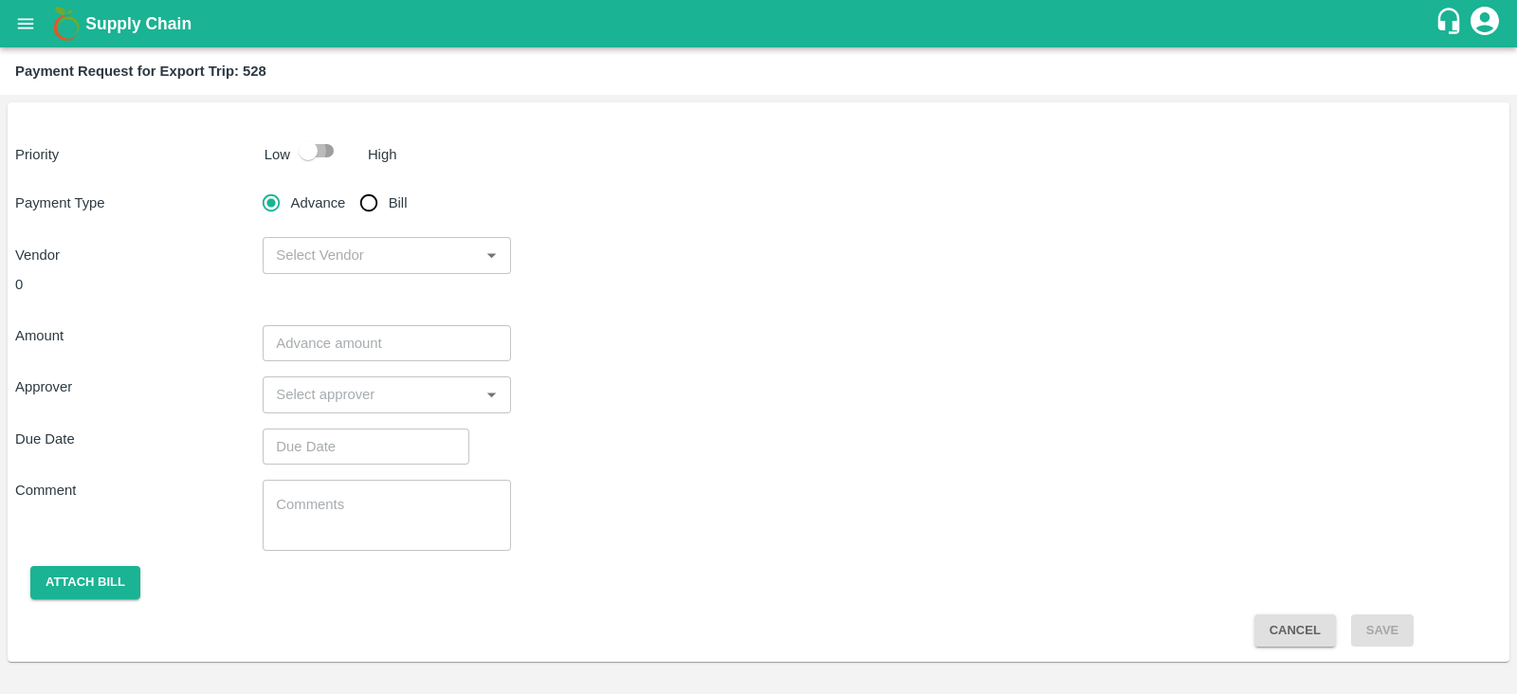
click at [324, 154] on input "checkbox" at bounding box center [308, 151] width 108 height 36
checkbox input "true"
click at [380, 206] on input "Bill" at bounding box center [369, 203] width 38 height 38
radio input "true"
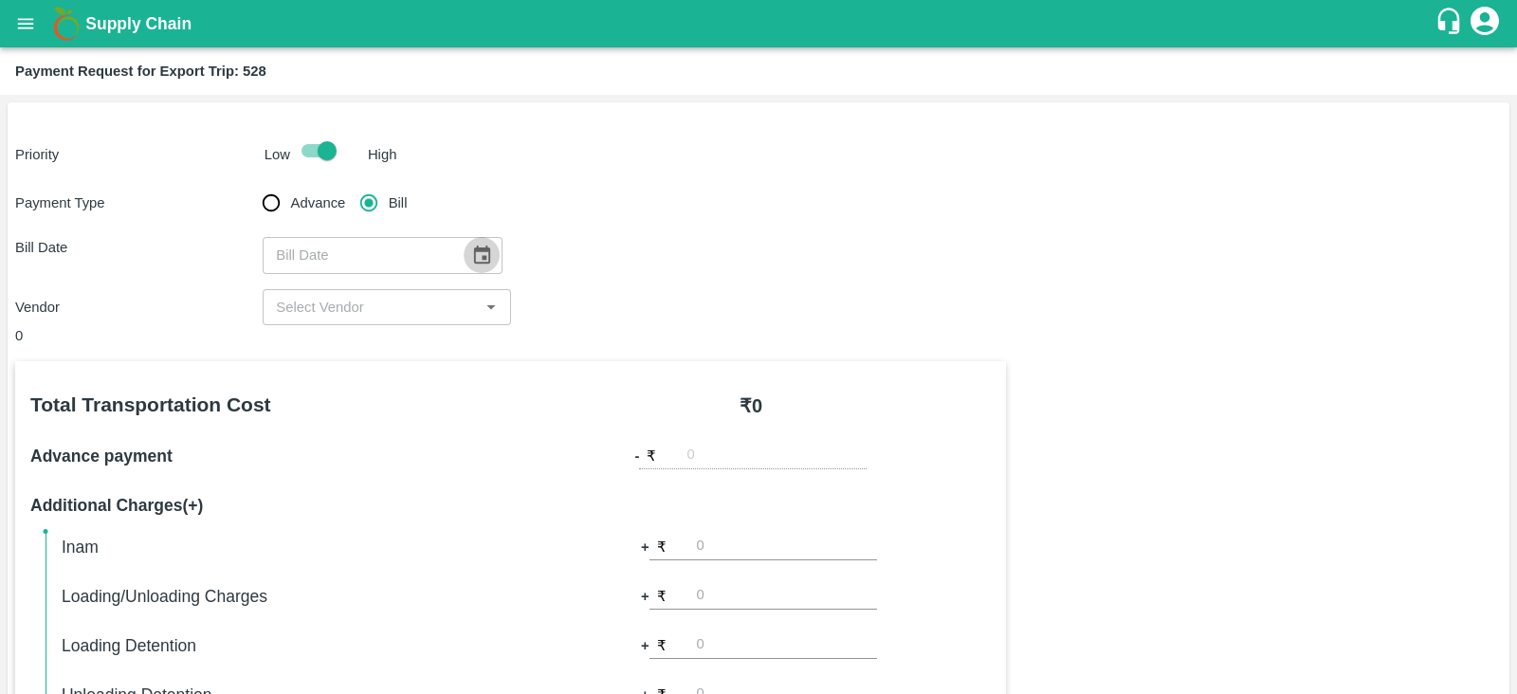
click at [476, 249] on icon "Choose date" at bounding box center [482, 255] width 16 height 18
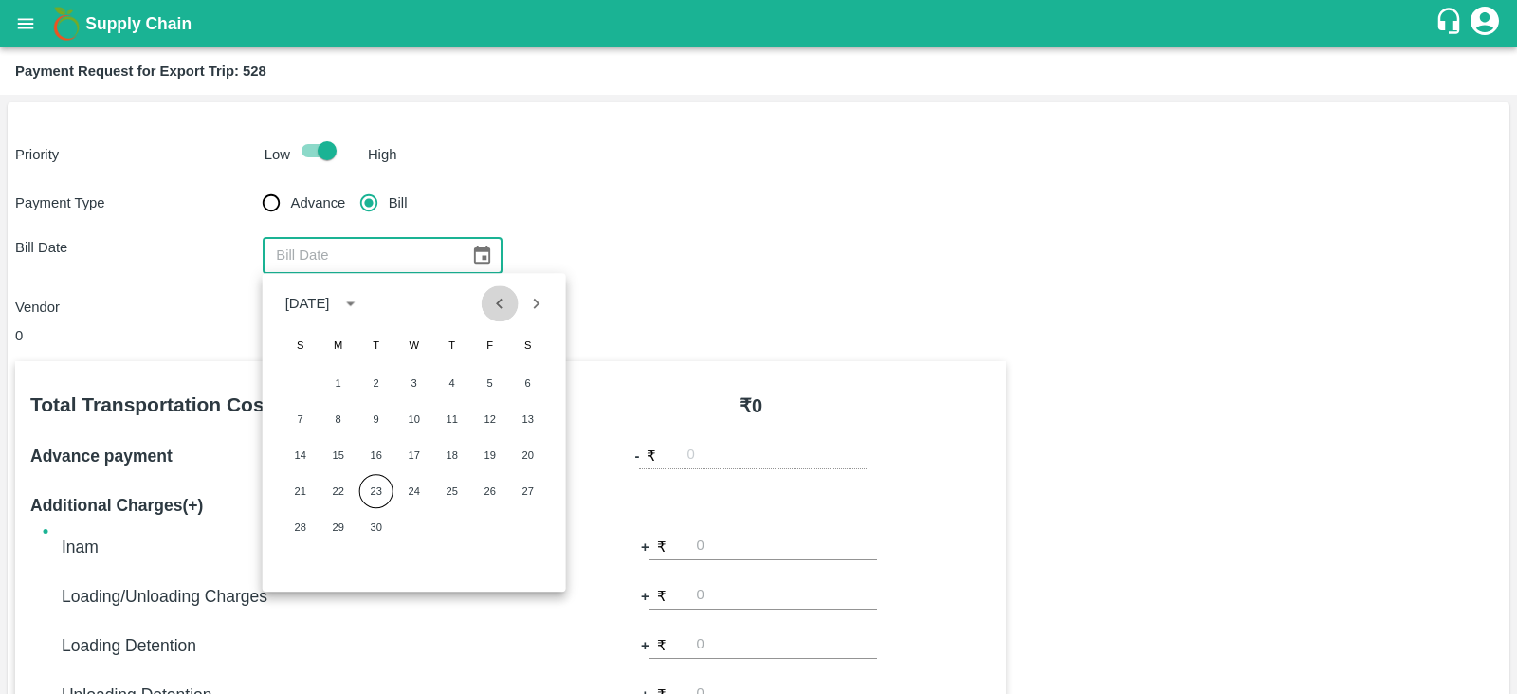
click at [497, 310] on icon "Previous month" at bounding box center [499, 303] width 21 height 21
click at [409, 482] on button "20" at bounding box center [414, 491] width 34 height 34
type input "[DATE]"
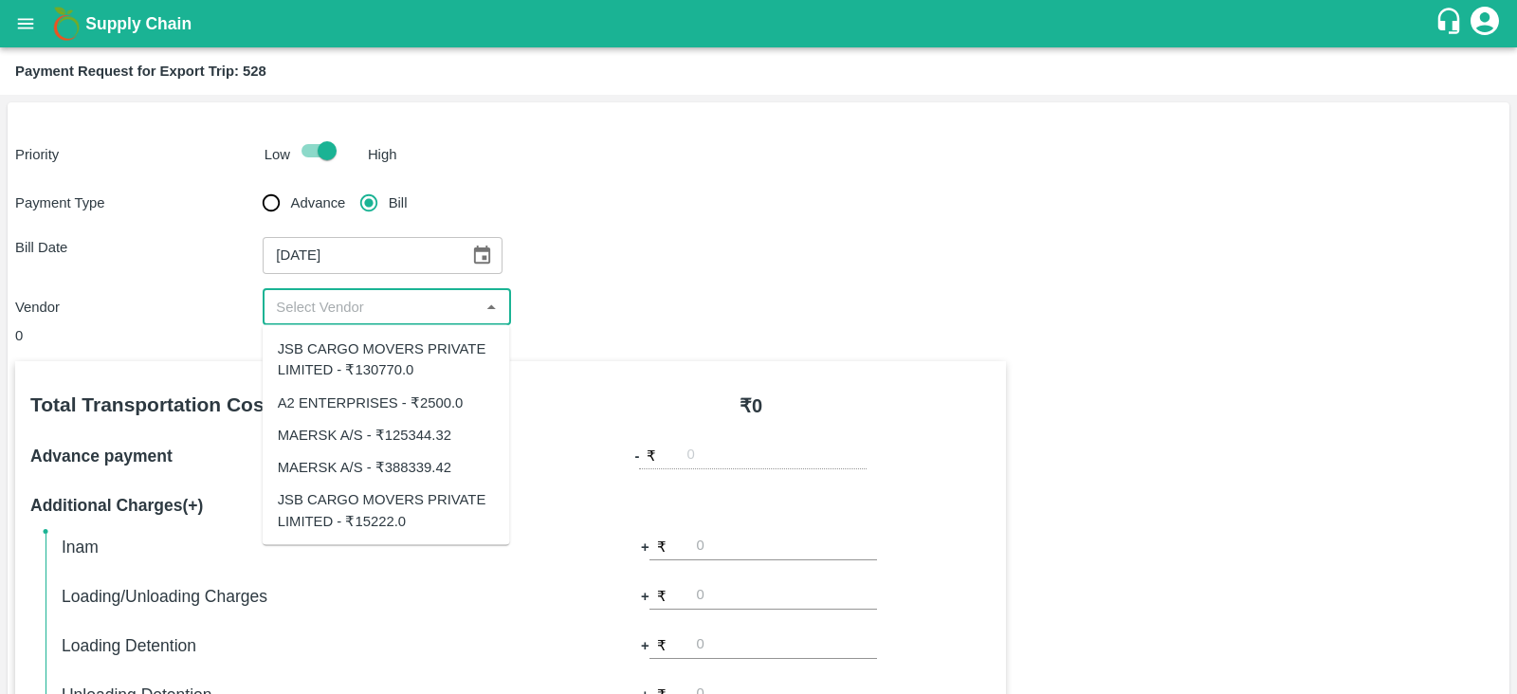
click at [428, 308] on input "input" at bounding box center [370, 307] width 205 height 25
click at [394, 511] on div "JSB CARGO MOVERS PRIVATE LIMITED - ₹15222.0" at bounding box center [386, 510] width 217 height 43
type input "JSB CARGO MOVERS PRIVATE LIMITED - ₹15222.0"
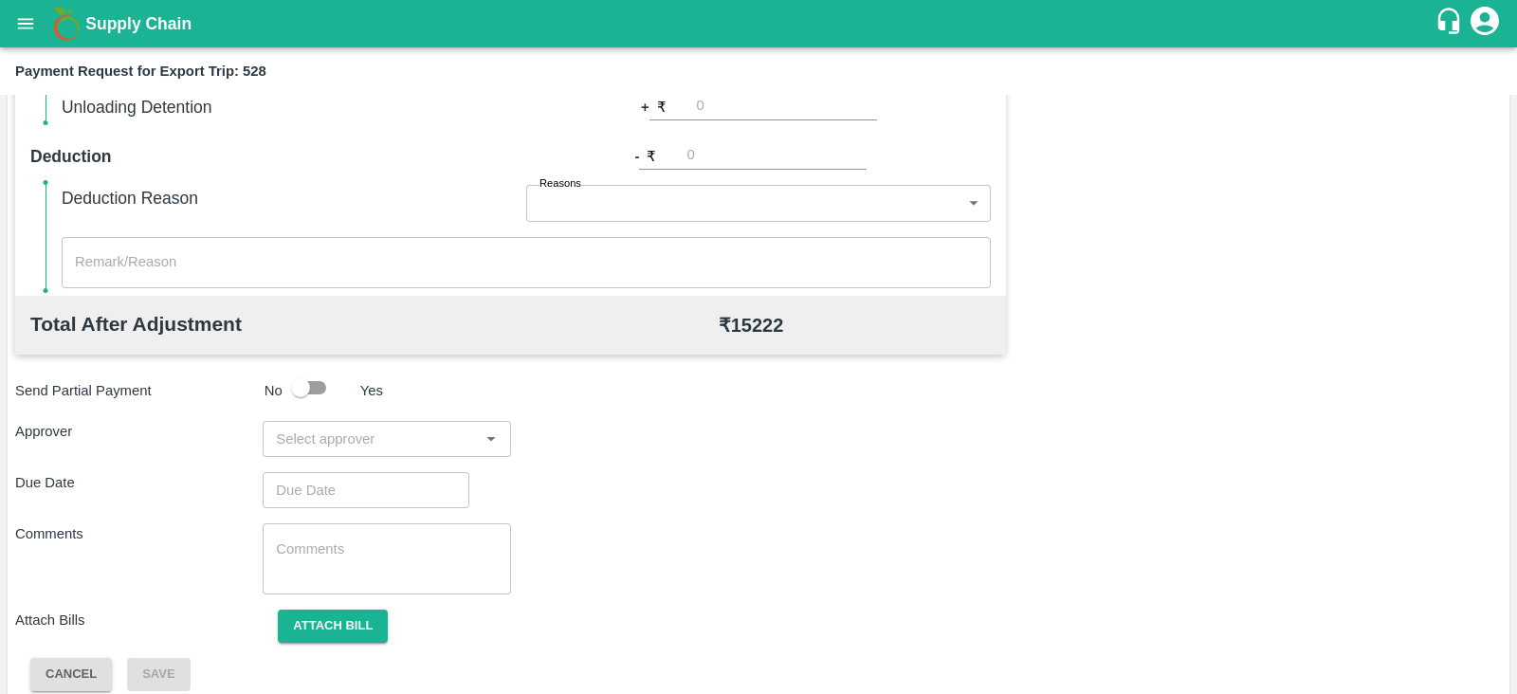
scroll to position [597, 0]
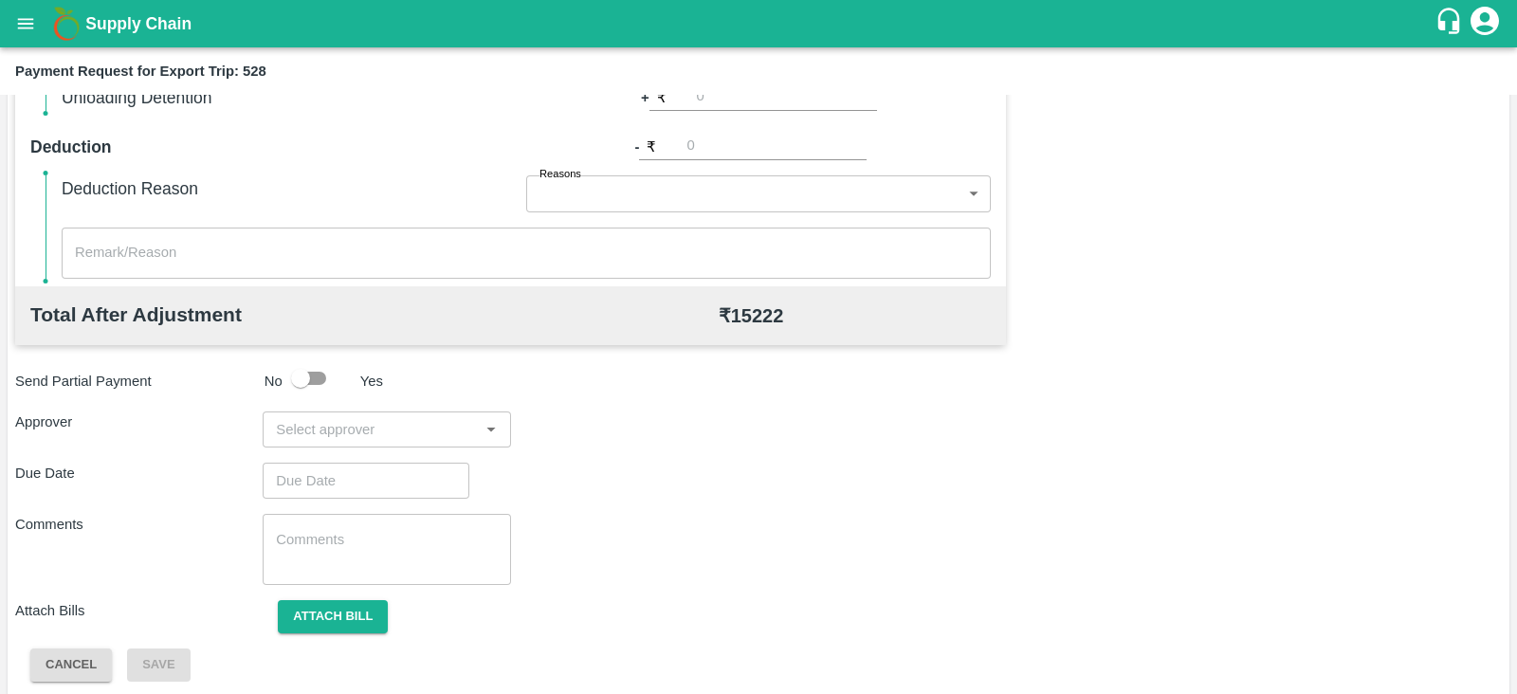
click at [400, 433] on input "input" at bounding box center [370, 429] width 205 height 25
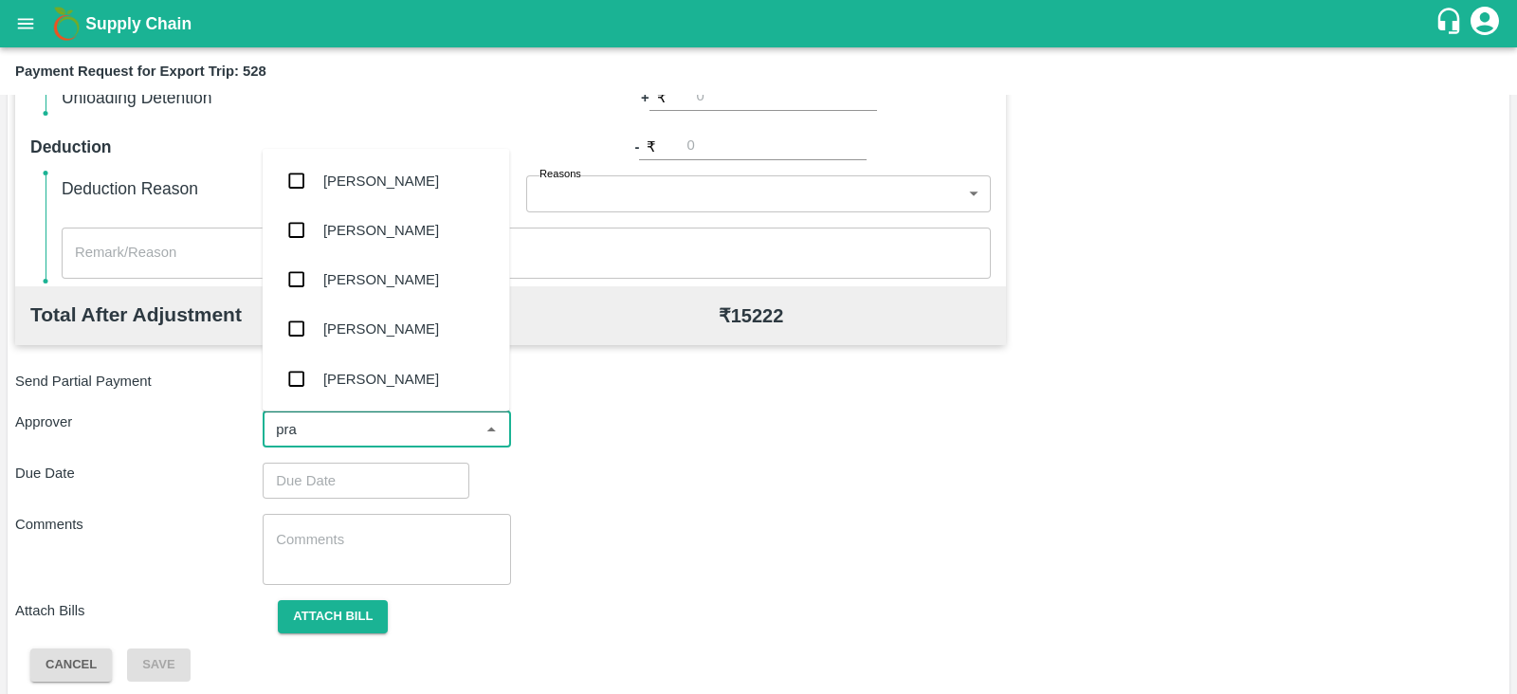
type input "pras"
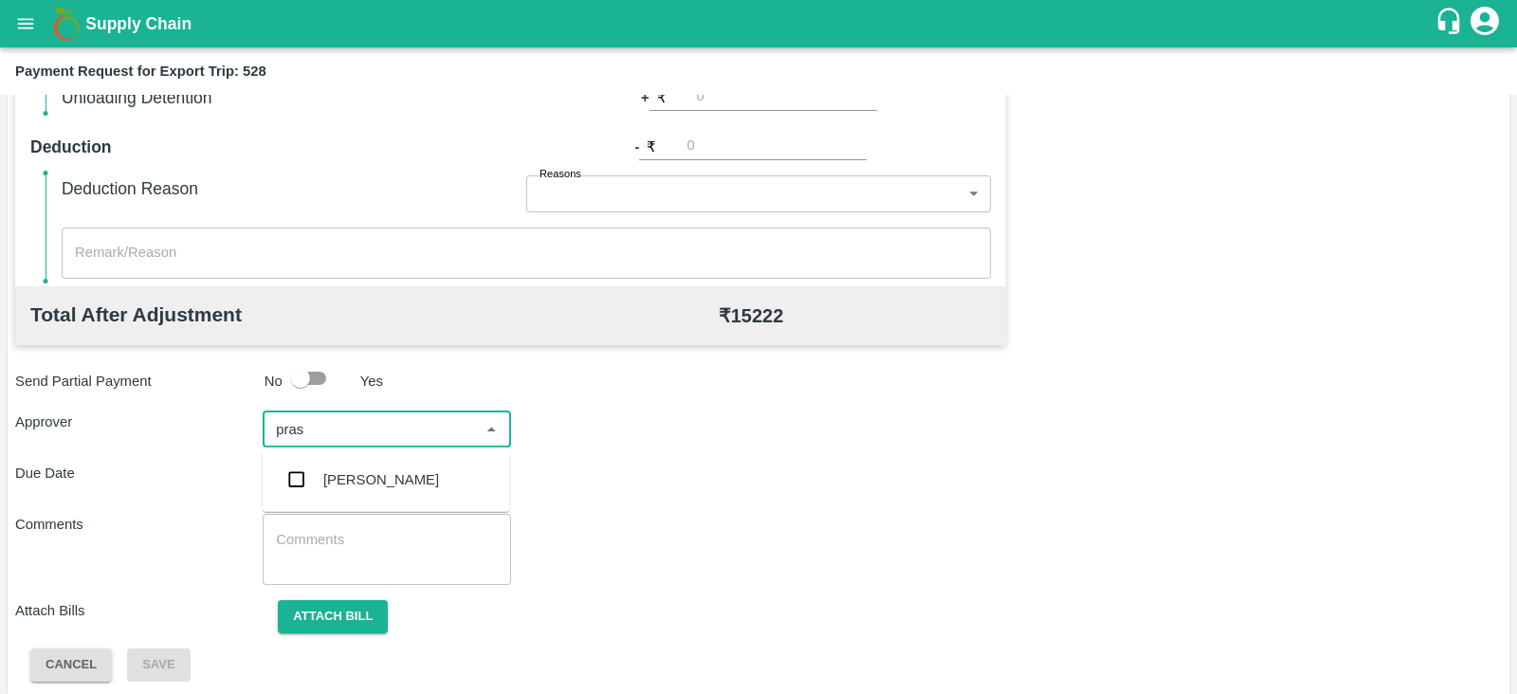
click at [371, 482] on div "[PERSON_NAME]" at bounding box center [381, 479] width 116 height 21
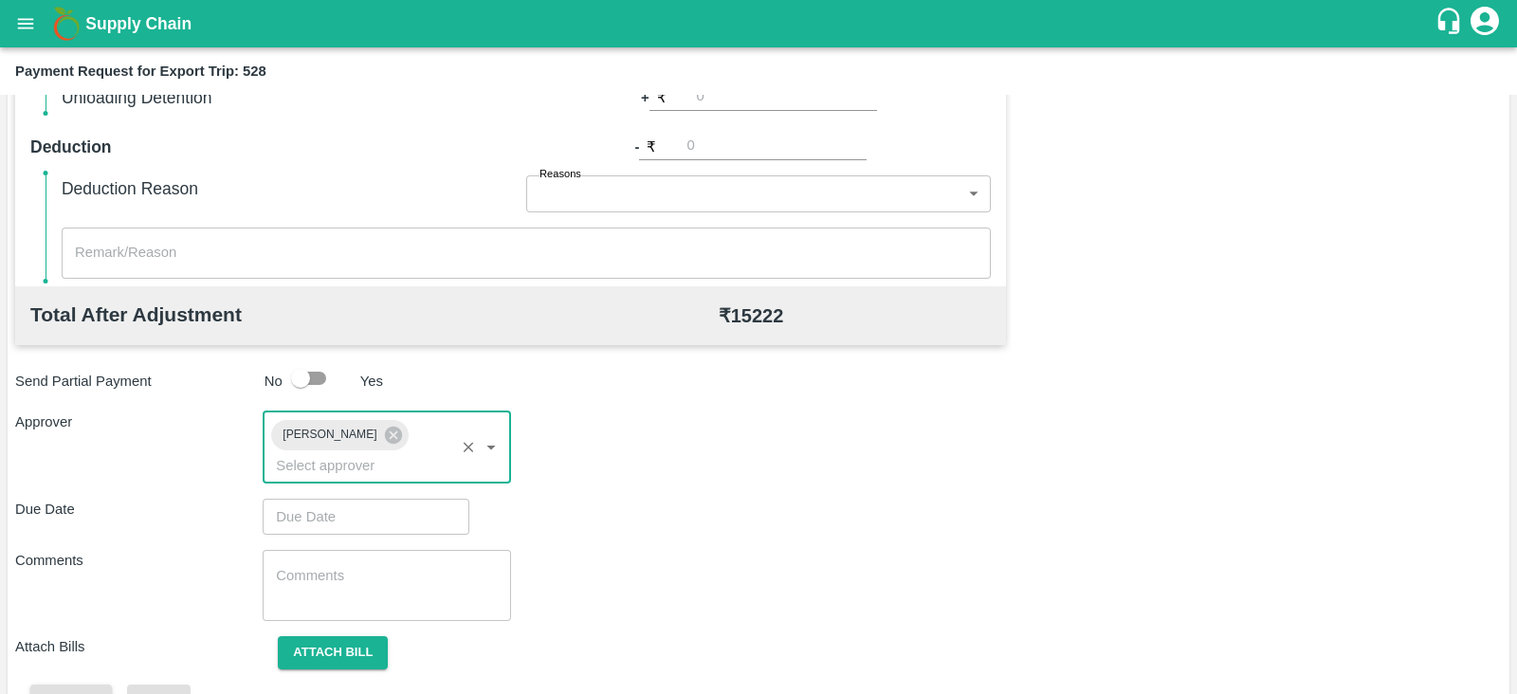
type input "DD/MM/YYYY hh:mm aa"
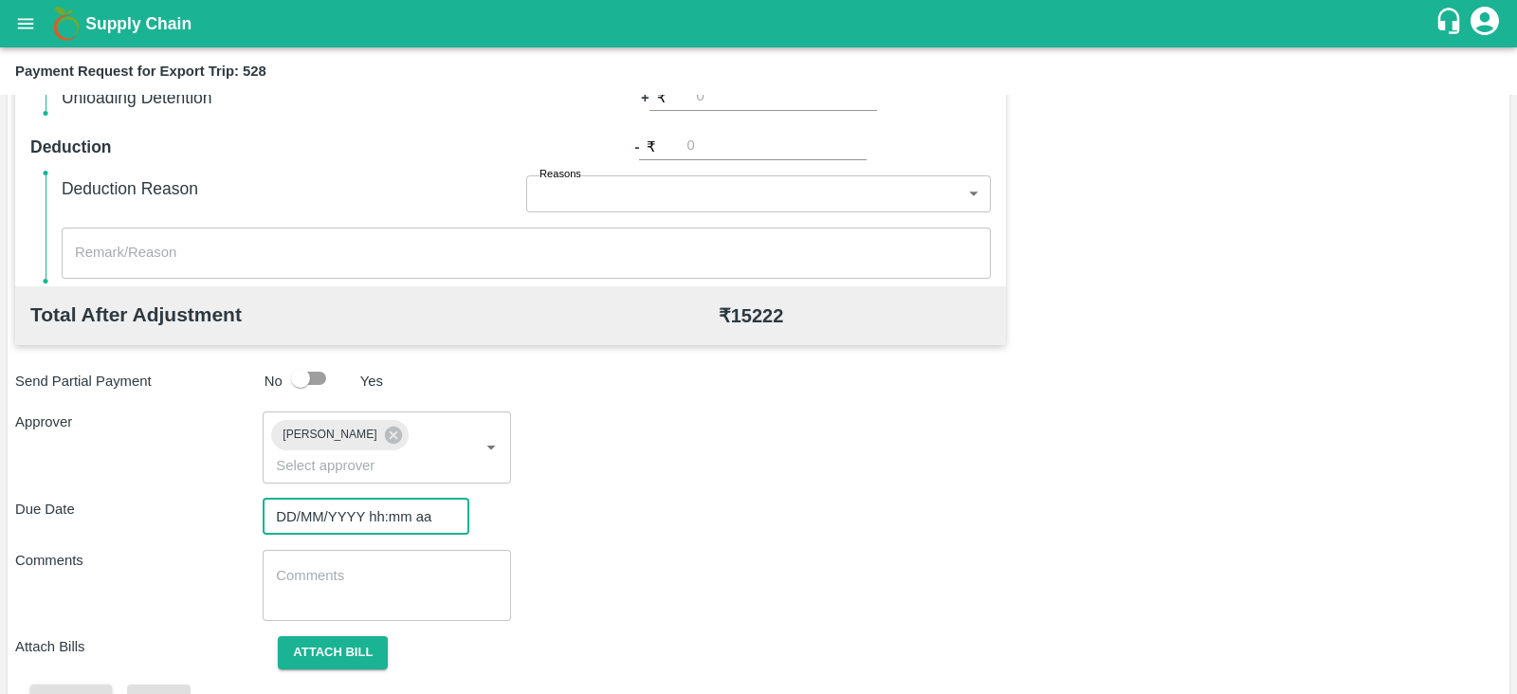
click at [336, 499] on input "DD/MM/YYYY hh:mm aa" at bounding box center [359, 517] width 193 height 36
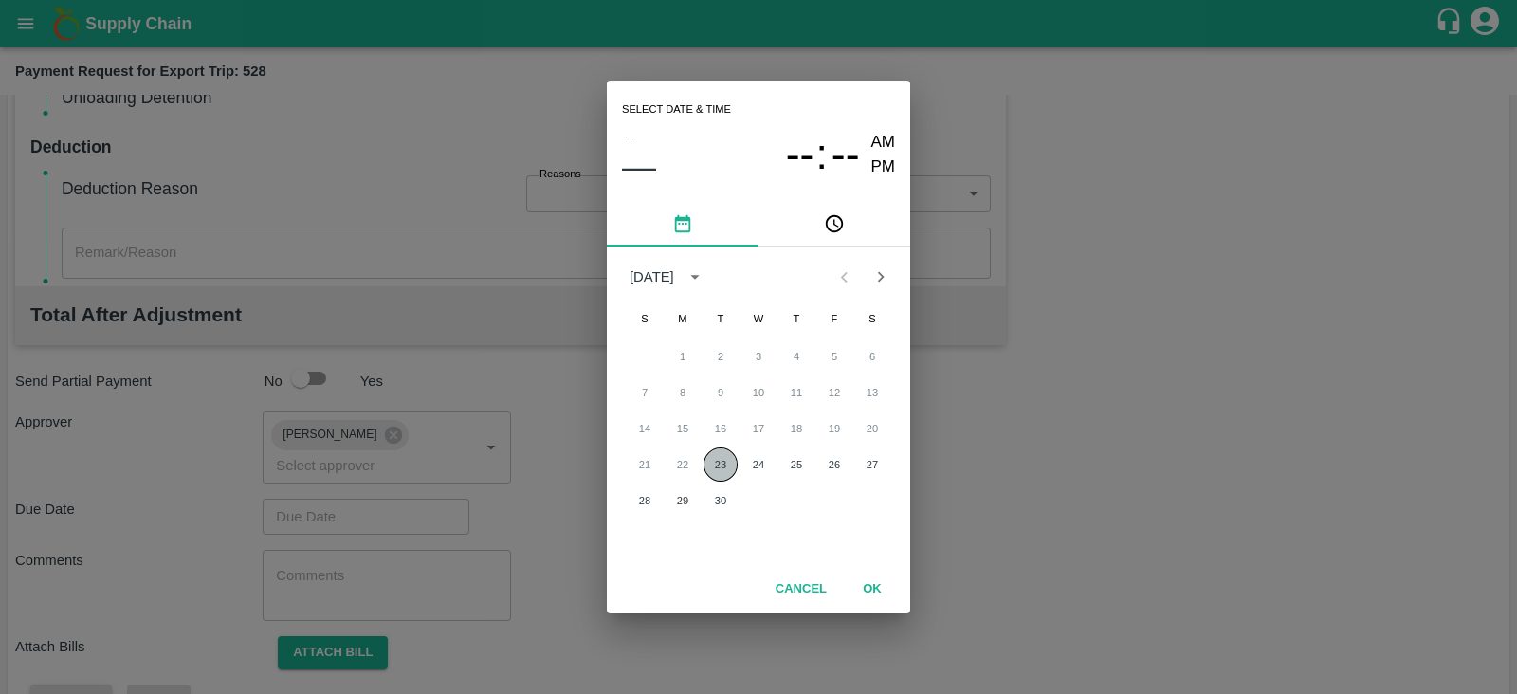
click at [714, 457] on button "23" at bounding box center [720, 464] width 34 height 34
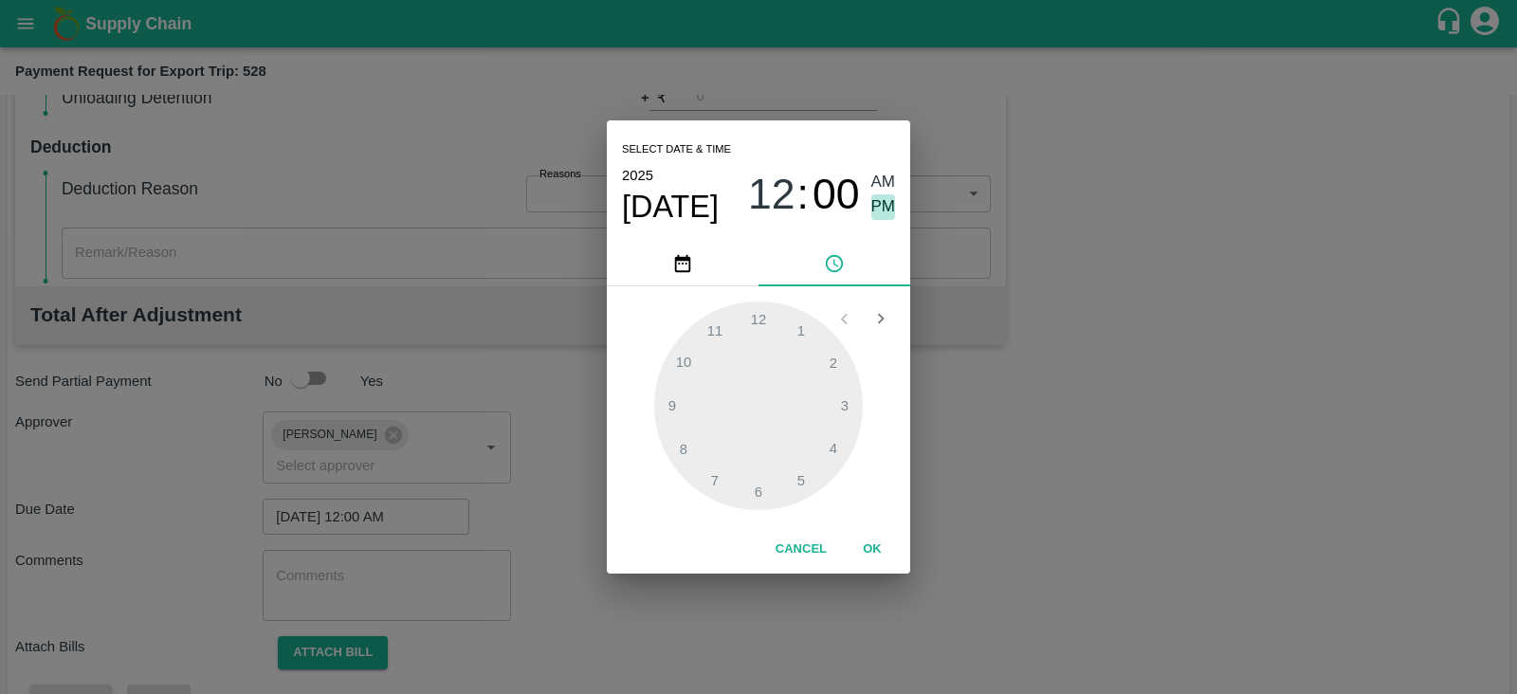
click at [882, 208] on span "PM" at bounding box center [883, 207] width 25 height 26
click at [829, 450] on div at bounding box center [758, 405] width 209 height 209
type input "[DATE] 04:00 PM"
click at [886, 547] on button "OK" at bounding box center [872, 549] width 61 height 33
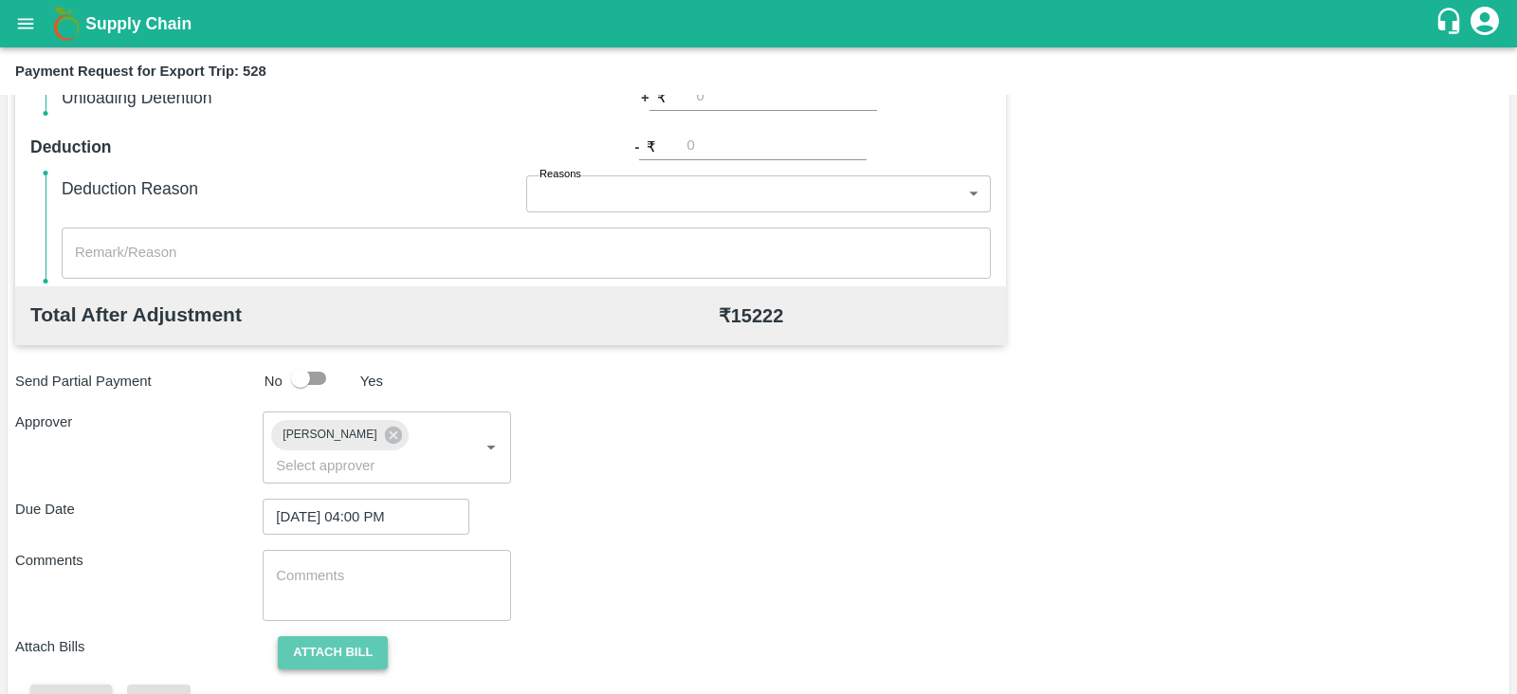
click at [348, 636] on button "Attach bill" at bounding box center [333, 652] width 110 height 33
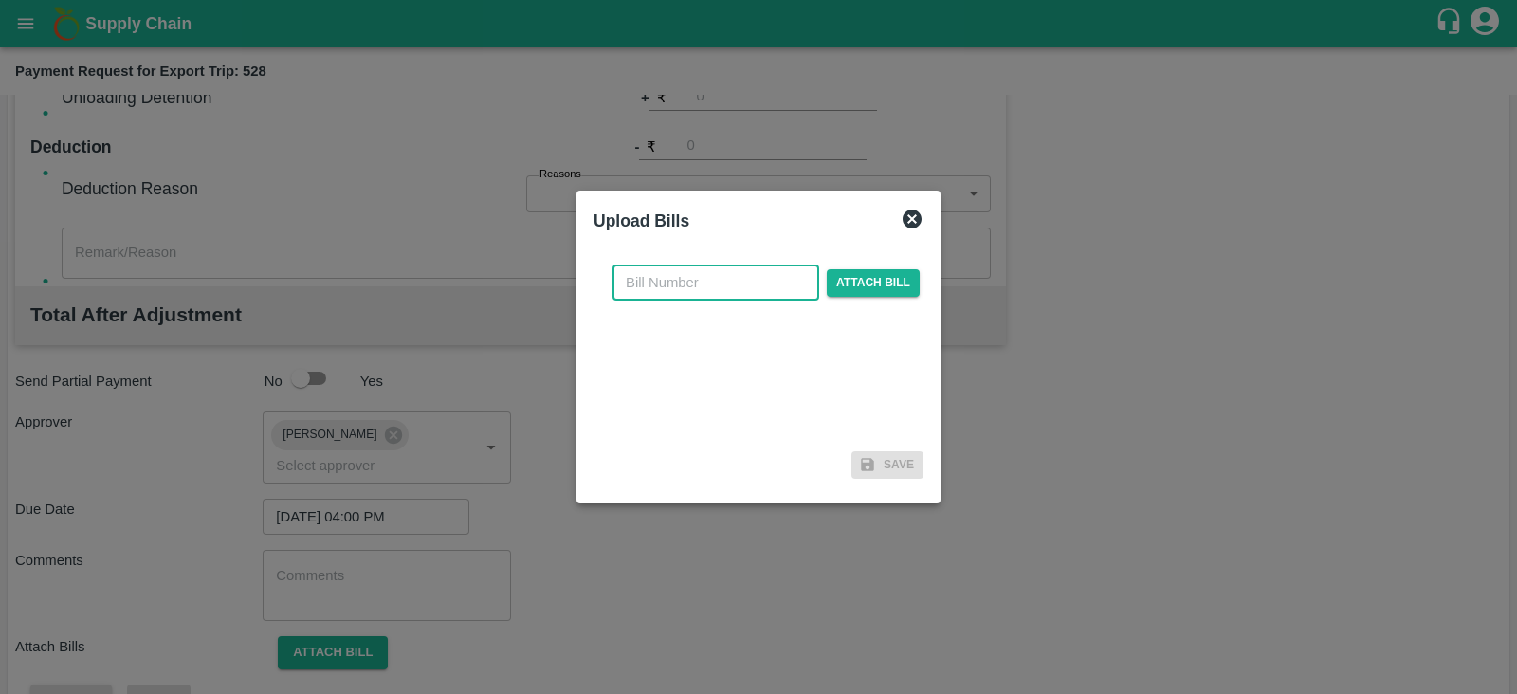
click at [701, 282] on input "text" at bounding box center [715, 282] width 207 height 36
paste input ": JCAR/25-26/05029"
type input ": JCAR/25-26/05029"
click at [894, 273] on span "Attach bill" at bounding box center [873, 282] width 93 height 27
click at [0, 0] on input "Attach bill" at bounding box center [0, 0] width 0 height 0
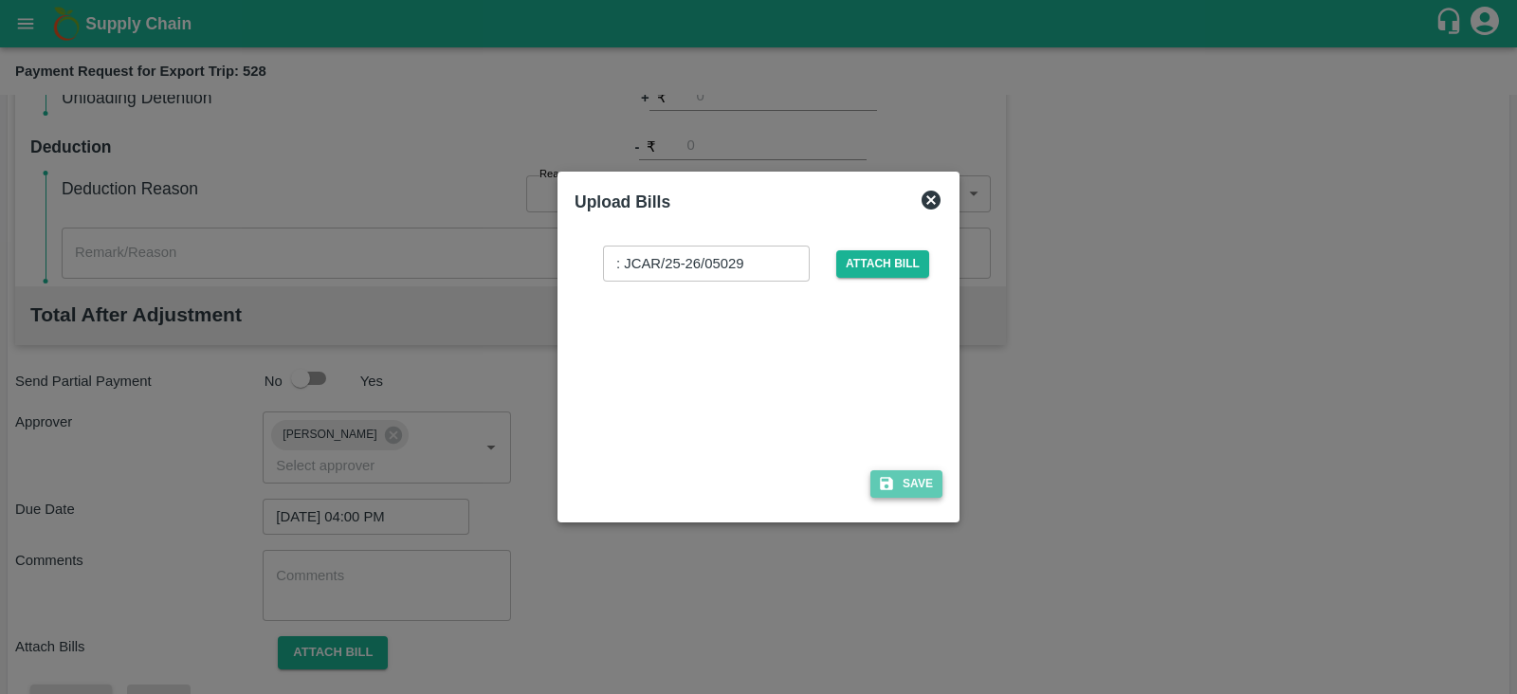
click at [924, 484] on button "Save" at bounding box center [906, 483] width 72 height 27
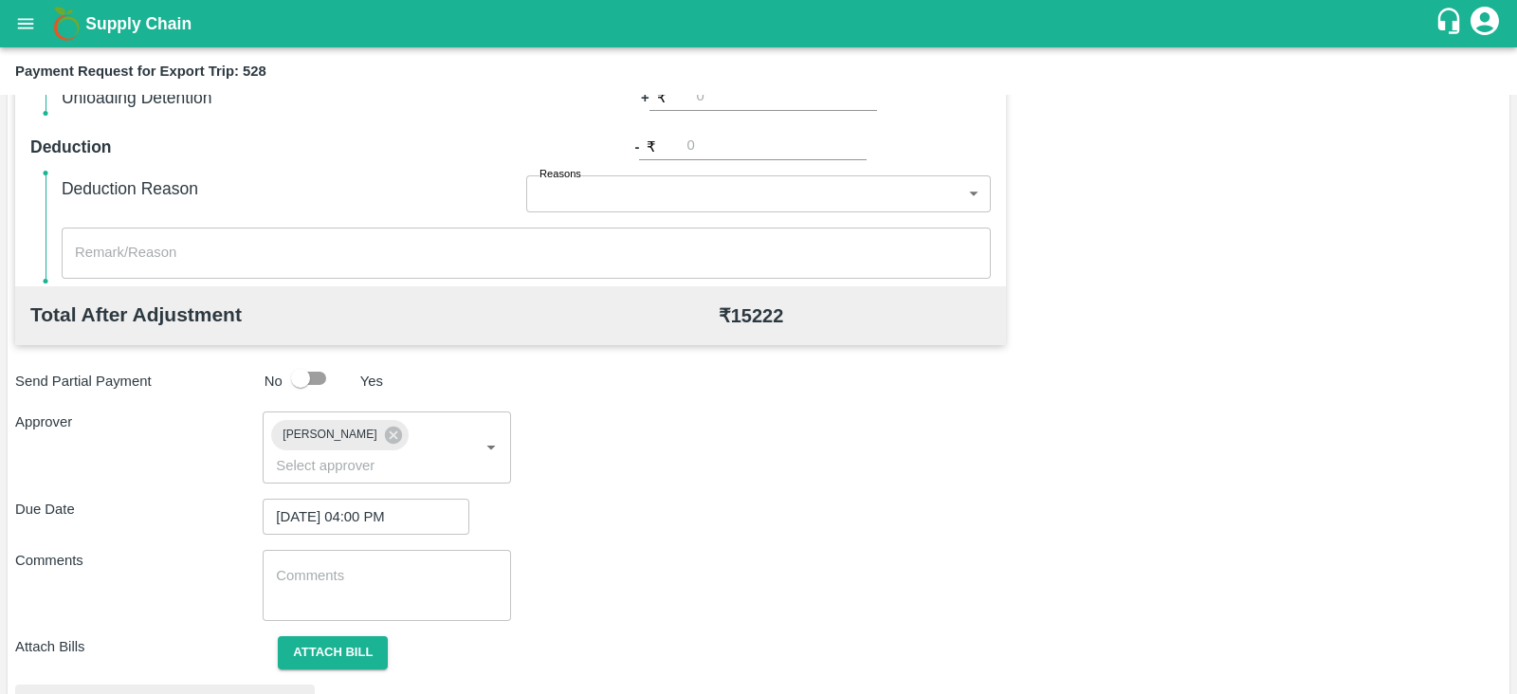
scroll to position [718, 0]
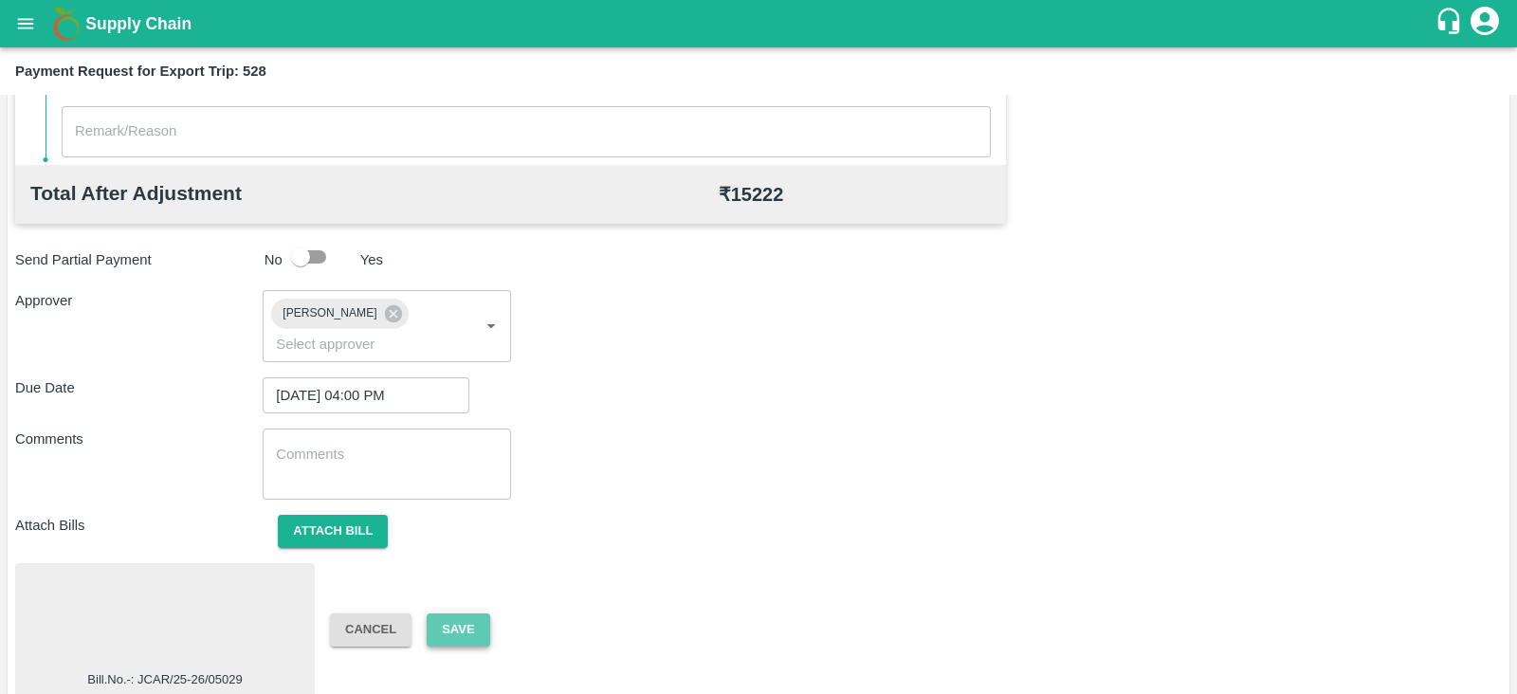
click at [479, 613] on button "Save" at bounding box center [458, 629] width 63 height 33
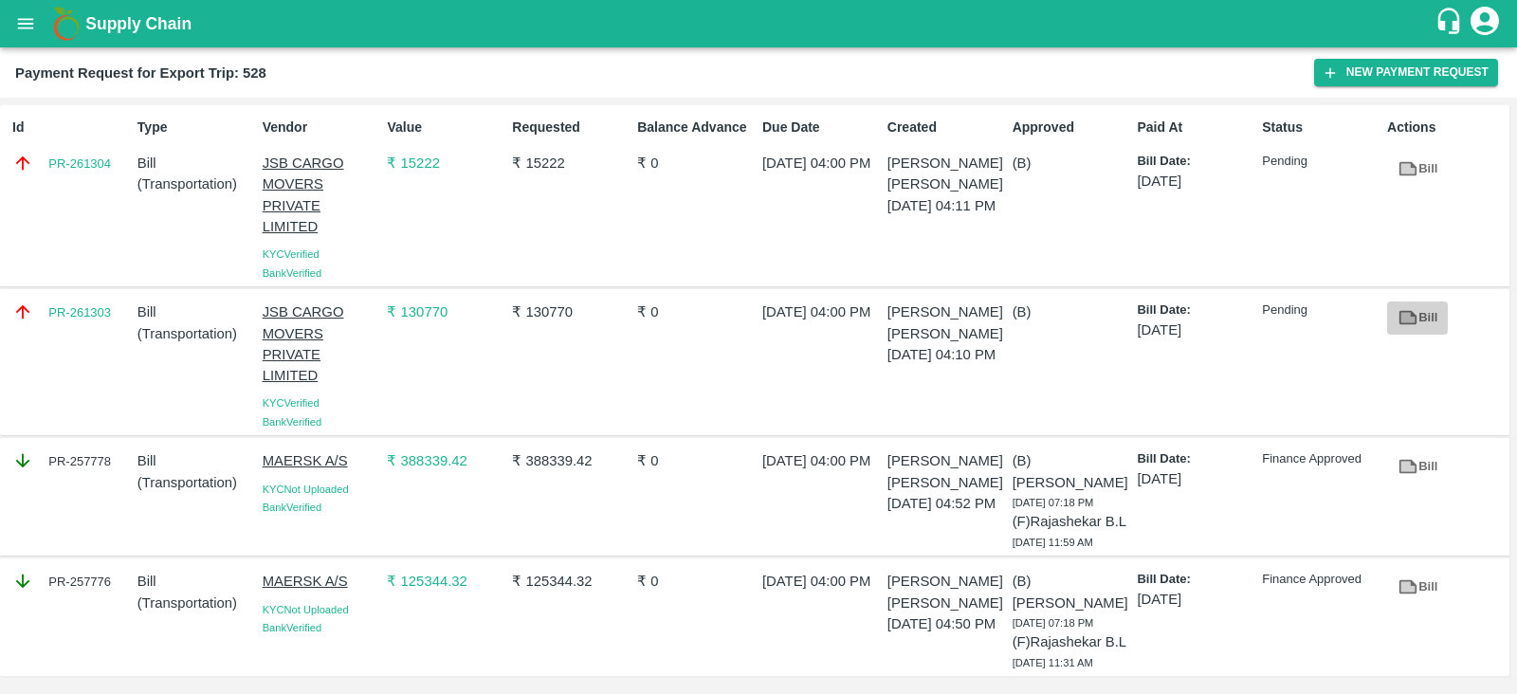
click at [1407, 316] on icon at bounding box center [1408, 318] width 14 height 10
click at [1422, 165] on link "Bill" at bounding box center [1417, 169] width 61 height 33
click at [1354, 75] on button "New Payment Request" at bounding box center [1406, 72] width 184 height 27
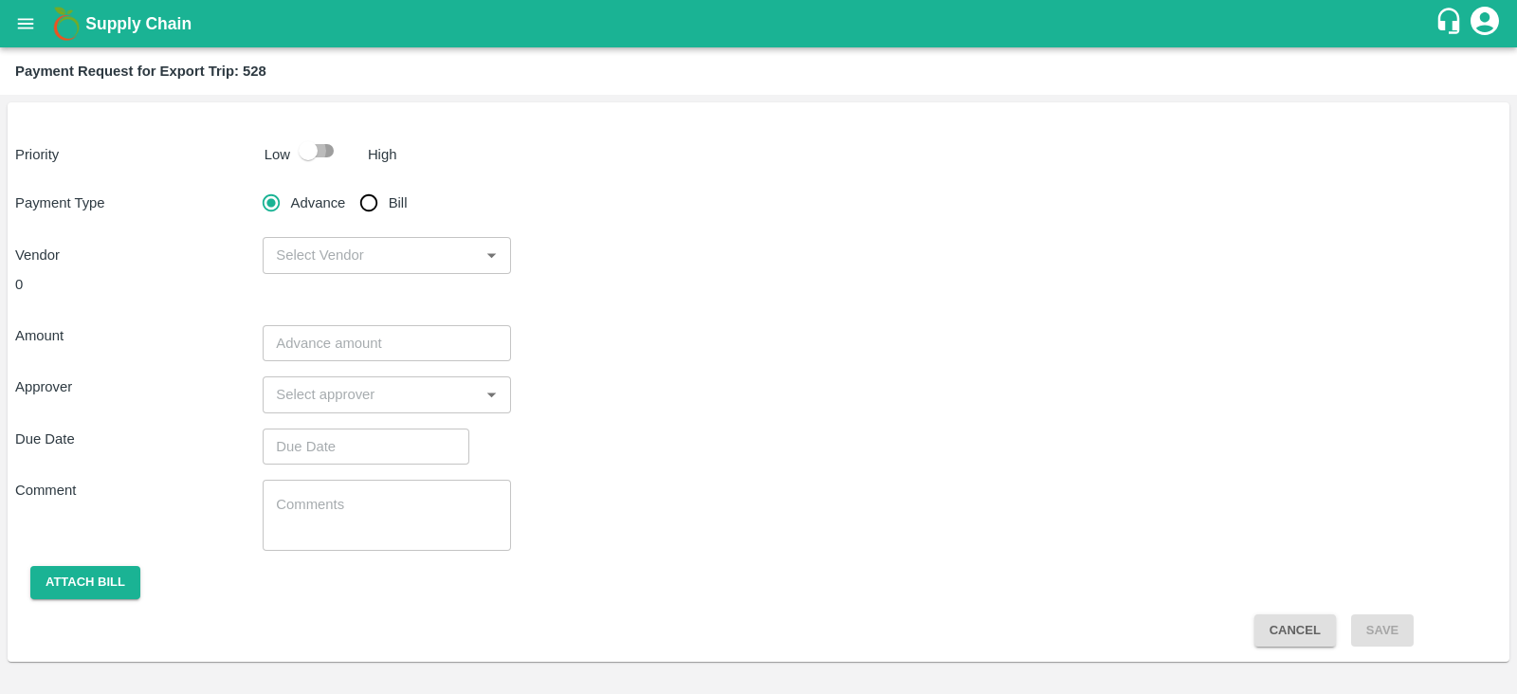
click at [327, 156] on input "checkbox" at bounding box center [308, 151] width 108 height 36
checkbox input "true"
click at [369, 209] on input "Bill" at bounding box center [369, 203] width 38 height 38
radio input "true"
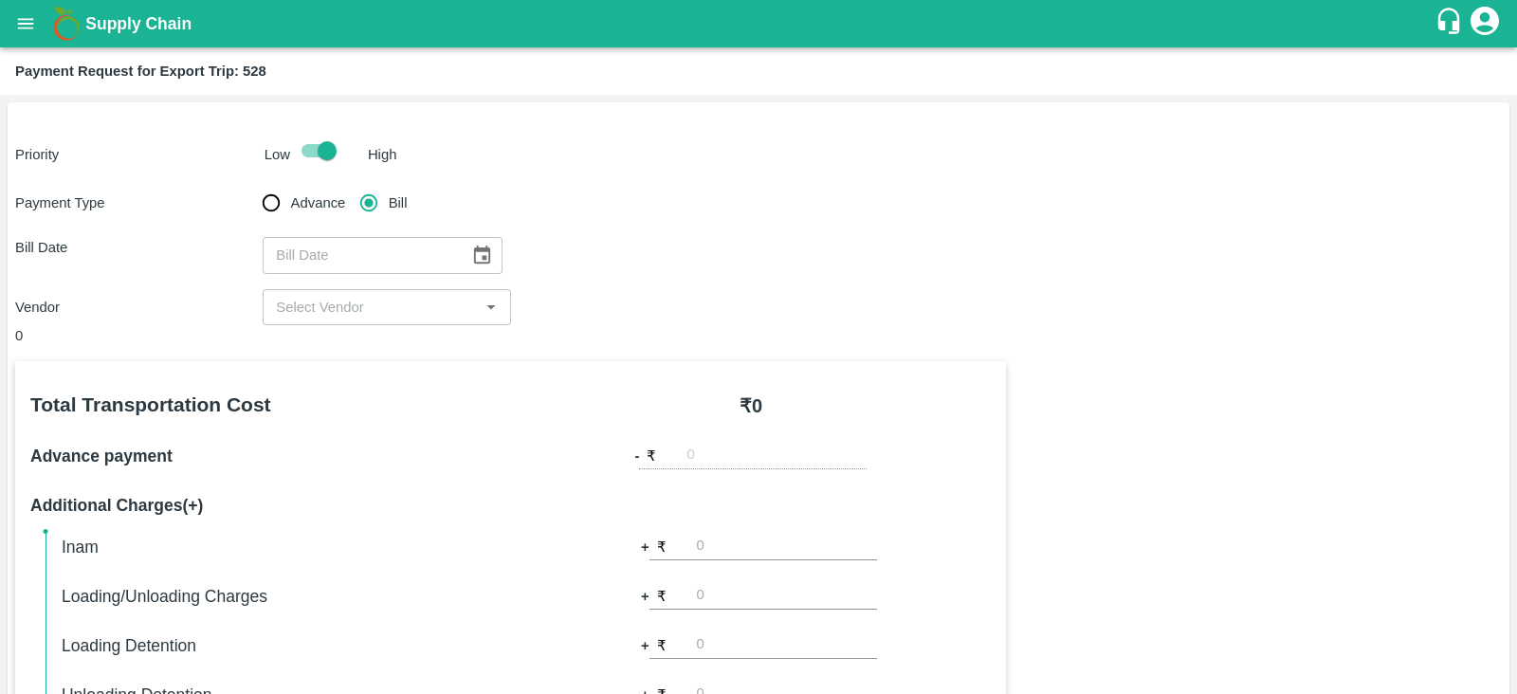
type input "DD/MM/YYYY"
click at [439, 255] on input "DD/MM/YYYY" at bounding box center [359, 255] width 193 height 36
click at [471, 254] on icon "Choose date" at bounding box center [481, 255] width 21 height 21
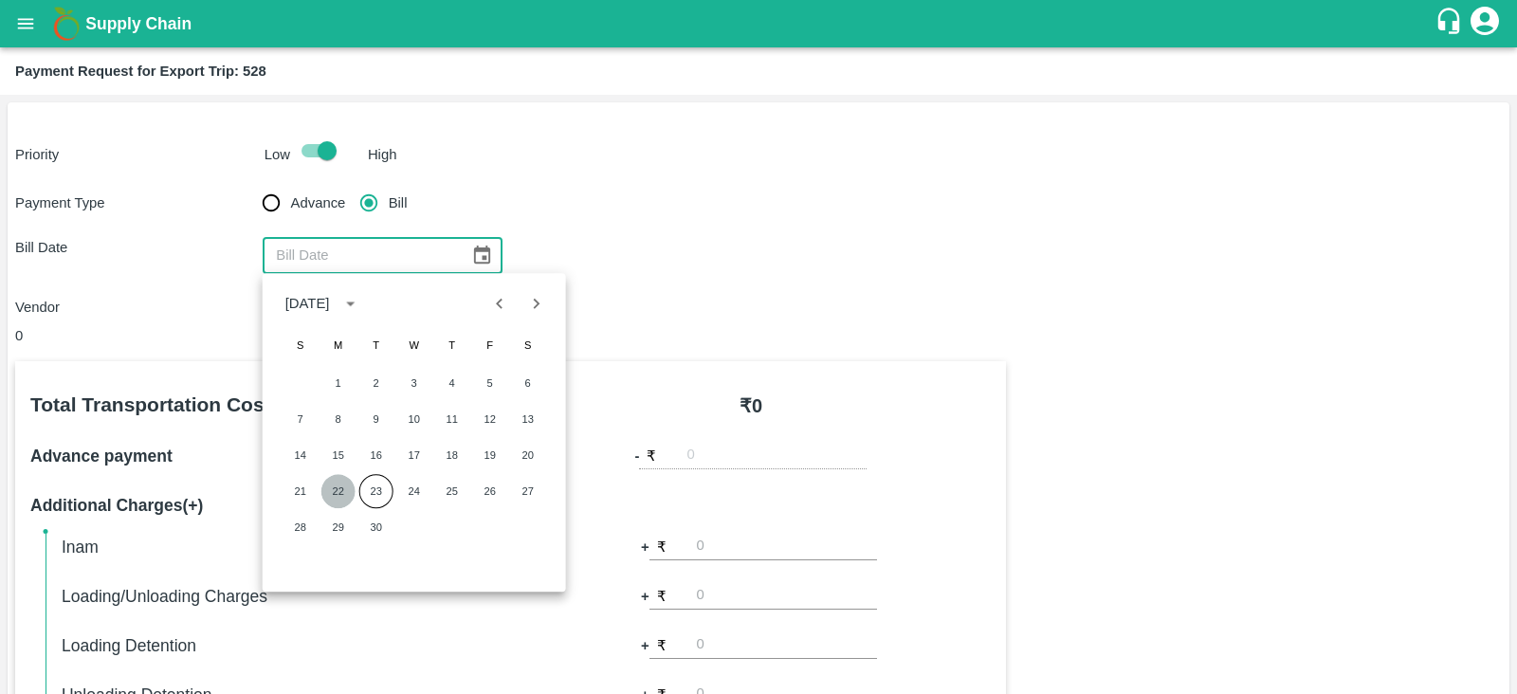
click at [340, 487] on button "22" at bounding box center [338, 491] width 34 height 34
type input "[DATE]"
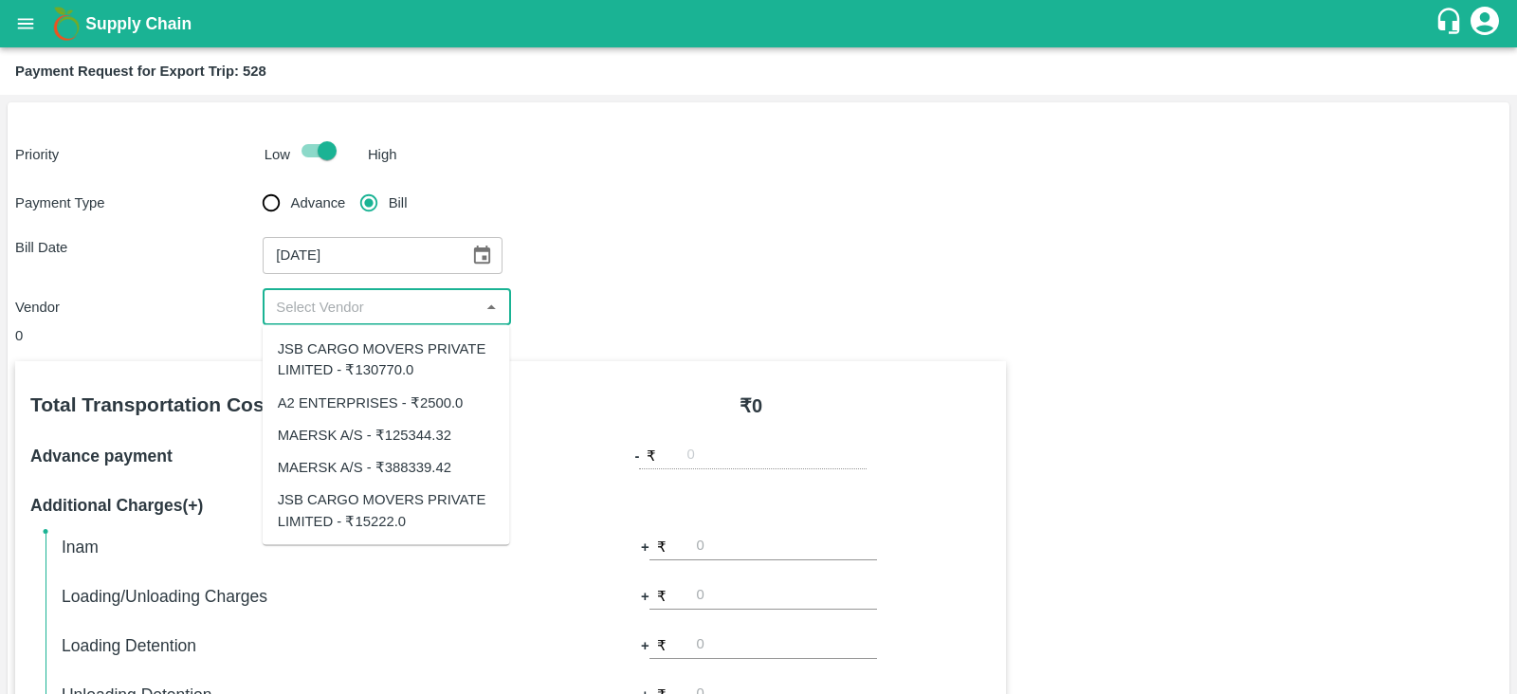
click at [381, 305] on input "input" at bounding box center [370, 307] width 205 height 25
click at [389, 392] on div "A2 ENTERPRISES - ₹2500.0" at bounding box center [371, 401] width 186 height 21
type input "A2 ENTERPRISES - ₹2500.0"
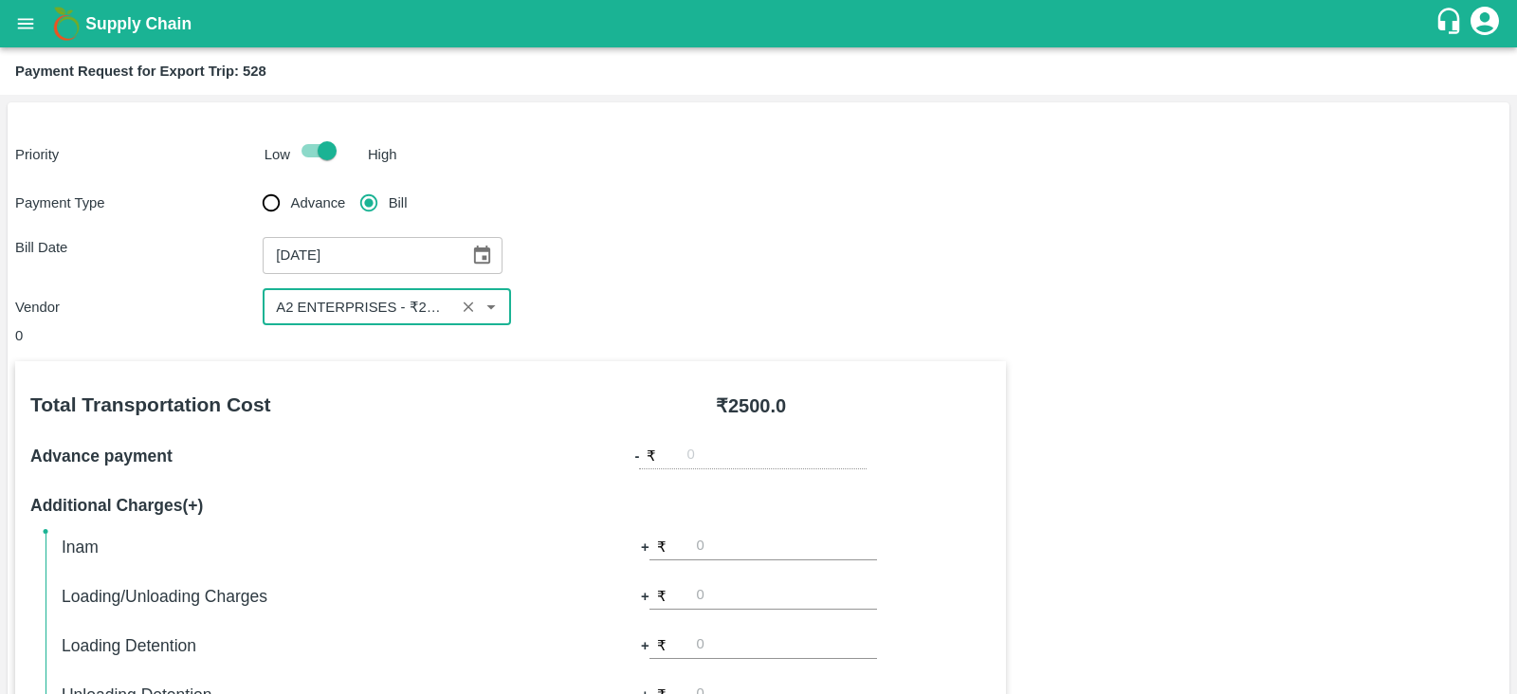
scroll to position [607, 0]
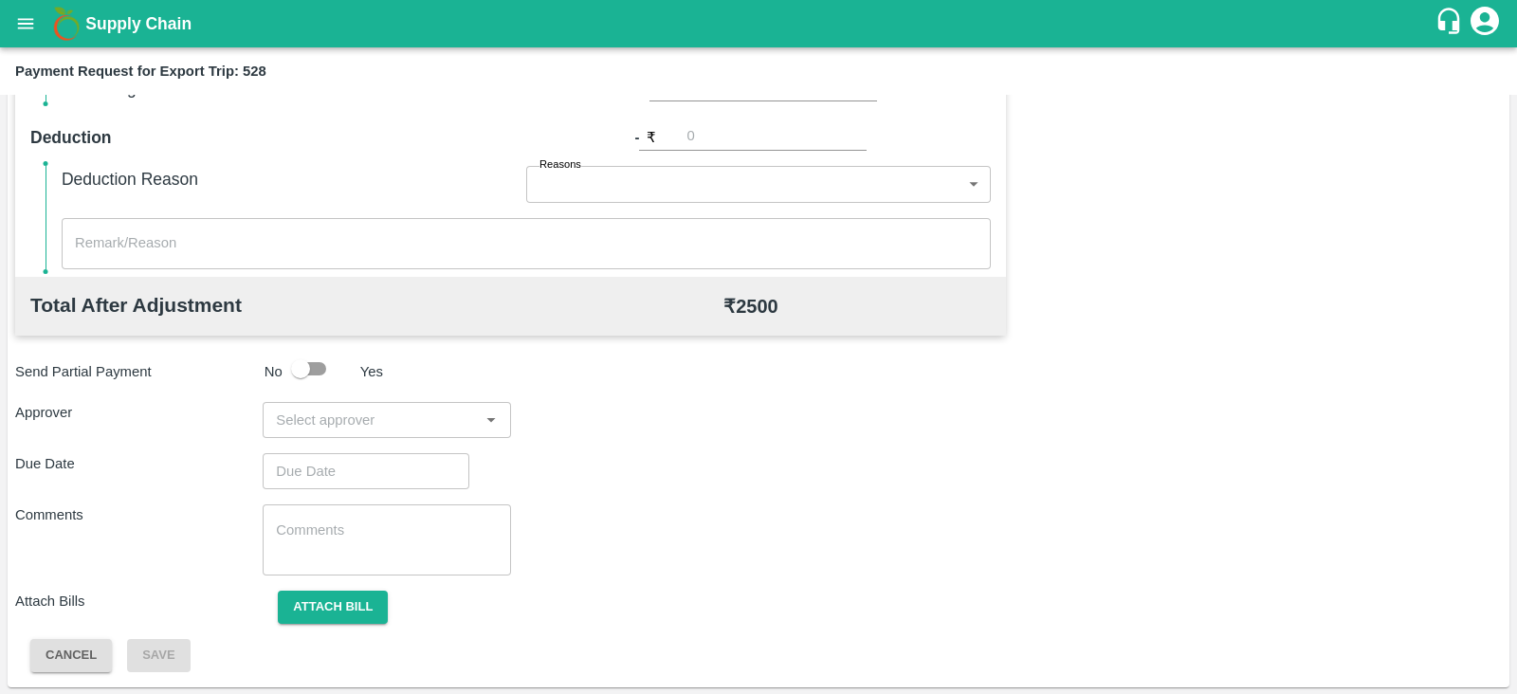
click at [382, 419] on input "input" at bounding box center [370, 420] width 205 height 25
type input "prasa"
click at [360, 460] on div "[PERSON_NAME]" at bounding box center [381, 469] width 116 height 21
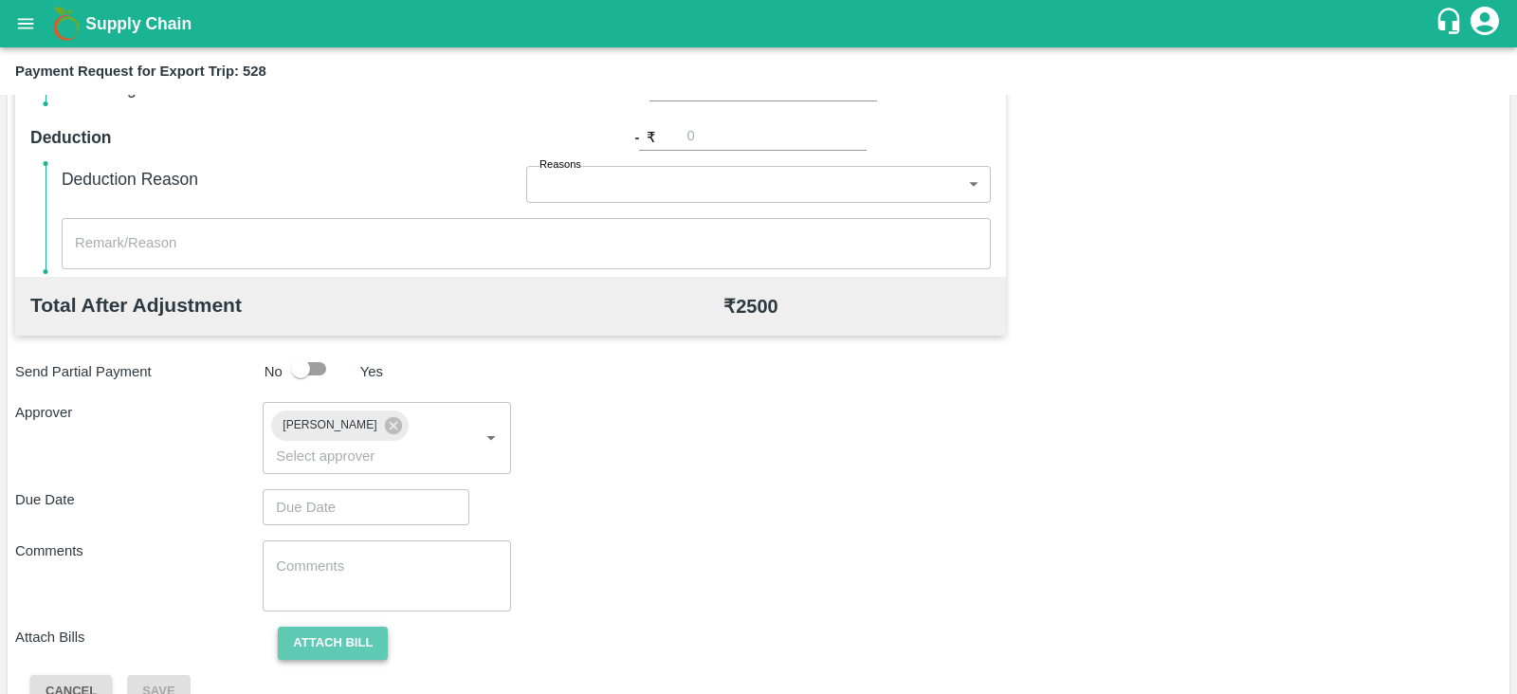
click at [314, 627] on button "Attach bill" at bounding box center [333, 643] width 110 height 33
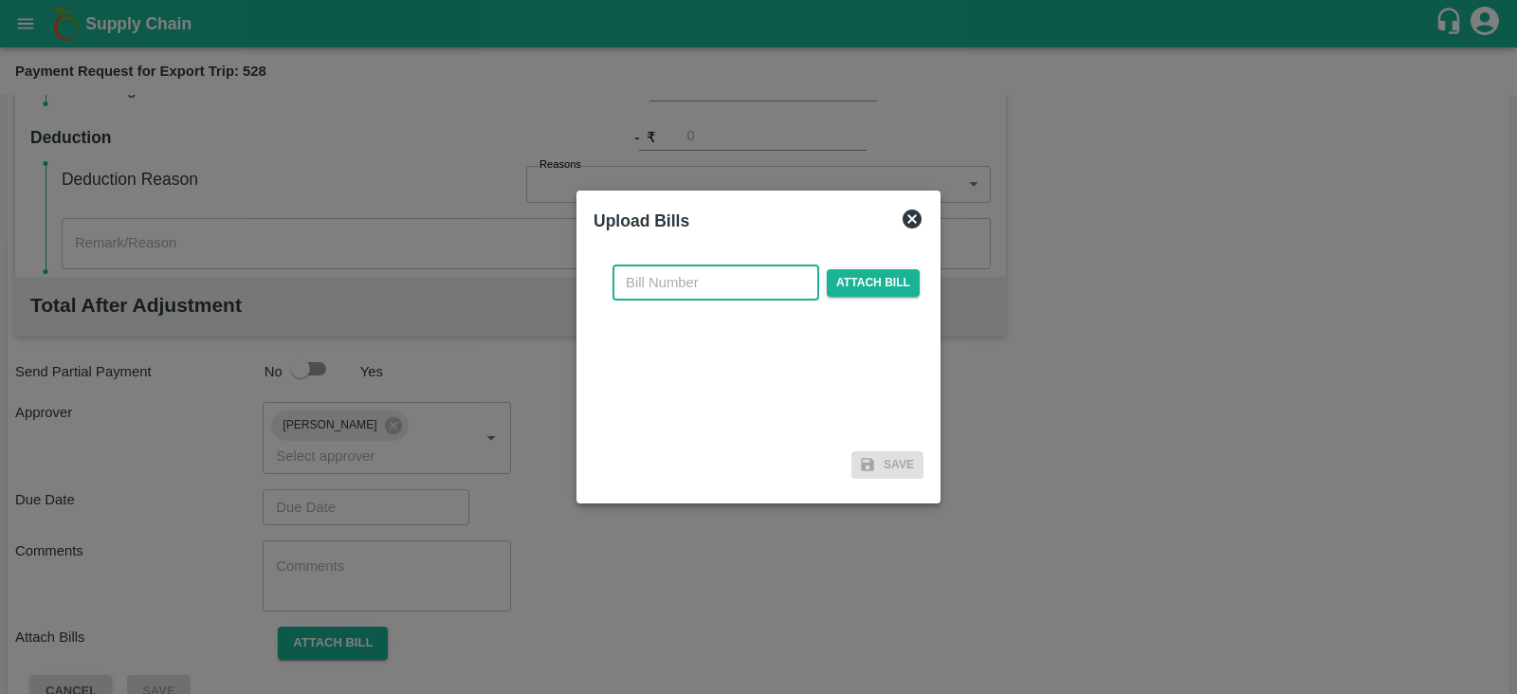
click at [736, 286] on input "text" at bounding box center [715, 282] width 207 height 36
paste input "A2-095/2025-26"
type input "A2-095/2025-26"
click at [843, 276] on span "Attach bill" at bounding box center [873, 282] width 93 height 27
click at [0, 0] on input "Attach bill" at bounding box center [0, 0] width 0 height 0
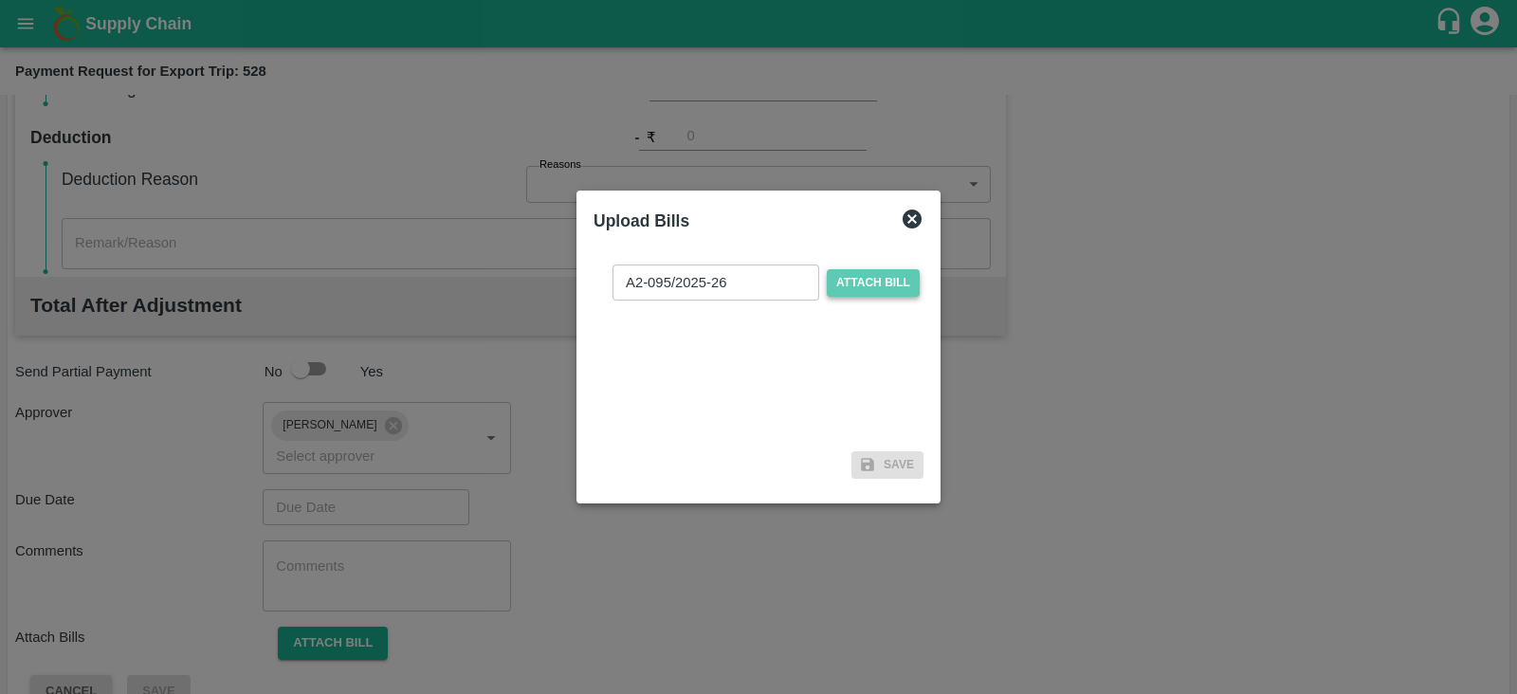
click at [838, 270] on span "Attach bill" at bounding box center [873, 282] width 93 height 27
click at [0, 0] on input "Attach bill" at bounding box center [0, 0] width 0 height 0
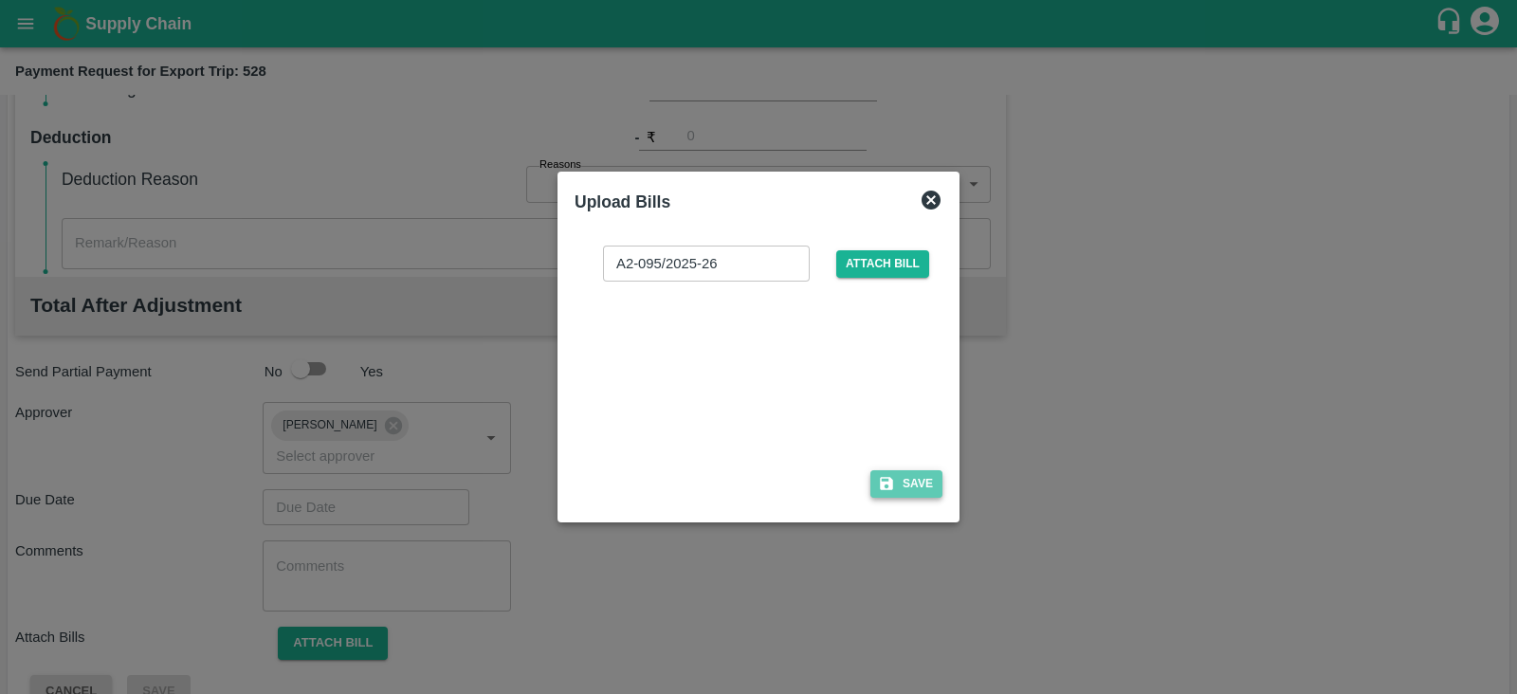
click at [921, 490] on button "Save" at bounding box center [906, 483] width 72 height 27
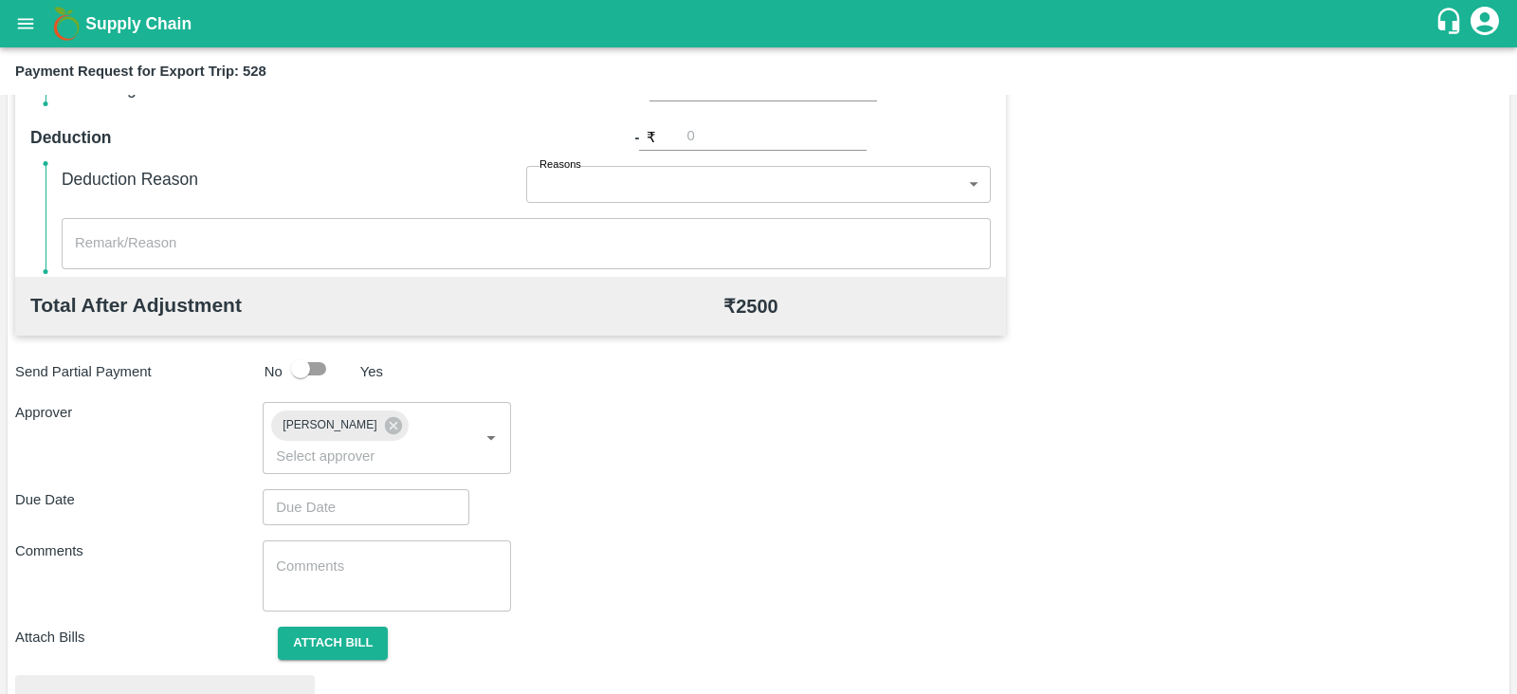
scroll to position [718, 0]
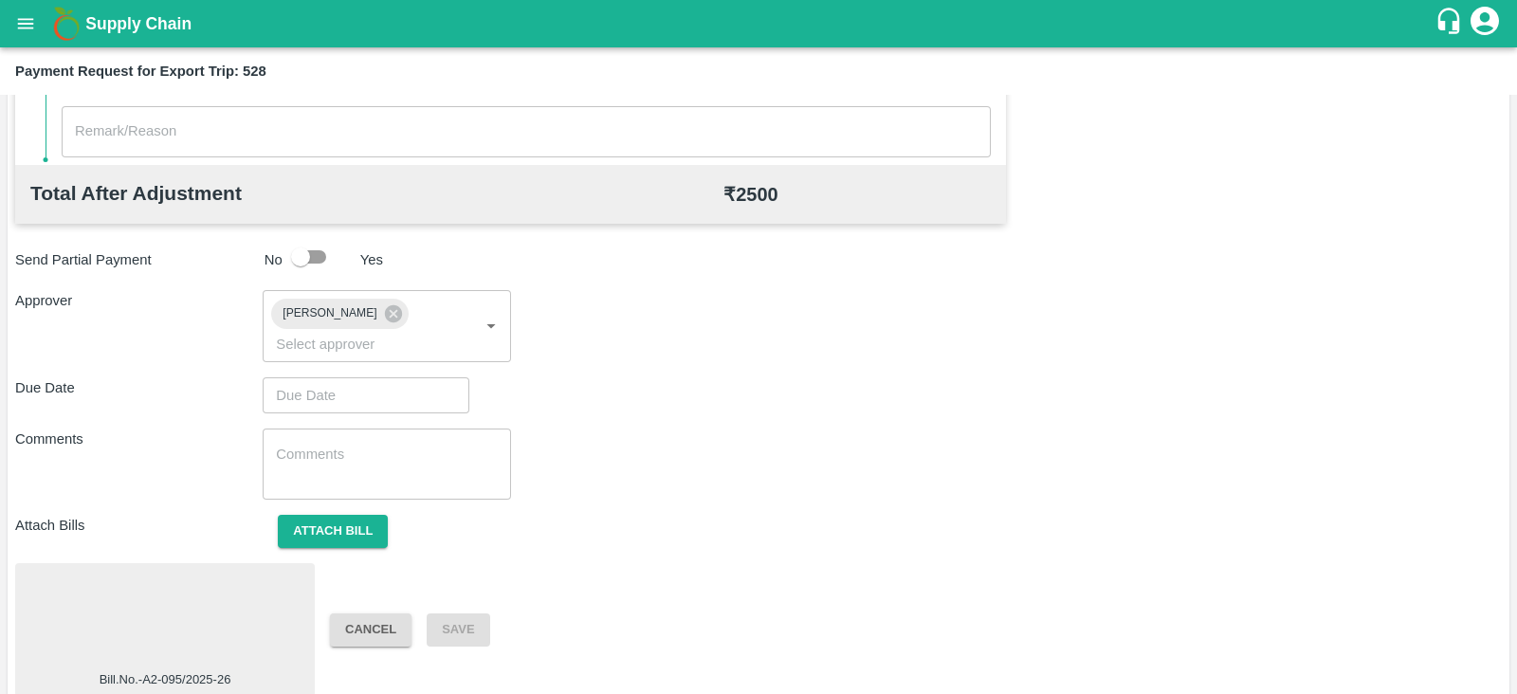
click at [375, 613] on button "Cancel" at bounding box center [371, 629] width 82 height 33
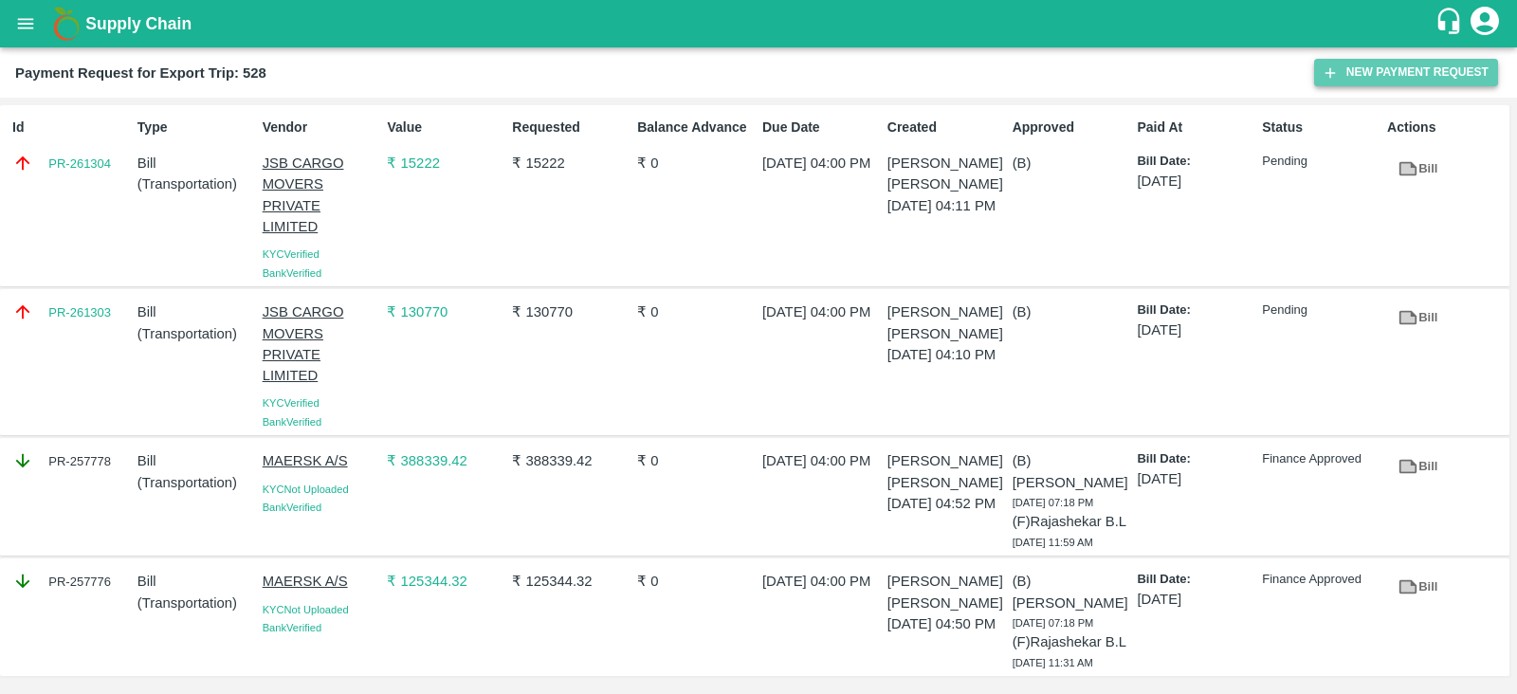
click at [1359, 71] on button "New Payment Request" at bounding box center [1406, 72] width 184 height 27
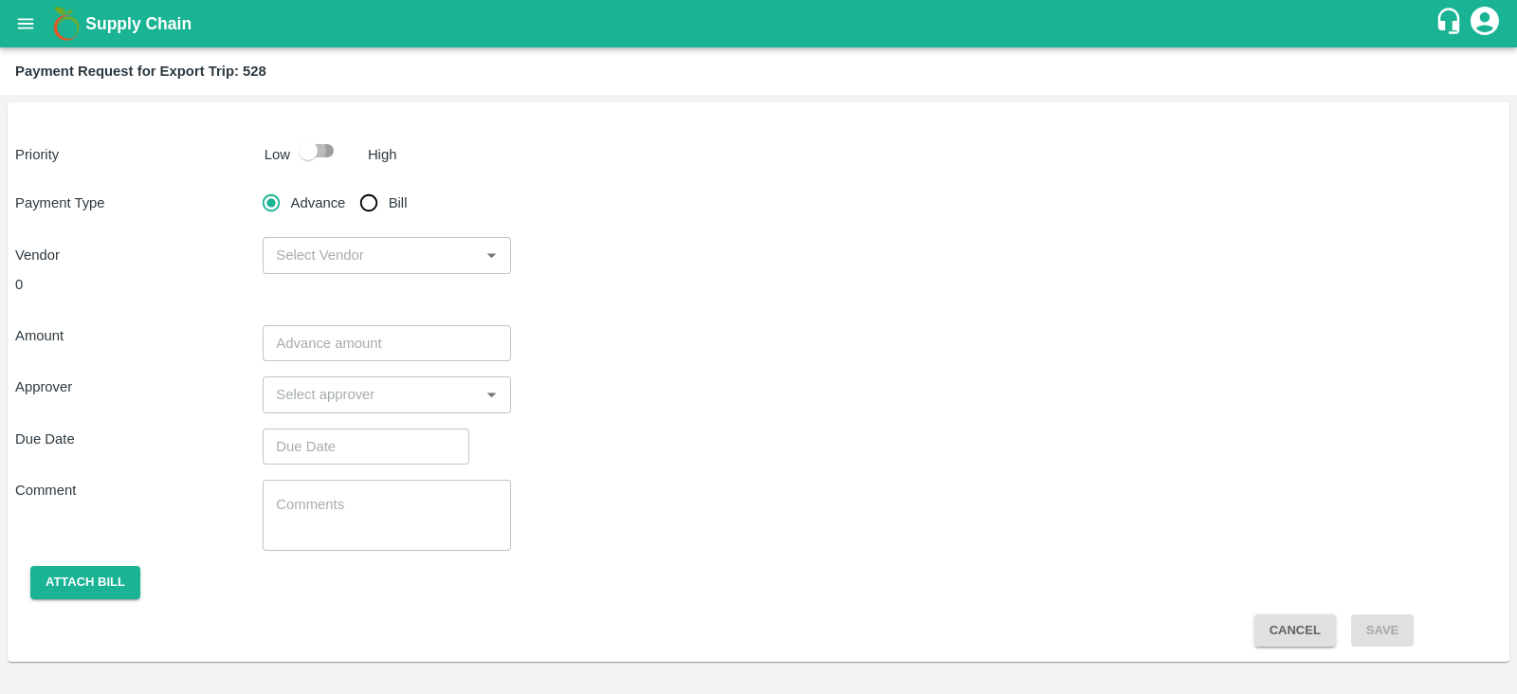
click at [313, 155] on input "checkbox" at bounding box center [308, 151] width 108 height 36
checkbox input "true"
click at [367, 204] on input "Bill" at bounding box center [369, 203] width 38 height 38
radio input "true"
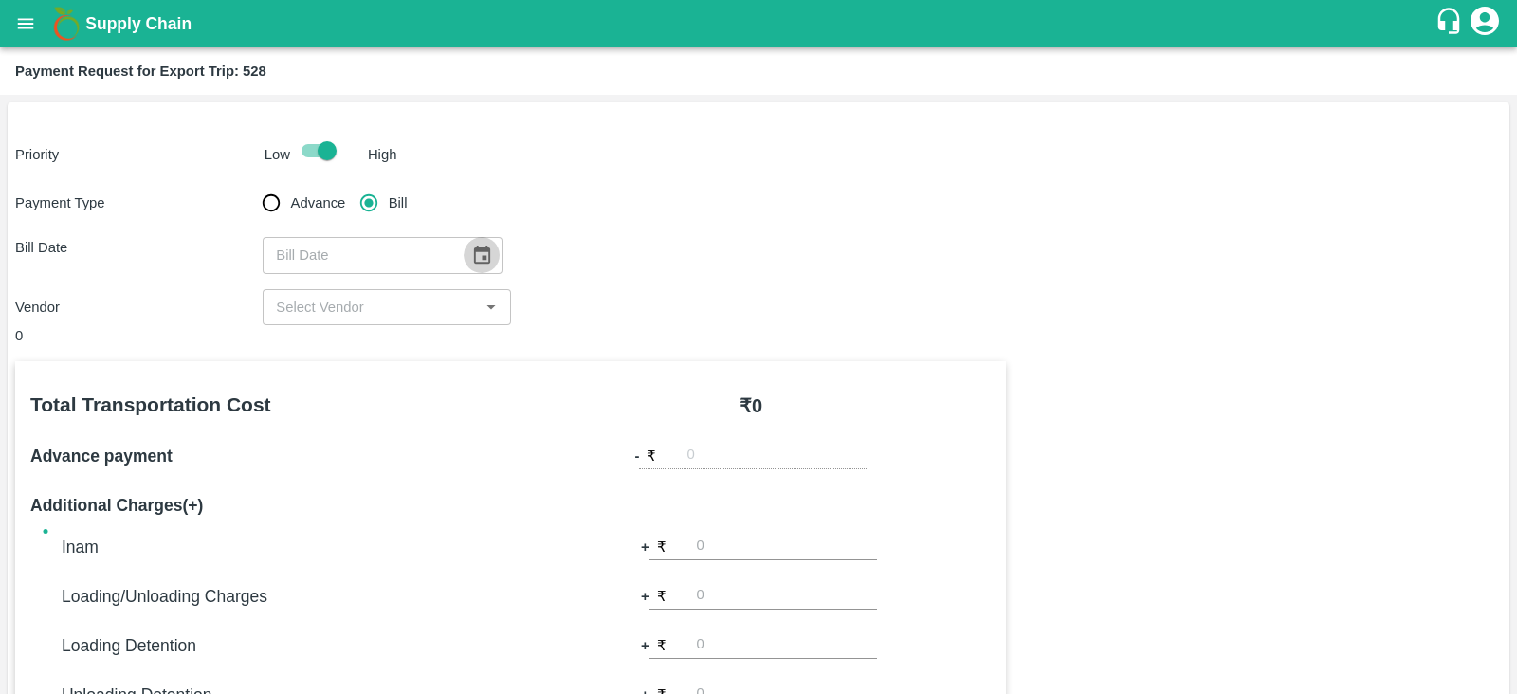
click at [474, 251] on icon "Choose date" at bounding box center [482, 255] width 16 height 18
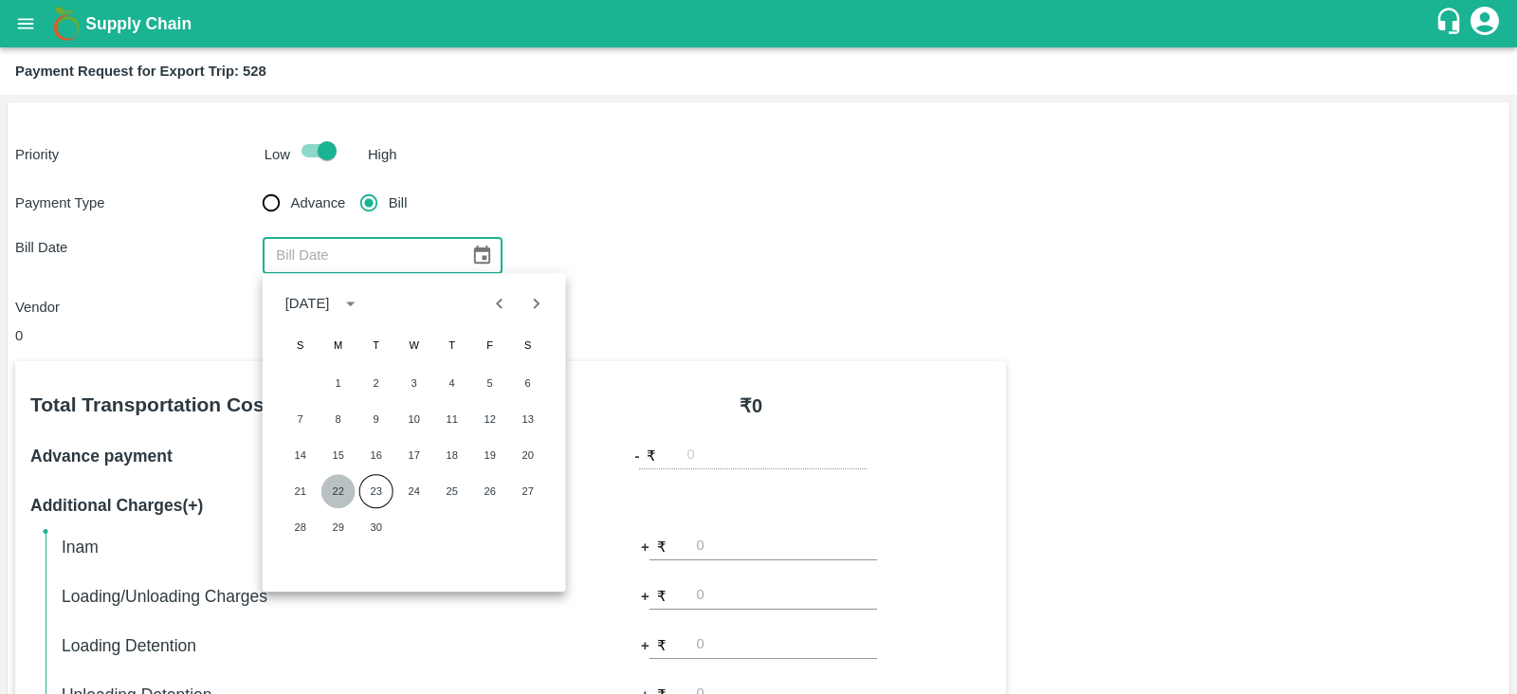
click at [340, 486] on button "22" at bounding box center [338, 491] width 34 height 34
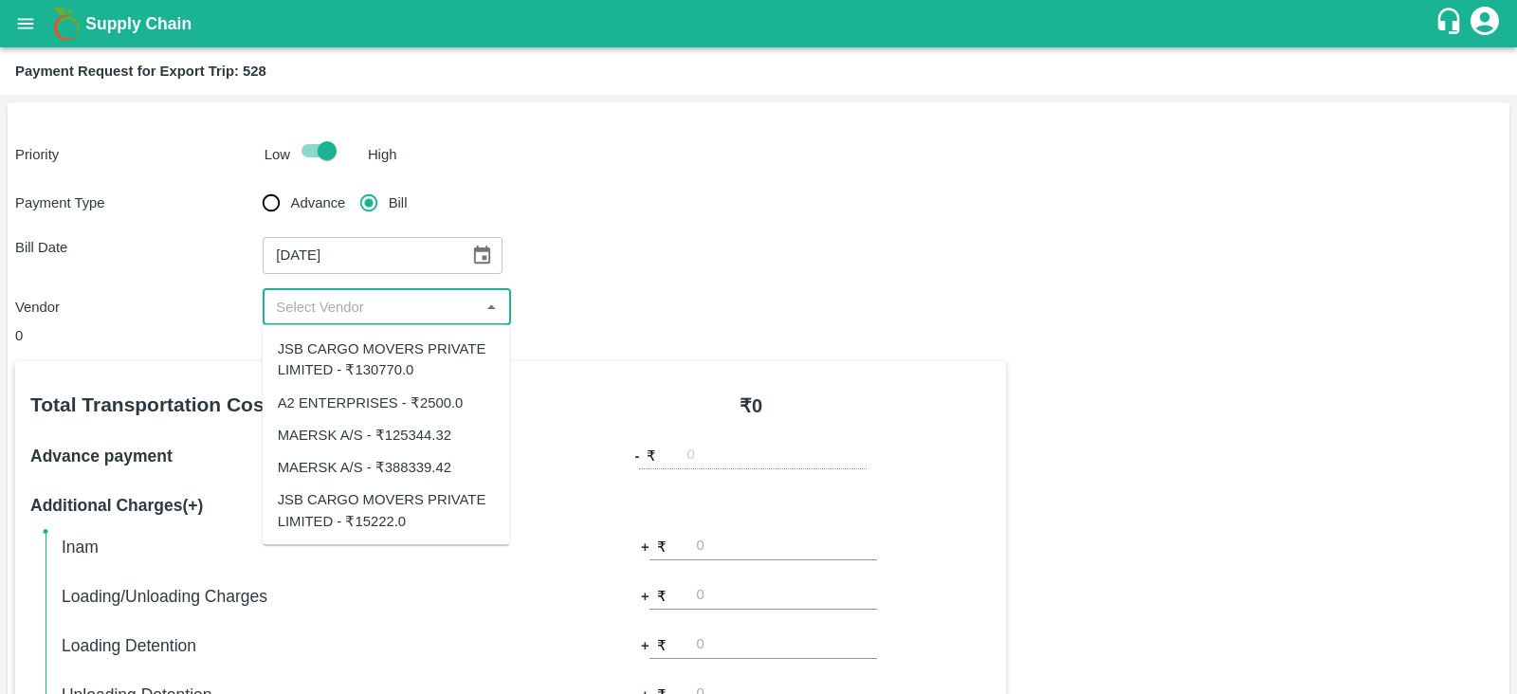
click at [416, 296] on input "input" at bounding box center [370, 307] width 205 height 25
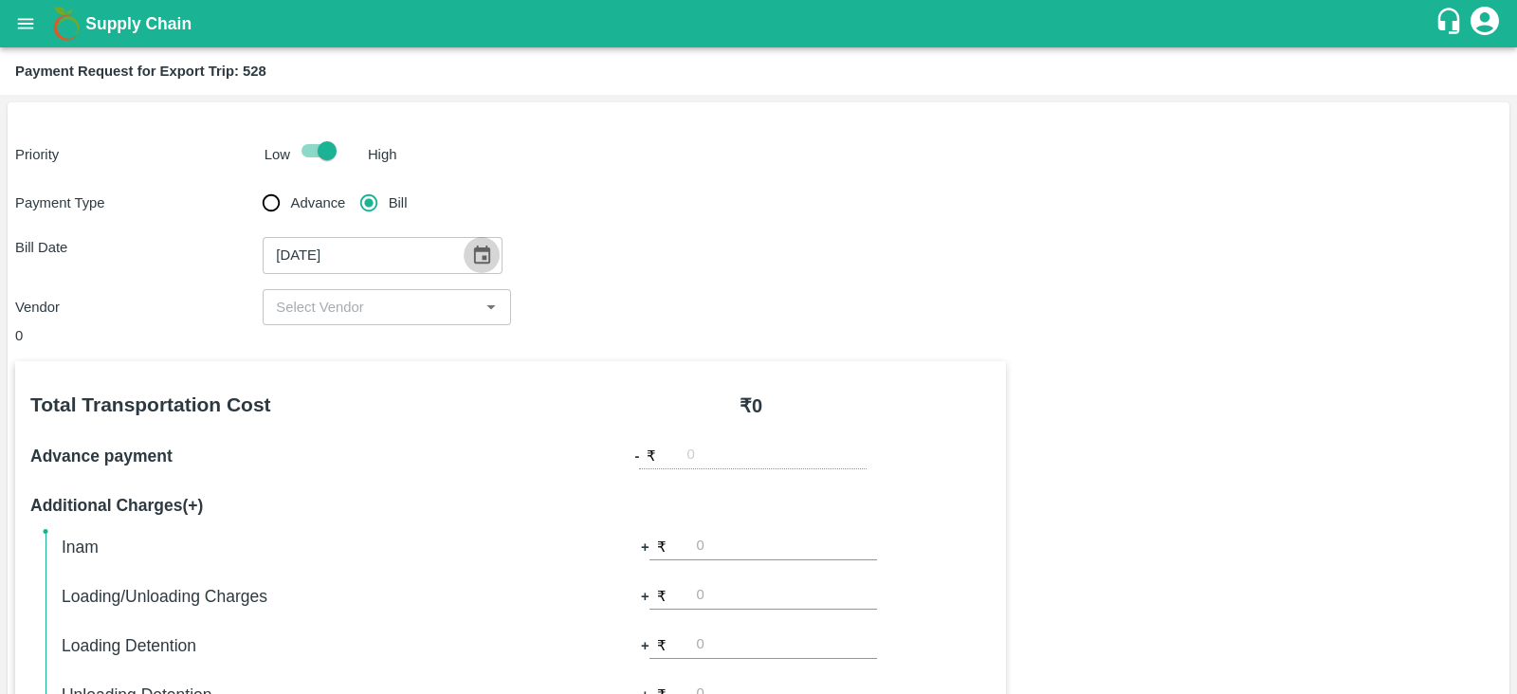
click at [474, 257] on icon "Choose date, selected date is Sep 22, 2025" at bounding box center [482, 255] width 16 height 18
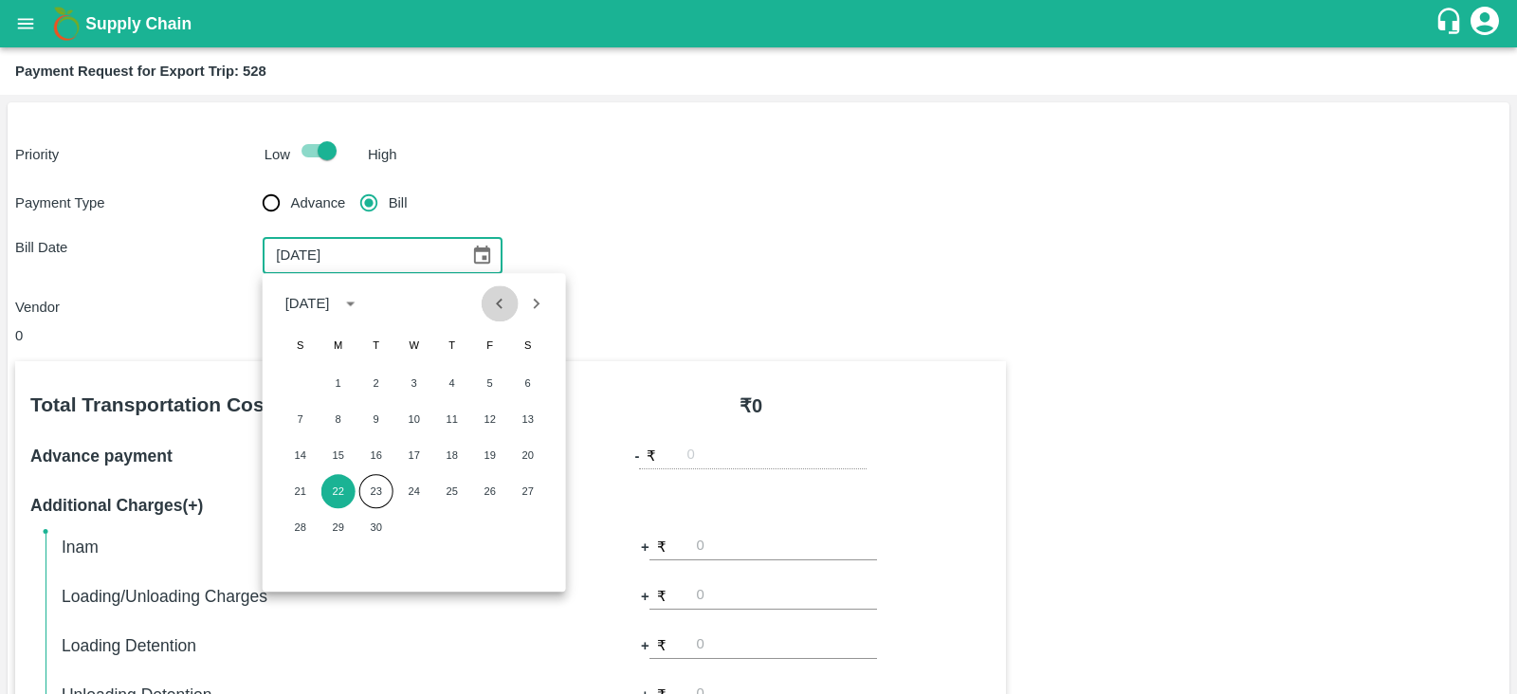
click at [494, 300] on icon "Previous month" at bounding box center [499, 303] width 21 height 21
click at [488, 488] on button "22" at bounding box center [490, 491] width 34 height 34
type input "[DATE]"
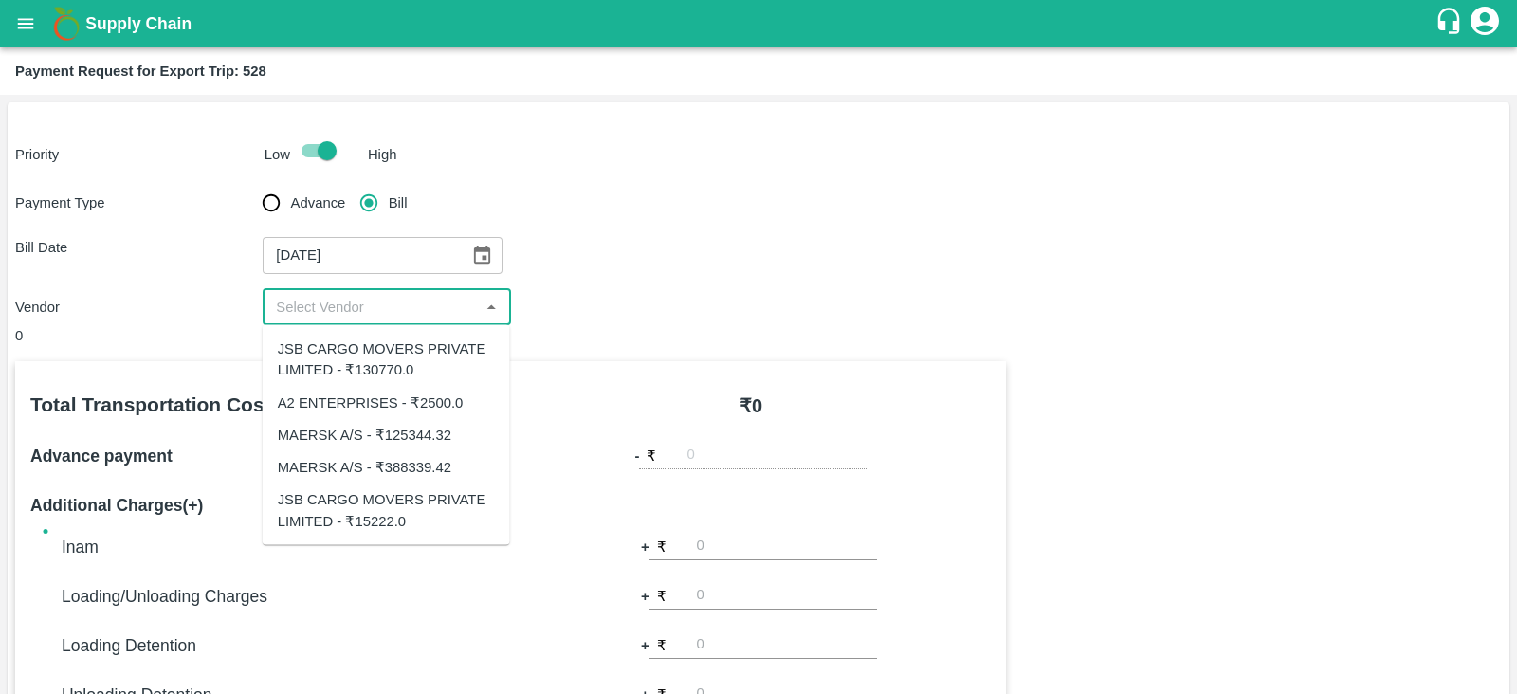
click at [429, 310] on input "input" at bounding box center [370, 307] width 205 height 25
click at [436, 393] on div "A2 ENTERPRISES - ₹2500.0" at bounding box center [371, 401] width 186 height 21
type input "A2 ENTERPRISES - ₹2500.0"
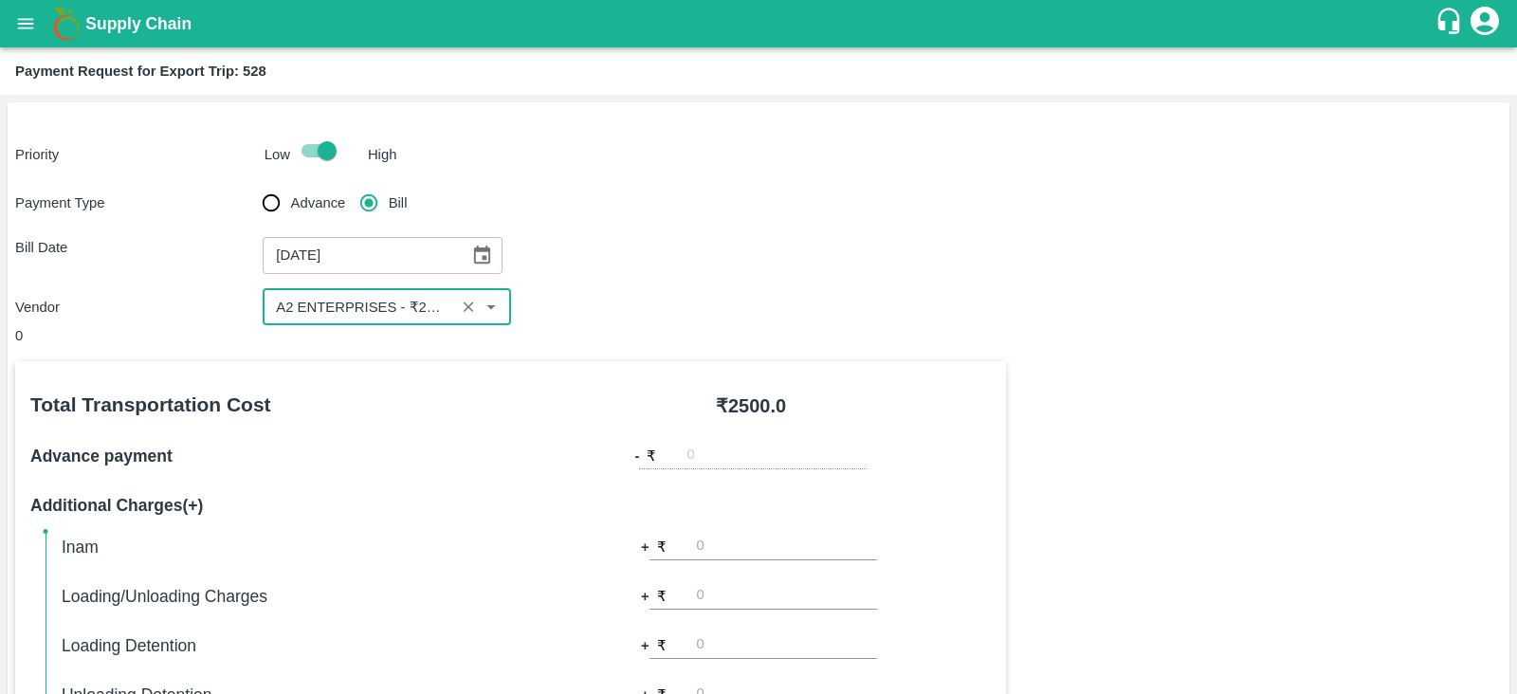
scroll to position [607, 0]
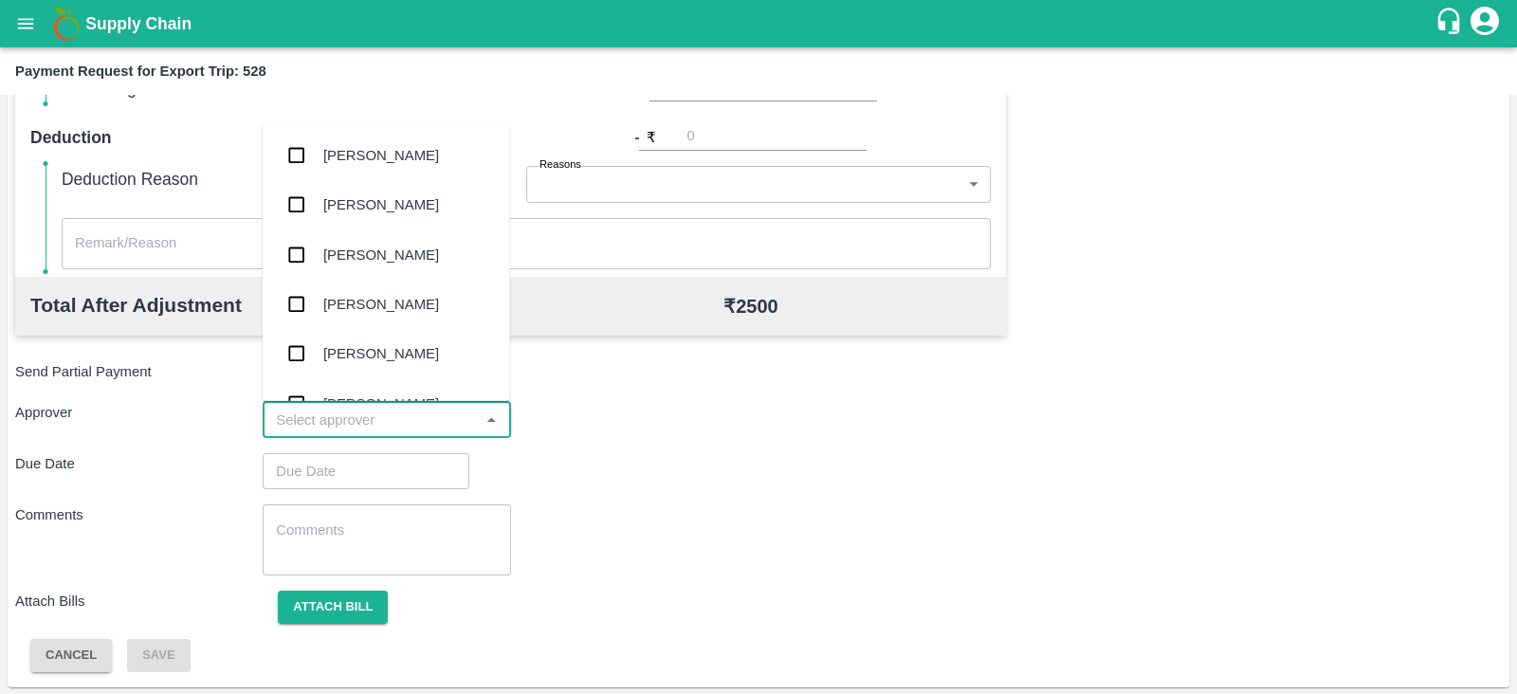
click at [400, 408] on input "input" at bounding box center [370, 420] width 205 height 25
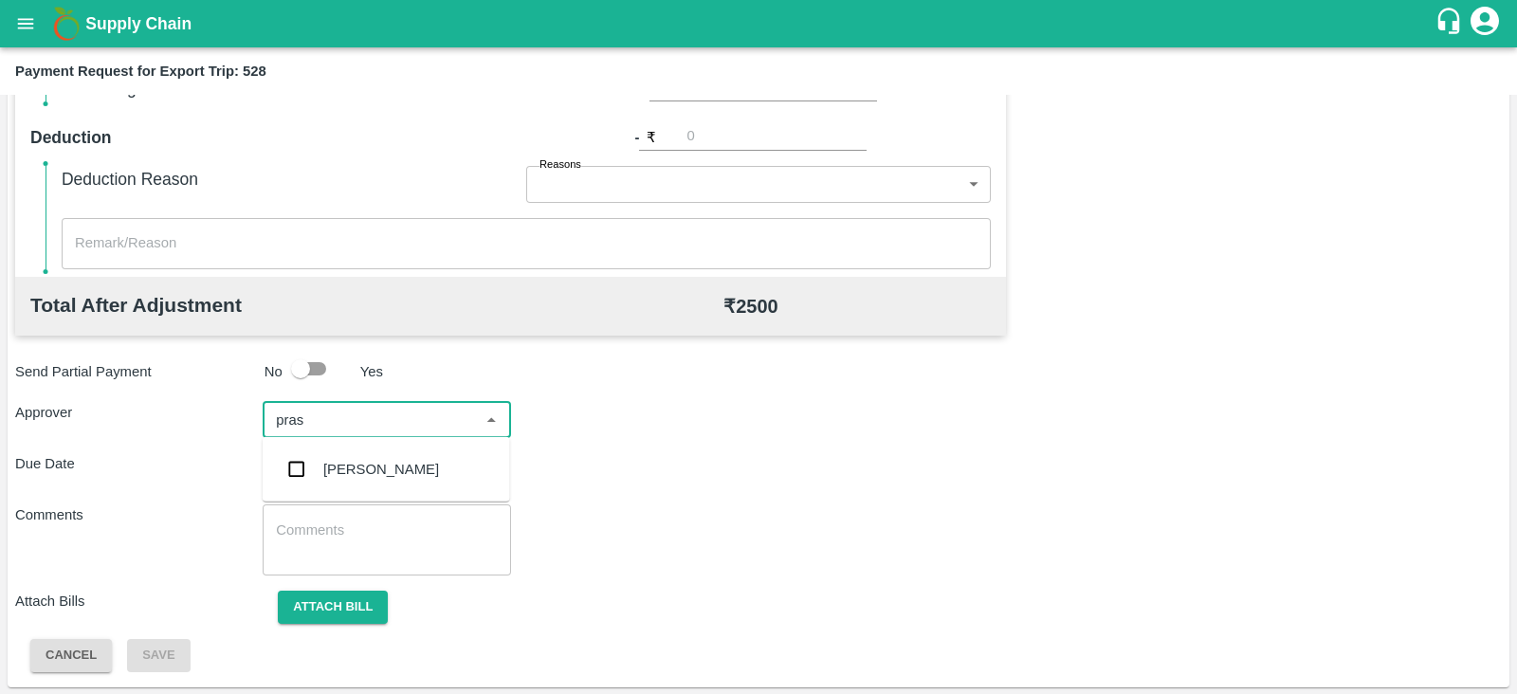
type input "prasa"
click at [382, 457] on div "[PERSON_NAME]" at bounding box center [386, 469] width 247 height 49
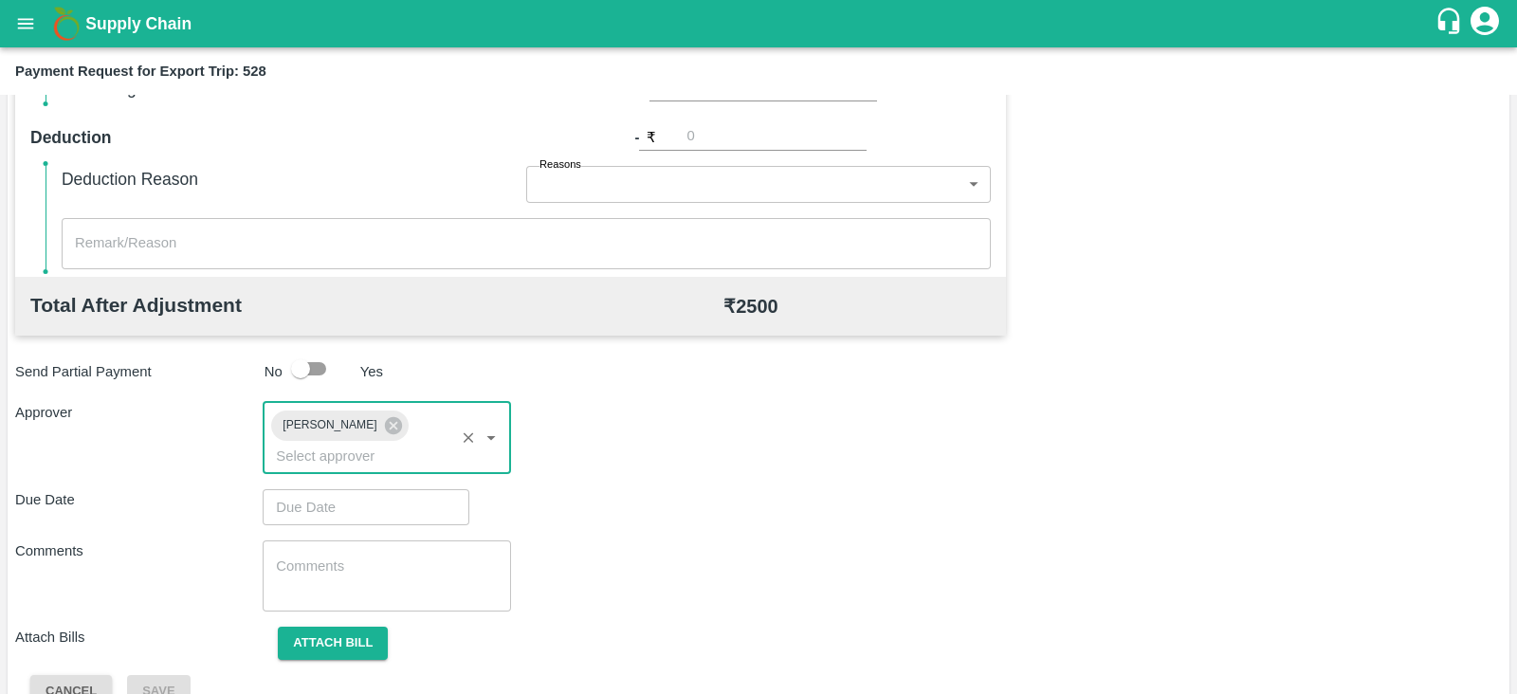
type input "DD/MM/YYYY hh:mm aa"
click at [360, 489] on input "DD/MM/YYYY hh:mm aa" at bounding box center [359, 507] width 193 height 36
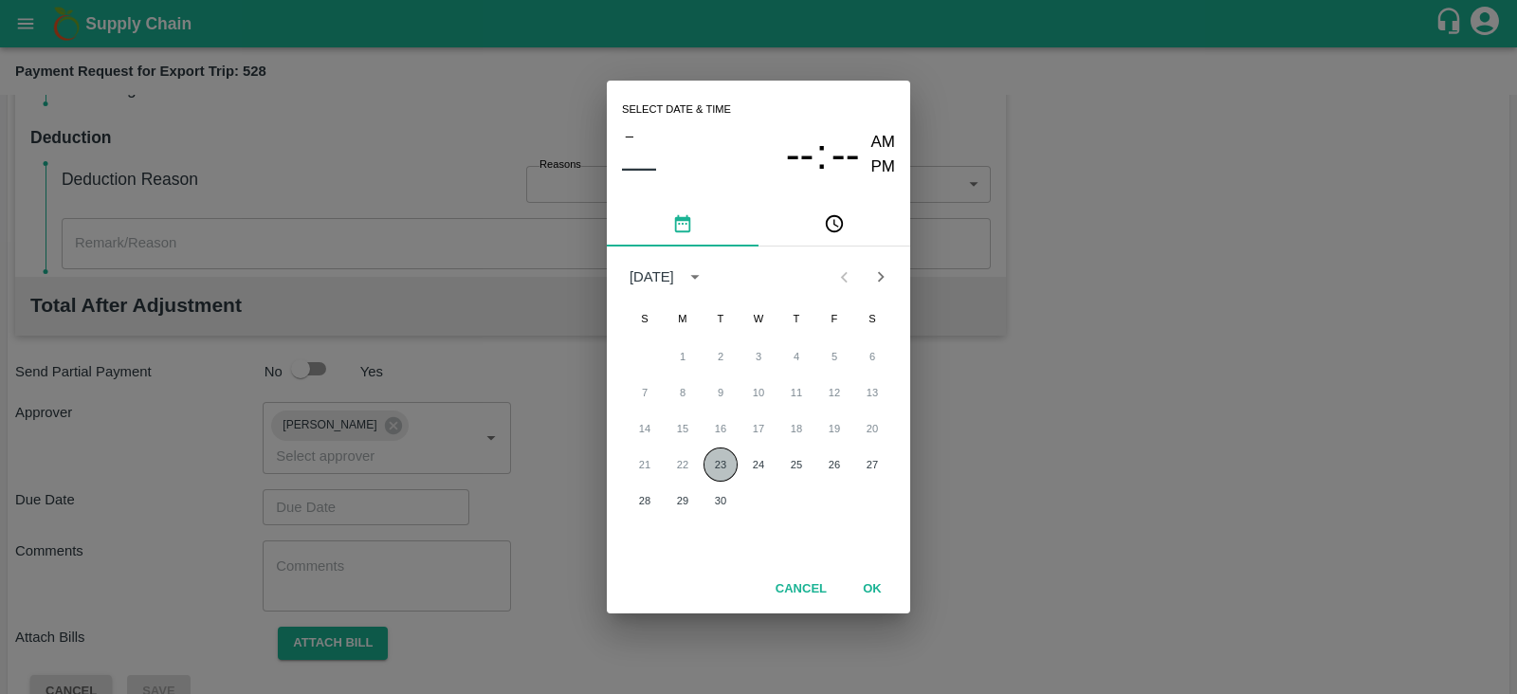
click at [718, 452] on button "23" at bounding box center [720, 464] width 34 height 34
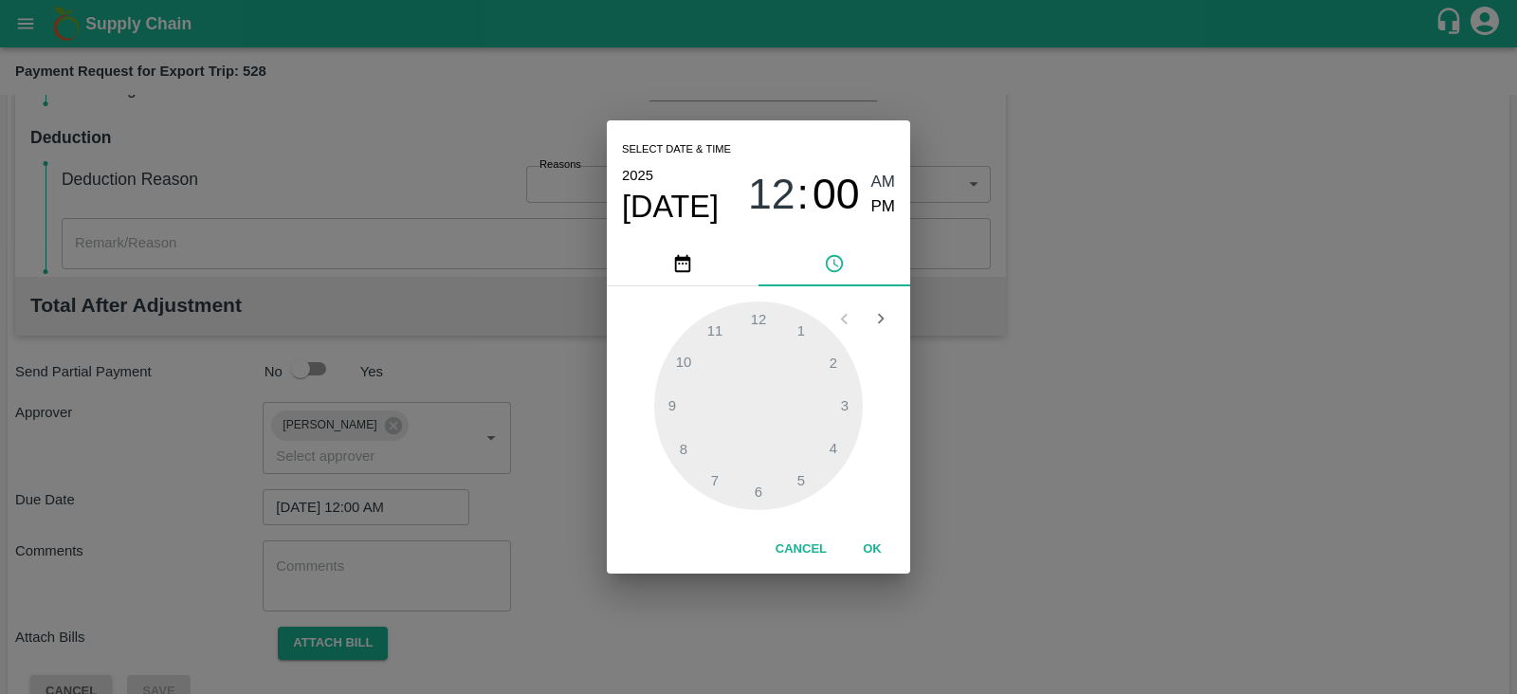
click at [887, 201] on span "PM" at bounding box center [883, 207] width 25 height 26
click at [829, 439] on div at bounding box center [758, 405] width 209 height 209
type input "[DATE] 04:00 PM"
click at [877, 552] on button "OK" at bounding box center [872, 549] width 61 height 33
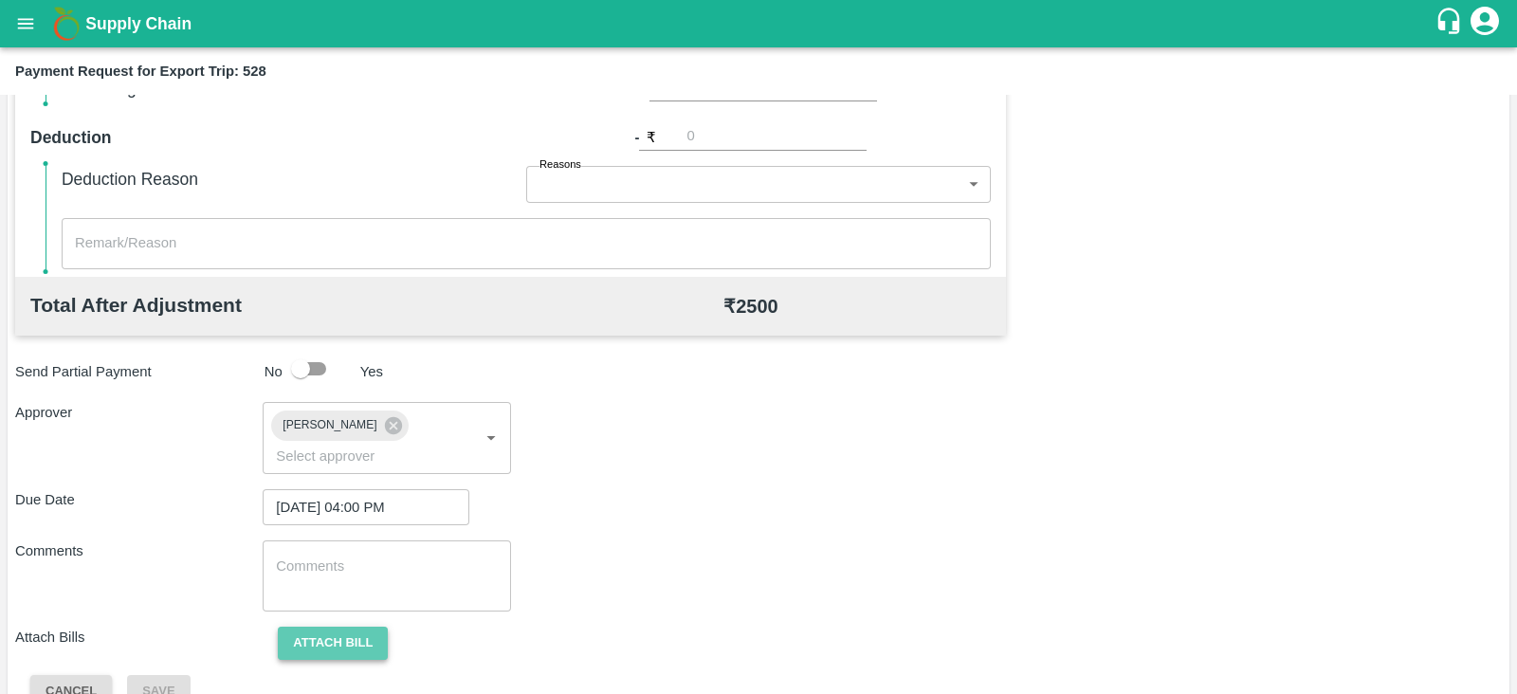
click at [335, 627] on button "Attach bill" at bounding box center [333, 643] width 110 height 33
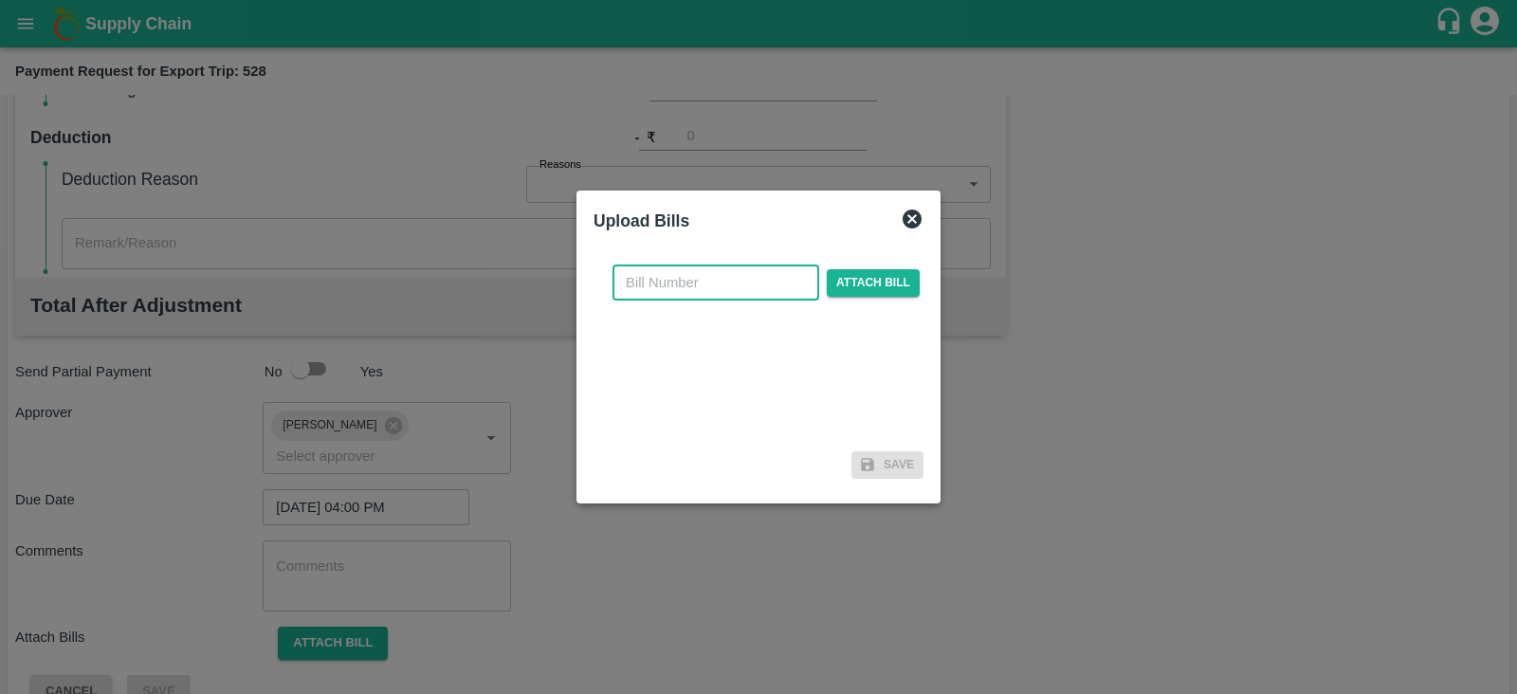
click at [679, 282] on input "text" at bounding box center [715, 282] width 207 height 36
paste input "A2-095/2025-26"
type input "A2-095/2025-26"
click at [899, 287] on span "Attach bill" at bounding box center [873, 282] width 93 height 27
click at [0, 0] on input "Attach bill" at bounding box center [0, 0] width 0 height 0
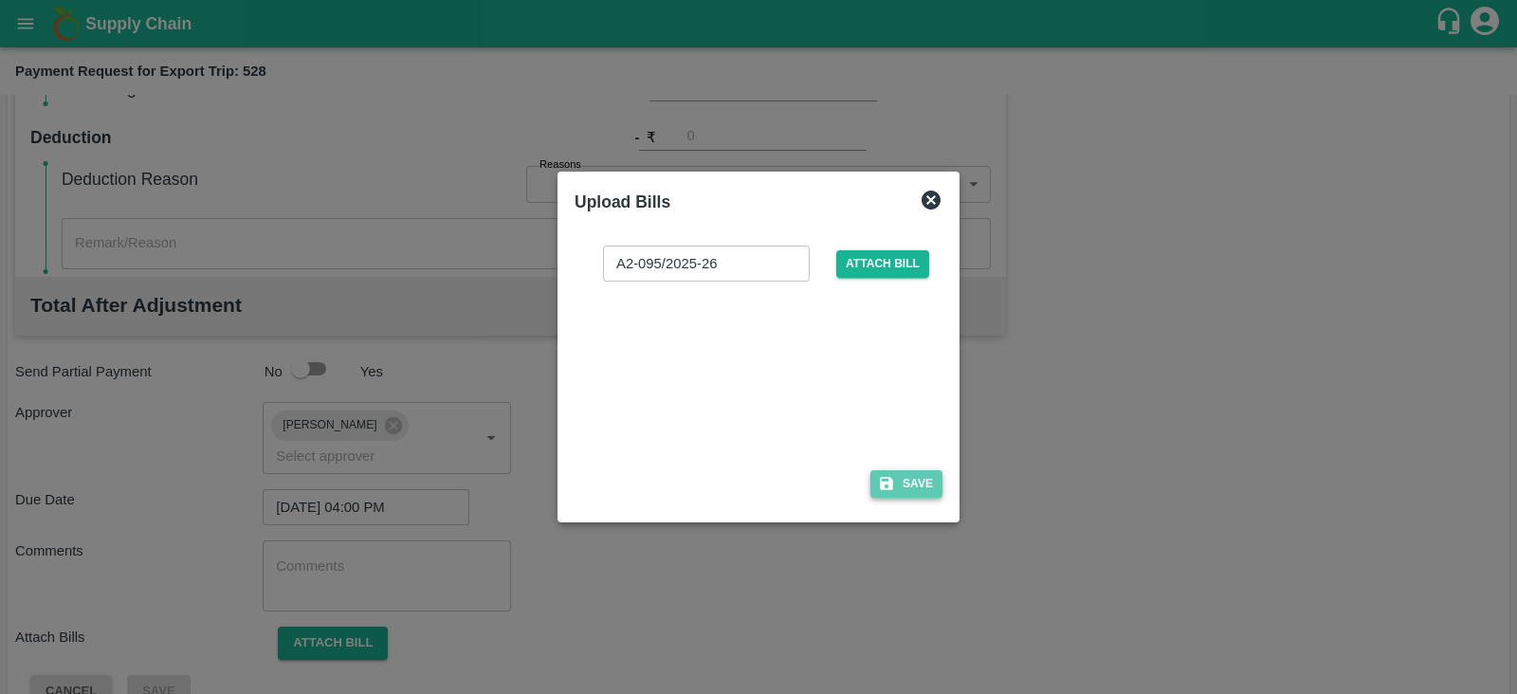
click at [916, 489] on button "Save" at bounding box center [906, 483] width 72 height 27
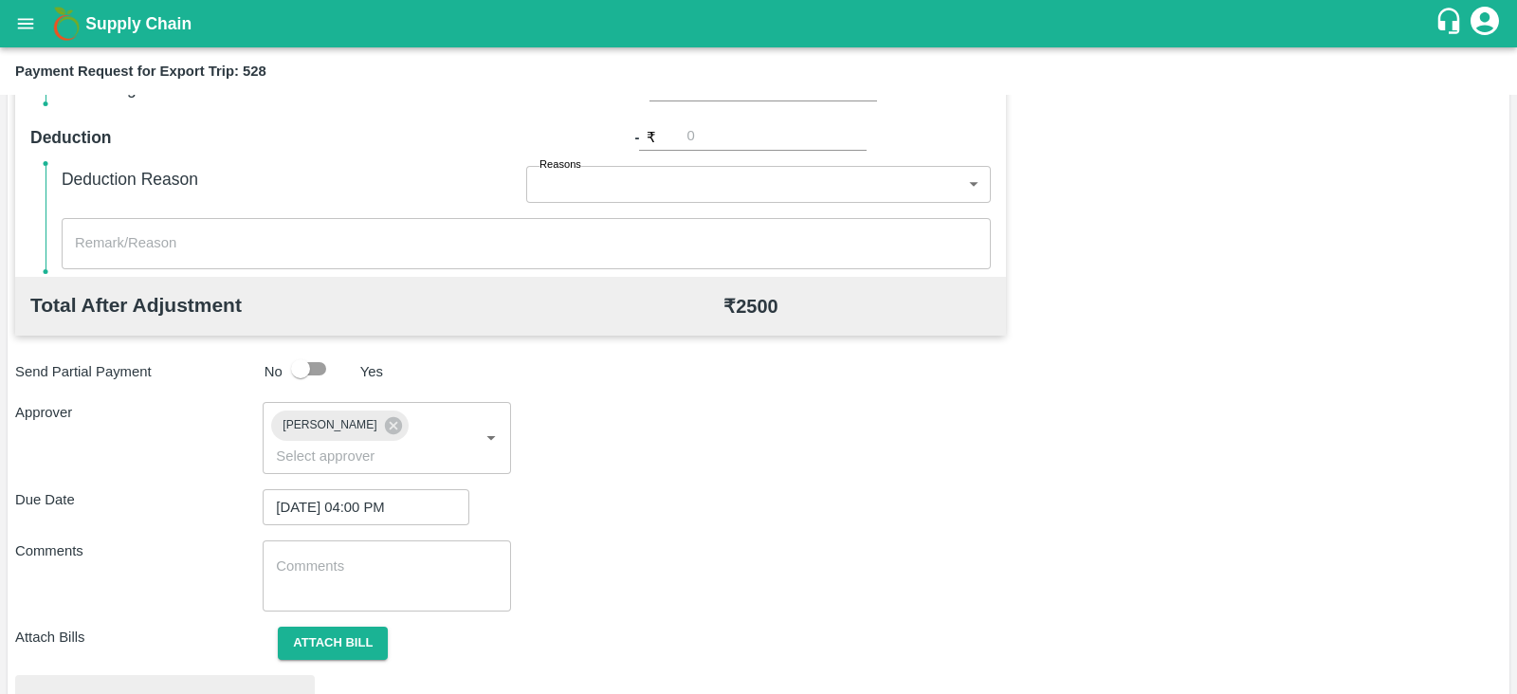
scroll to position [718, 0]
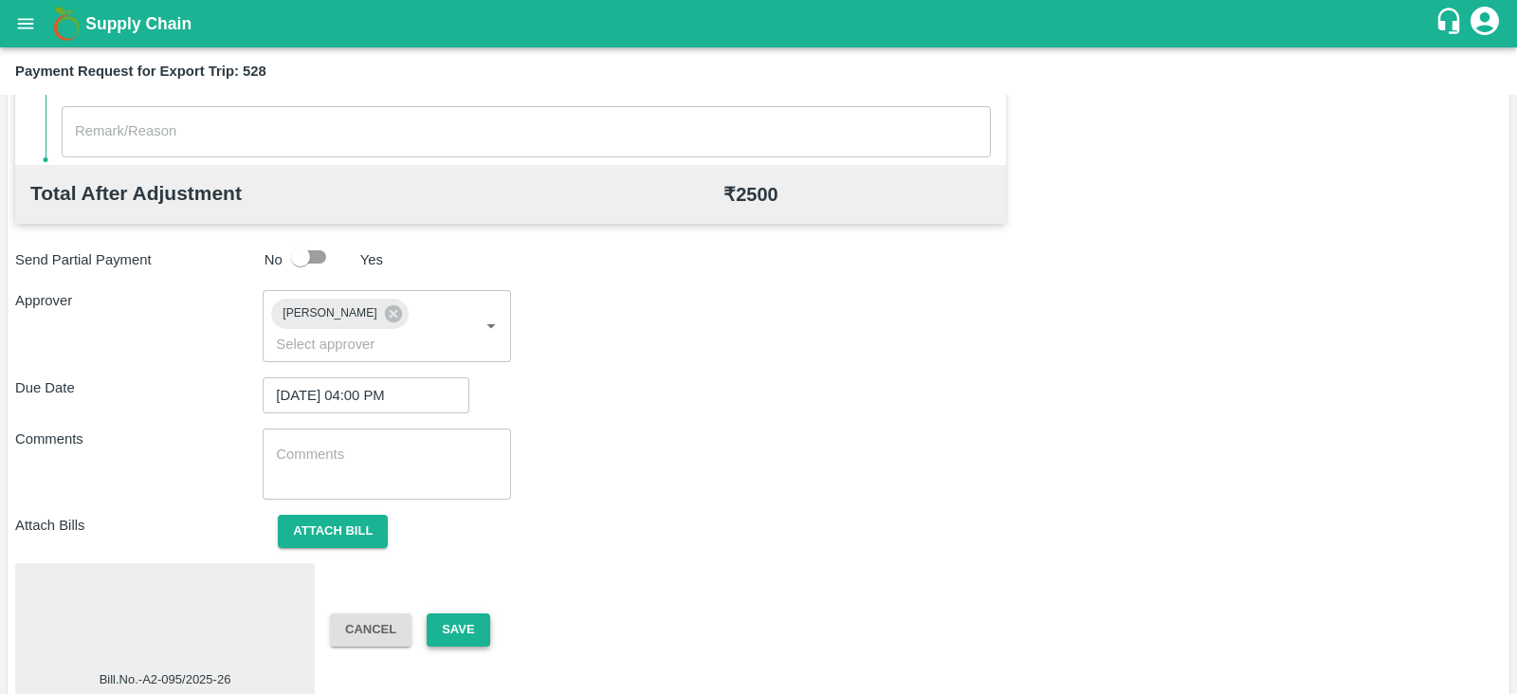
click at [475, 613] on button "Save" at bounding box center [458, 629] width 63 height 33
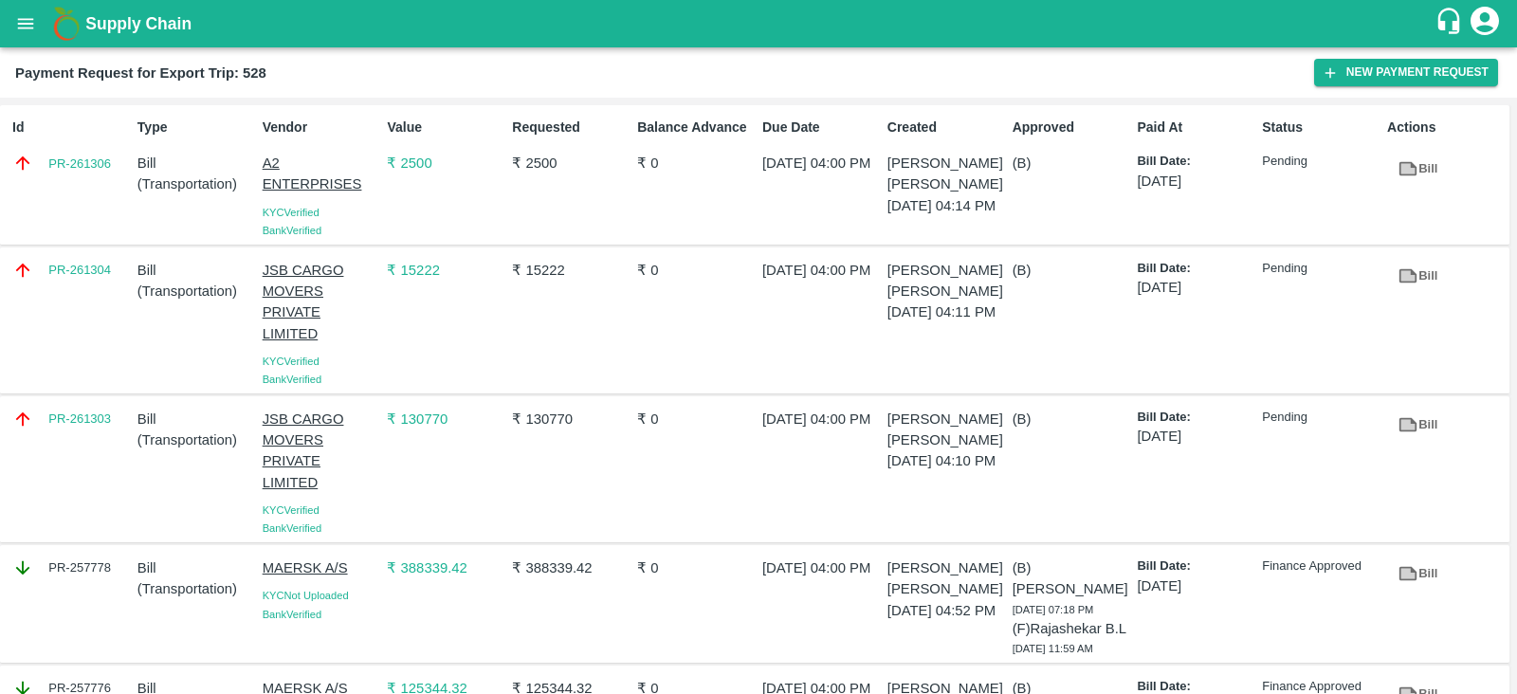
click at [82, 449] on div "PR-261303" at bounding box center [67, 469] width 125 height 136
copy link "PR-261303"
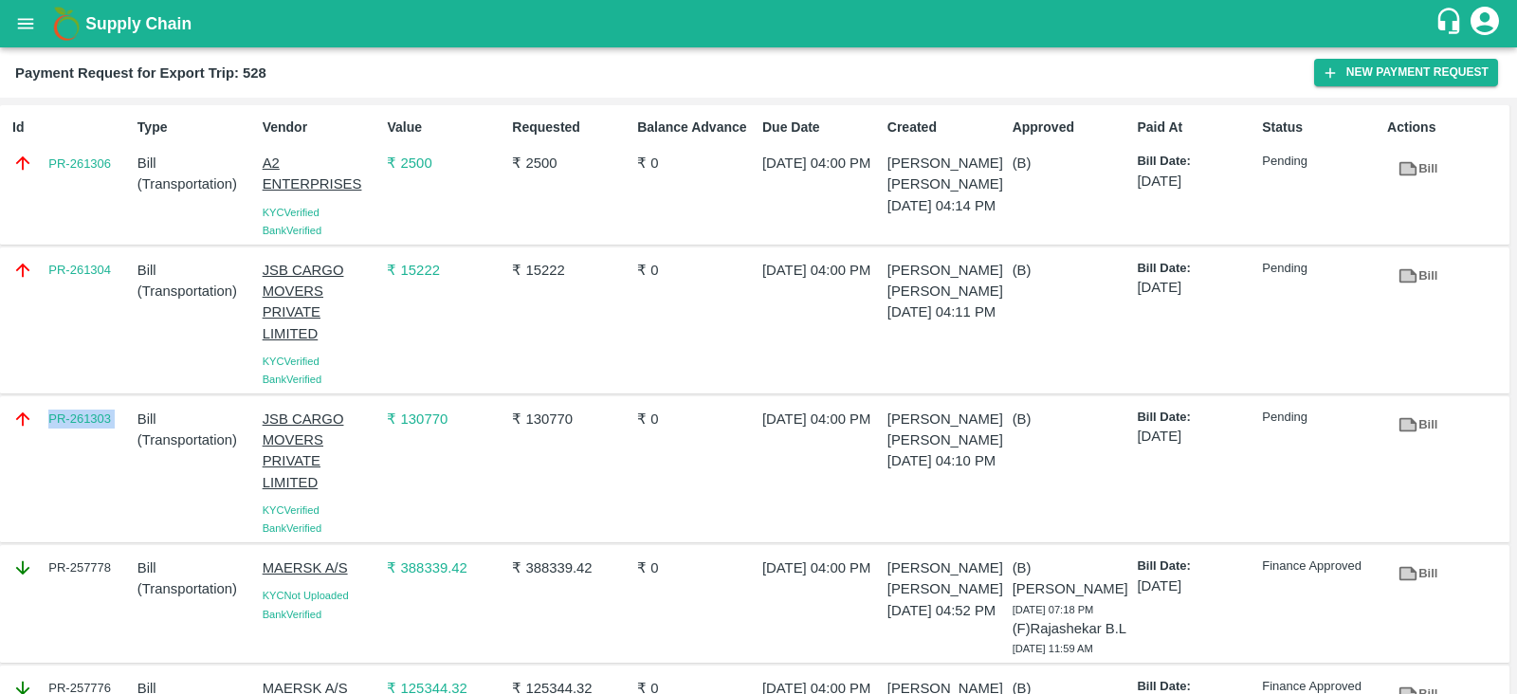
scroll to position [154, 0]
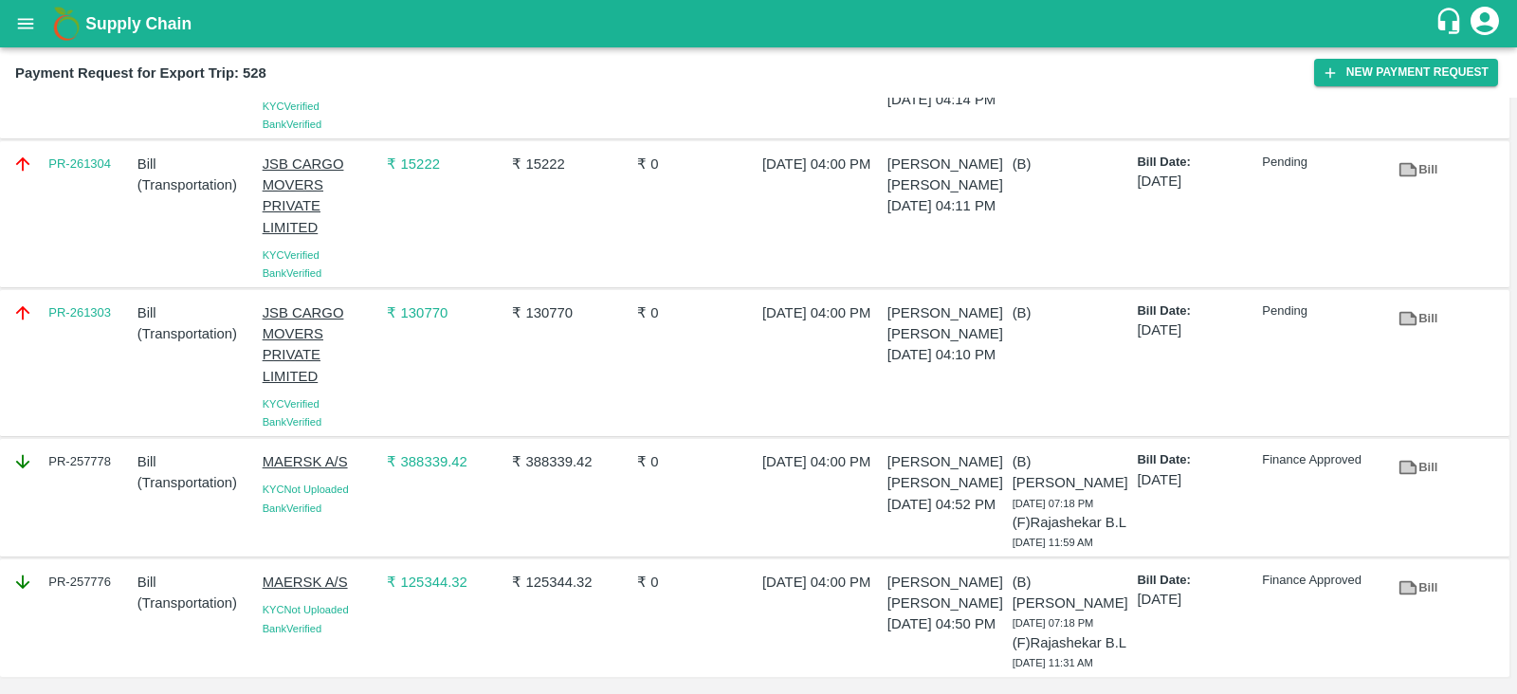
click at [96, 455] on div "PR-257778" at bounding box center [67, 498] width 125 height 108
copy div "PR-257778"
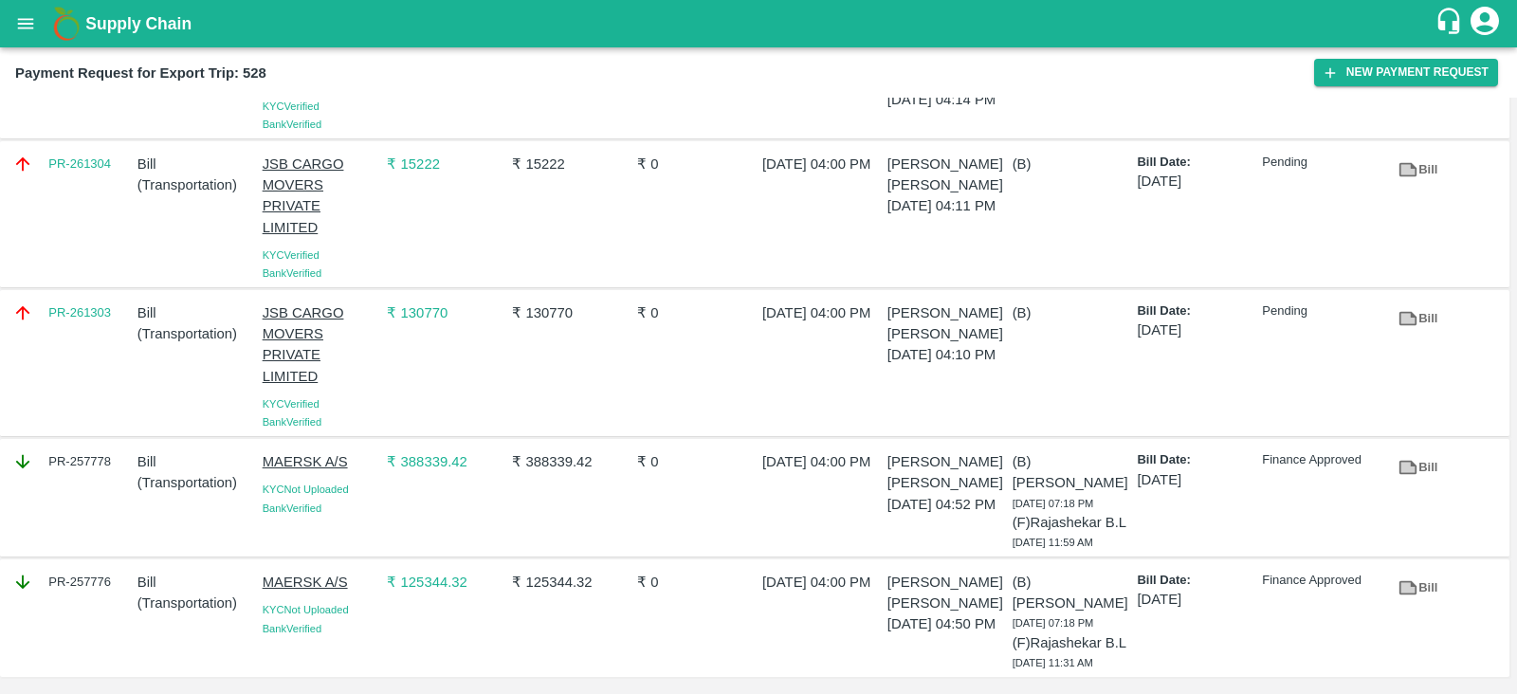
click at [65, 587] on div "PR-257776" at bounding box center [67, 618] width 125 height 108
copy div "PR-257776"
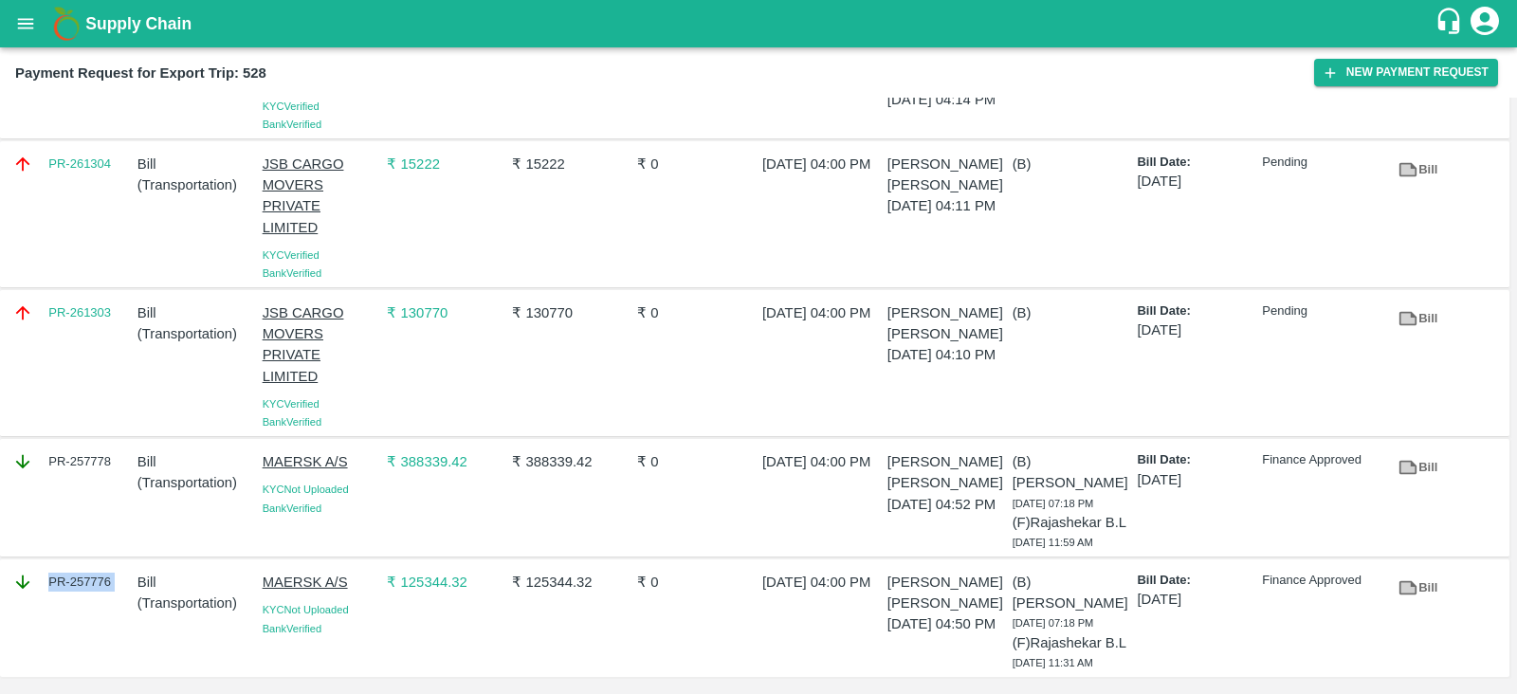
scroll to position [0, 0]
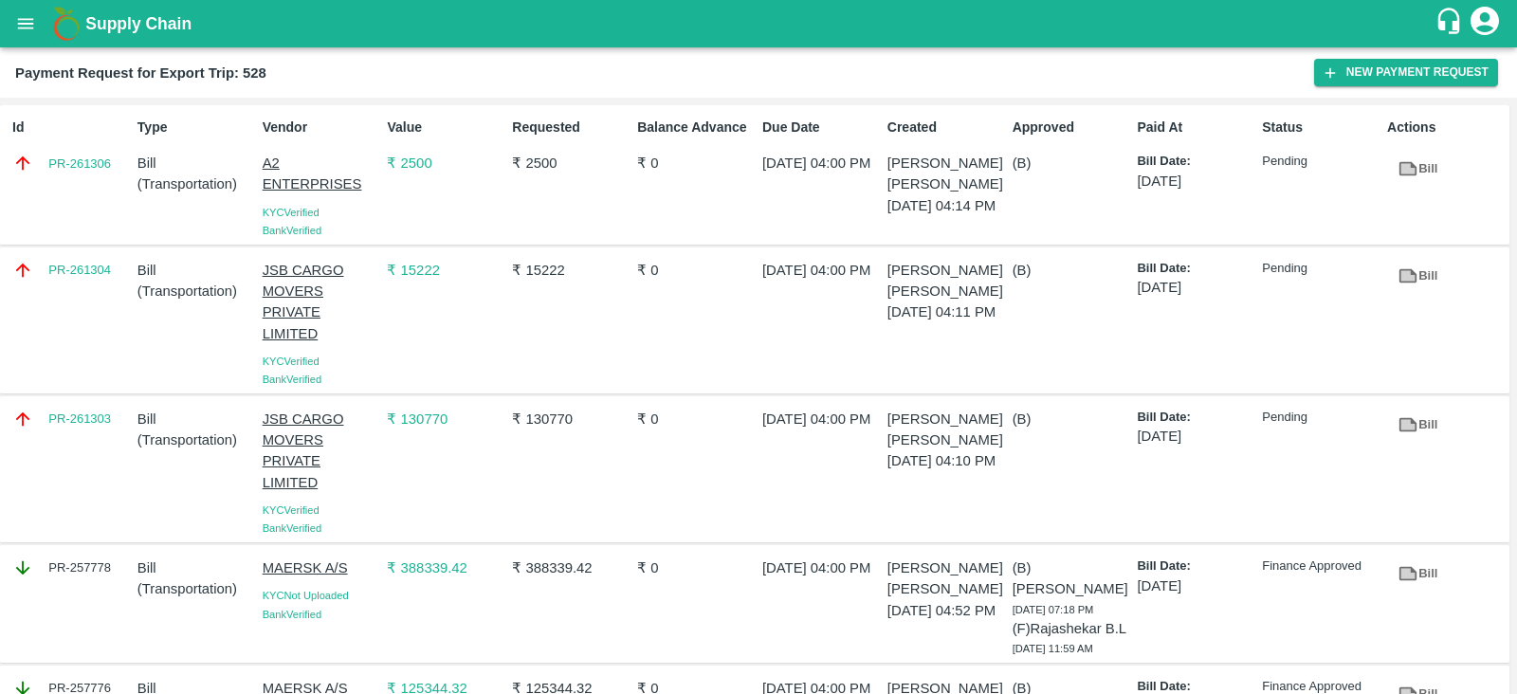
click at [105, 300] on div "PR-261304" at bounding box center [67, 320] width 125 height 136
copy link "PR-261304"
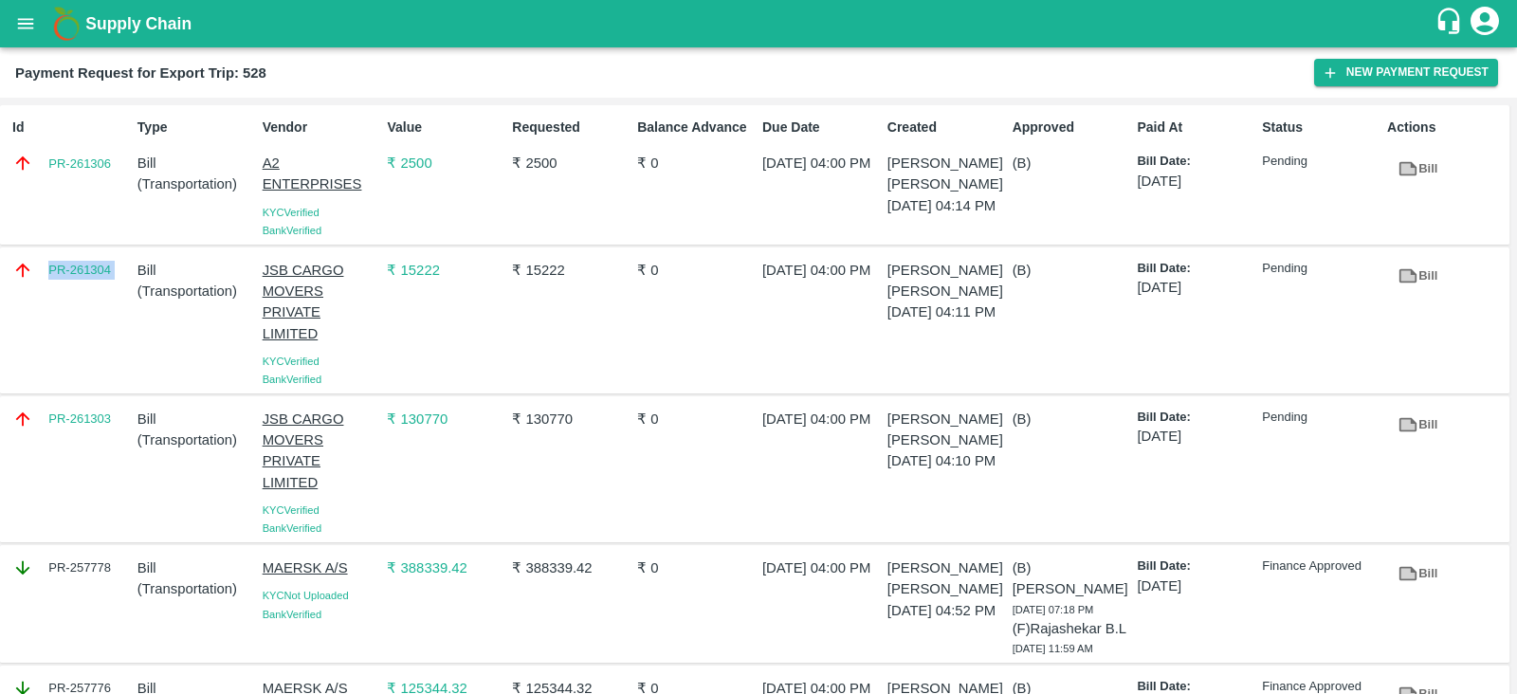
copy link "PR-261304"
click at [114, 194] on div "Id PR-261306" at bounding box center [67, 175] width 125 height 130
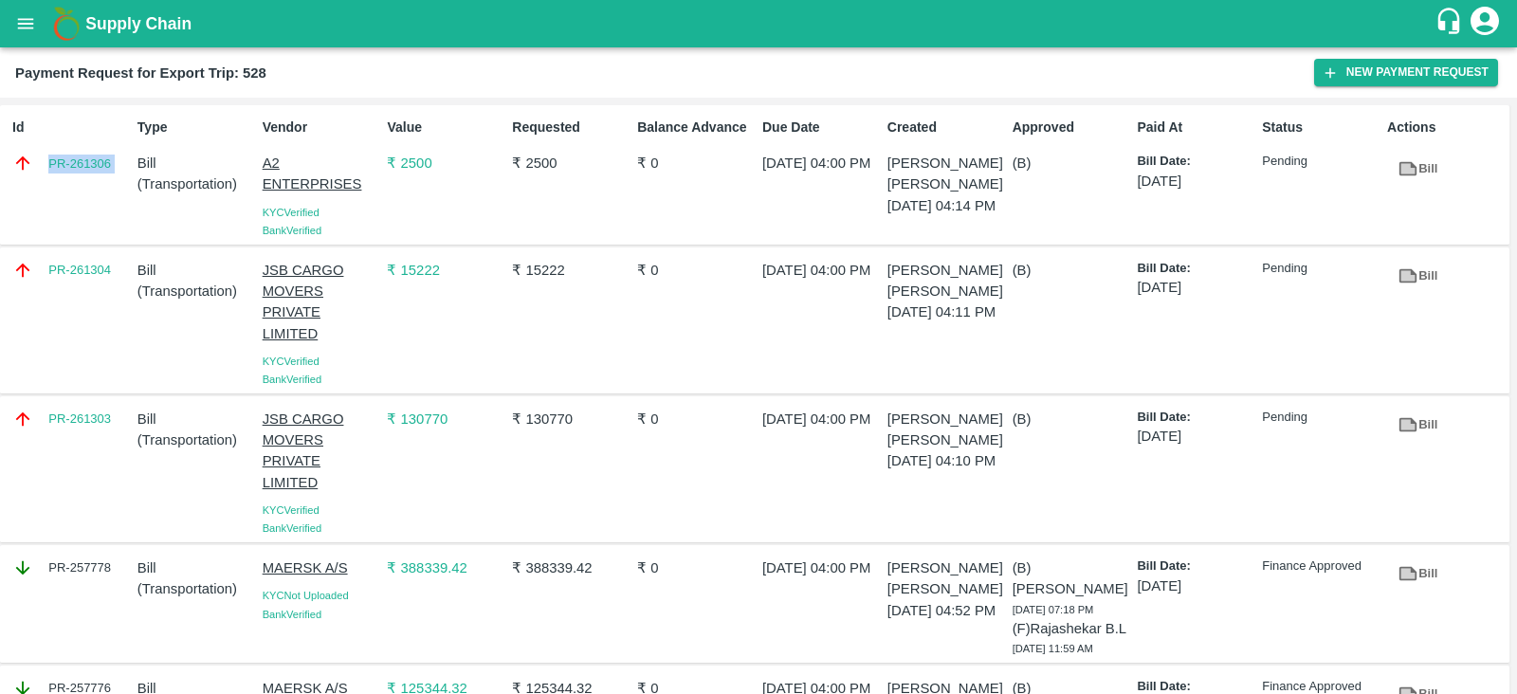
copy link "PR-261306"
